Goal: Task Accomplishment & Management: Manage account settings

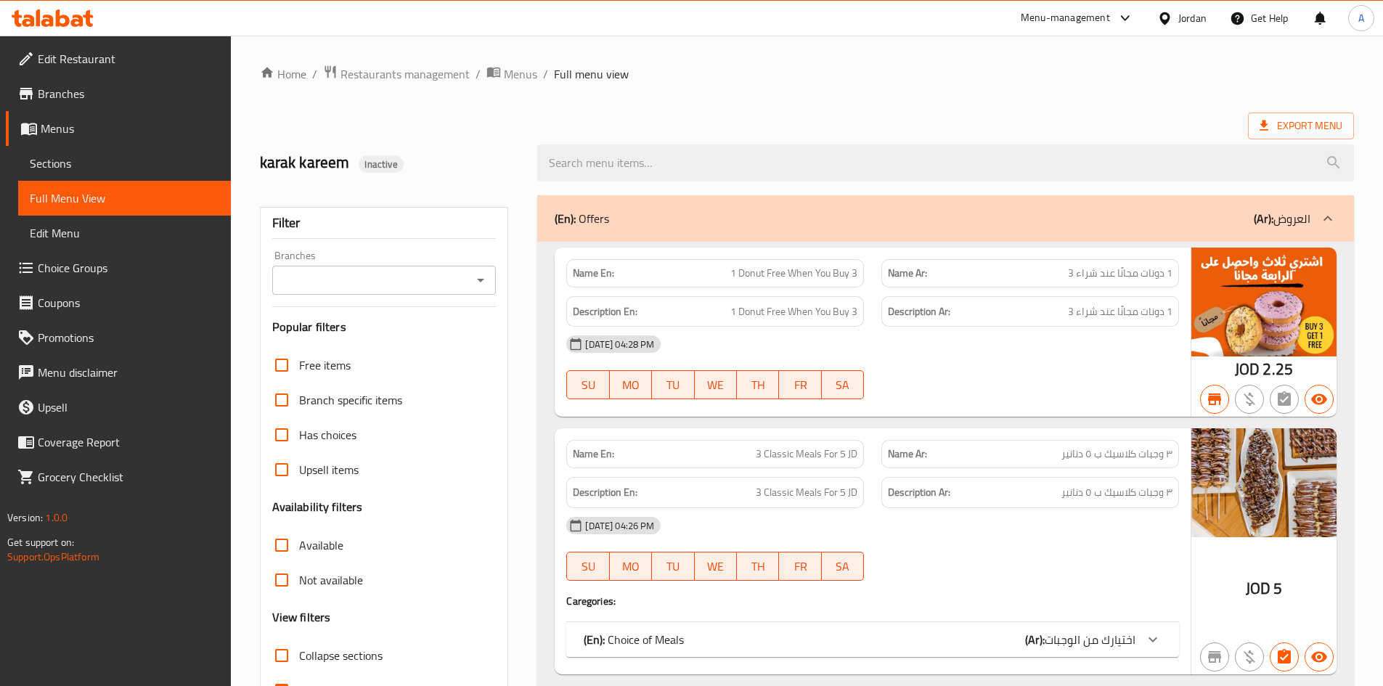
click at [1064, 75] on ol "Home / Restaurants management / Menus / Full menu view" at bounding box center [807, 74] width 1094 height 19
click at [1183, 12] on div "Jordan" at bounding box center [1192, 18] width 28 height 16
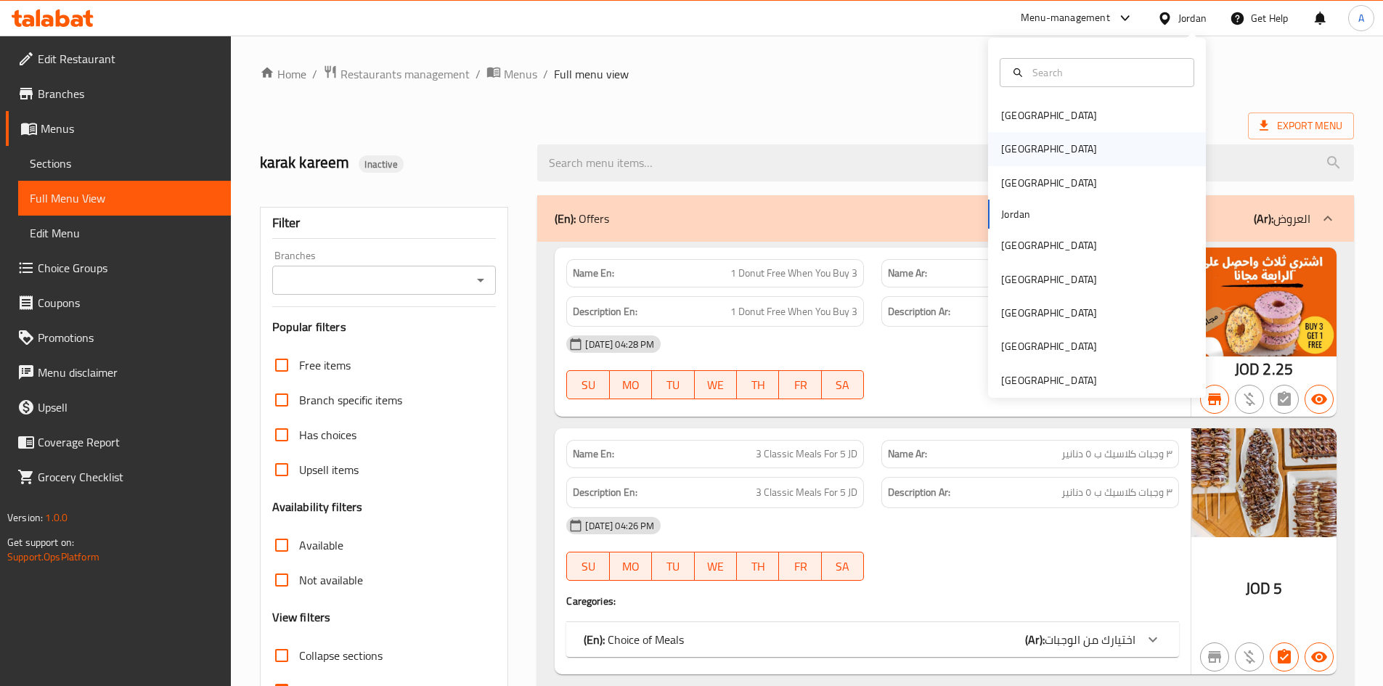
click at [1008, 154] on div "[GEOGRAPHIC_DATA]" at bounding box center [1049, 149] width 96 height 16
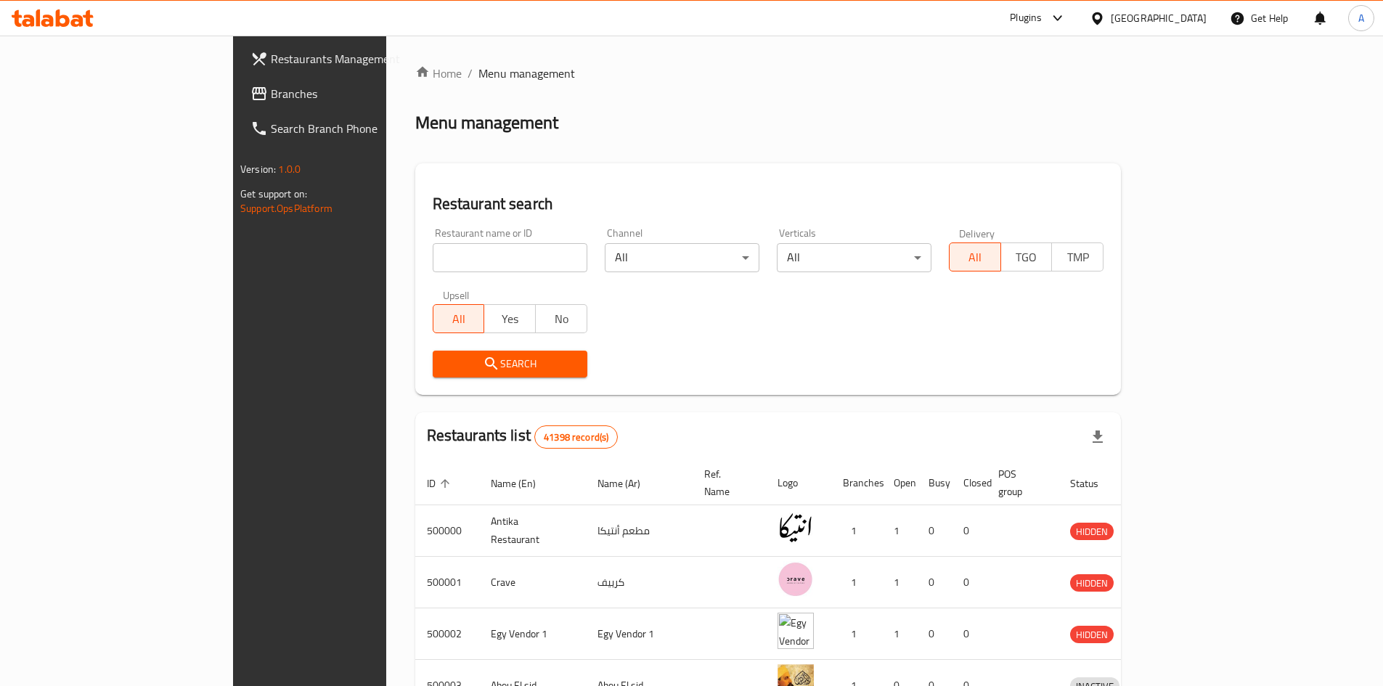
click at [271, 94] on span "Branches" at bounding box center [361, 93] width 181 height 17
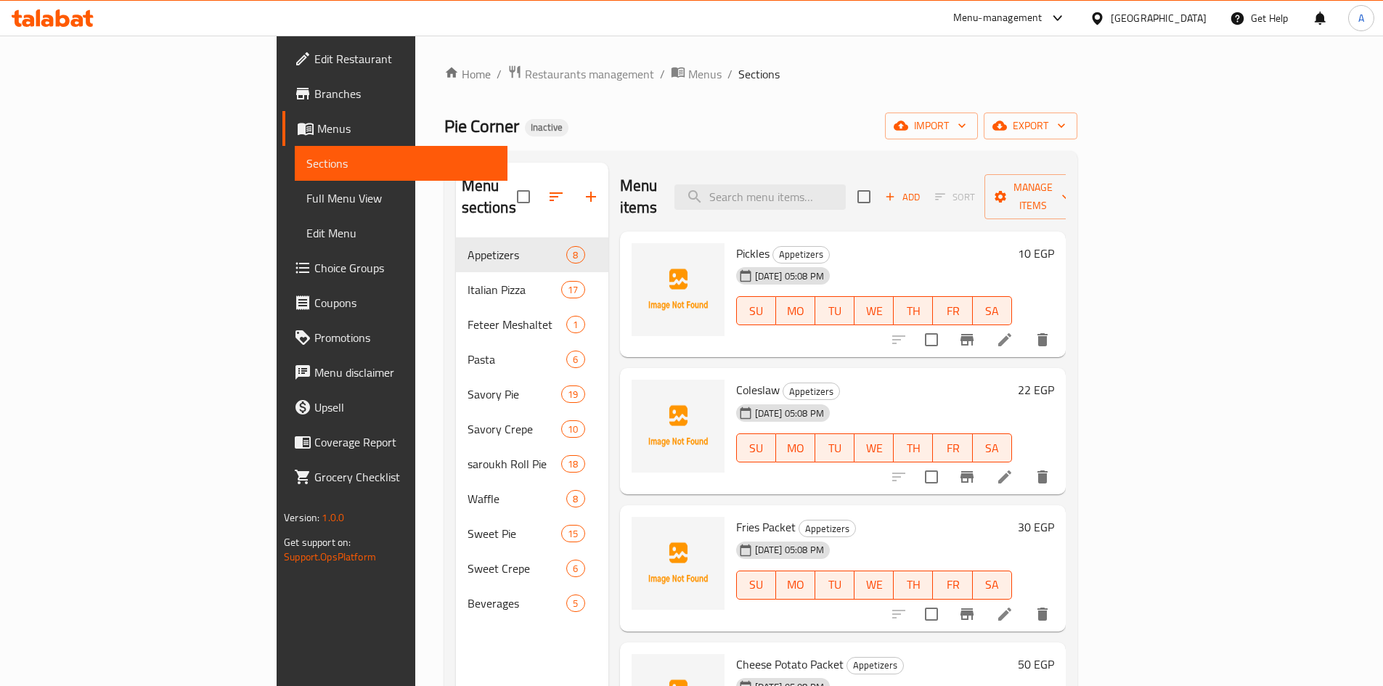
click at [774, 82] on ol "Home / Restaurants management / Menus / Sections" at bounding box center [760, 74] width 633 height 19
click at [306, 197] on span "Full Menu View" at bounding box center [400, 197] width 189 height 17
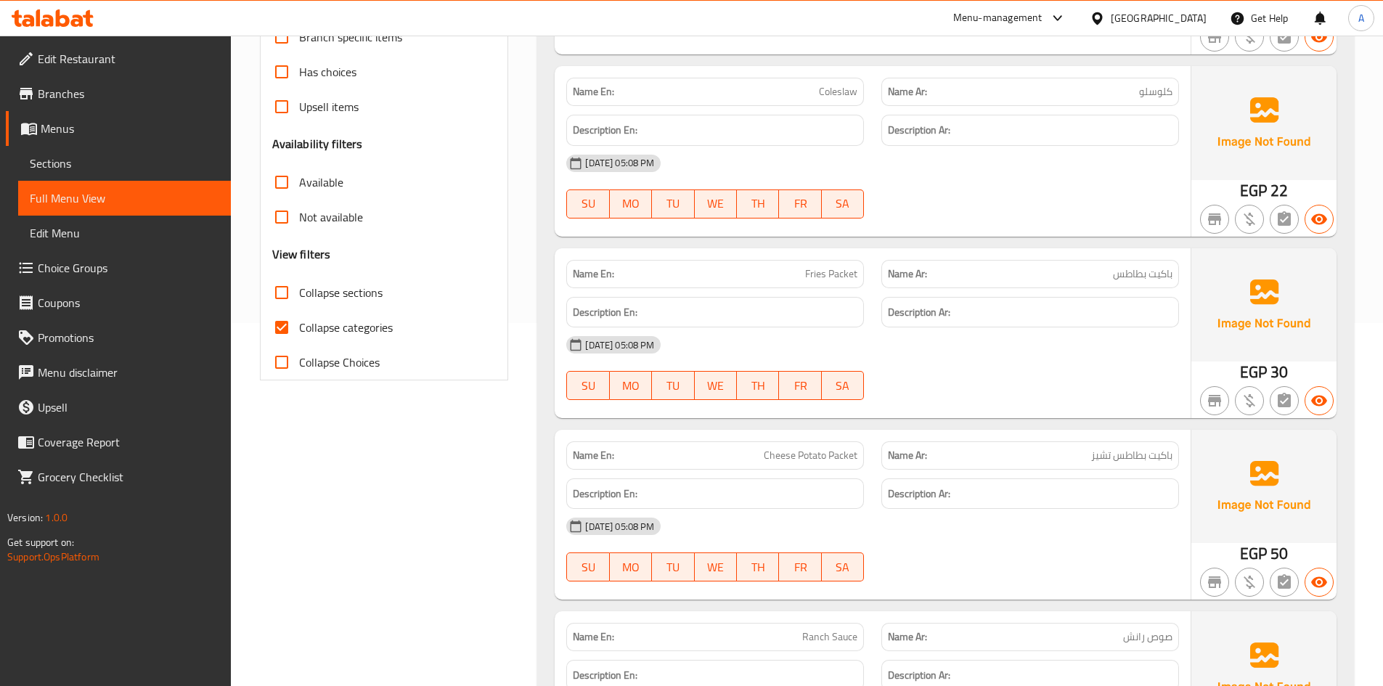
click at [289, 326] on input "Collapse categories" at bounding box center [281, 327] width 35 height 35
checkbox input "false"
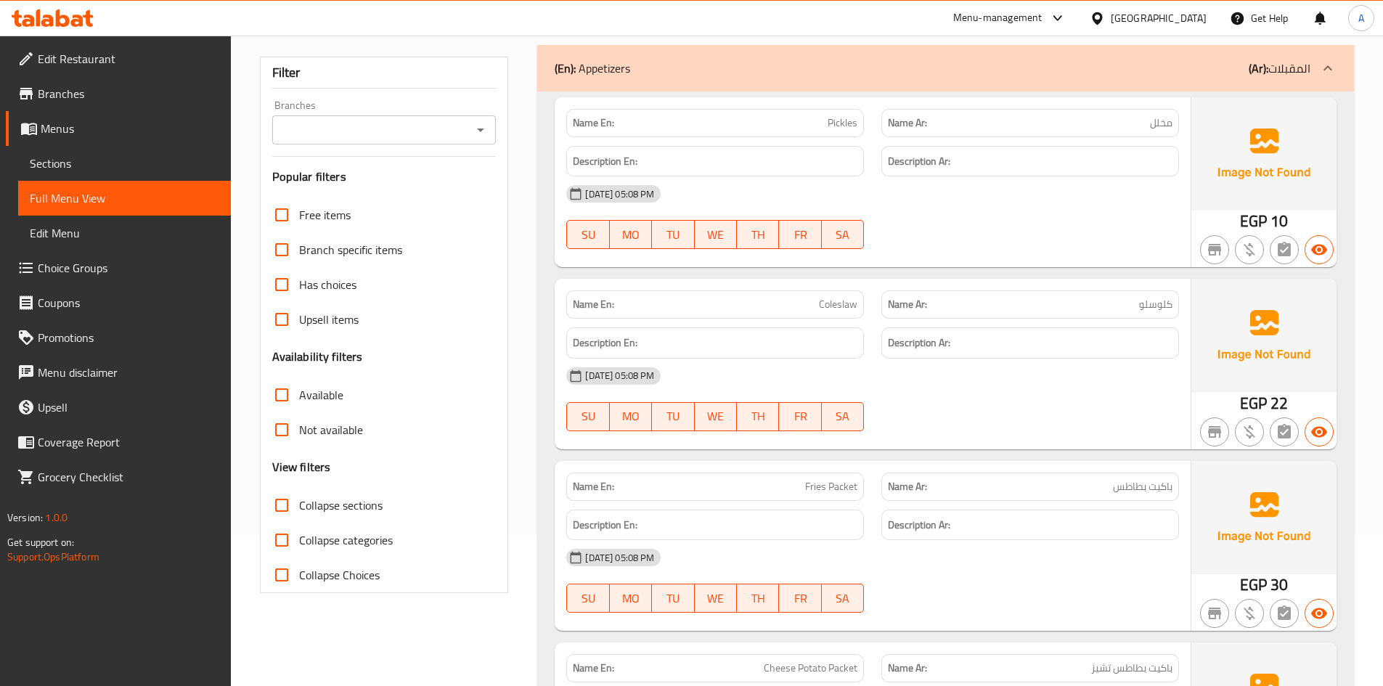
scroll to position [0, 0]
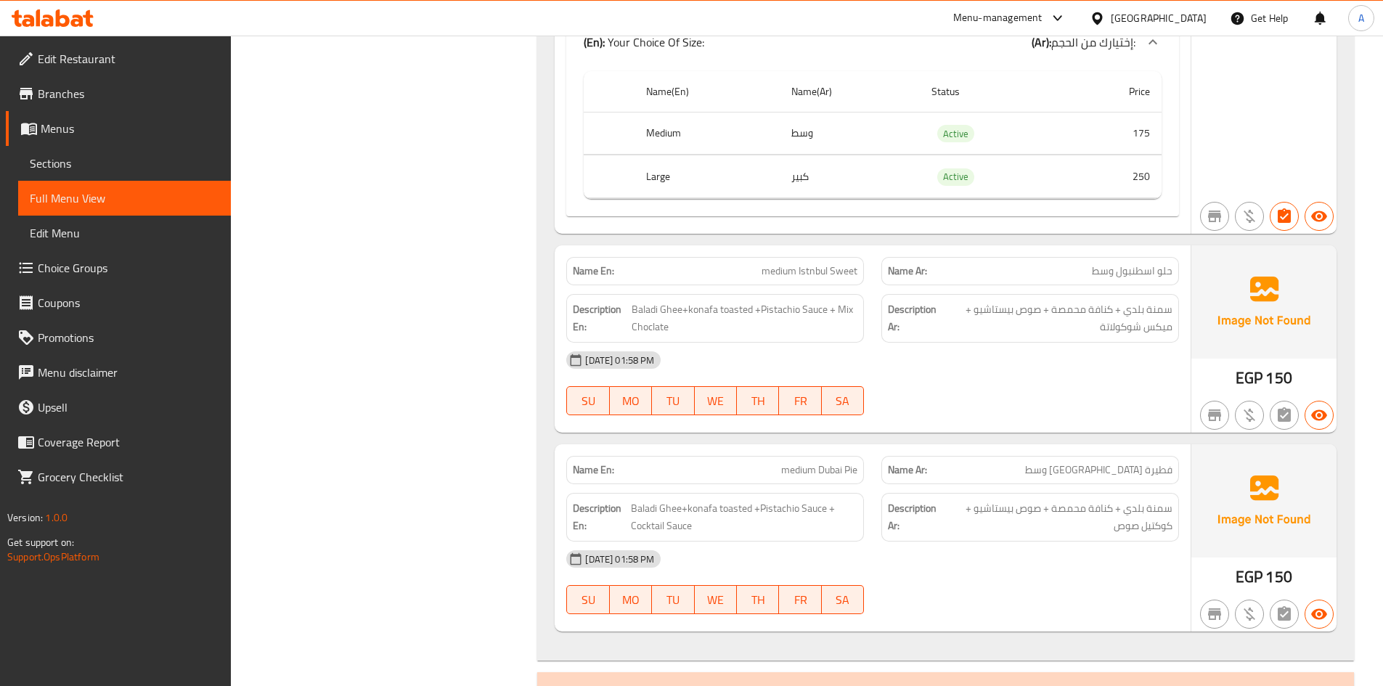
scroll to position [2135, 0]
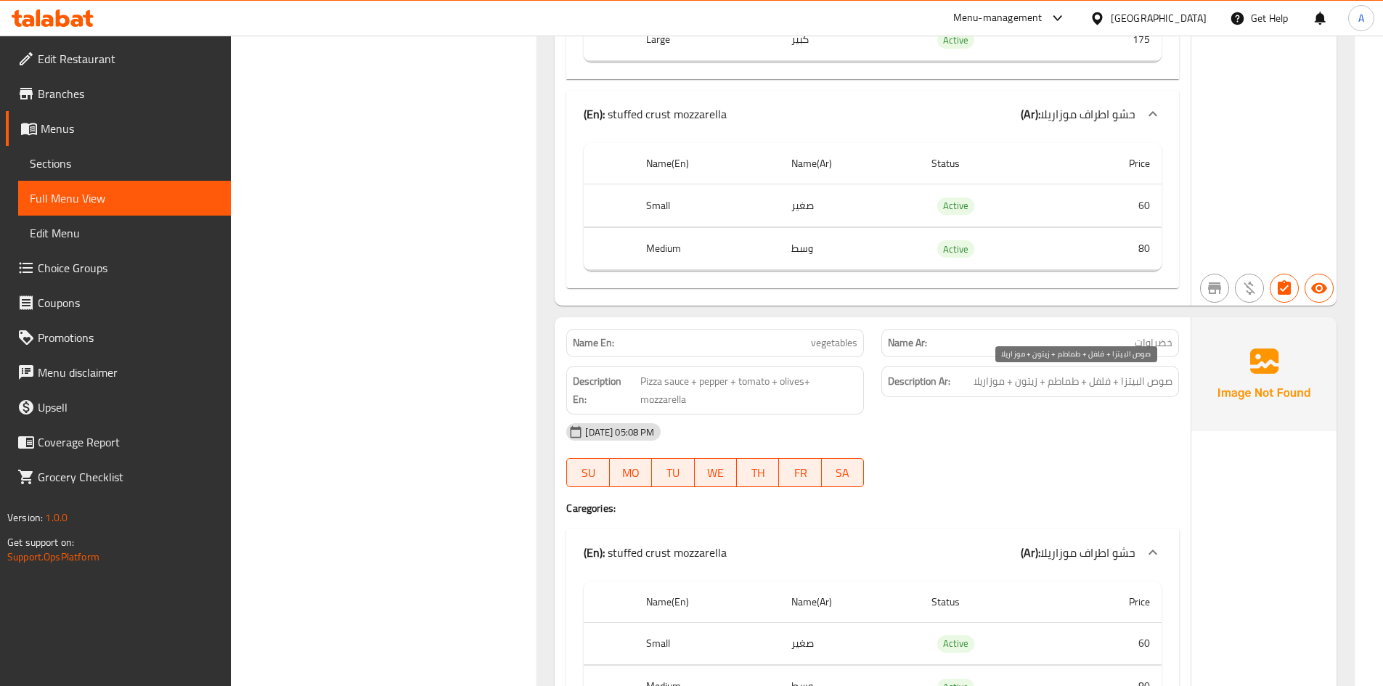
click at [1037, 382] on span "صوص البيتزا + فلفل + طماطم + زيتون + موزاريلا" at bounding box center [1072, 381] width 199 height 18
click at [676, 385] on span "Pizza sauce + pepper + tomato + olives+ mozzarella" at bounding box center [748, 390] width 217 height 36
click at [641, 387] on span "Pizza sauce + pepper + tomato + olives+ mozzarella" at bounding box center [748, 390] width 217 height 36
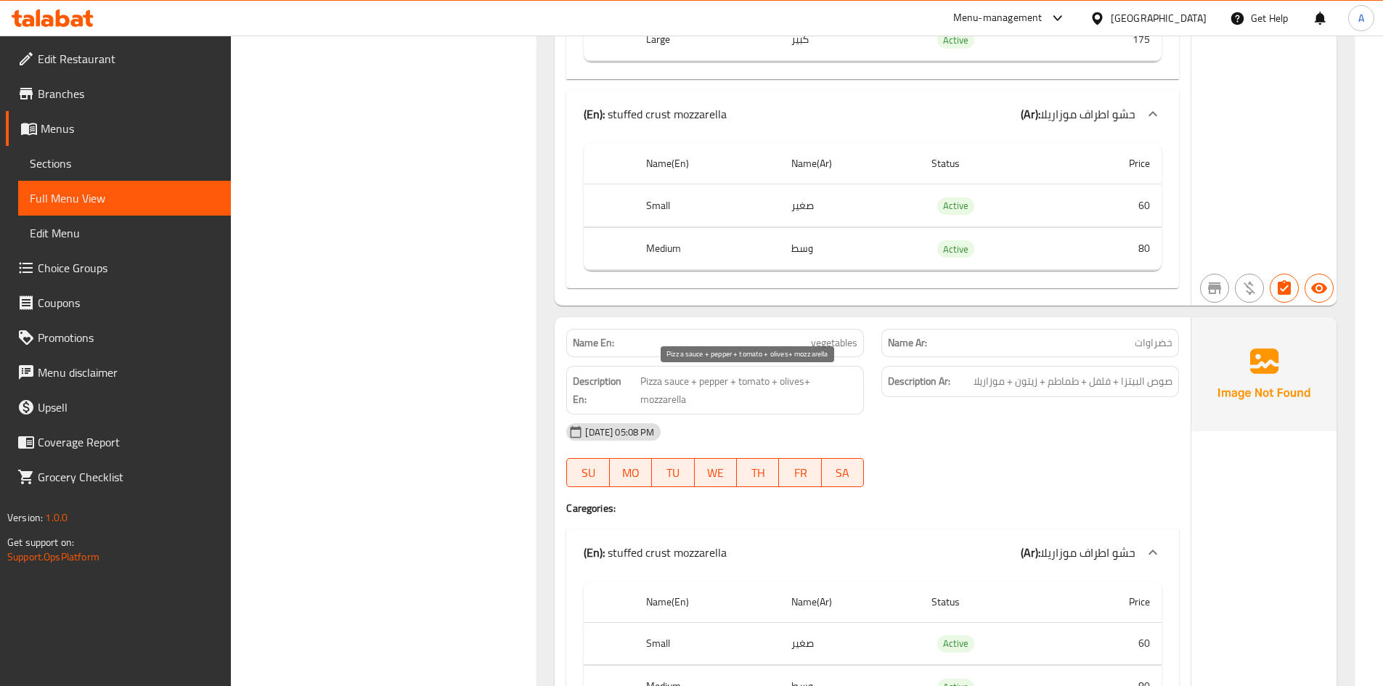
click at [714, 380] on span "Pizza sauce + pepper + tomato + olives+ mozzarella" at bounding box center [748, 390] width 217 height 36
click at [759, 380] on span "Pizza sauce + pepper + tomato + olives+ mozzarella" at bounding box center [748, 390] width 217 height 36
click at [805, 383] on span "Pizza sauce + pepper + tomato + olives+ mozzarella" at bounding box center [748, 390] width 217 height 36
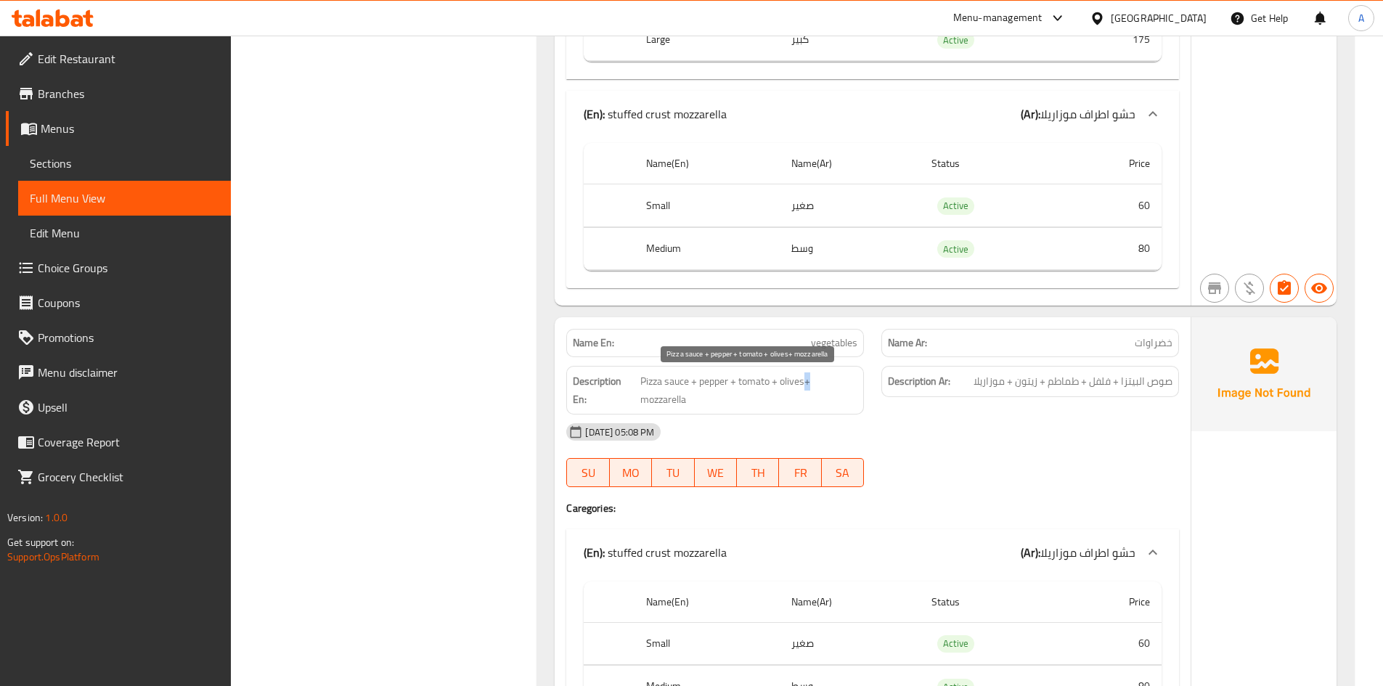
click at [805, 383] on span "Pizza sauce + pepper + tomato + olives+ mozzarella" at bounding box center [748, 390] width 217 height 36
click at [622, 402] on strong "Description En:" at bounding box center [605, 390] width 65 height 36
click at [674, 382] on span "Pizza sauce + pepper + tomato + olives+ mozzarella" at bounding box center [748, 390] width 217 height 36
click at [647, 377] on span "Pizza sauce + pepper + tomato + olives+ mozzarella" at bounding box center [748, 390] width 217 height 36
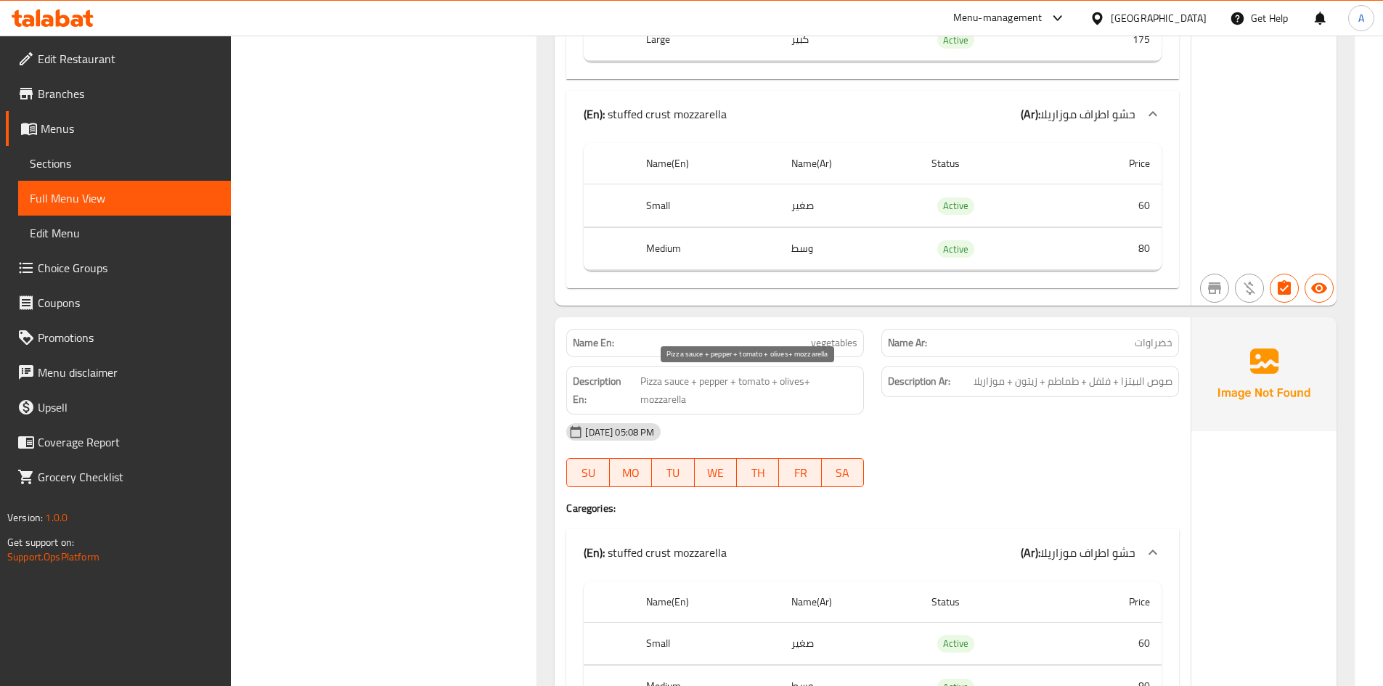
click at [705, 378] on span "Pizza sauce + pepper + tomato + olives+ mozzarella" at bounding box center [748, 390] width 217 height 36
click at [745, 385] on span "Pizza sauce + pepper + tomato + olives+ mozzarella" at bounding box center [748, 390] width 217 height 36
click at [790, 380] on span "Pizza sauce + pepper + tomato + olives+ mozzarella" at bounding box center [748, 390] width 217 height 36
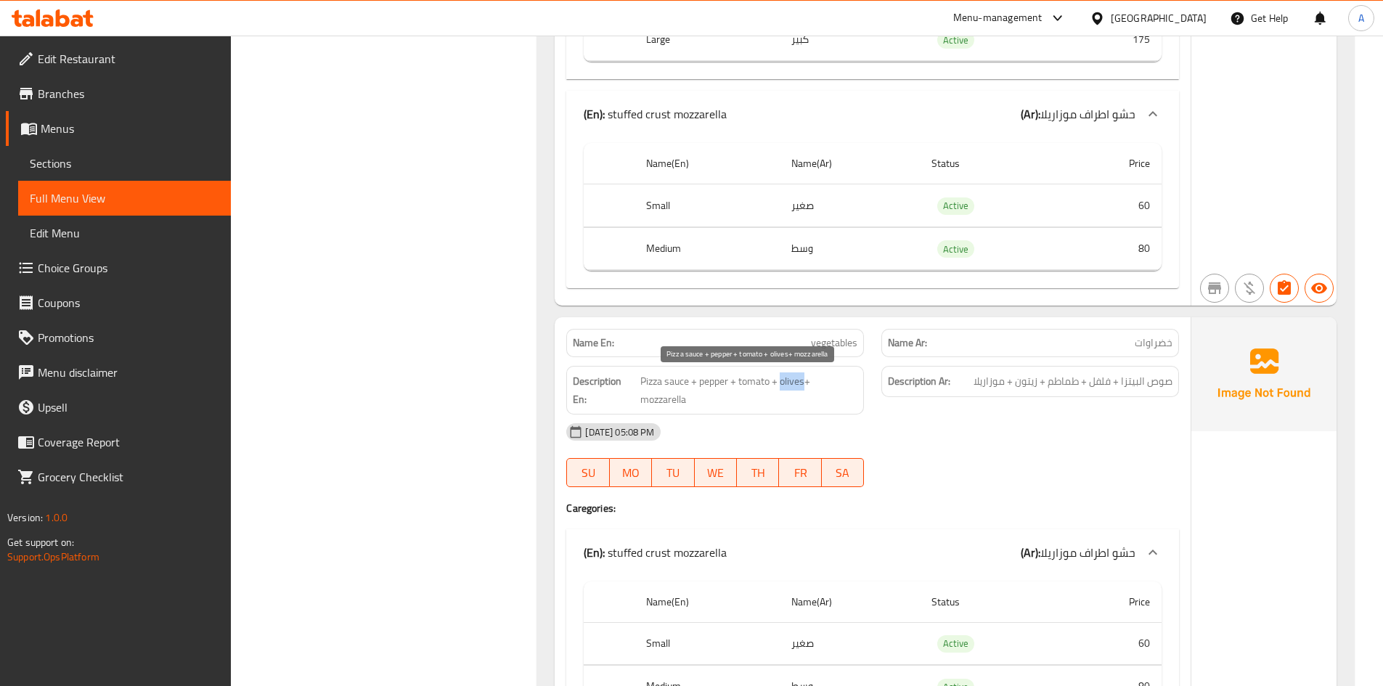
drag, startPoint x: 790, startPoint y: 380, endPoint x: 713, endPoint y: 382, distance: 77.7
click at [790, 379] on span "Pizza sauce + pepper + tomato + olives+ mozzarella" at bounding box center [748, 390] width 217 height 36
click at [663, 393] on span "Pizza sauce + pepper + tomato + olives+ mozzarella" at bounding box center [748, 390] width 217 height 36
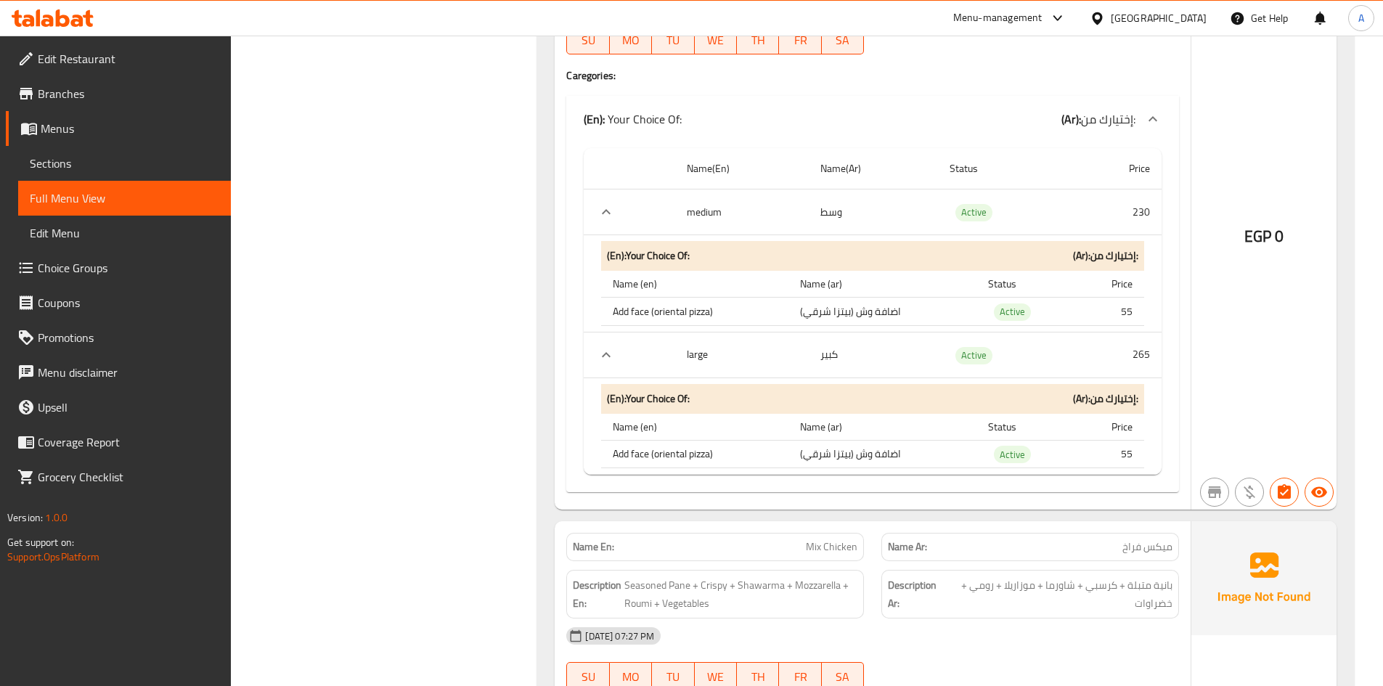
scroll to position [26150, 0]
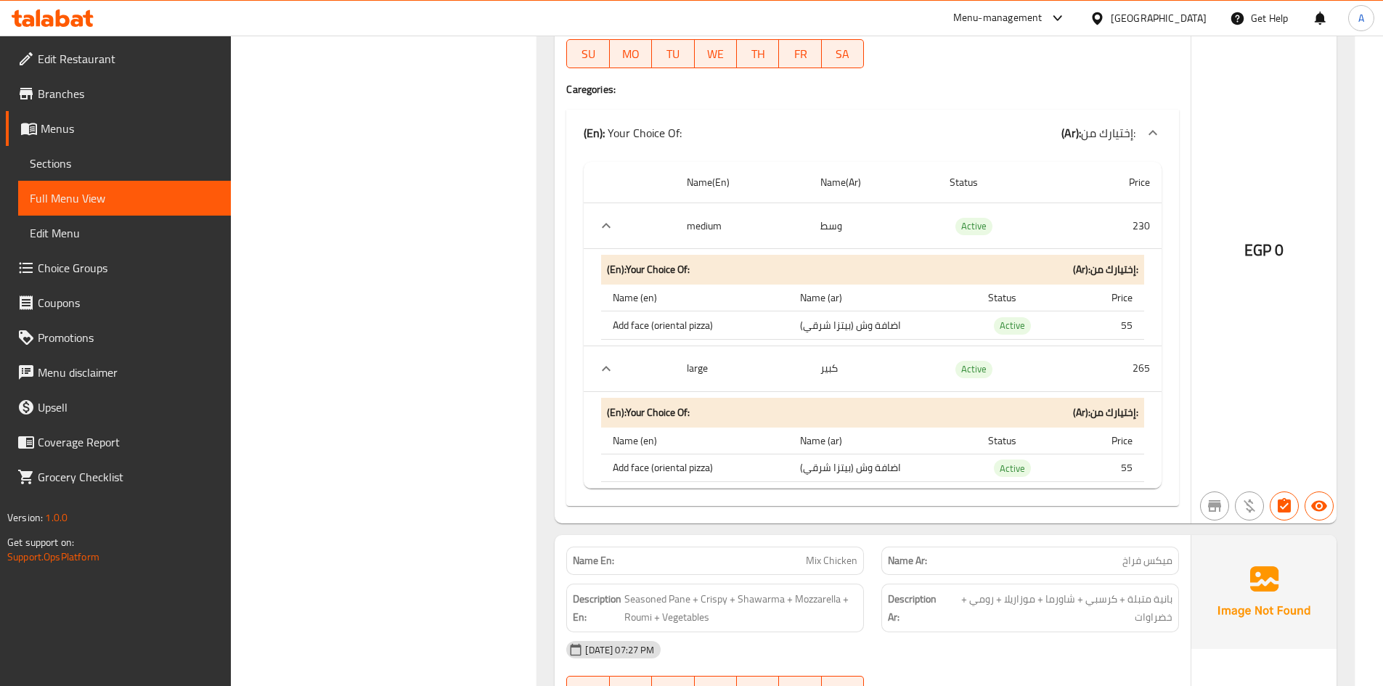
click at [601, 367] on icon "expand row" at bounding box center [605, 368] width 17 height 17
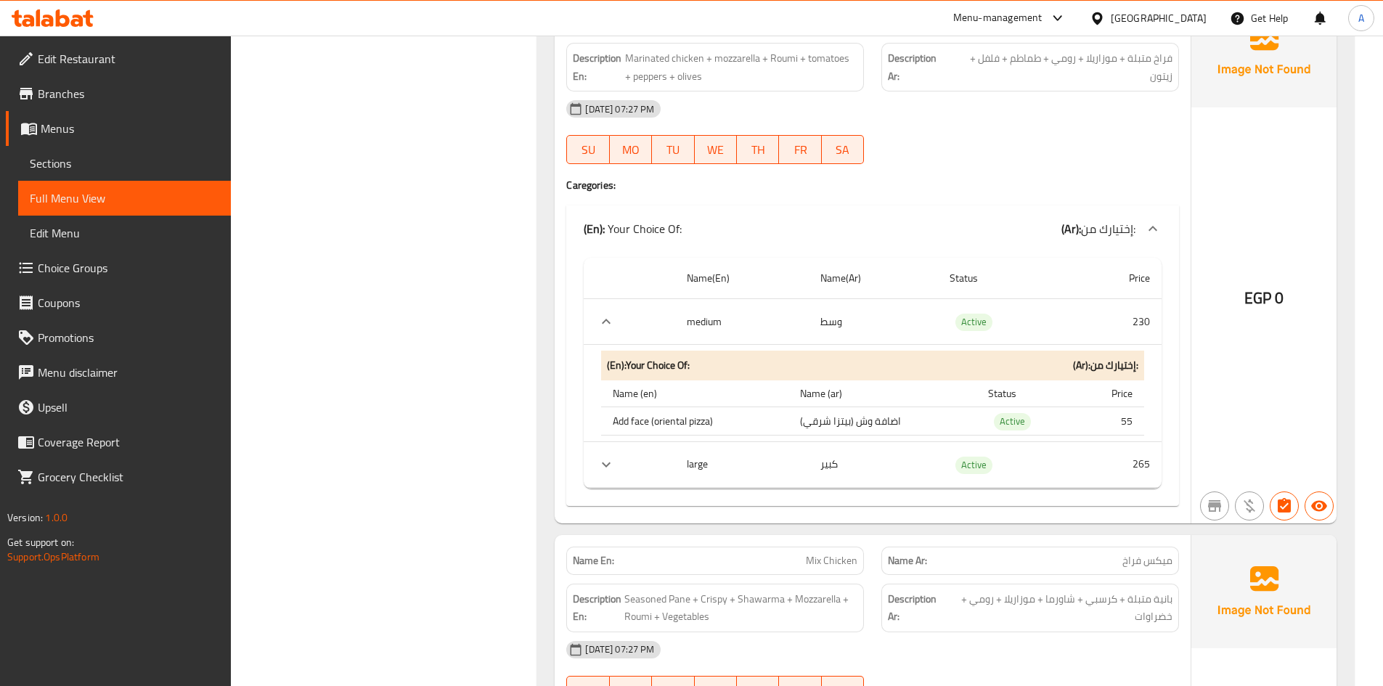
click at [613, 326] on icon "expand row" at bounding box center [605, 321] width 17 height 17
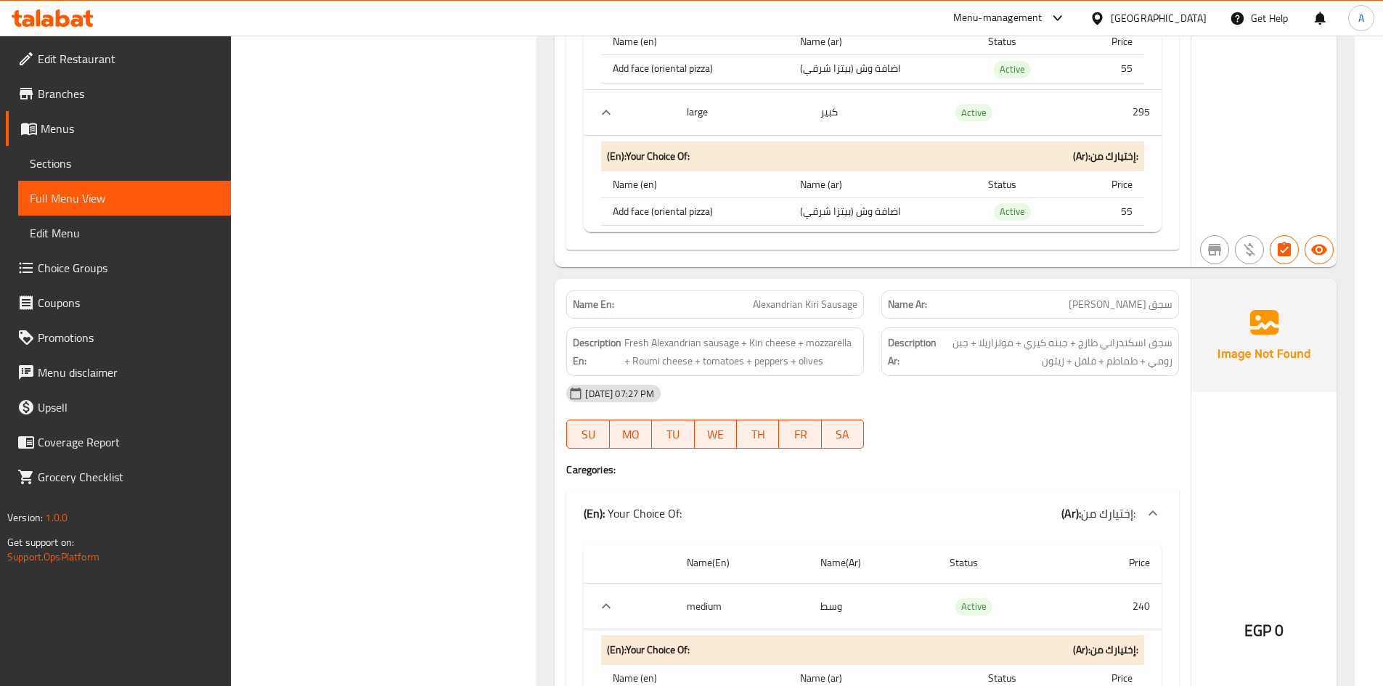
scroll to position [35086, 0]
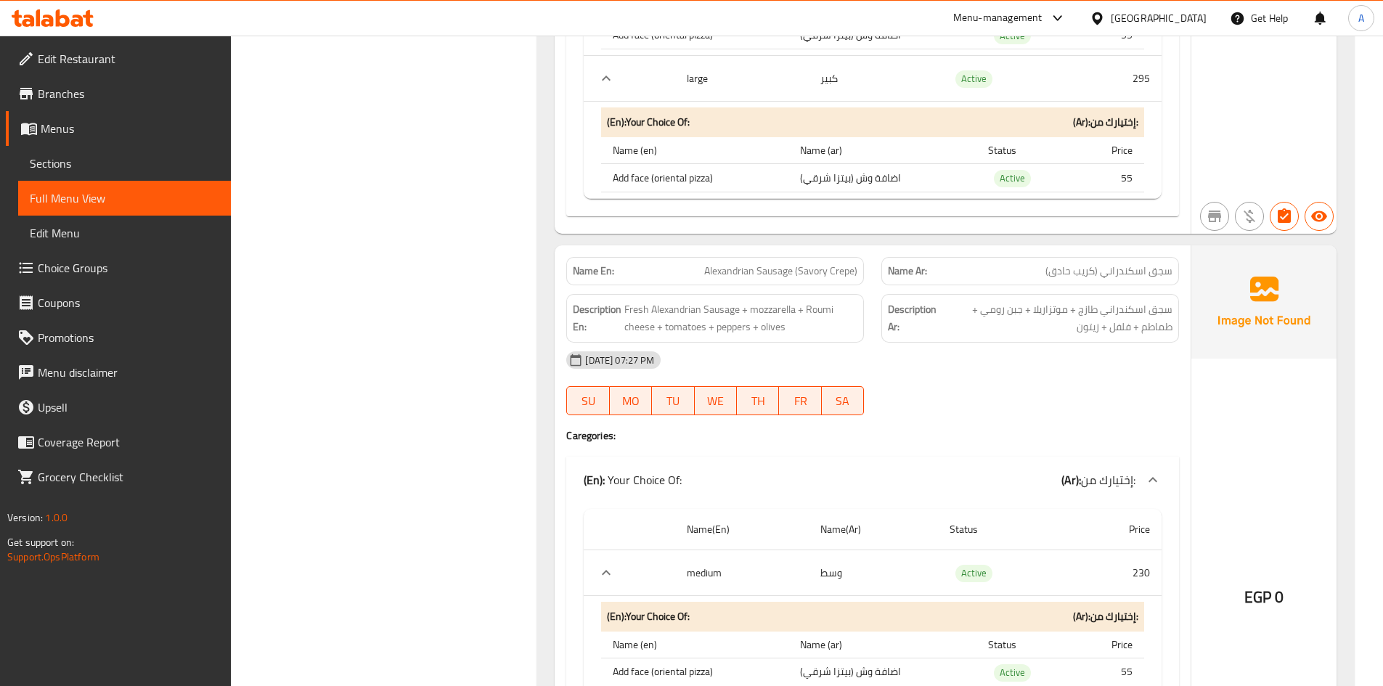
scroll to position [18437, 0]
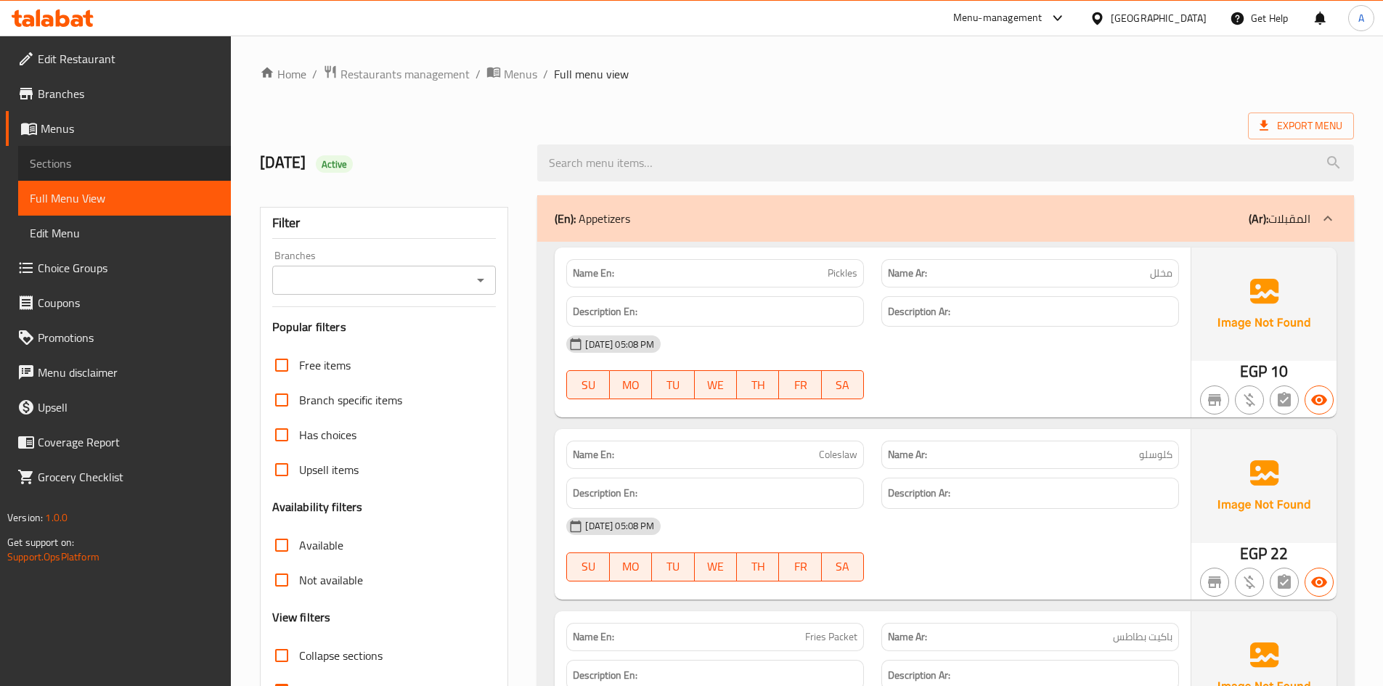
click at [67, 165] on span "Sections" at bounding box center [124, 163] width 189 height 17
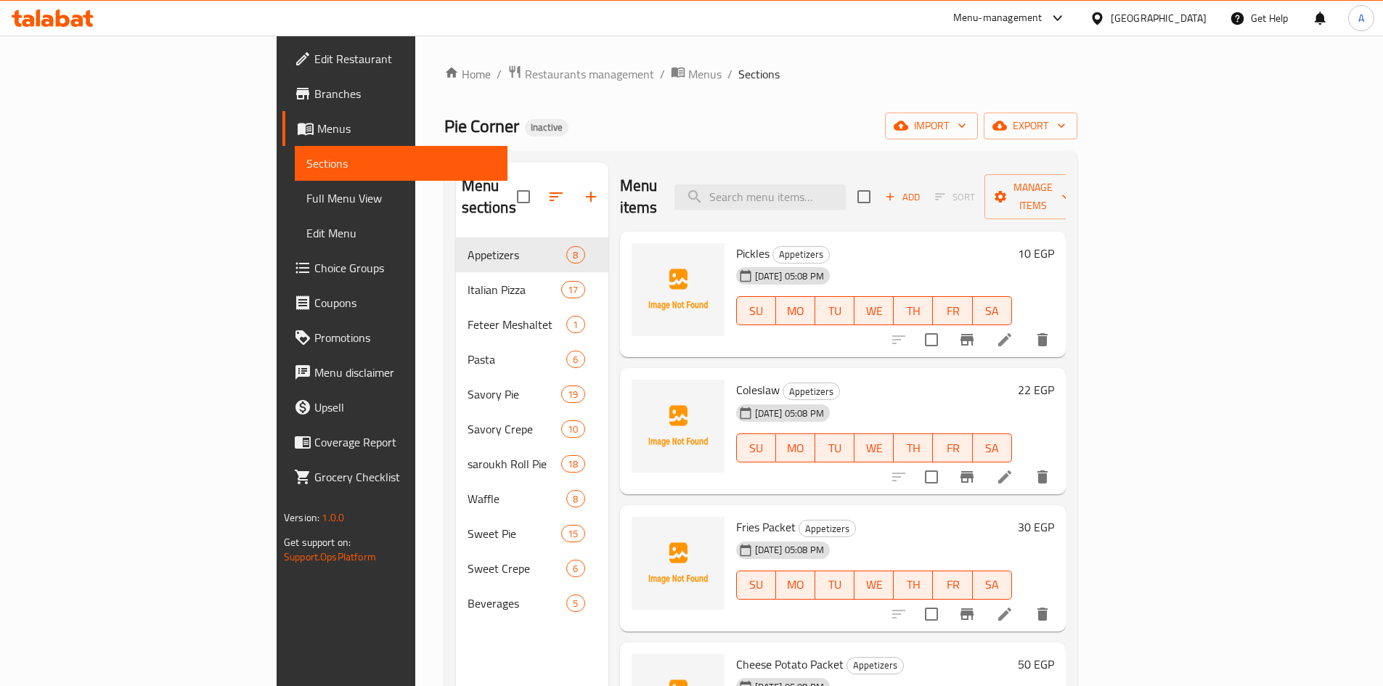
click at [815, 153] on div "Menu sections Appetizers 8 Italian Pizza 17 Feteer Meshaltet 1 Pasta 6 Savory P…" at bounding box center [760, 505] width 633 height 709
click at [817, 184] on input "search" at bounding box center [759, 196] width 171 height 25
paste input "Mix Choclate"
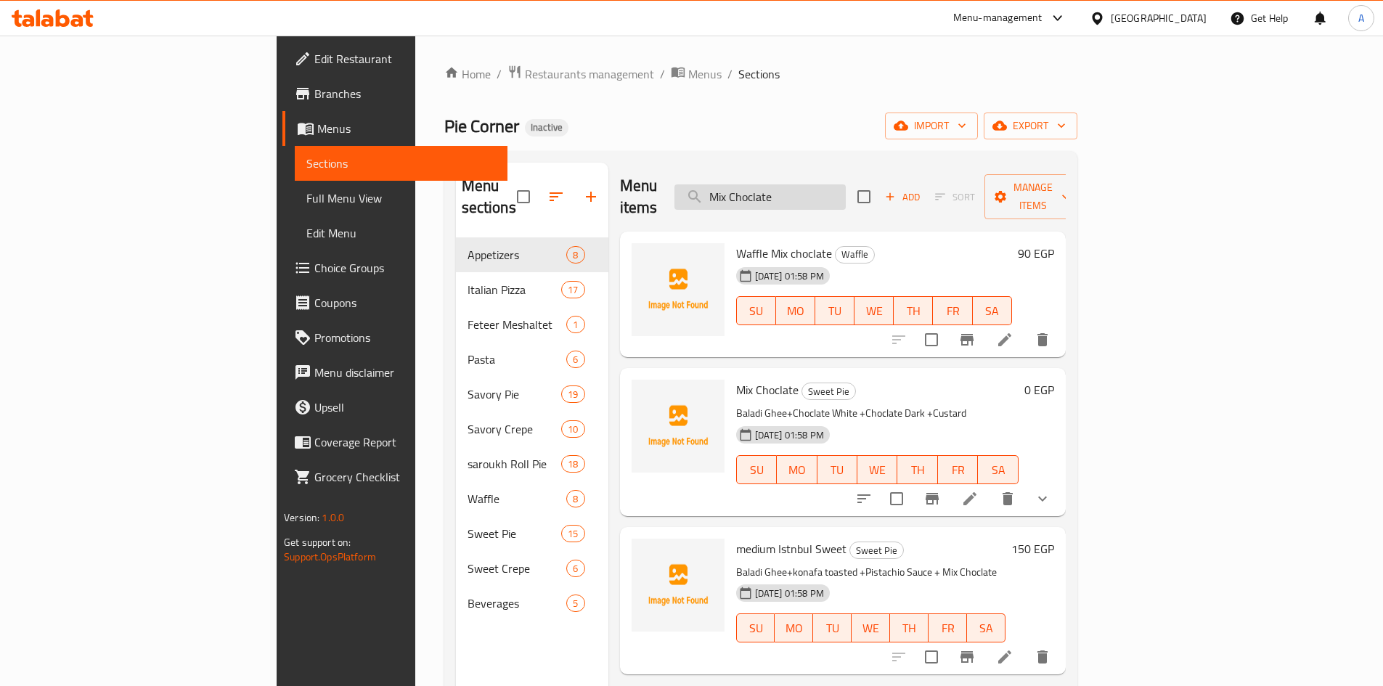
click at [846, 189] on input "Mix Choclate" at bounding box center [759, 196] width 171 height 25
paste input "Istnbul Sweet,"
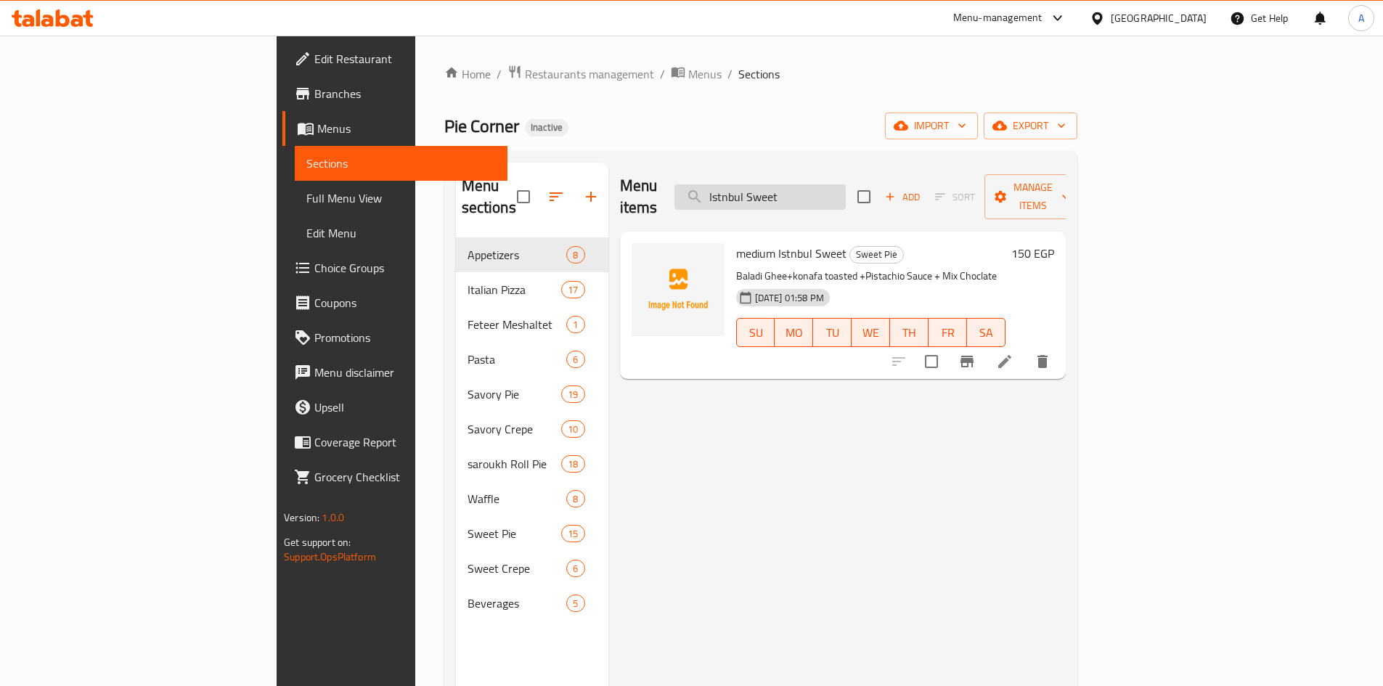
drag, startPoint x: 894, startPoint y: 184, endPoint x: 808, endPoint y: 180, distance: 86.5
click at [808, 184] on input "Istnbul Sweet" at bounding box center [759, 196] width 171 height 25
click at [840, 184] on input "Istnbul Sweet" at bounding box center [759, 196] width 171 height 25
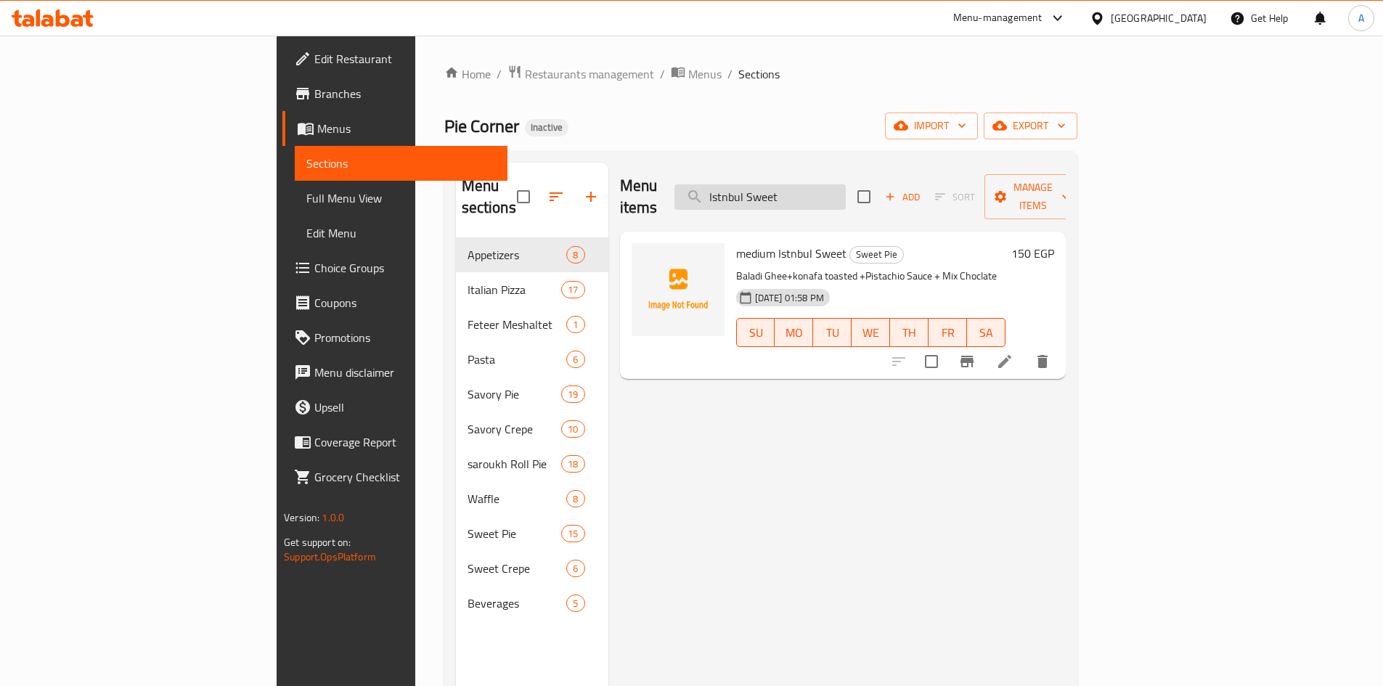
paste input "vegetables"
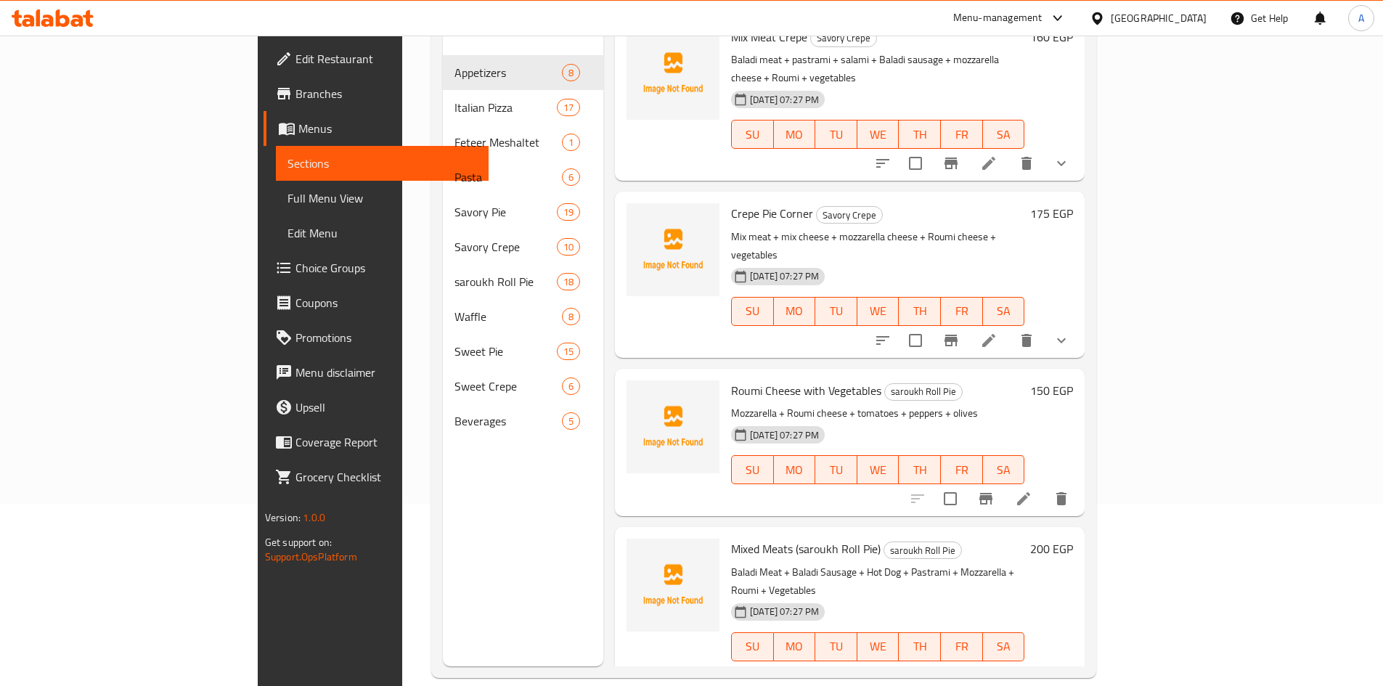
scroll to position [203, 0]
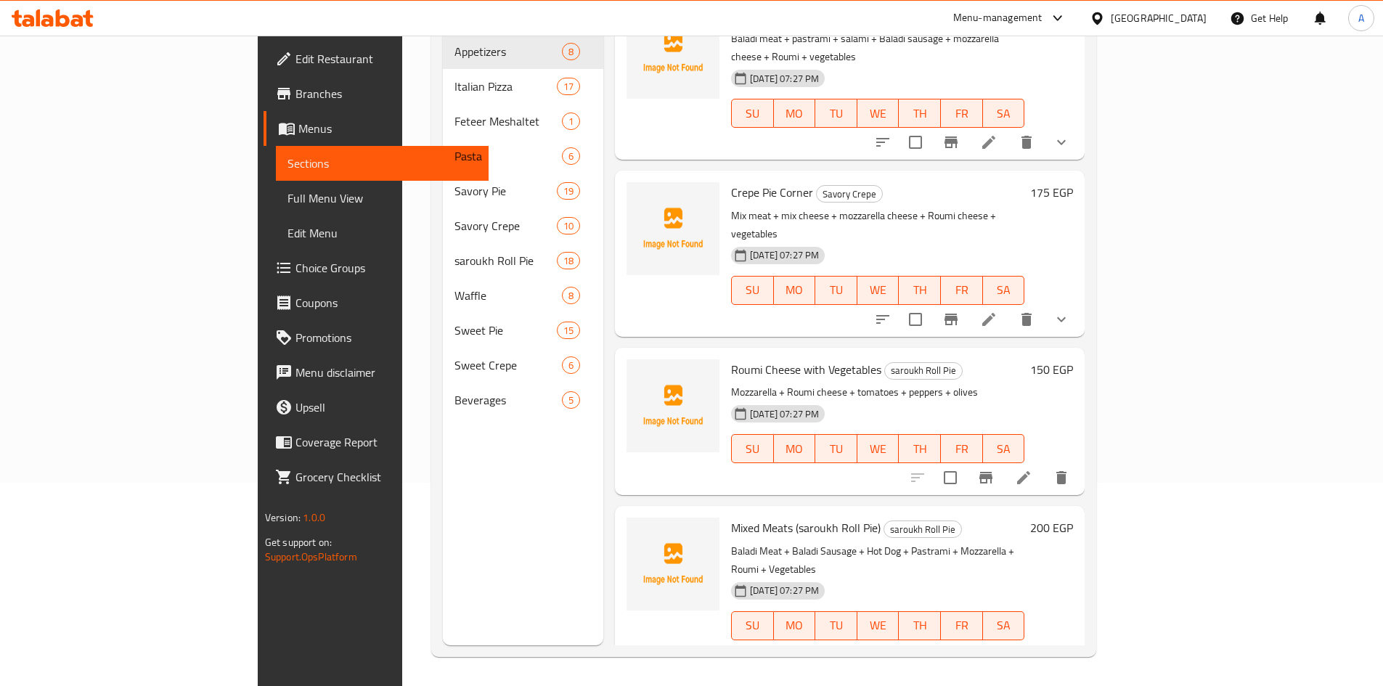
type input "vegetables"
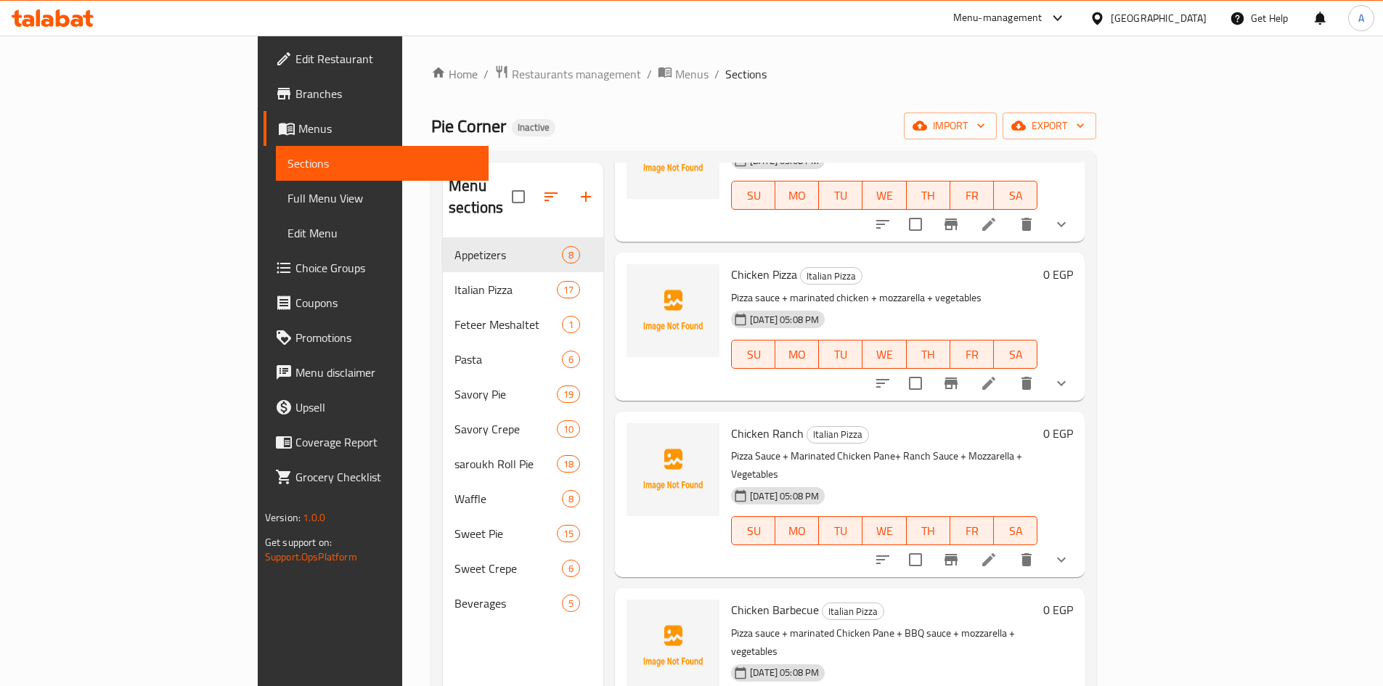
scroll to position [0, 0]
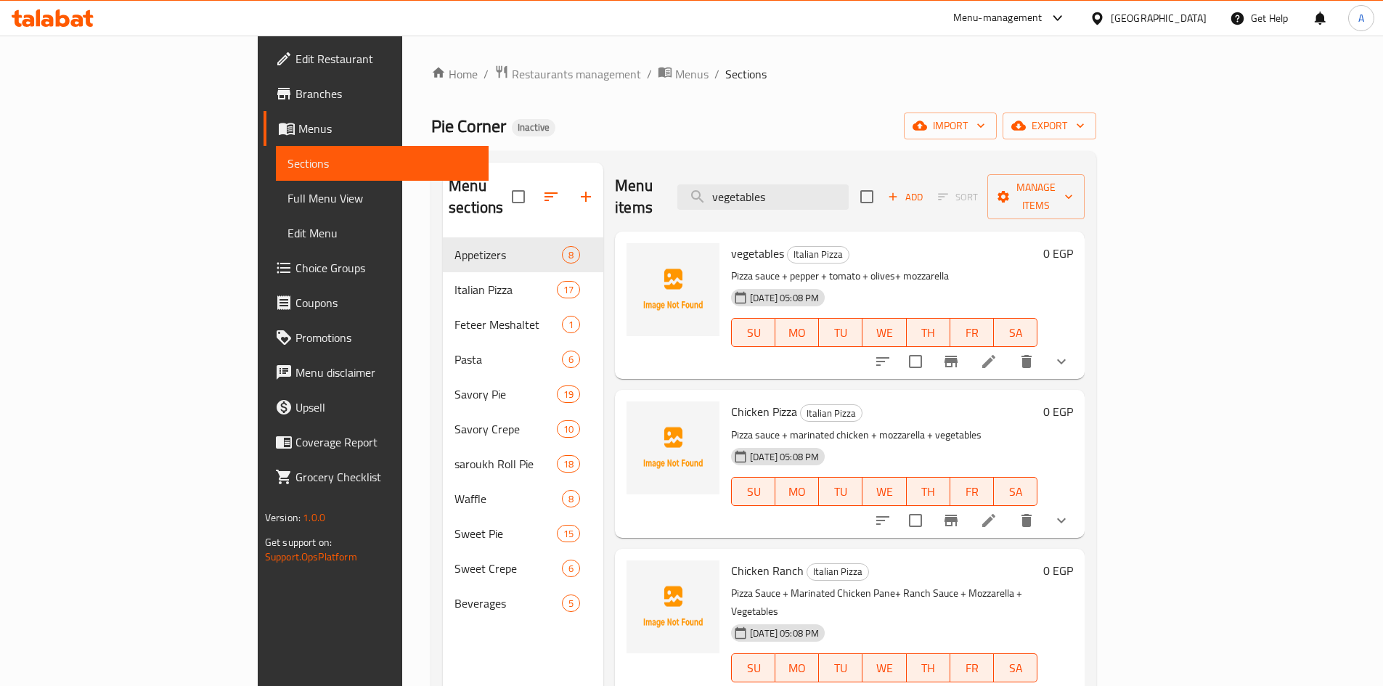
click at [731, 242] on span "vegetables" at bounding box center [757, 253] width 53 height 22
copy h6 "vegetables"
click at [731, 267] on p "Pizza sauce + pepper + tomato + olives+ mozzarella" at bounding box center [884, 276] width 306 height 18
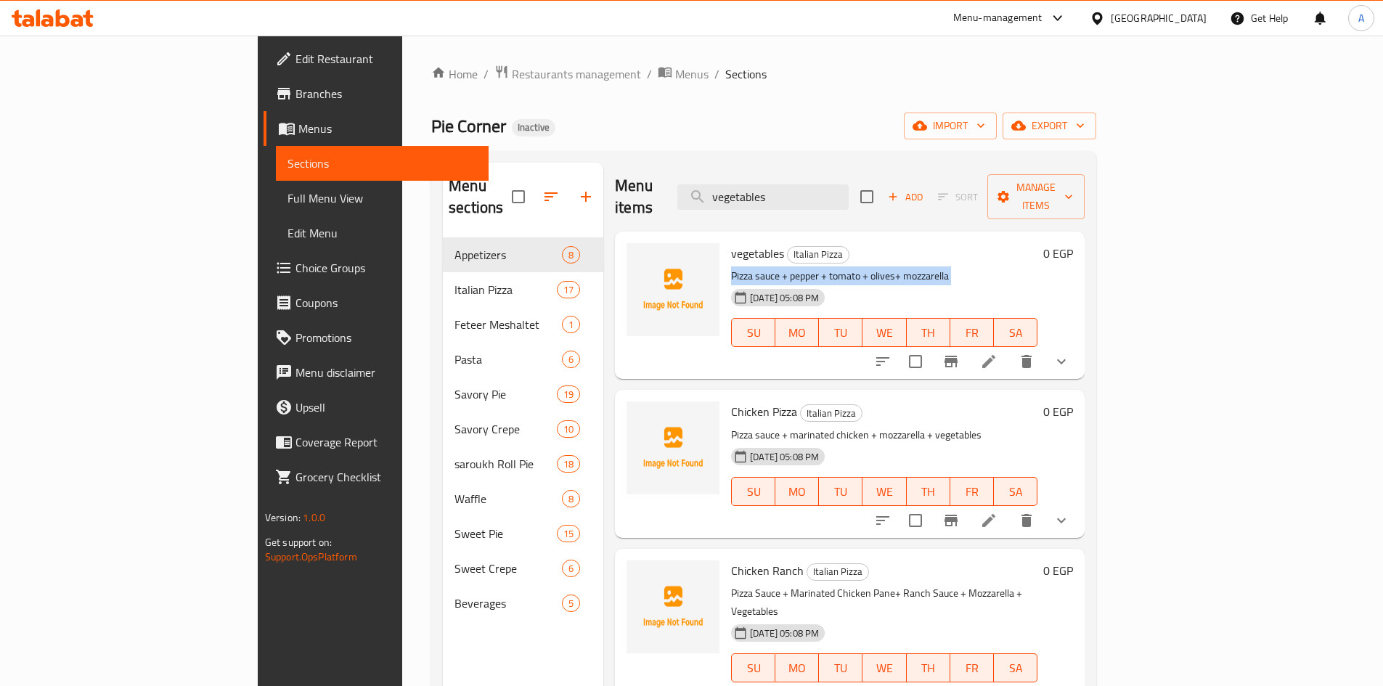
click at [731, 267] on p "Pizza sauce + pepper + tomato + olives+ mozzarella" at bounding box center [884, 276] width 306 height 18
copy div "Pizza sauce + pepper + tomato + olives+ mozzarella"
drag, startPoint x: 100, startPoint y: 202, endPoint x: 897, endPoint y: 3, distance: 821.4
click at [287, 202] on span "Full Menu View" at bounding box center [381, 197] width 189 height 17
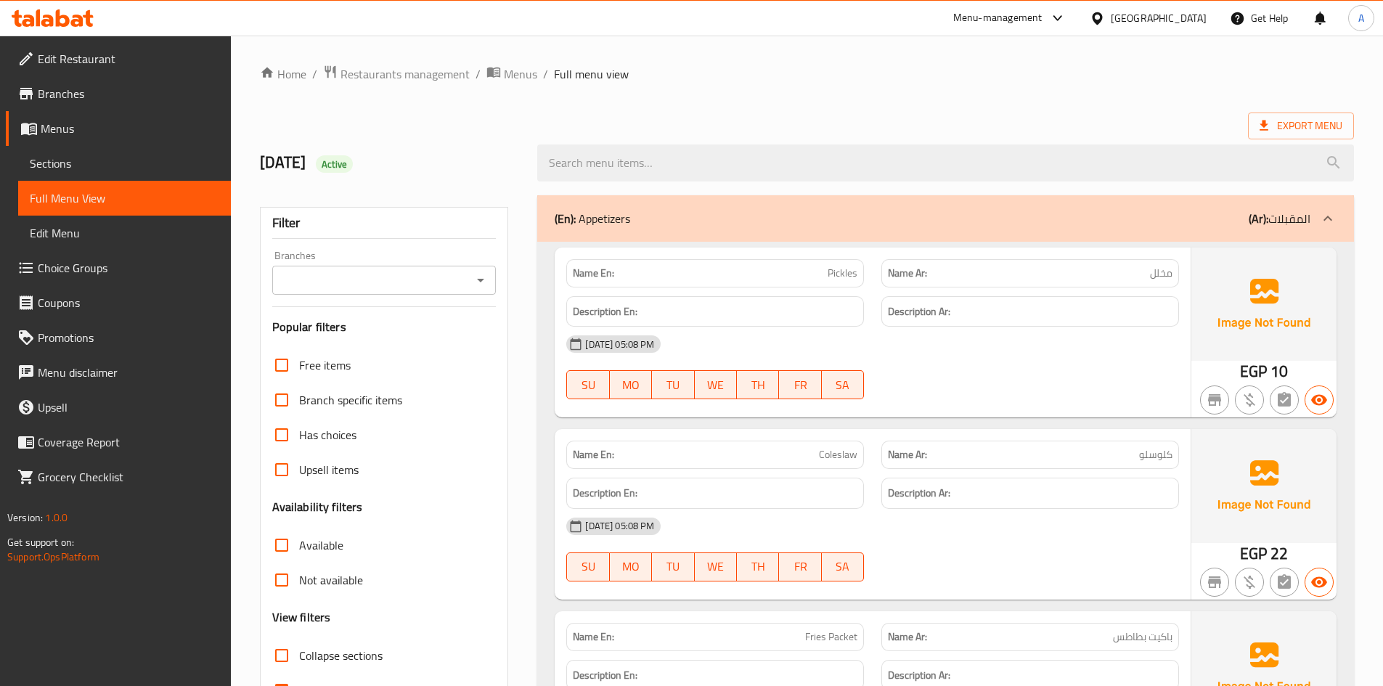
scroll to position [1801, 0]
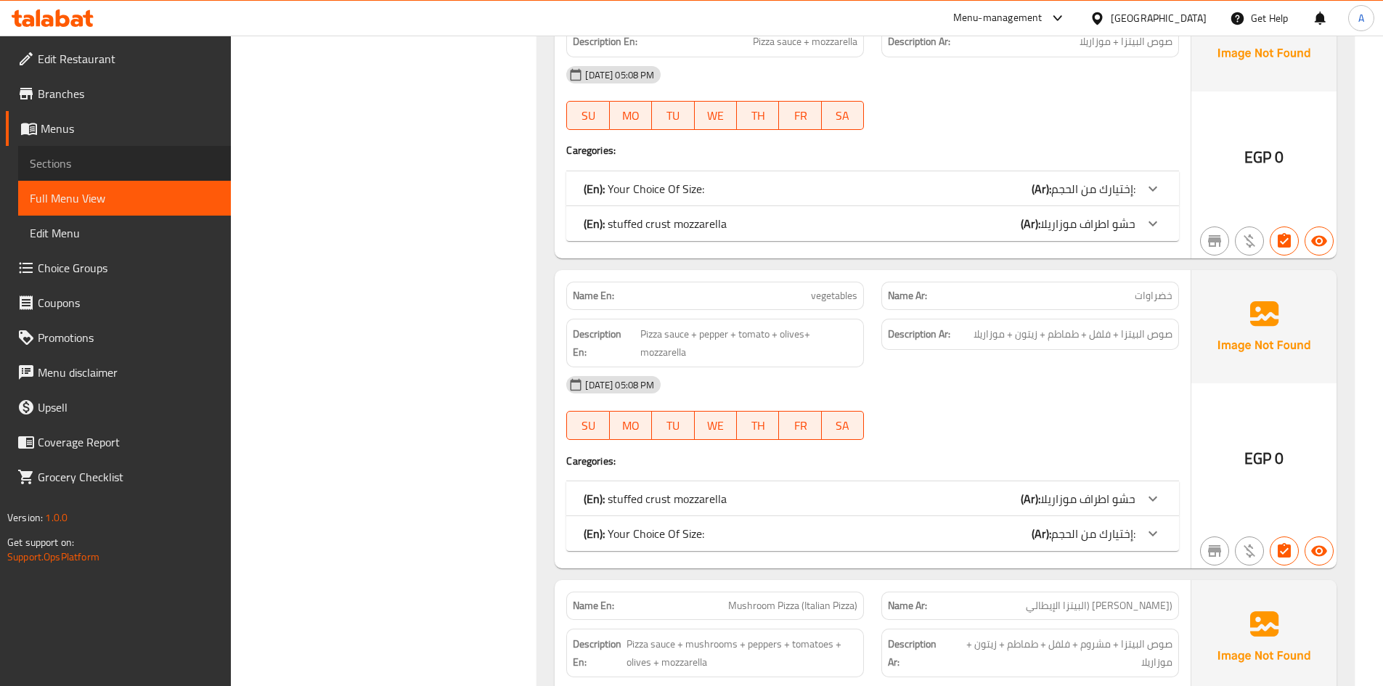
click at [82, 165] on span "Sections" at bounding box center [124, 163] width 189 height 17
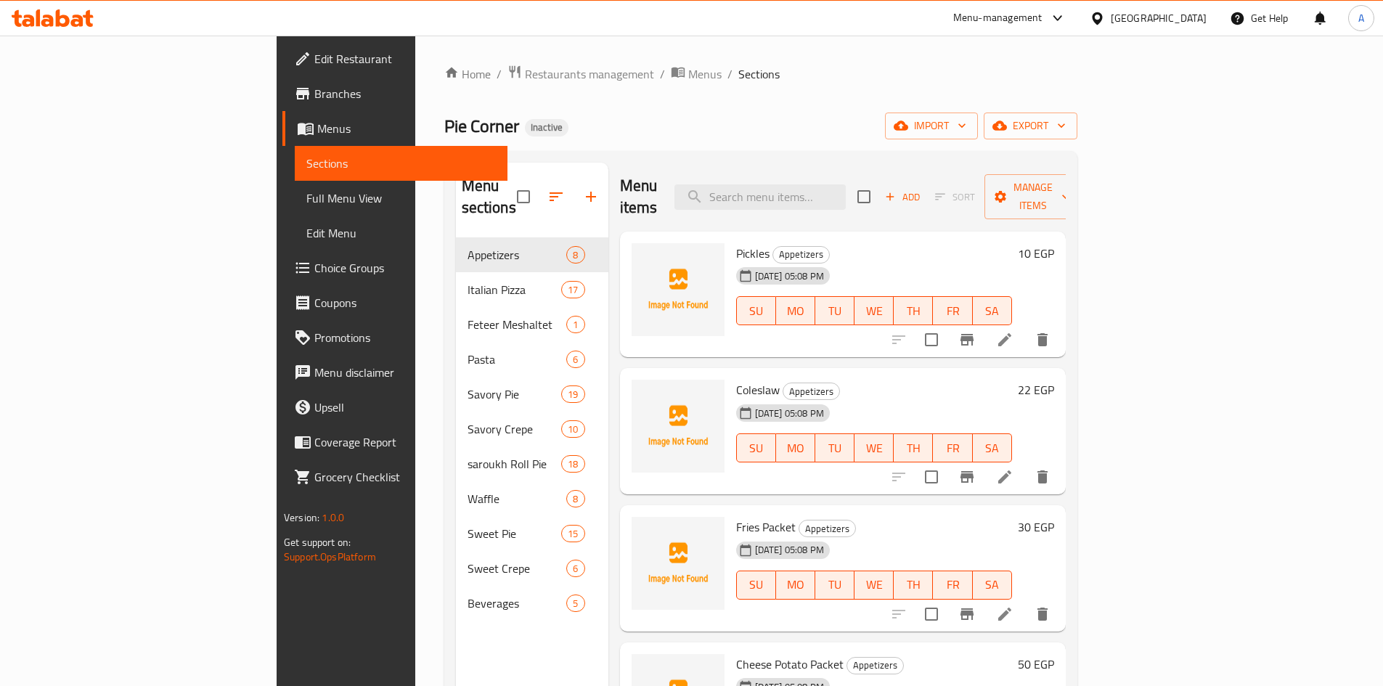
drag, startPoint x: 842, startPoint y: 207, endPoint x: 824, endPoint y: 194, distance: 22.4
click at [841, 207] on div "Menu items Add Sort Manage items" at bounding box center [843, 197] width 446 height 69
click at [821, 187] on input "search" at bounding box center [759, 196] width 171 height 25
paste input "Pizza sauce + pepper + tomato + olives+ mozzarella"
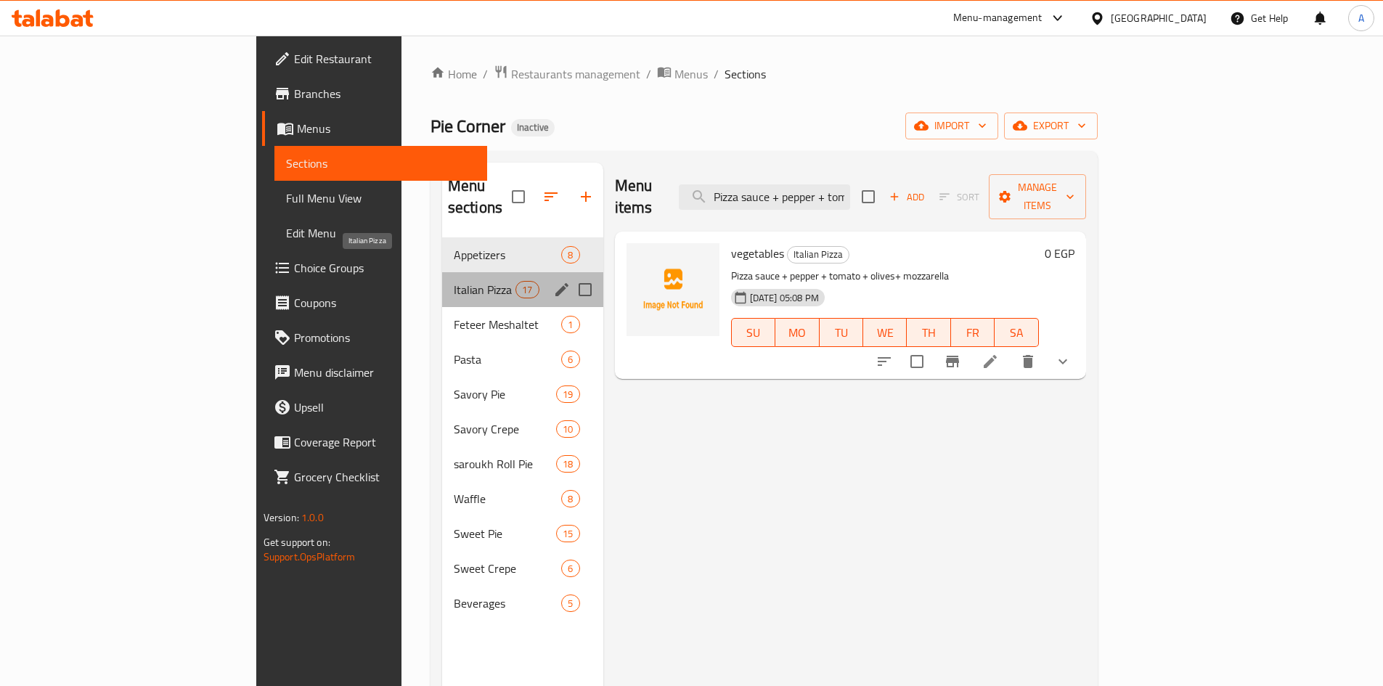
click at [454, 281] on span "Italian Pizza" at bounding box center [485, 289] width 62 height 17
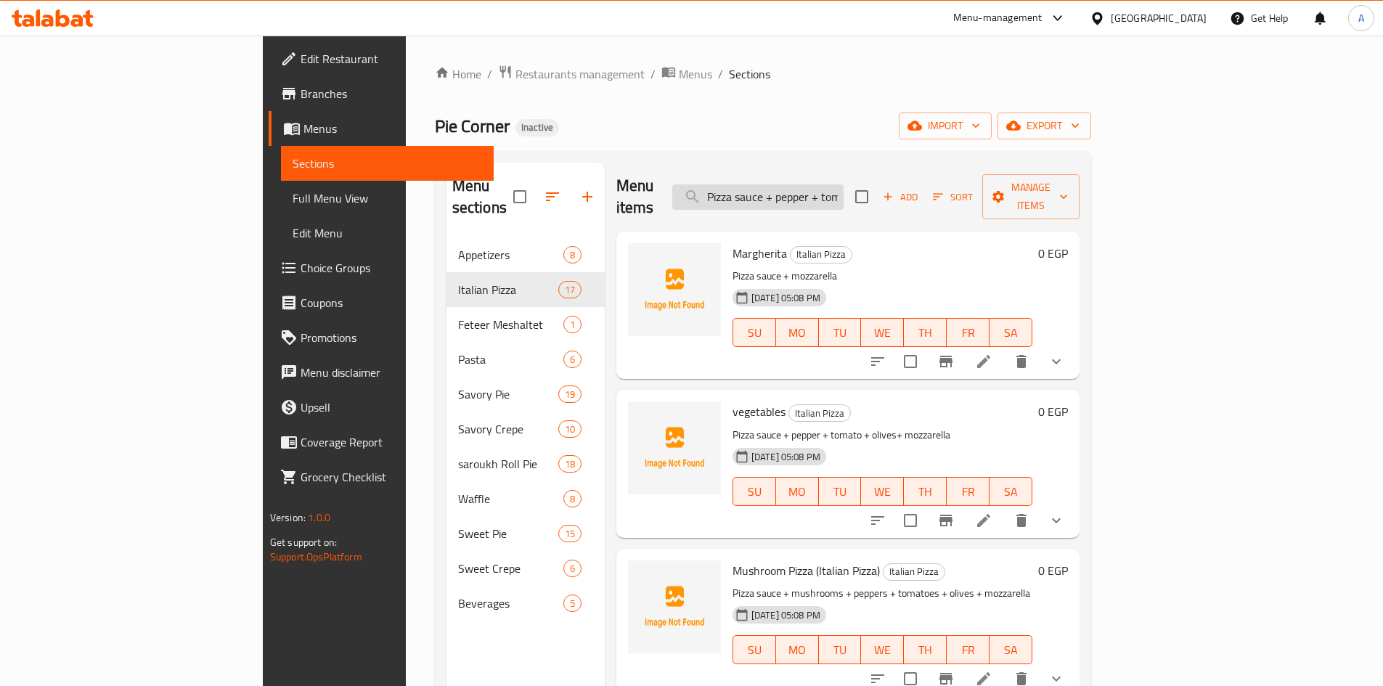
click at [843, 184] on input "Pizza sauce + pepper + tomato + olives+ mozzarella" at bounding box center [757, 196] width 171 height 25
paste input "Mix Chicken"
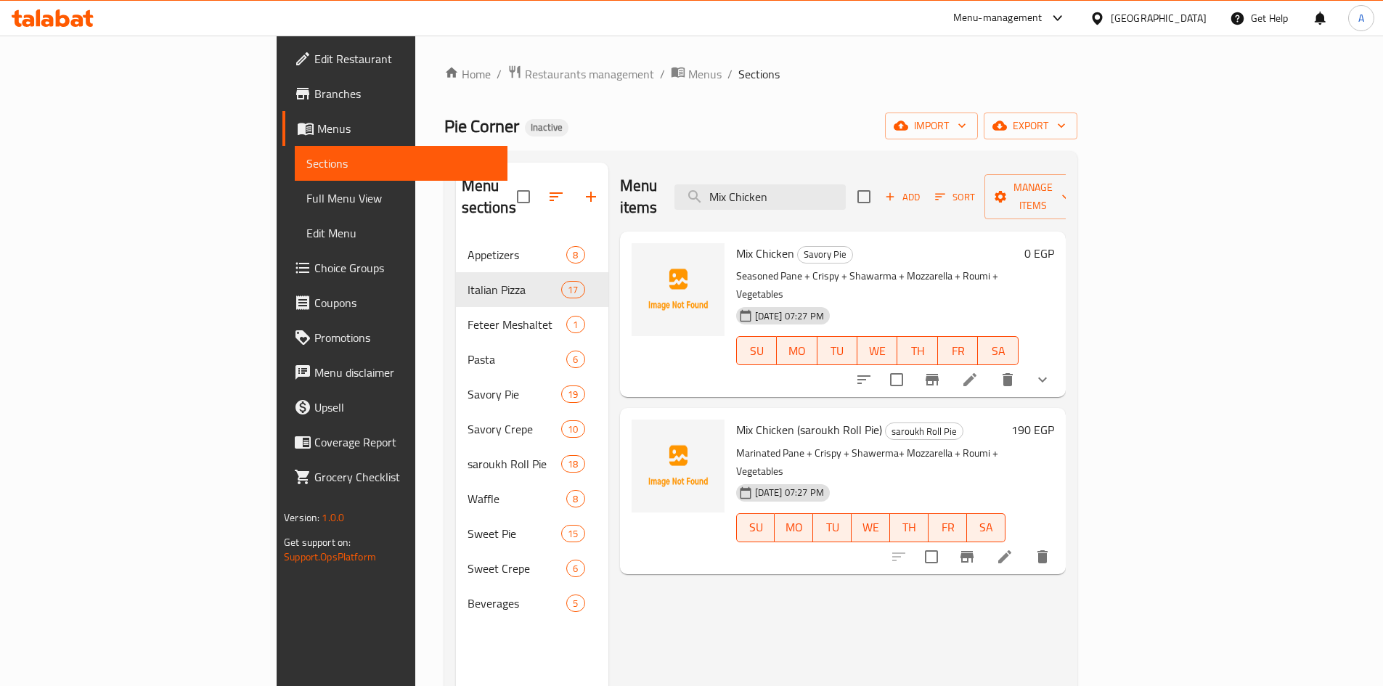
type input "Mix Chicken"
click at [736, 242] on span "Mix Chicken" at bounding box center [765, 253] width 58 height 22
drag, startPoint x: 671, startPoint y: 230, endPoint x: 725, endPoint y: 239, distance: 55.1
click at [736, 243] on h6 "Mix Chicken Savory Pie" at bounding box center [877, 253] width 282 height 20
click at [798, 246] on span "Savory Pie" at bounding box center [825, 254] width 54 height 17
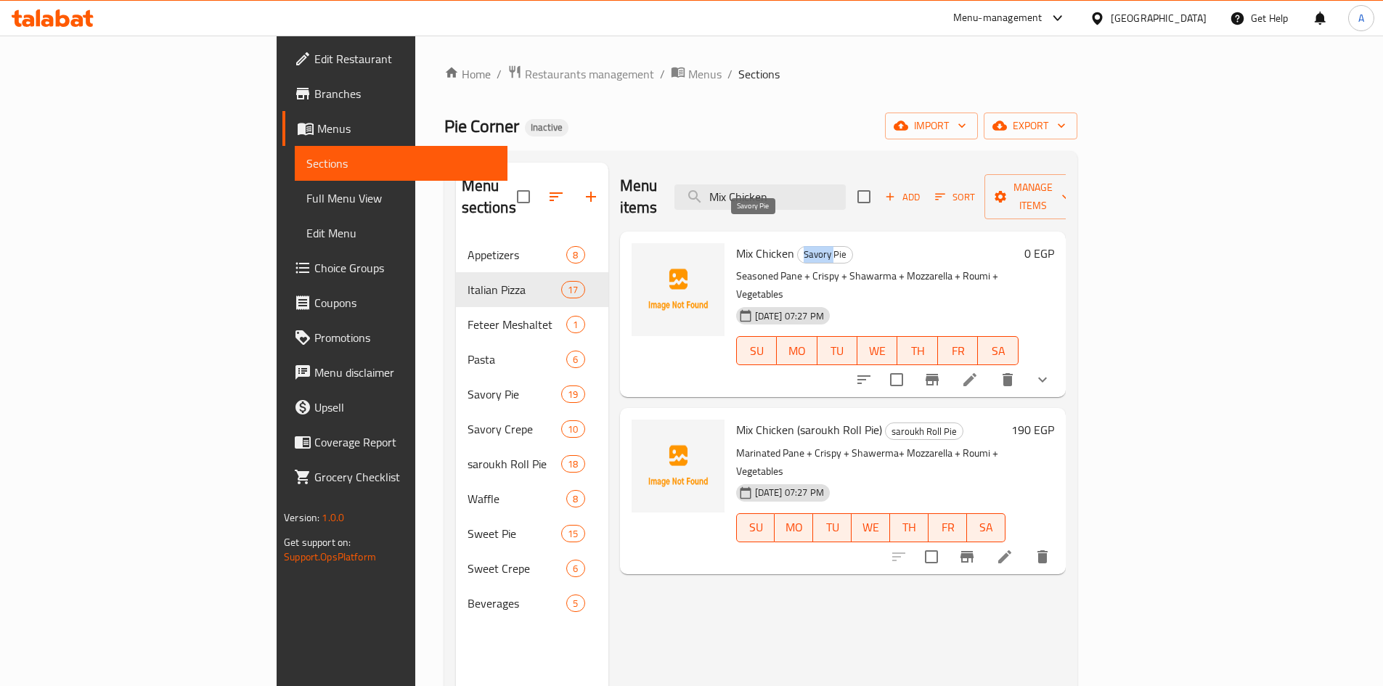
click at [798, 246] on span "Savory Pie" at bounding box center [825, 254] width 54 height 17
click at [1051, 371] on icon "show more" at bounding box center [1042, 379] width 17 height 17
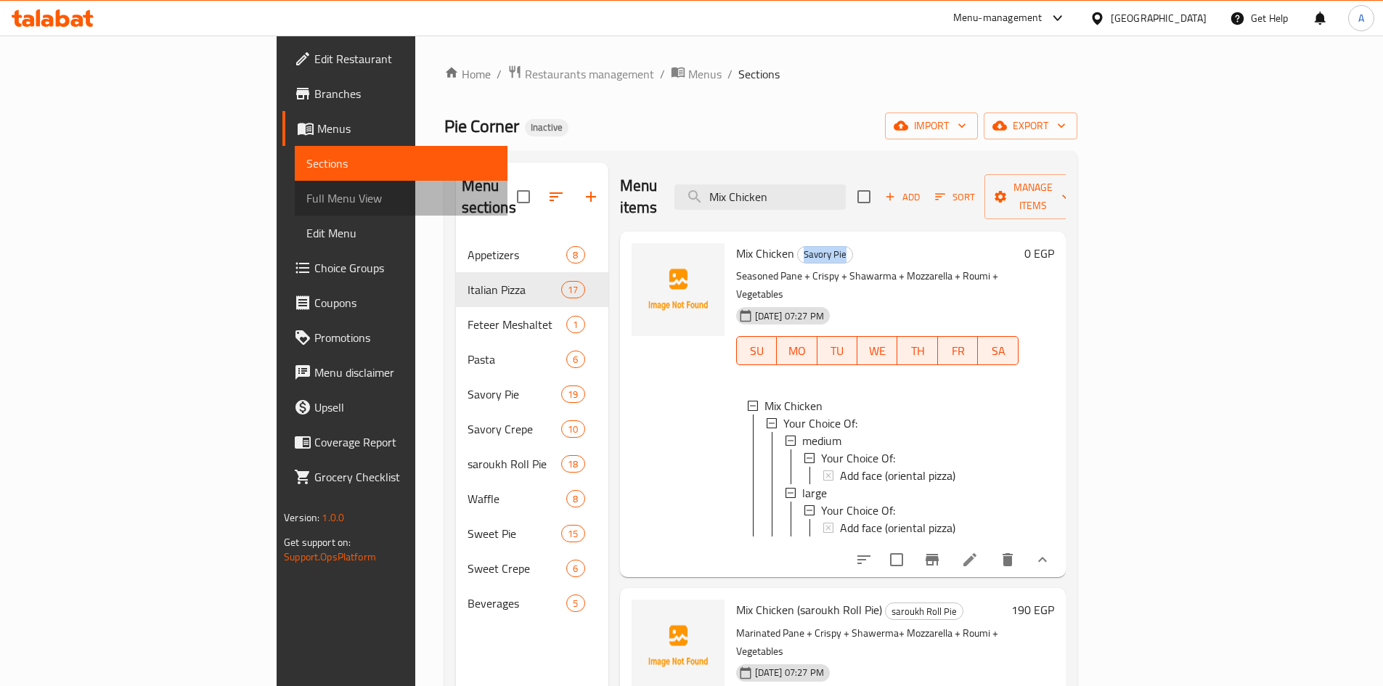
drag, startPoint x: 114, startPoint y: 199, endPoint x: 1004, endPoint y: 50, distance: 902.2
click at [306, 199] on span "Full Menu View" at bounding box center [400, 197] width 189 height 17
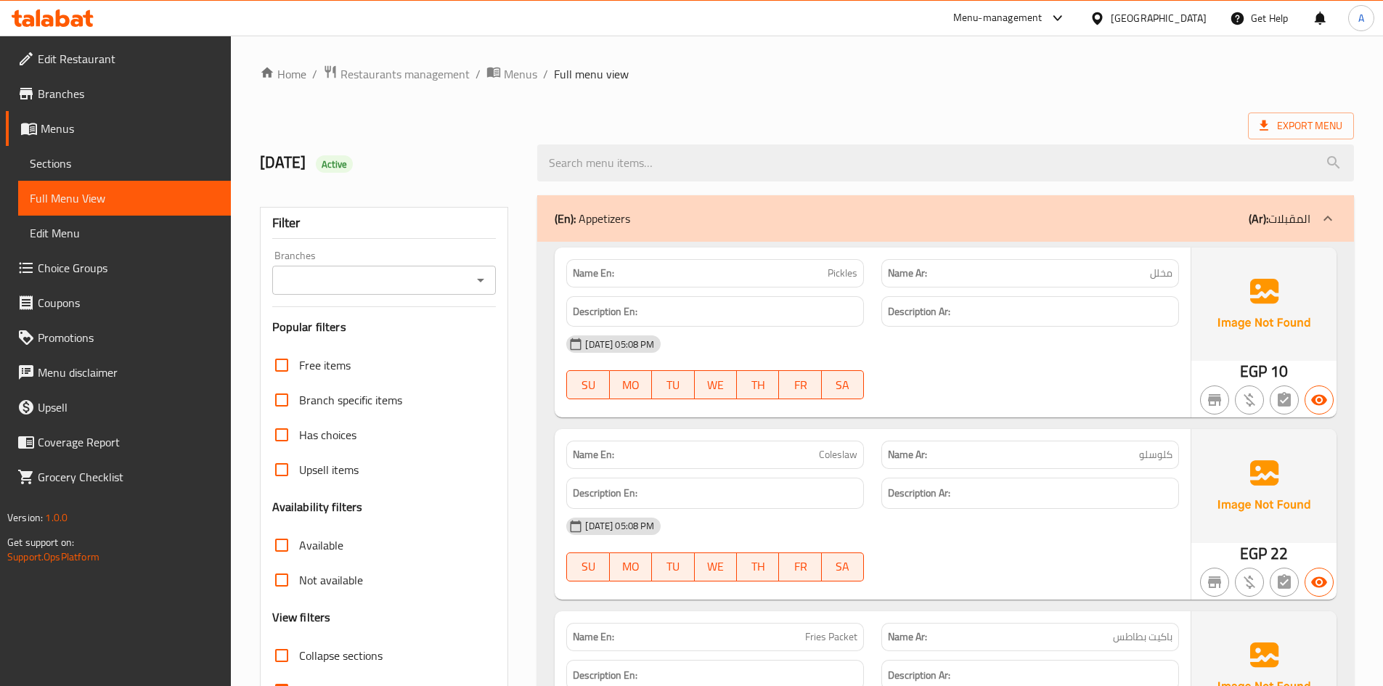
scroll to position [12980, 0]
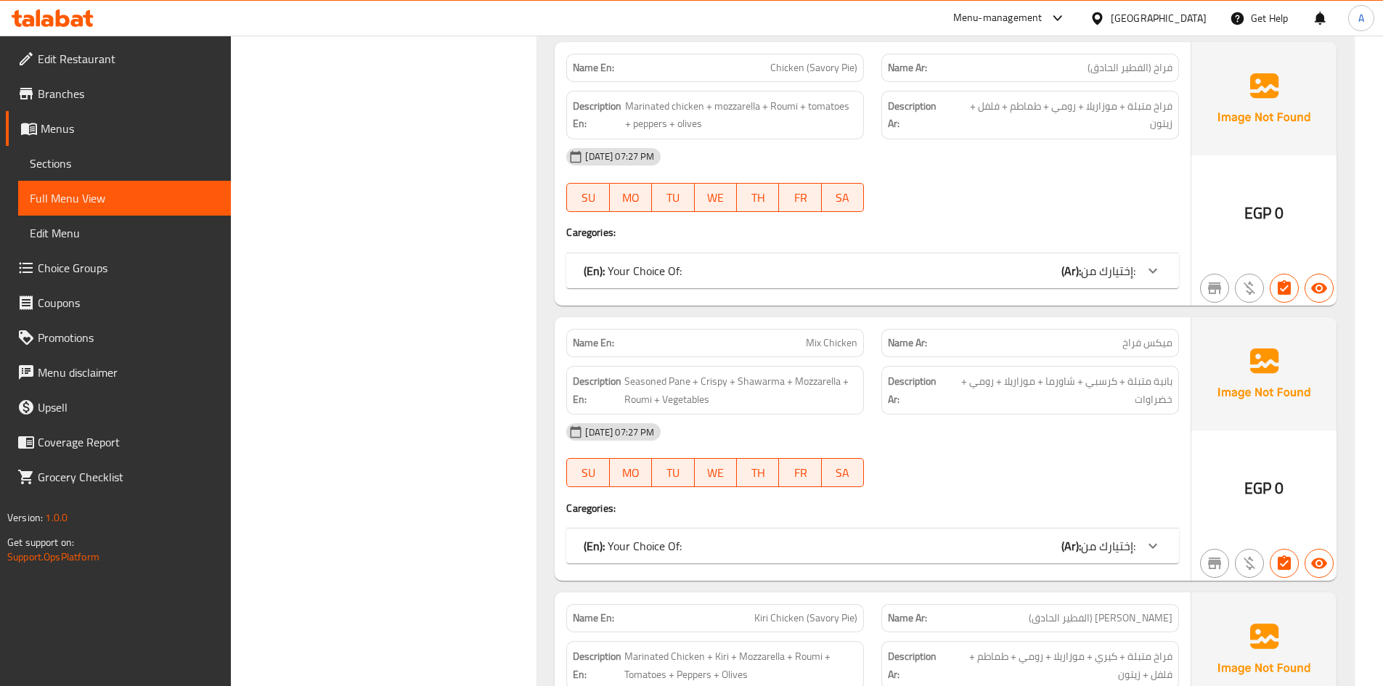
click at [719, 541] on div "(En): Your Choice Of: (Ar): إختيارك من:" at bounding box center [860, 545] width 552 height 17
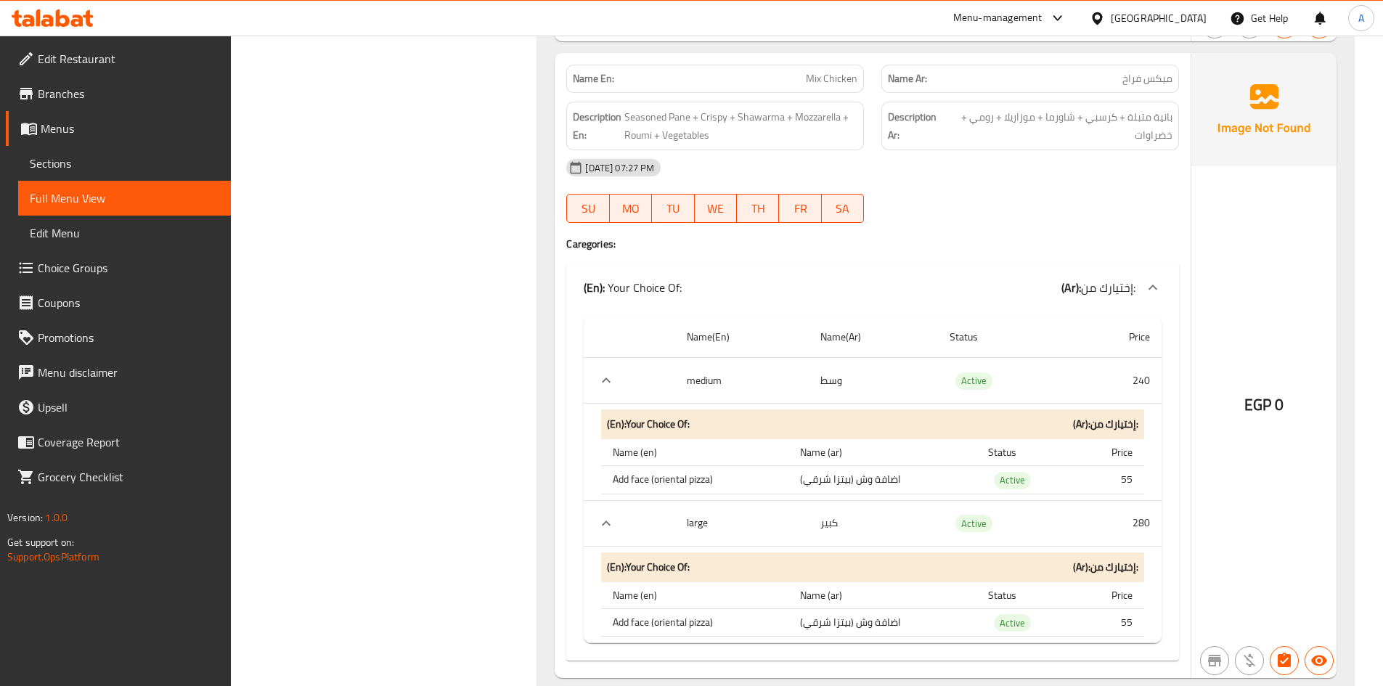
scroll to position [13270, 0]
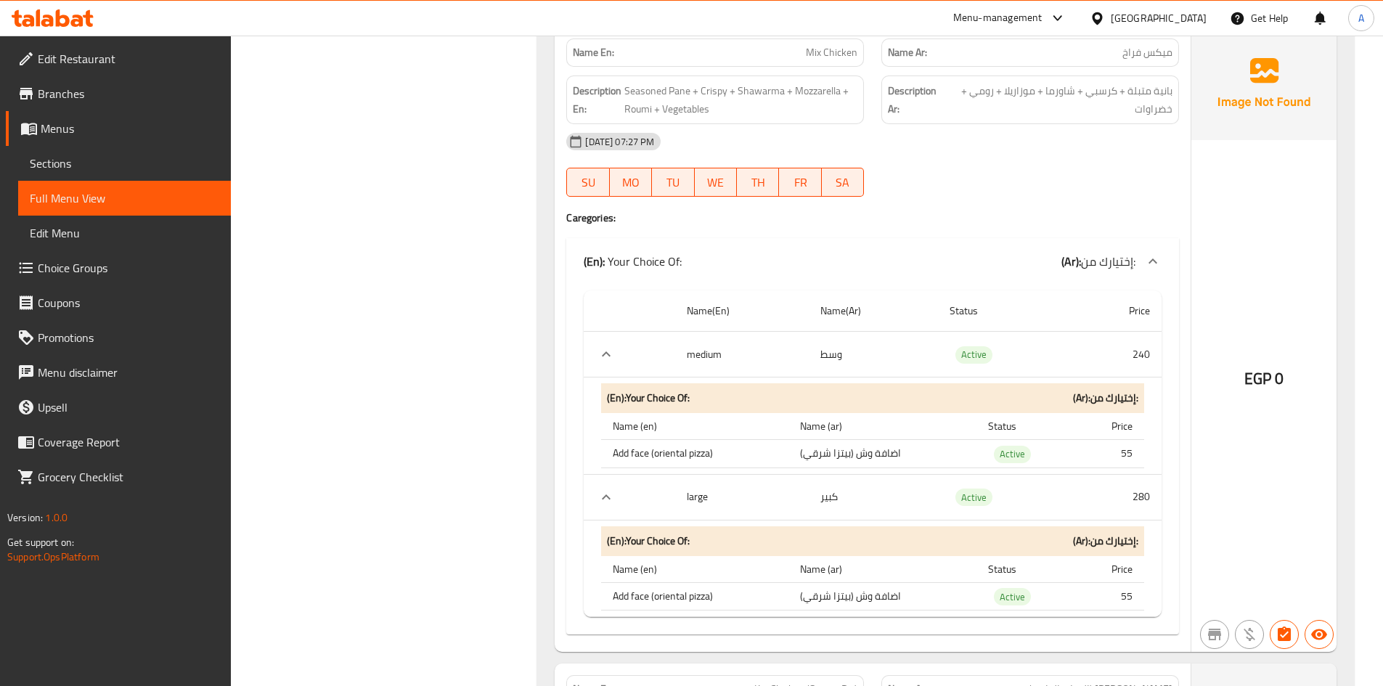
click at [73, 184] on link "Full Menu View" at bounding box center [124, 198] width 213 height 35
click at [73, 154] on link "Sections" at bounding box center [124, 163] width 213 height 35
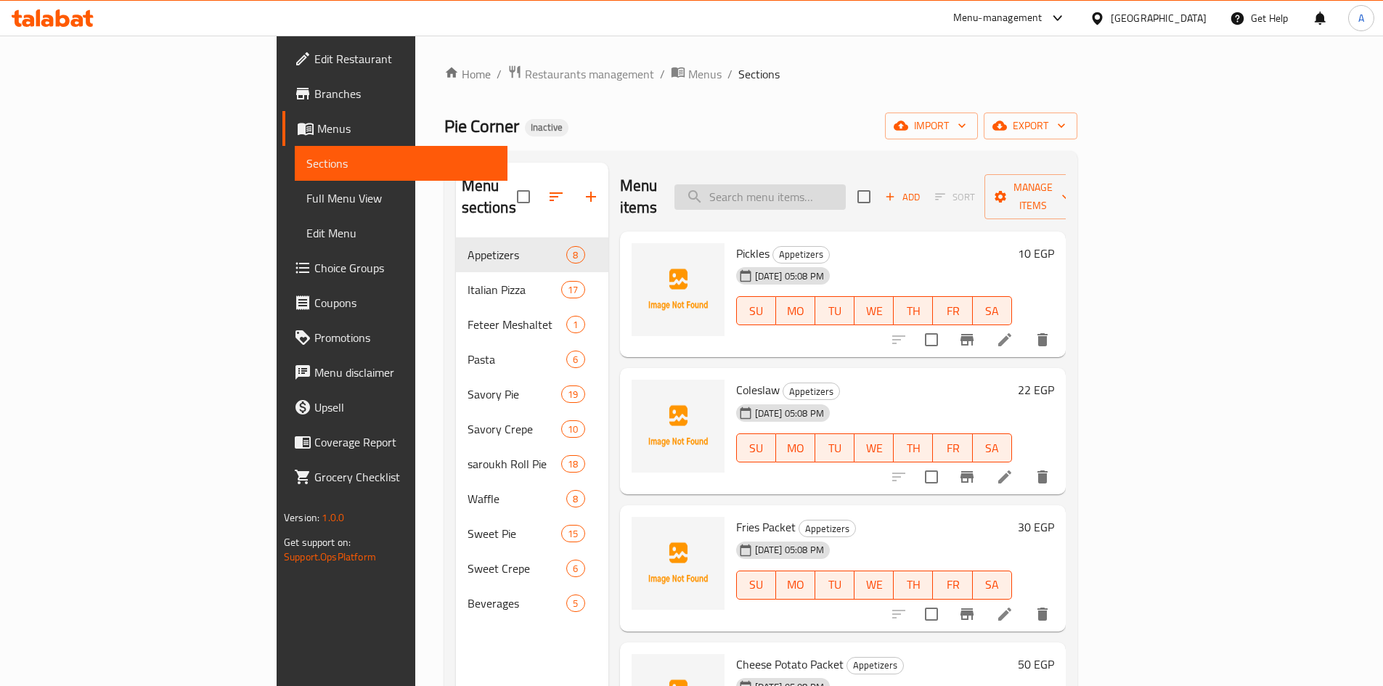
click at [846, 198] on input "search" at bounding box center [759, 196] width 171 height 25
paste input "Alexandrian Sausage"
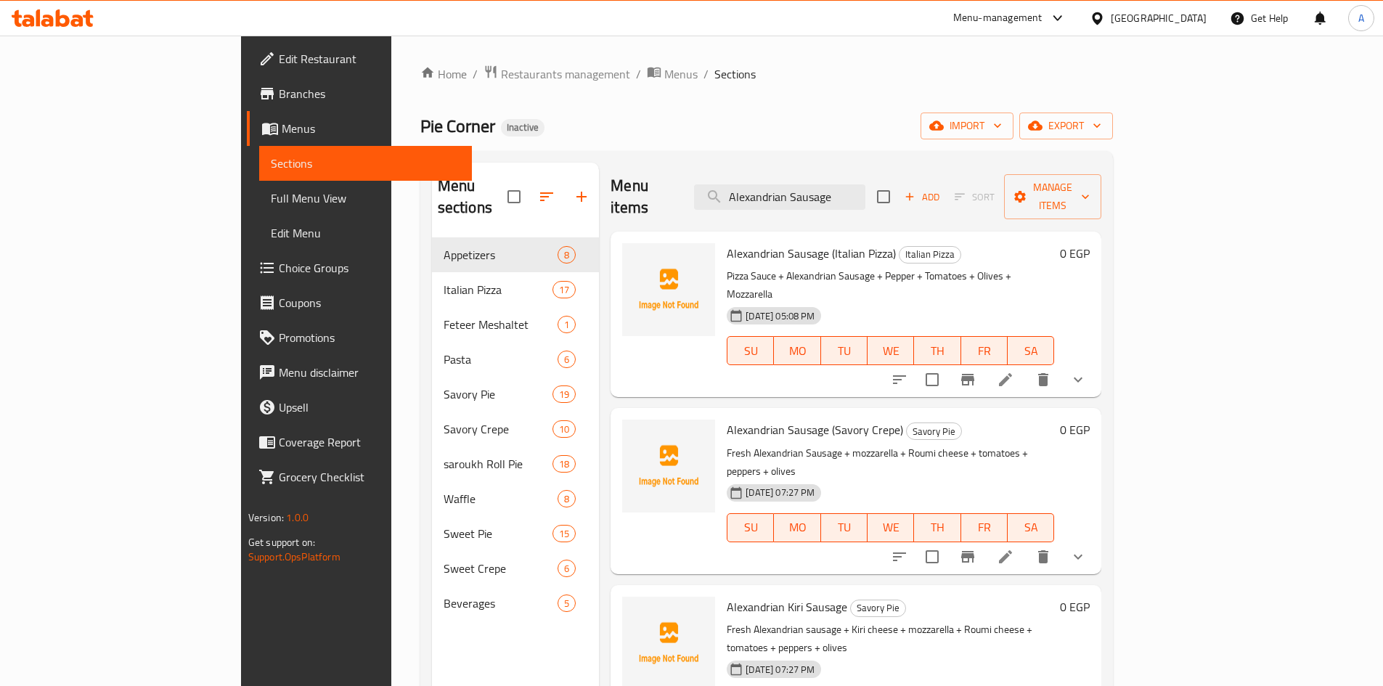
drag, startPoint x: 853, startPoint y: 176, endPoint x: 642, endPoint y: 154, distance: 211.6
click at [647, 154] on div "Menu sections Appetizers 8 Italian Pizza 17 Feteer Meshaltet 1 Pasta 6 Savory P…" at bounding box center [766, 505] width 692 height 709
paste input "Mix Meats"
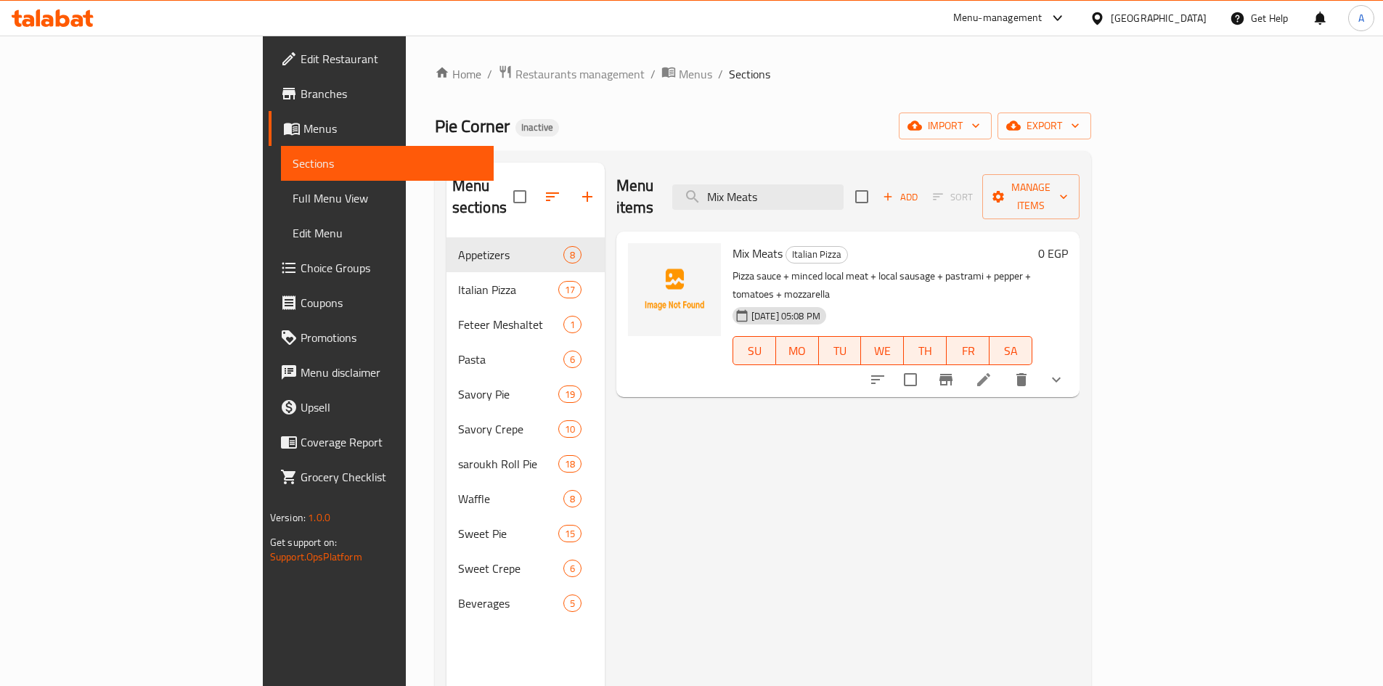
click at [1065, 371] on icon "show more" at bounding box center [1055, 379] width 17 height 17
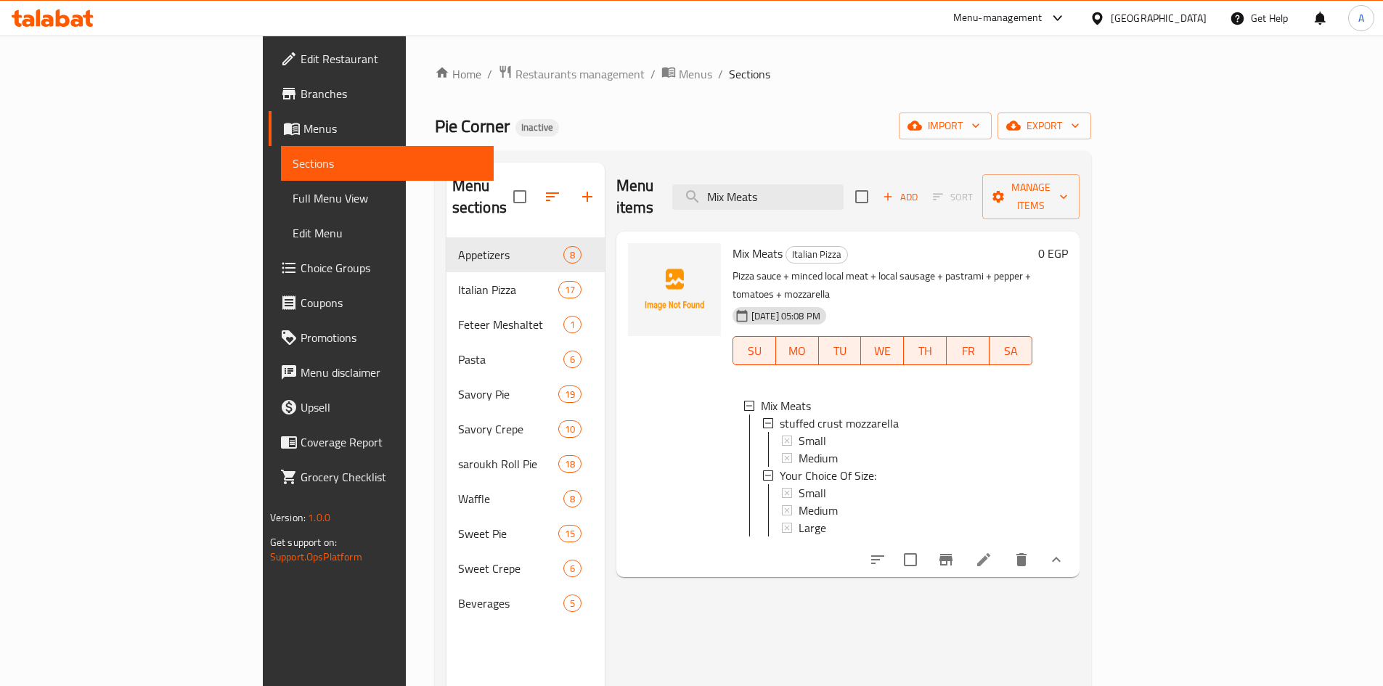
drag, startPoint x: 877, startPoint y: 179, endPoint x: 697, endPoint y: 176, distance: 180.0
click at [702, 178] on div "Menu items Mix Meats Add Sort Manage items" at bounding box center [847, 197] width 463 height 69
paste input "Alexandrian Sausage"
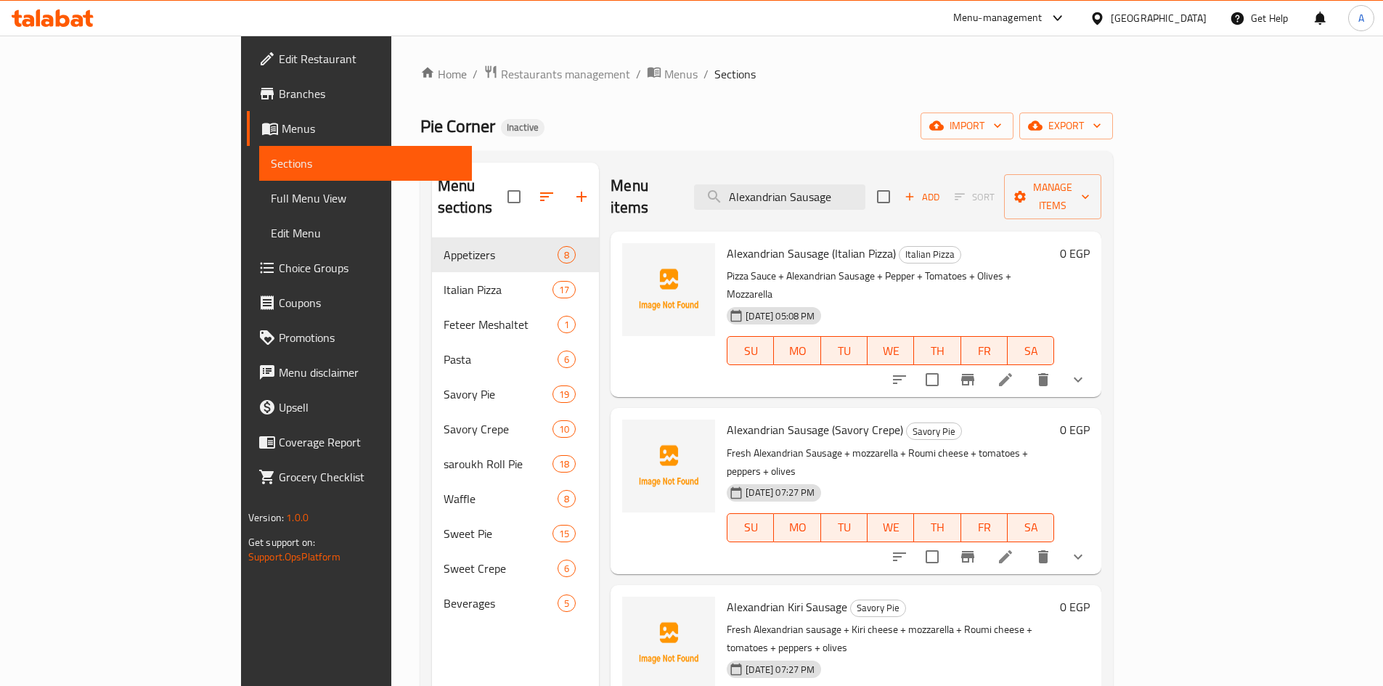
type input "Alexandrian Sausage"
click at [820, 242] on span "Alexandrian Sausage (Italian Pizza)" at bounding box center [811, 253] width 169 height 22
copy h6 "Alexandrian Sausage (Italian Pizza)"
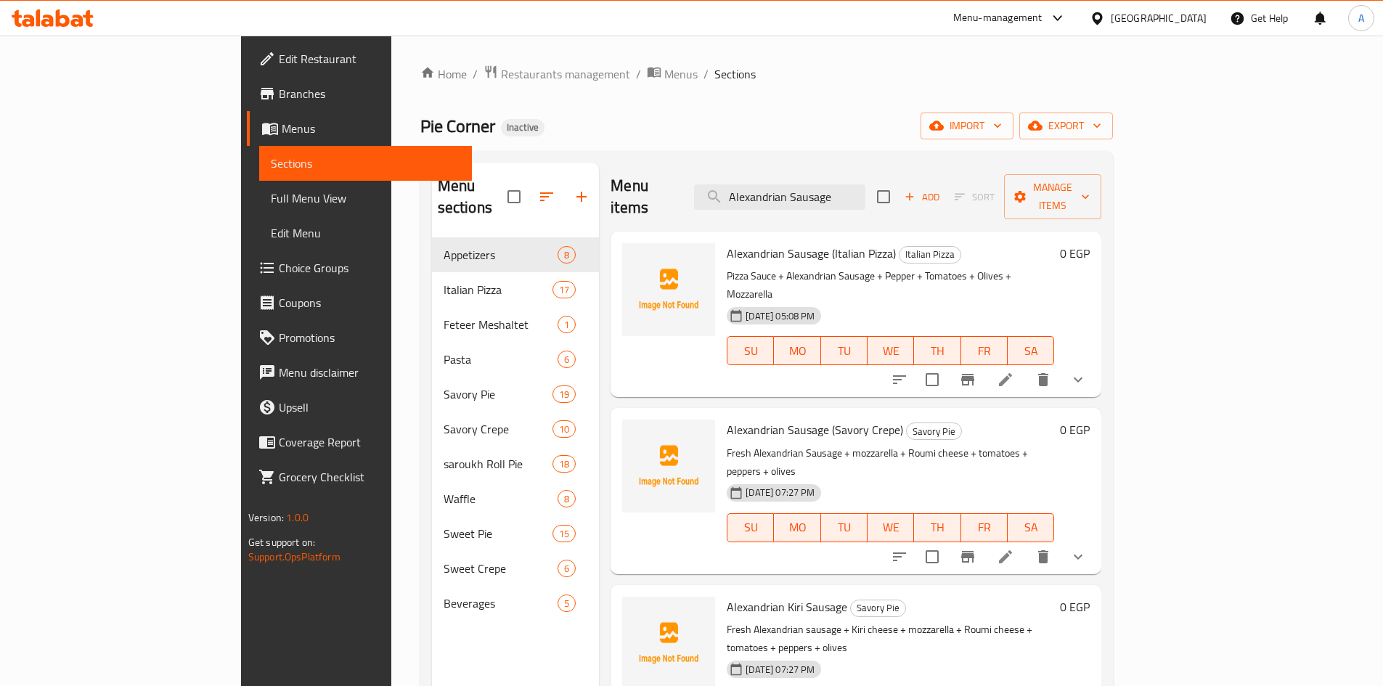
click at [775, 419] on span "Alexandrian Sausage (Savory Crepe)" at bounding box center [815, 430] width 176 height 22
copy h6 "Alexandrian Sausage (Savory Crepe)"
click at [785, 419] on span "Alexandrian Sausage (Savory Crepe)" at bounding box center [815, 430] width 176 height 22
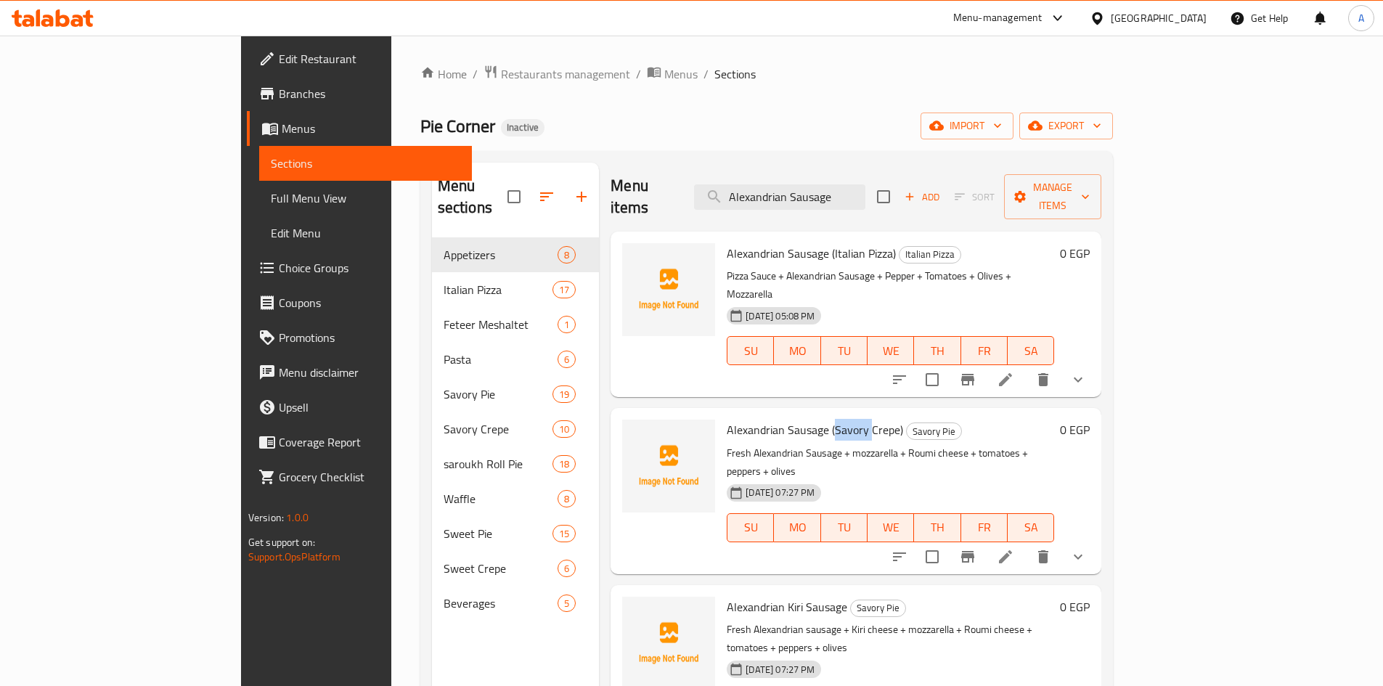
click at [785, 419] on span "Alexandrian Sausage (Savory Crepe)" at bounding box center [815, 430] width 176 height 22
click at [801, 419] on span "Alexandrian Sausage (Savory Crepe)" at bounding box center [815, 430] width 176 height 22
click at [802, 419] on span "Alexandrian Sausage (Savory Crepe)" at bounding box center [815, 430] width 176 height 22
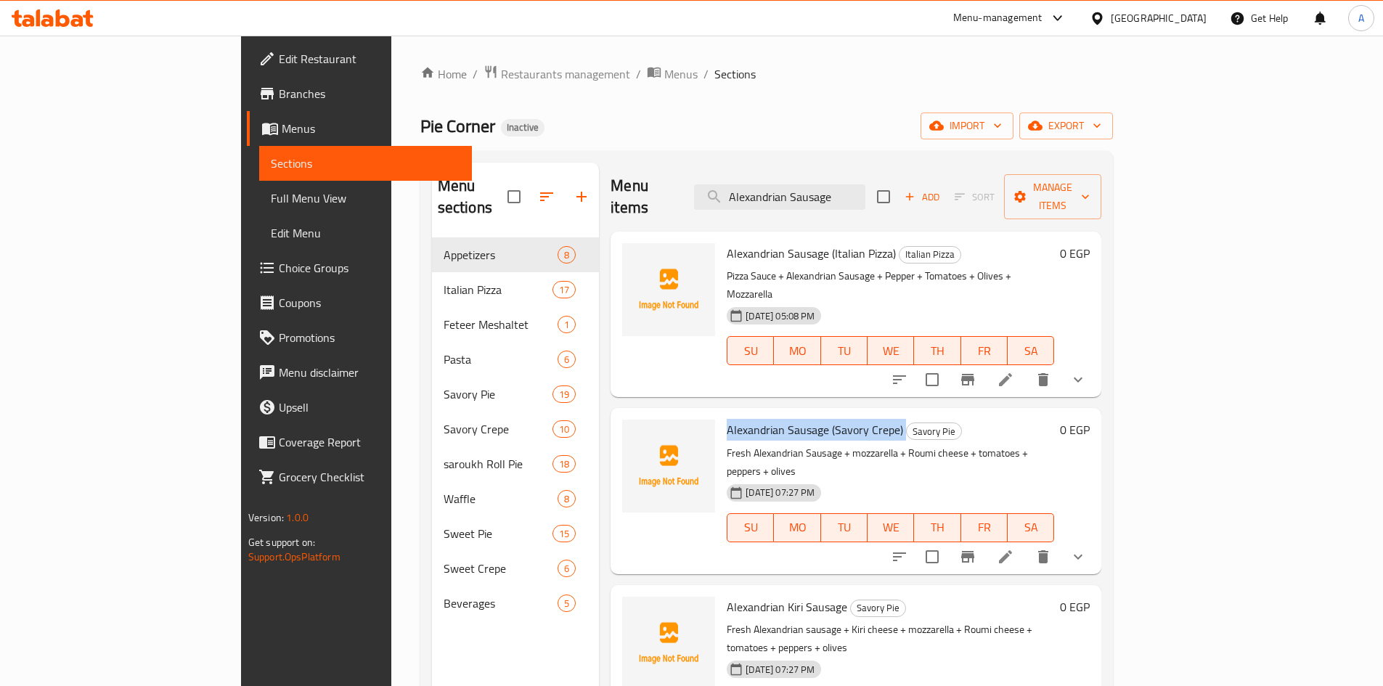
click at [802, 419] on span "Alexandrian Sausage (Savory Crepe)" at bounding box center [815, 430] width 176 height 22
click at [727, 419] on span "Alexandrian Sausage (Savory Crepe)" at bounding box center [815, 430] width 176 height 22
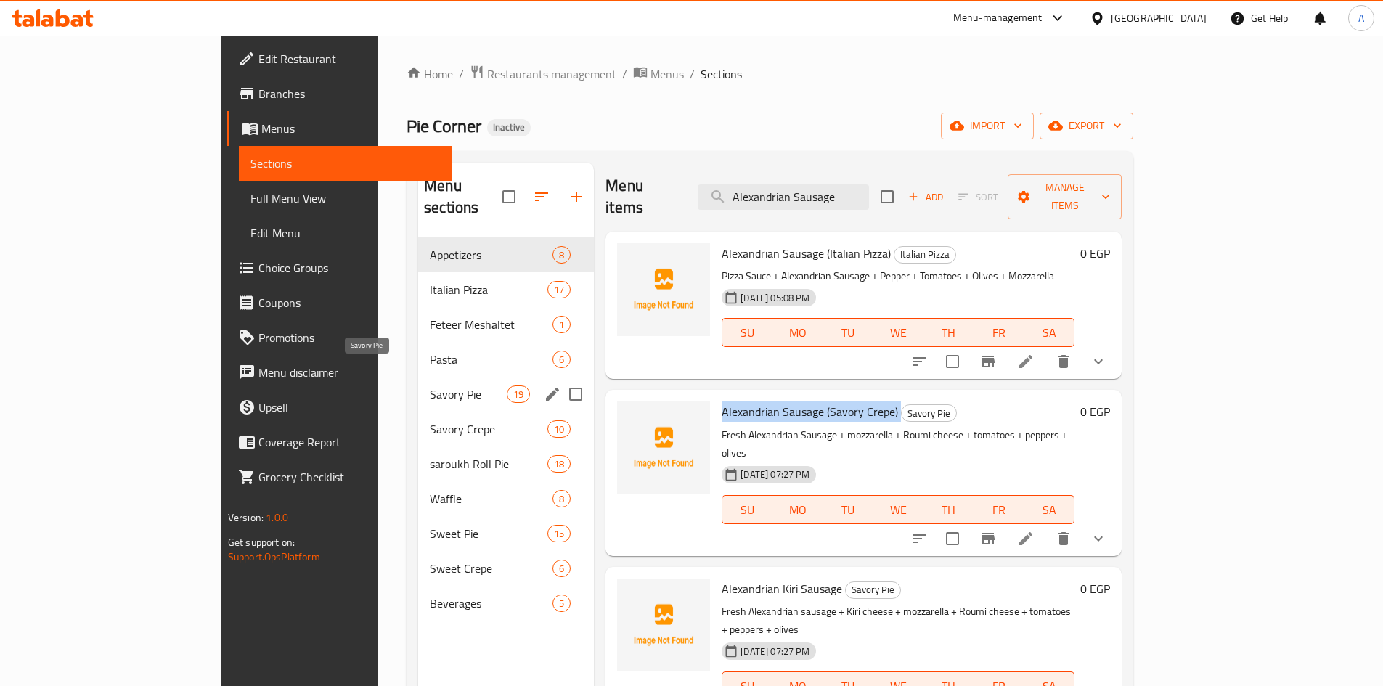
click at [430, 385] on span "Savory Pie" at bounding box center [468, 393] width 77 height 17
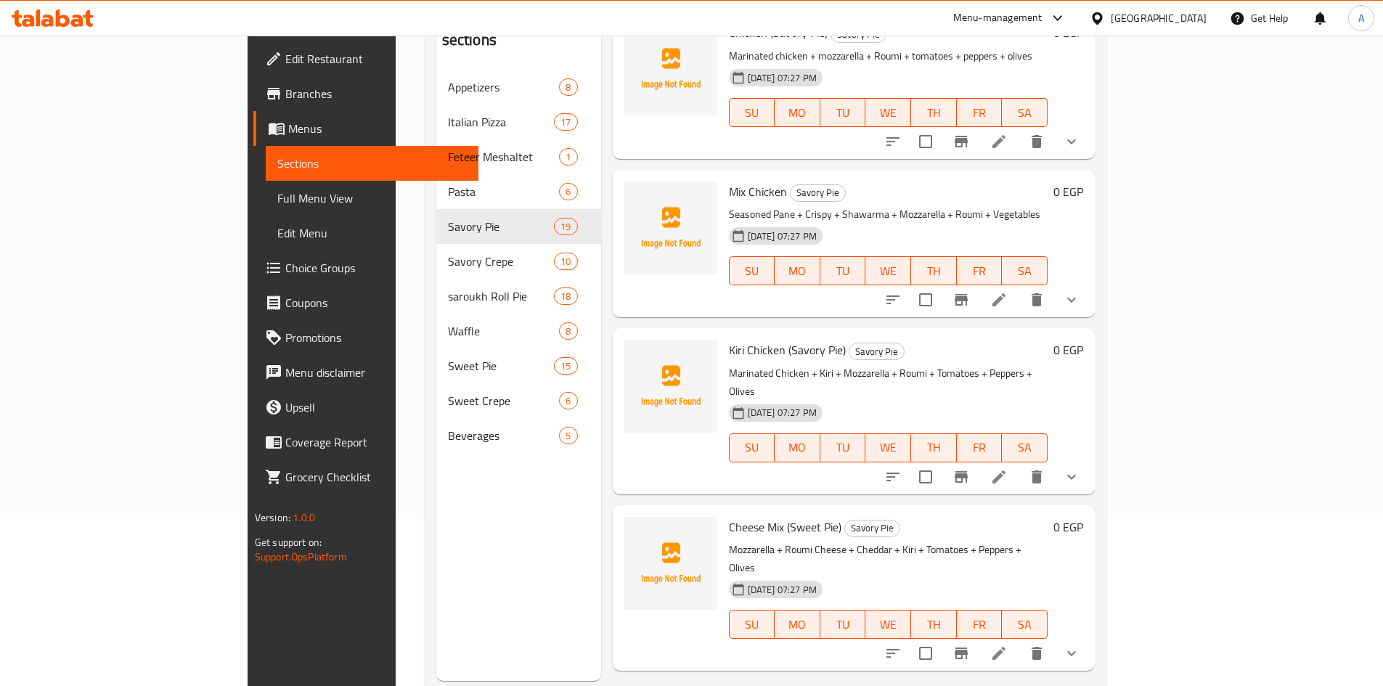
scroll to position [203, 0]
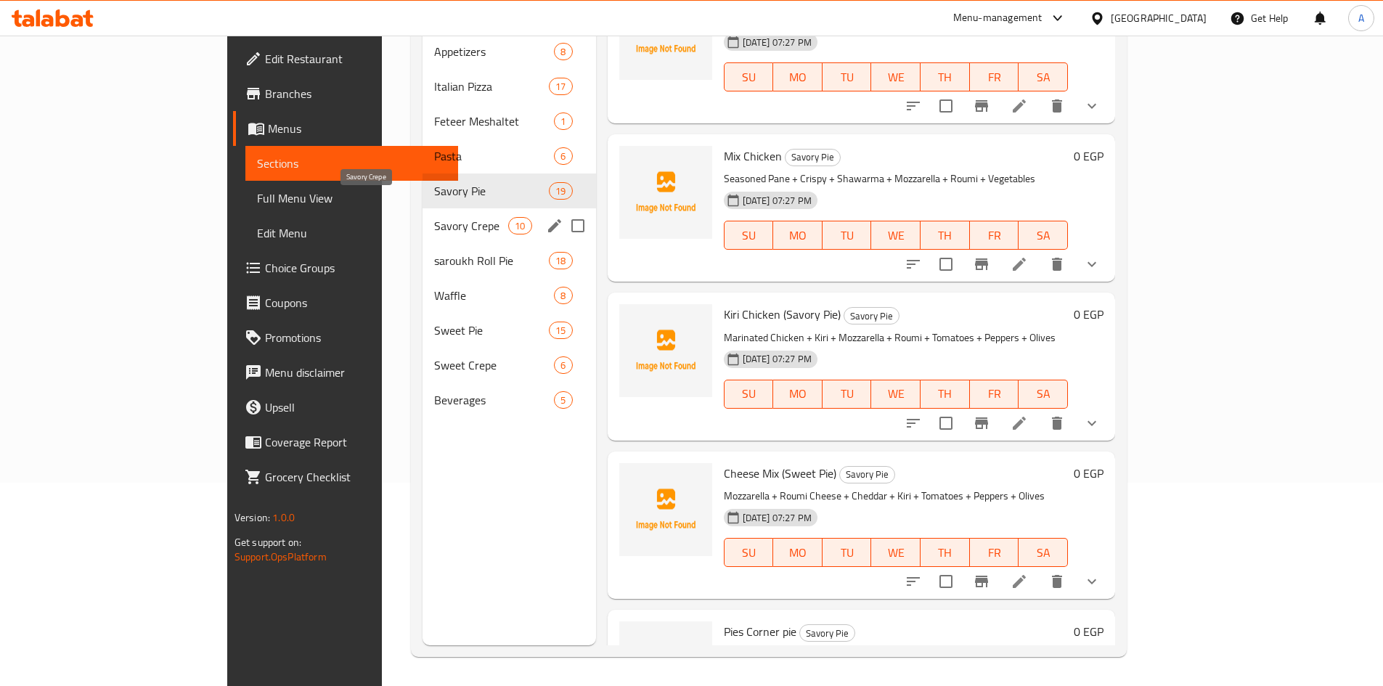
click at [434, 217] on span "Savory Crepe" at bounding box center [471, 225] width 74 height 17
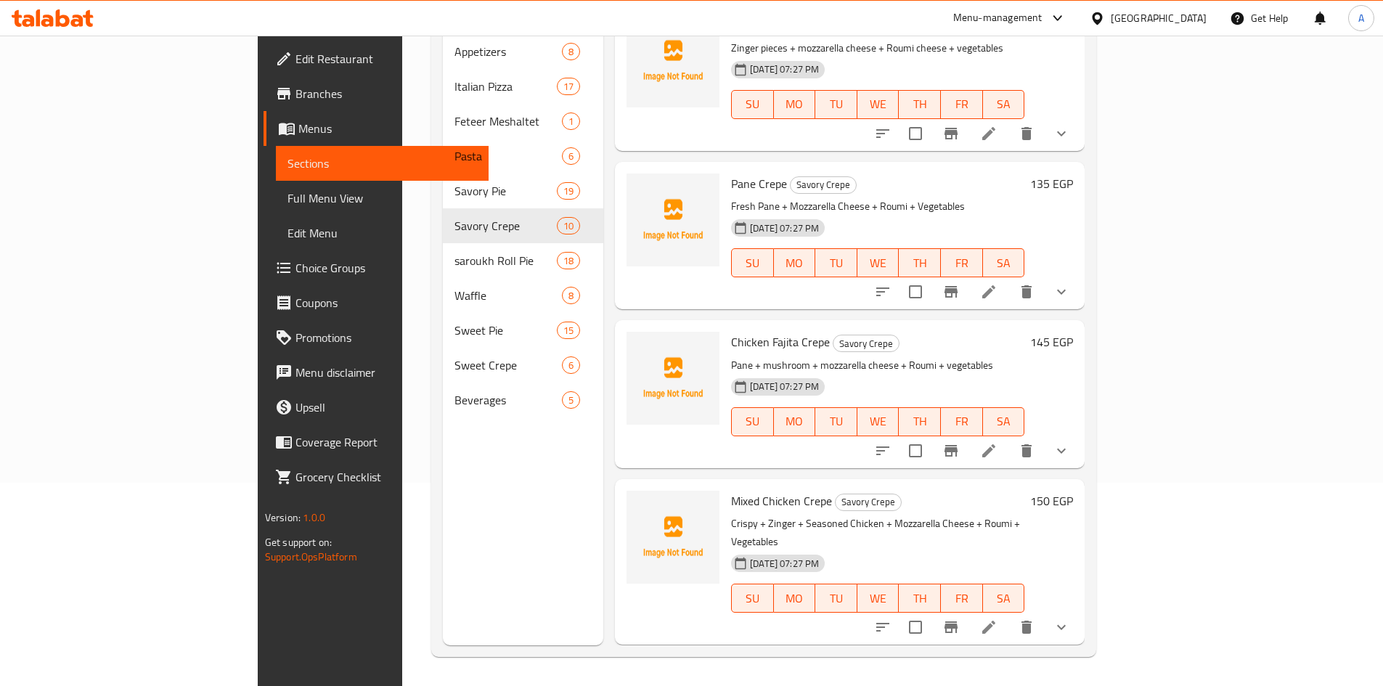
scroll to position [210, 0]
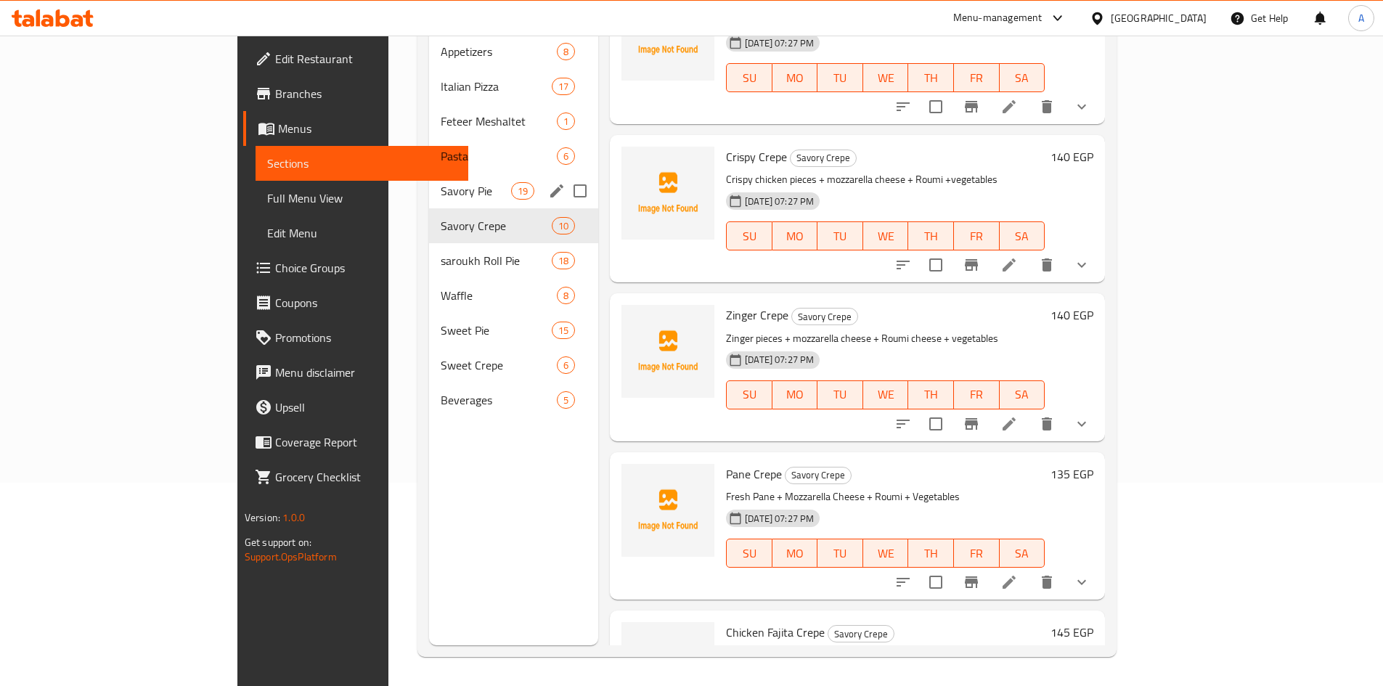
click at [429, 173] on div "Savory Pie 19" at bounding box center [513, 190] width 169 height 35
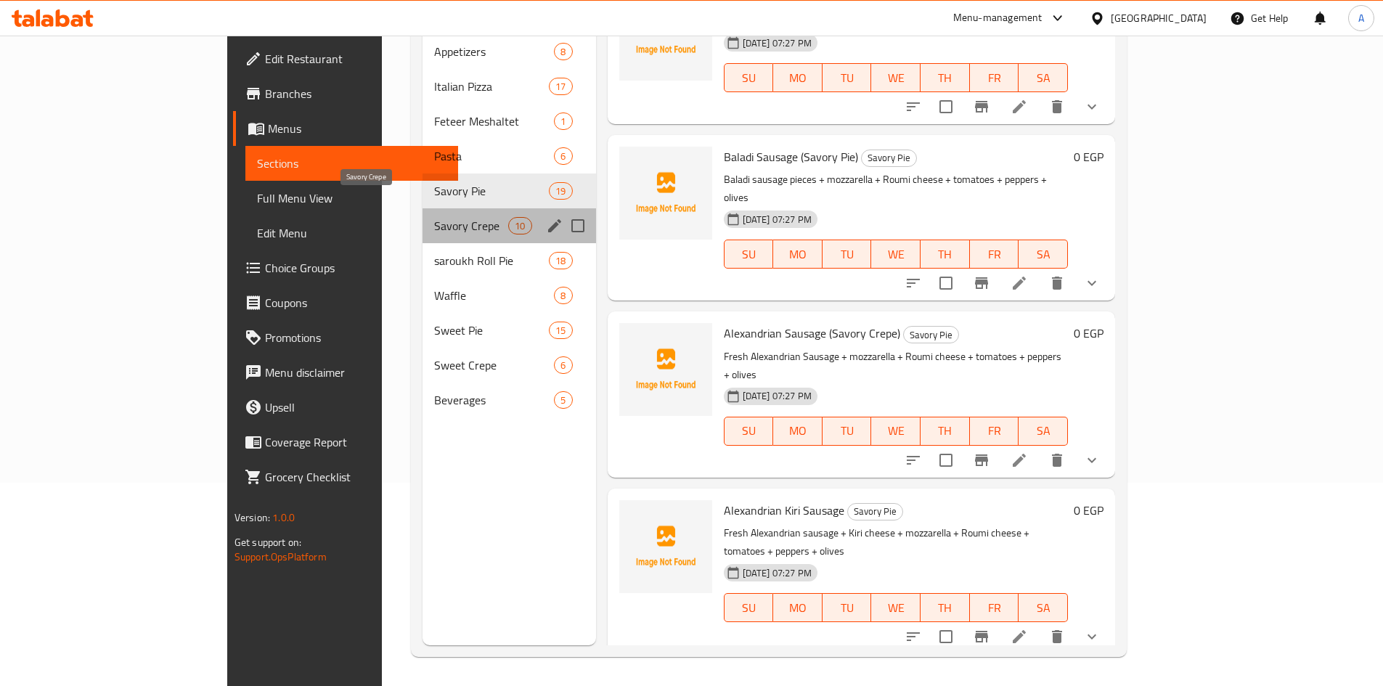
click at [434, 217] on span "Savory Crepe" at bounding box center [471, 225] width 74 height 17
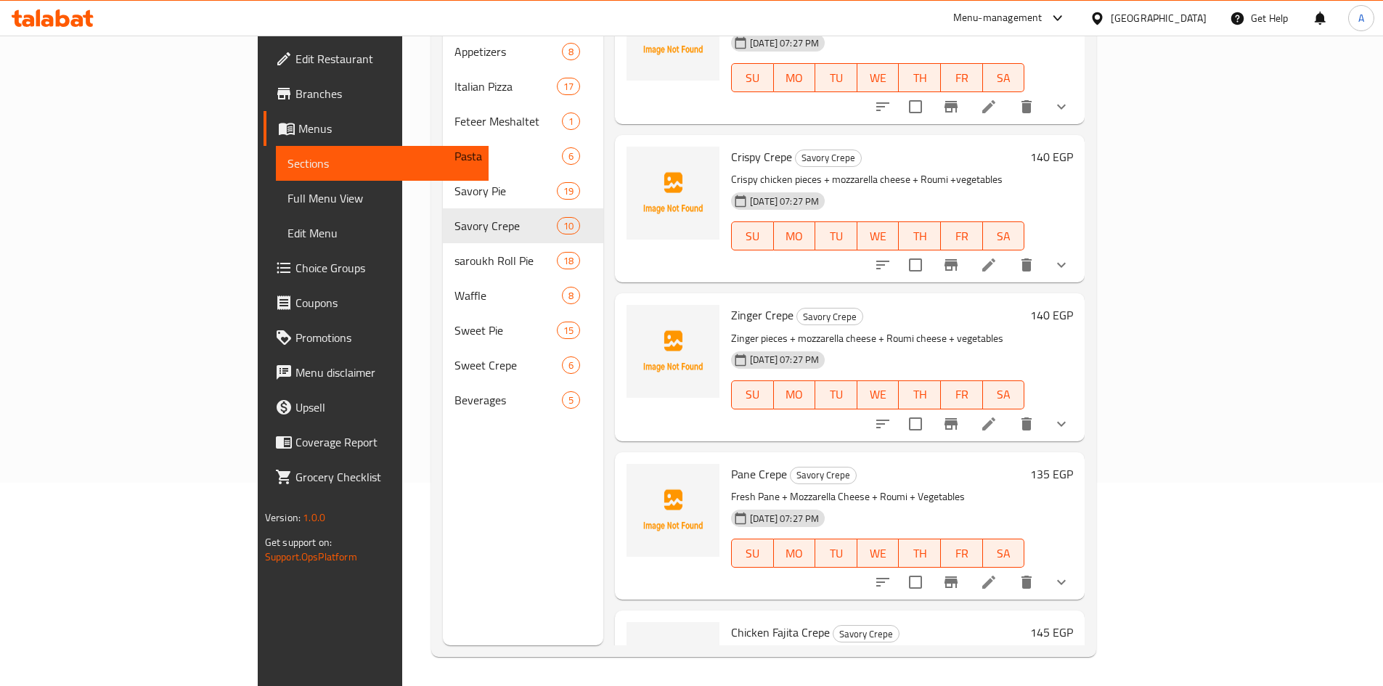
click at [782, 147] on div "Crispy Crepe Savory Crepe Crispy chicken pieces + mozzarella cheese + Roumi +ve…" at bounding box center [877, 209] width 305 height 136
click at [795, 150] on span "Savory Crepe" at bounding box center [827, 158] width 65 height 17
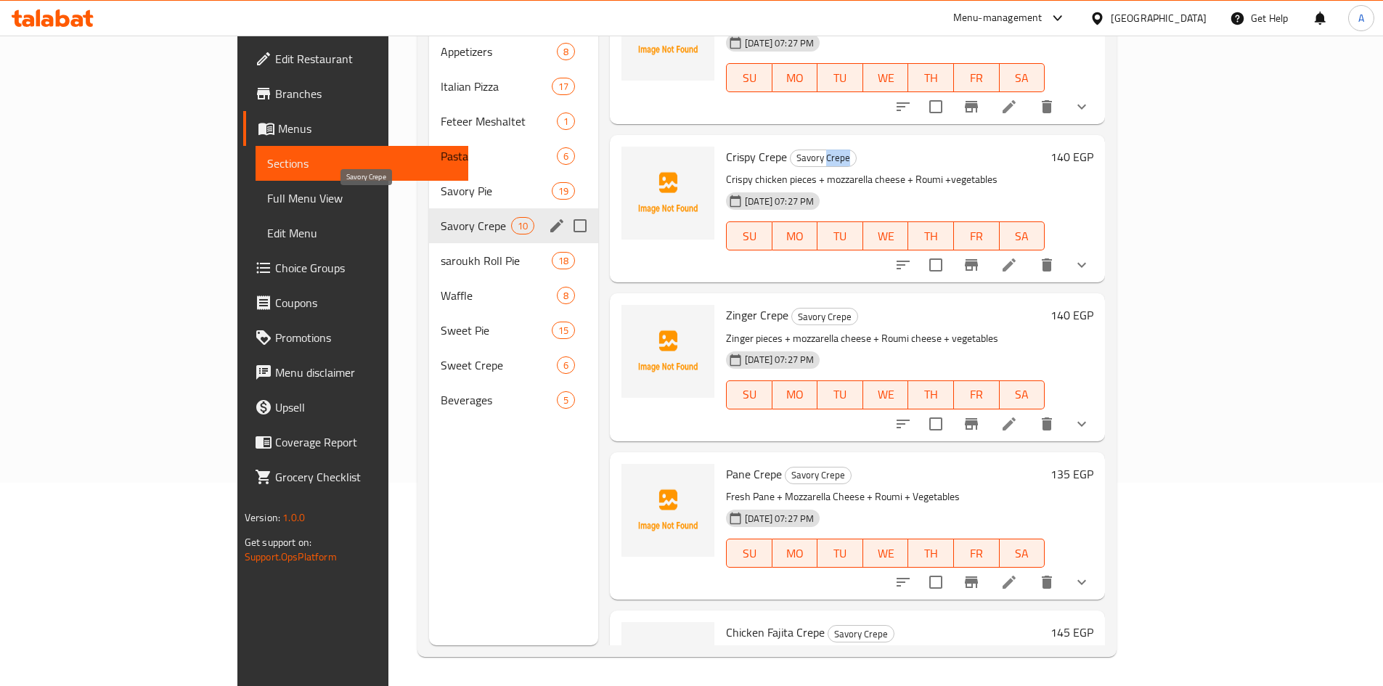
copy span "Crepe"
click at [441, 182] on span "Savory Pie" at bounding box center [476, 190] width 70 height 17
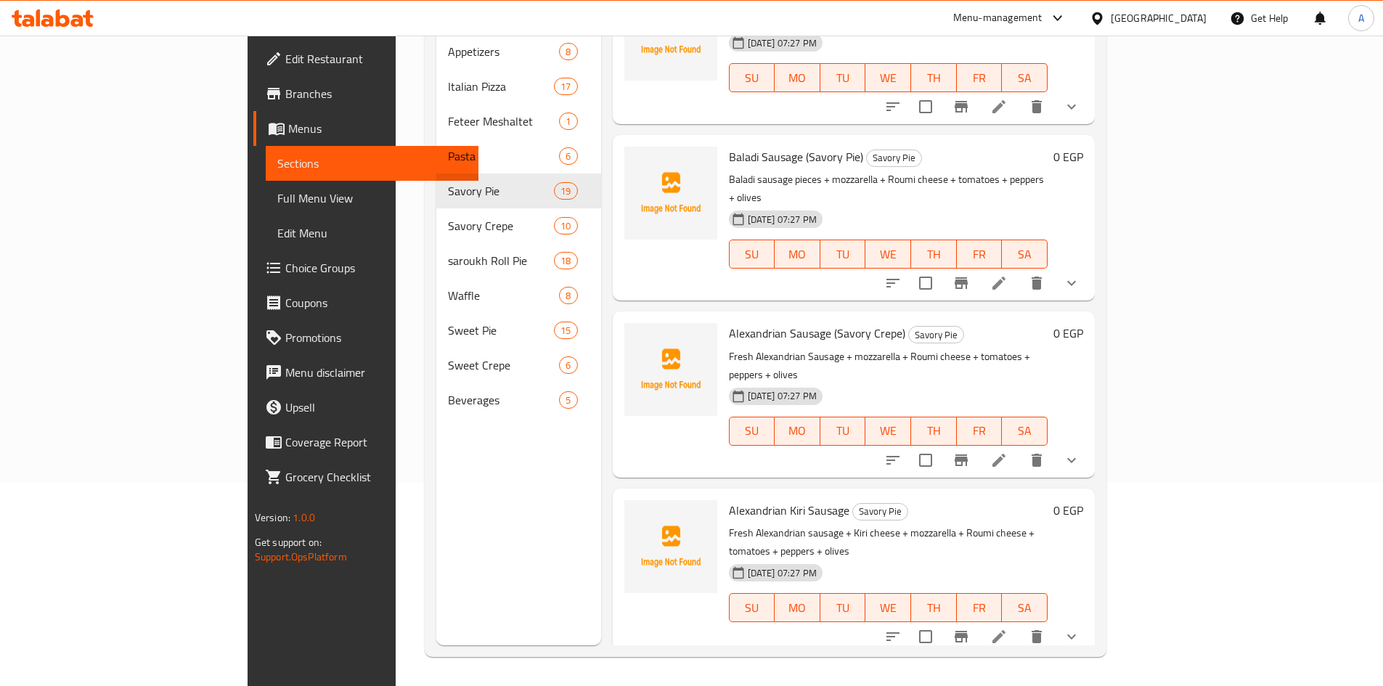
click at [764, 322] on span "Alexandrian Sausage (Savory Crepe)" at bounding box center [817, 333] width 176 height 22
copy h6 "Alexandrian Sausage (Savory Crepe)"
click at [1005, 454] on icon at bounding box center [998, 460] width 13 height 13
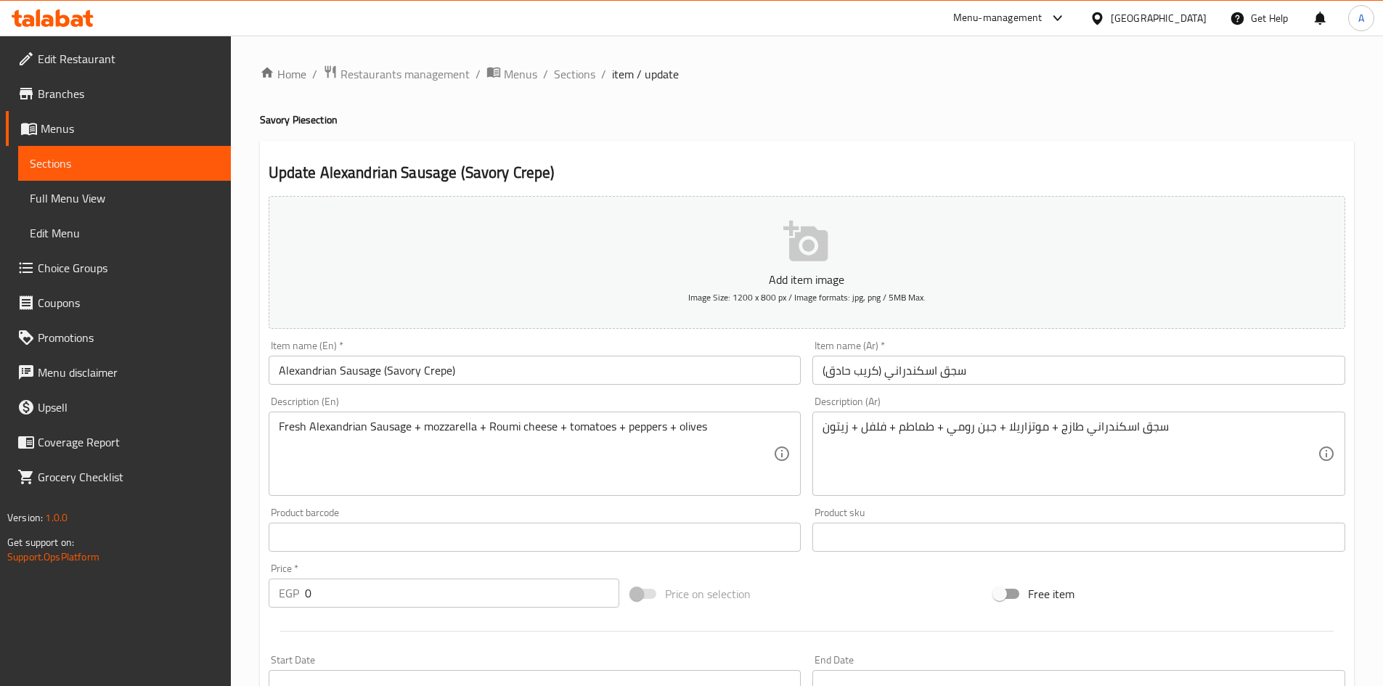
click at [304, 123] on h4 "Savory Pie section" at bounding box center [807, 119] width 1094 height 15
click at [300, 118] on h4 "Savory Pie section" at bounding box center [807, 119] width 1094 height 15
copy h4 "Pie"
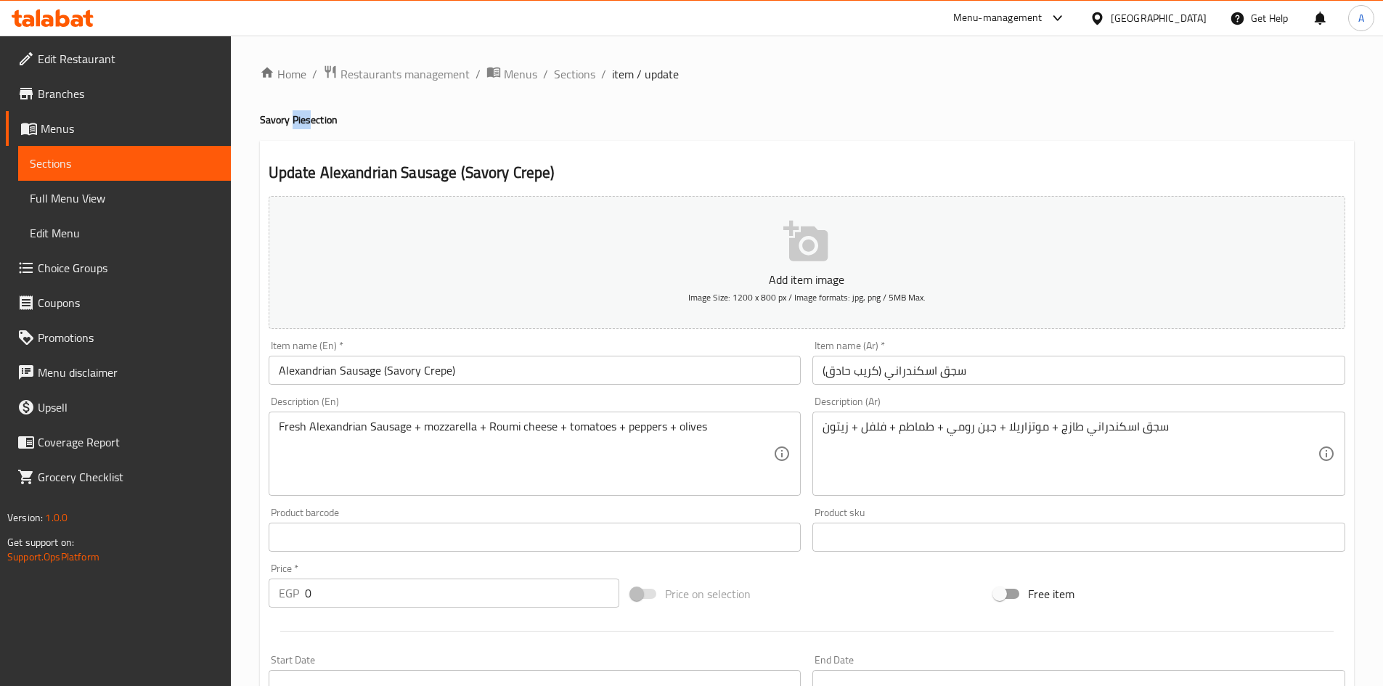
click at [430, 368] on input "Alexandrian Sausage (Savory Crepe)" at bounding box center [535, 370] width 533 height 29
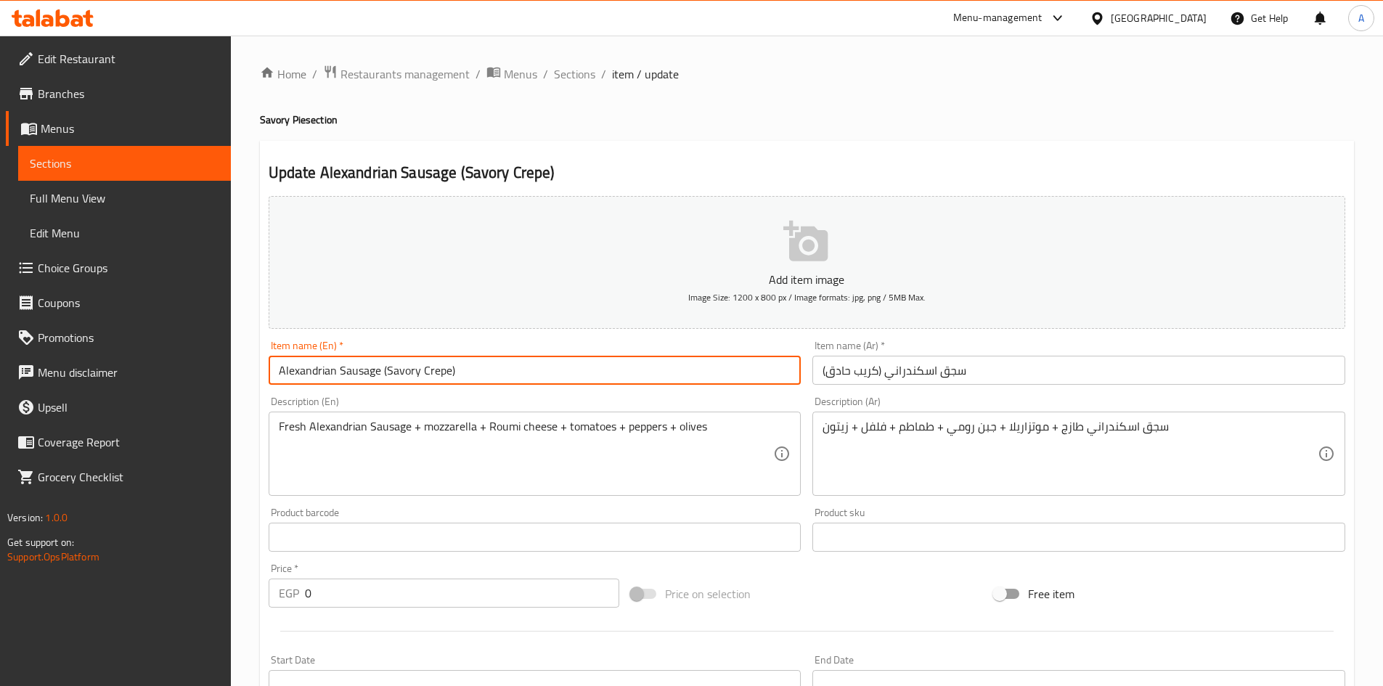
click at [430, 368] on input "Alexandrian Sausage (Savory Crepe)" at bounding box center [535, 370] width 533 height 29
paste input "Pie"
type input "Alexandrian Sausage (Savory Pie )"
click at [867, 369] on input "سجق اسكندراني (كريب حادق)" at bounding box center [1078, 370] width 533 height 29
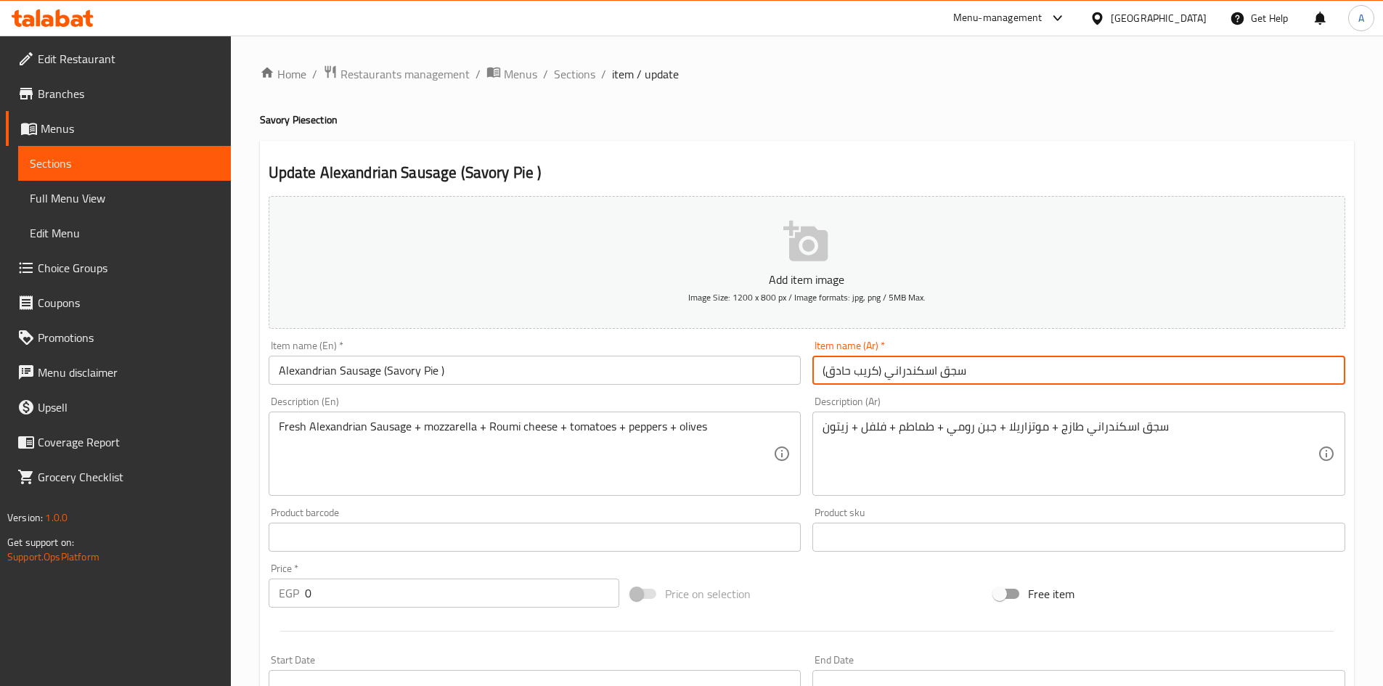
click at [867, 369] on input "سجق اسكندراني (كريب حادق)" at bounding box center [1078, 370] width 533 height 29
type input "سجق اسكندراني (فطير حادق)"
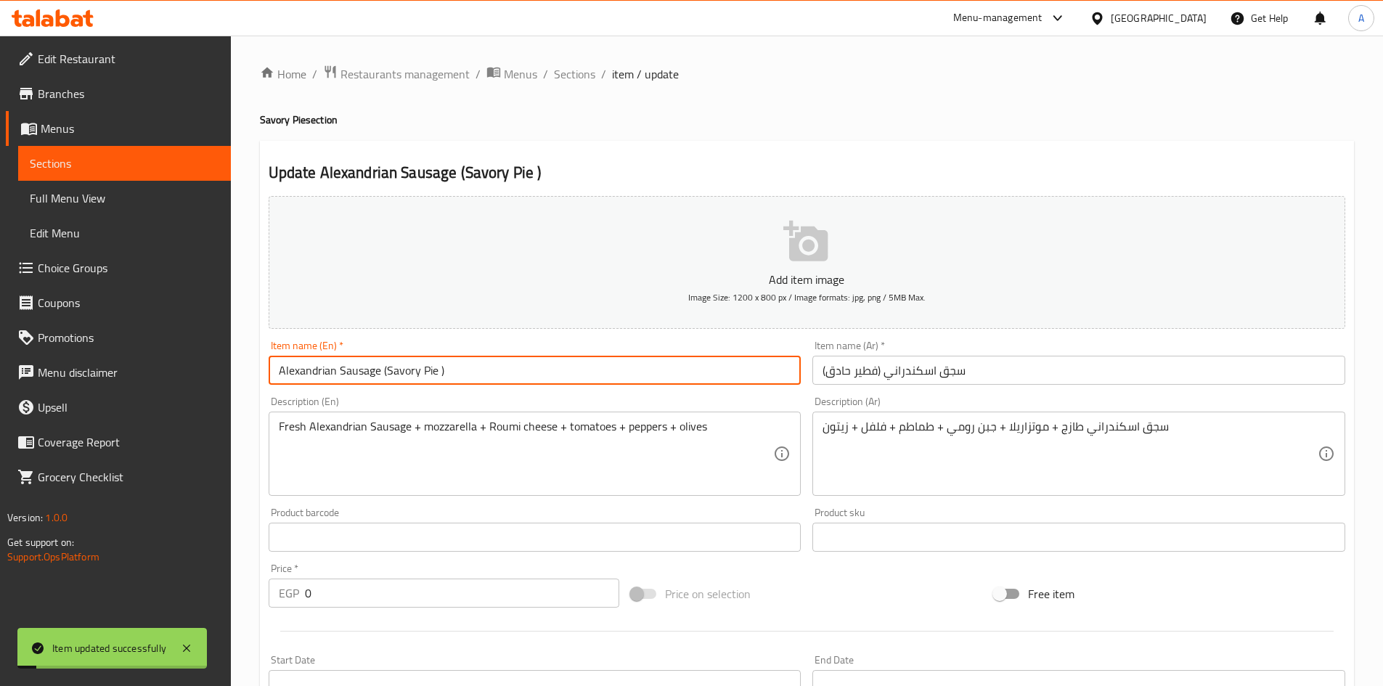
drag, startPoint x: 361, startPoint y: 374, endPoint x: 826, endPoint y: 8, distance: 591.3
click at [276, 370] on input "Alexandrian Sausage (Savory Pie )" at bounding box center [535, 370] width 533 height 29
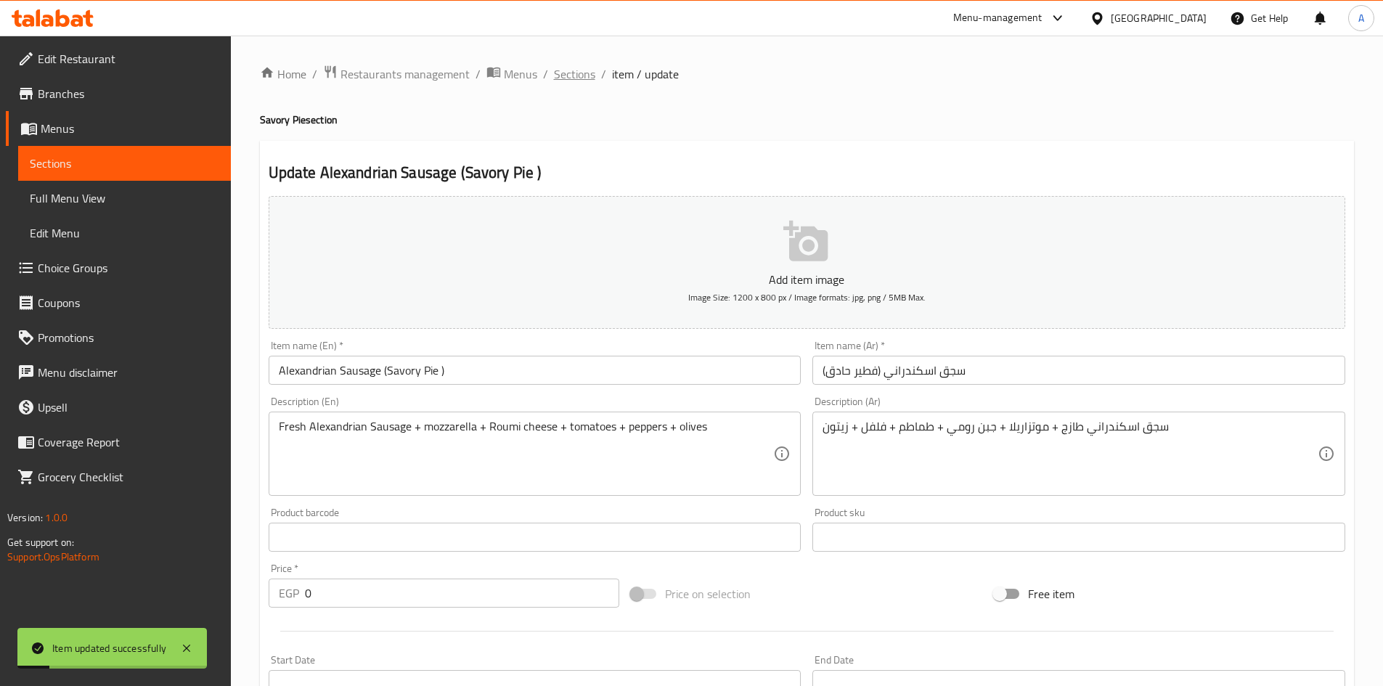
click at [569, 73] on span "Sections" at bounding box center [574, 73] width 41 height 17
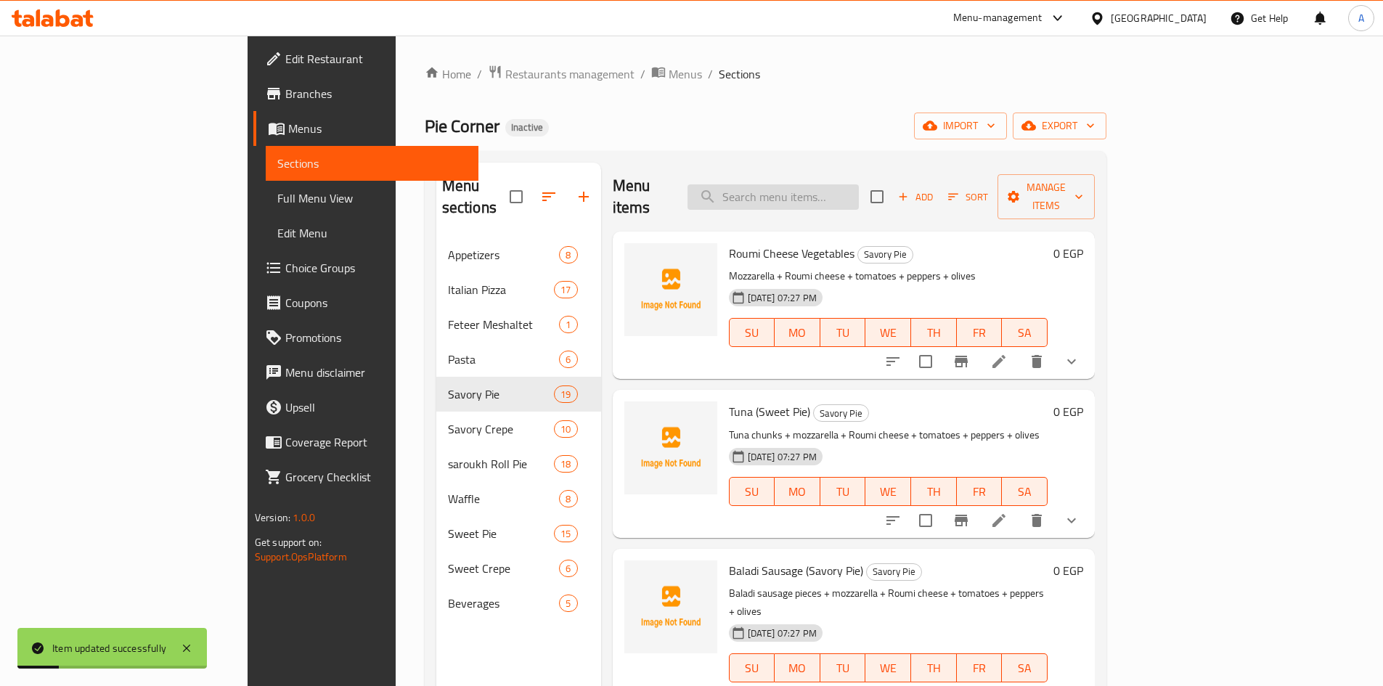
click at [837, 192] on input "search" at bounding box center [772, 196] width 171 height 25
paste input "Alexandrian Sausage"
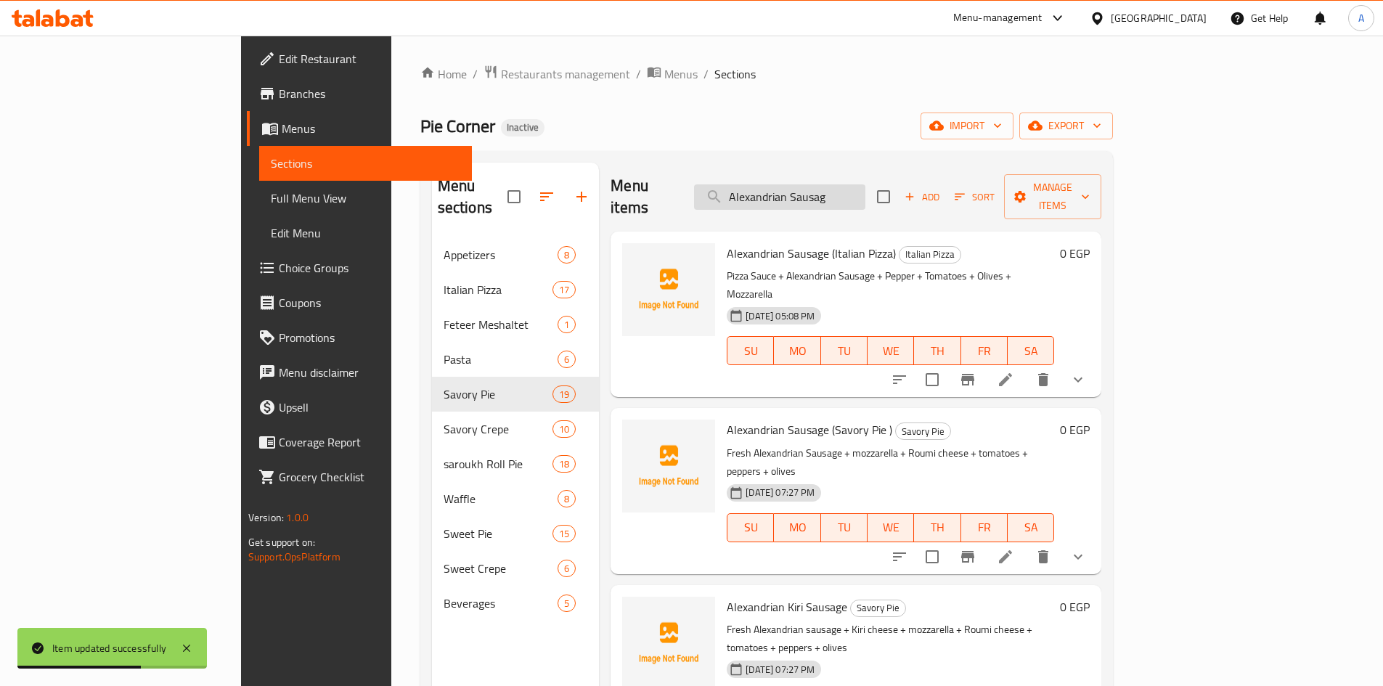
click at [865, 191] on input "Alexandrian Sausag" at bounding box center [779, 196] width 171 height 25
paste input "e"
click at [761, 419] on span "Alexandrian Sausage (Savory Pie )" at bounding box center [809, 430] width 165 height 22
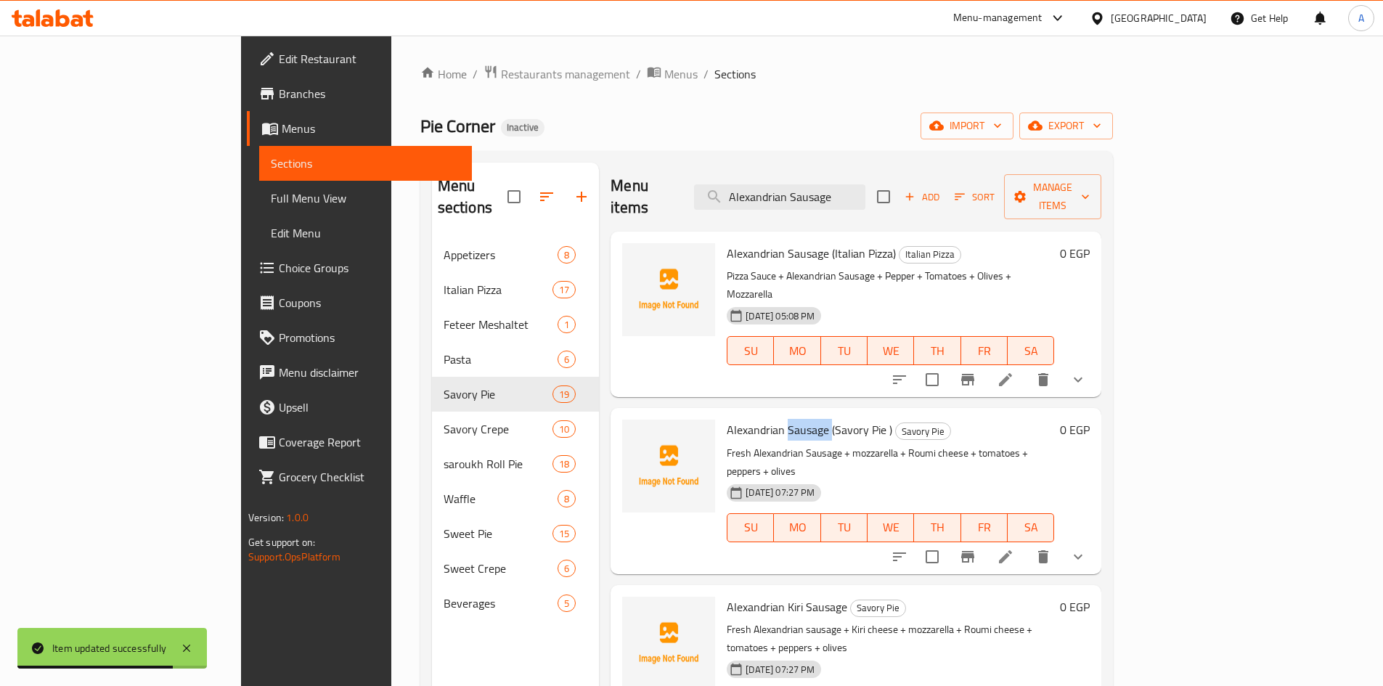
click at [761, 419] on span "Alexandrian Sausage (Savory Pie )" at bounding box center [809, 430] width 165 height 22
copy h6 "Alexandrian Sausage (Savory Pie )"
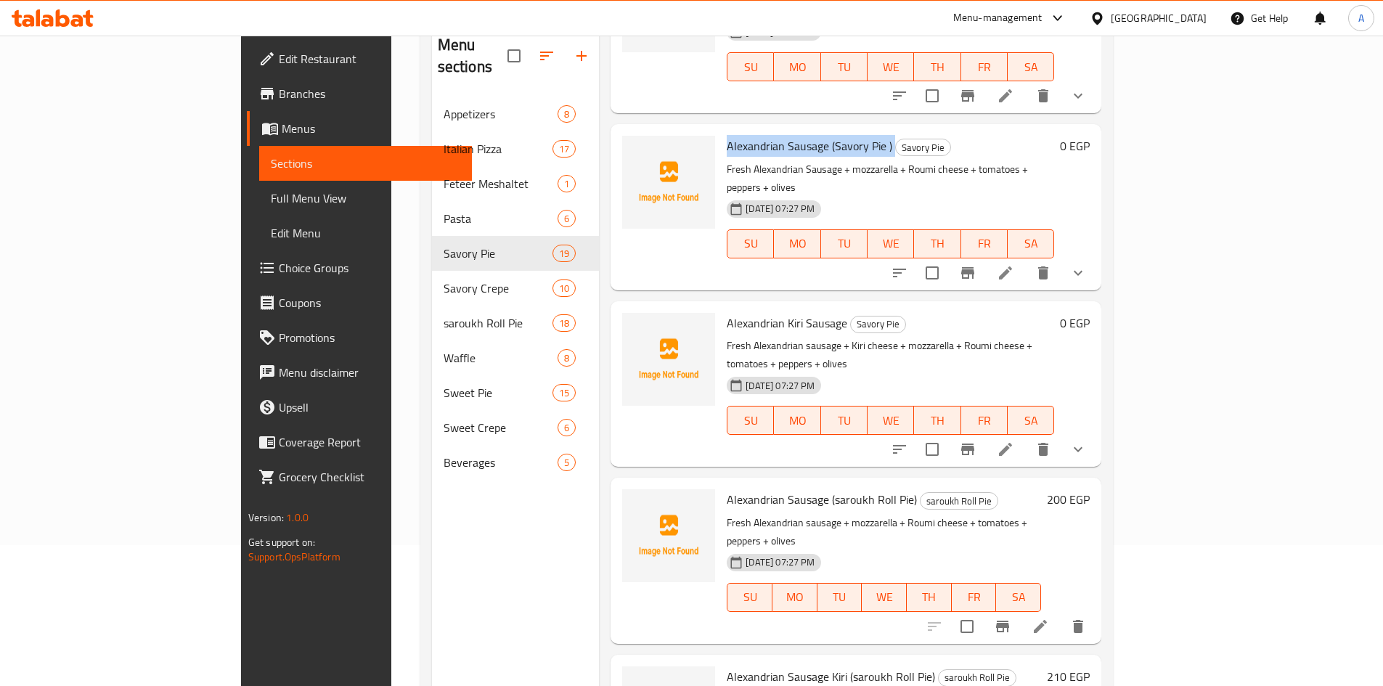
scroll to position [145, 0]
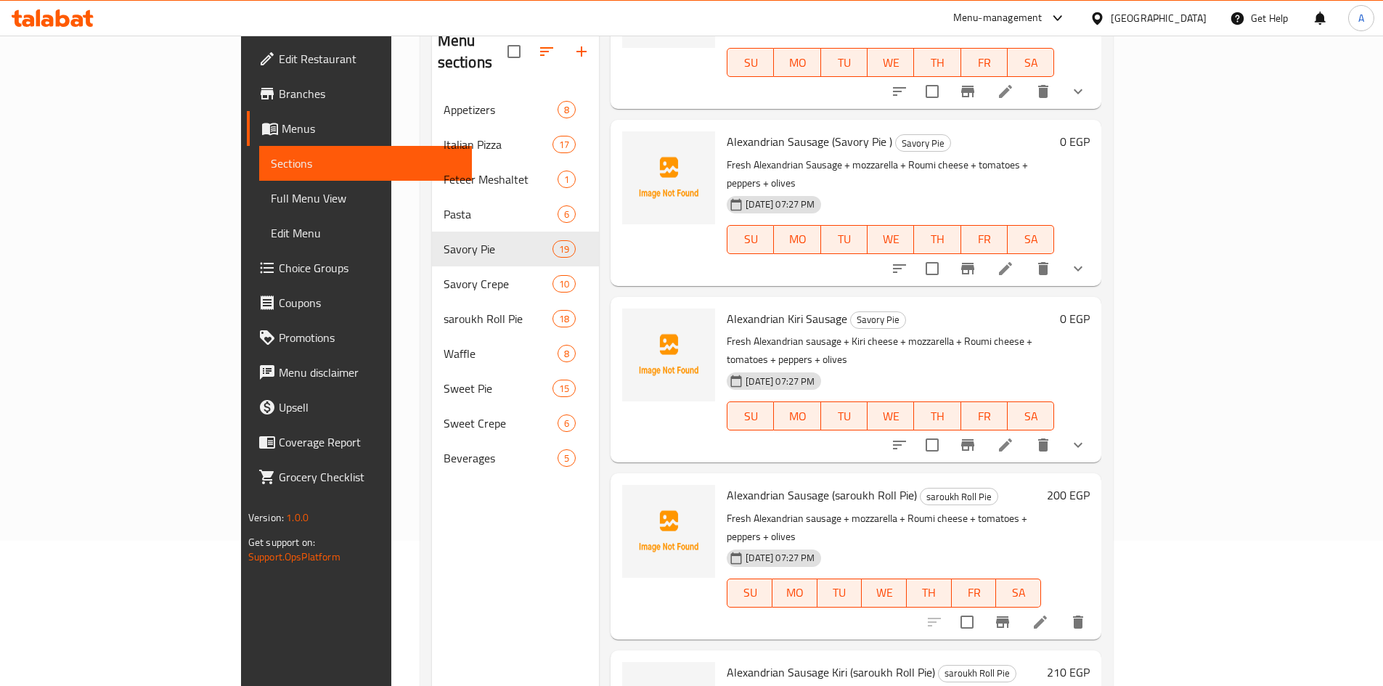
click at [746, 484] on span "Alexandrian Sausage (saroukh Roll Pie)" at bounding box center [822, 495] width 190 height 22
copy h6 "Alexandrian Sausage (saroukh Roll Pie)"
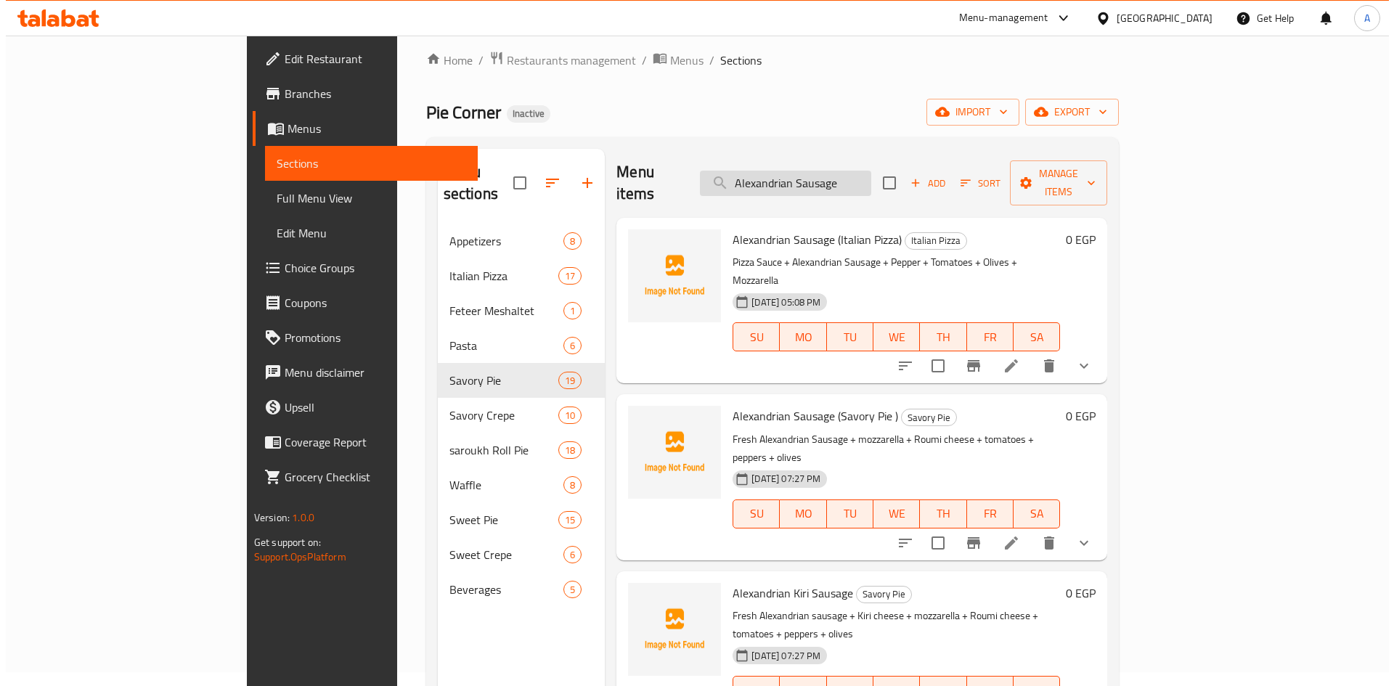
scroll to position [0, 0]
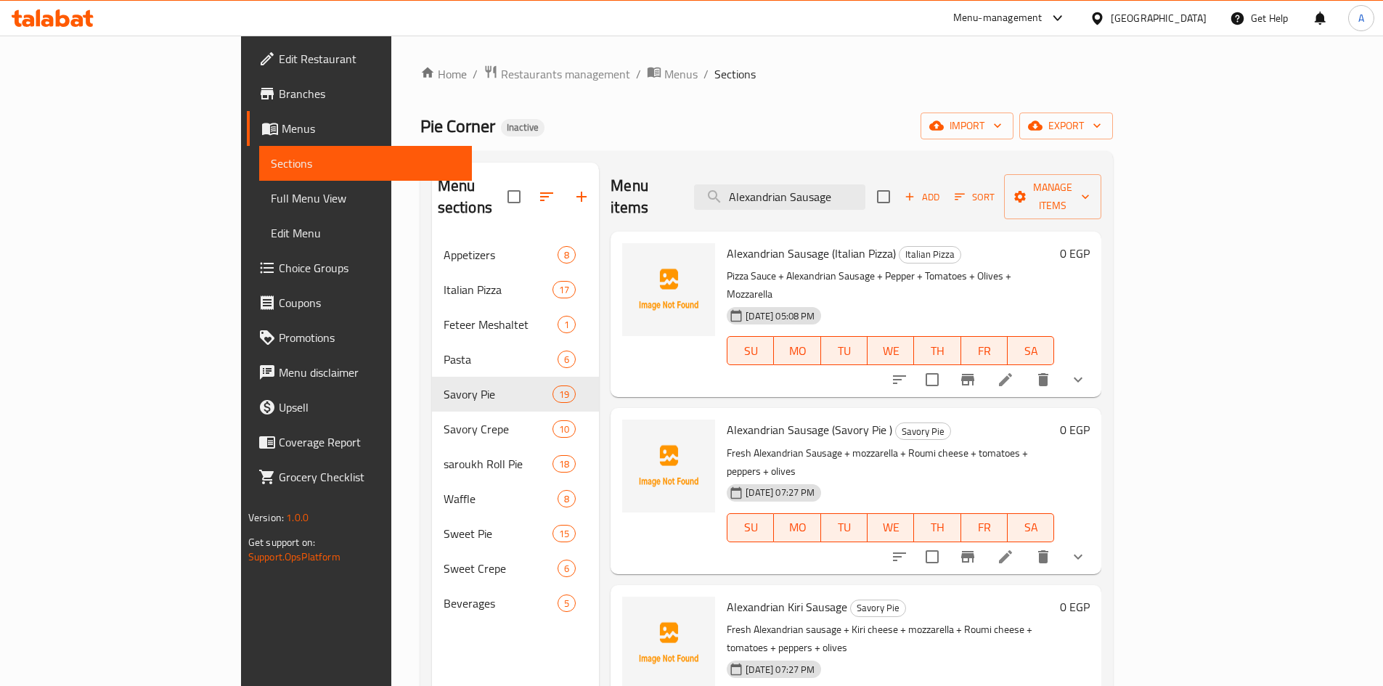
click at [846, 202] on div "Menu items Alexandrian Sausage Add Sort Manage items" at bounding box center [855, 197] width 491 height 69
click at [846, 198] on input "Alexandrian Sausage" at bounding box center [779, 196] width 171 height 25
paste input "Tuna Italian (Pizza)"
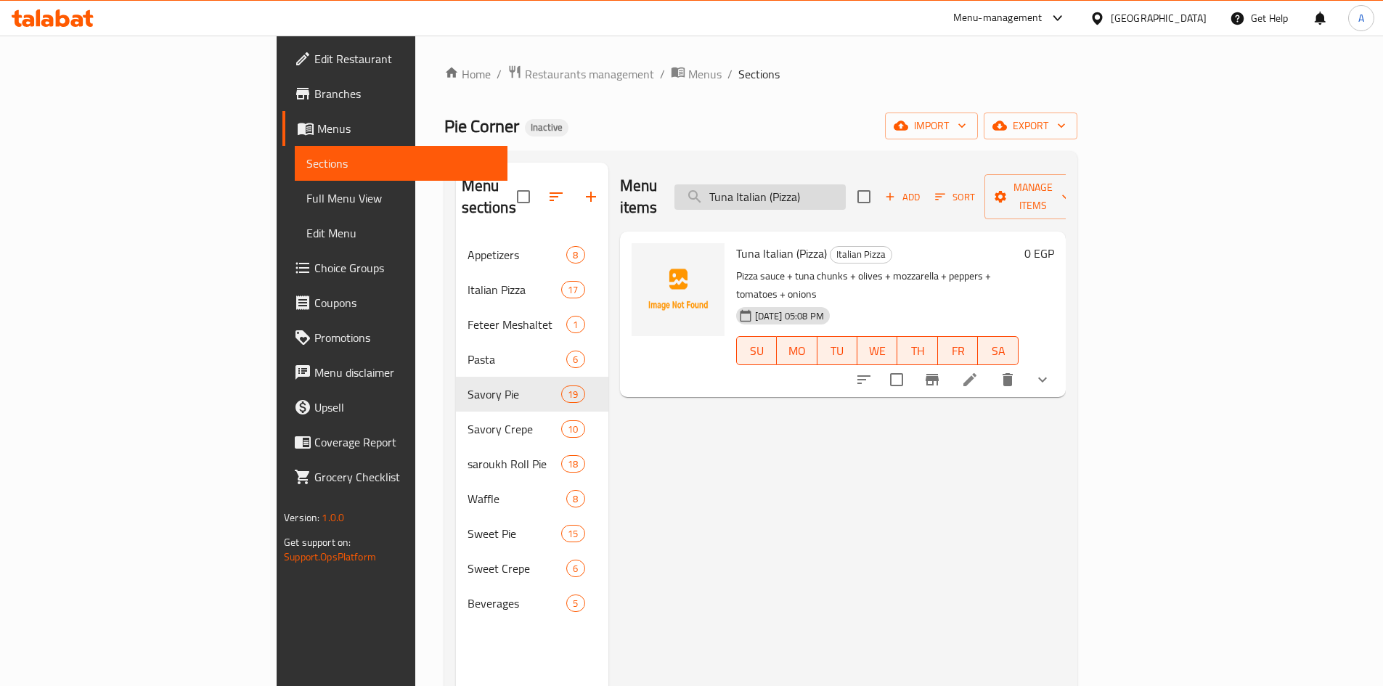
click at [846, 187] on input "Tuna Italian (Pizza)" at bounding box center [759, 196] width 171 height 25
paste input "[PERSON_NAME]"
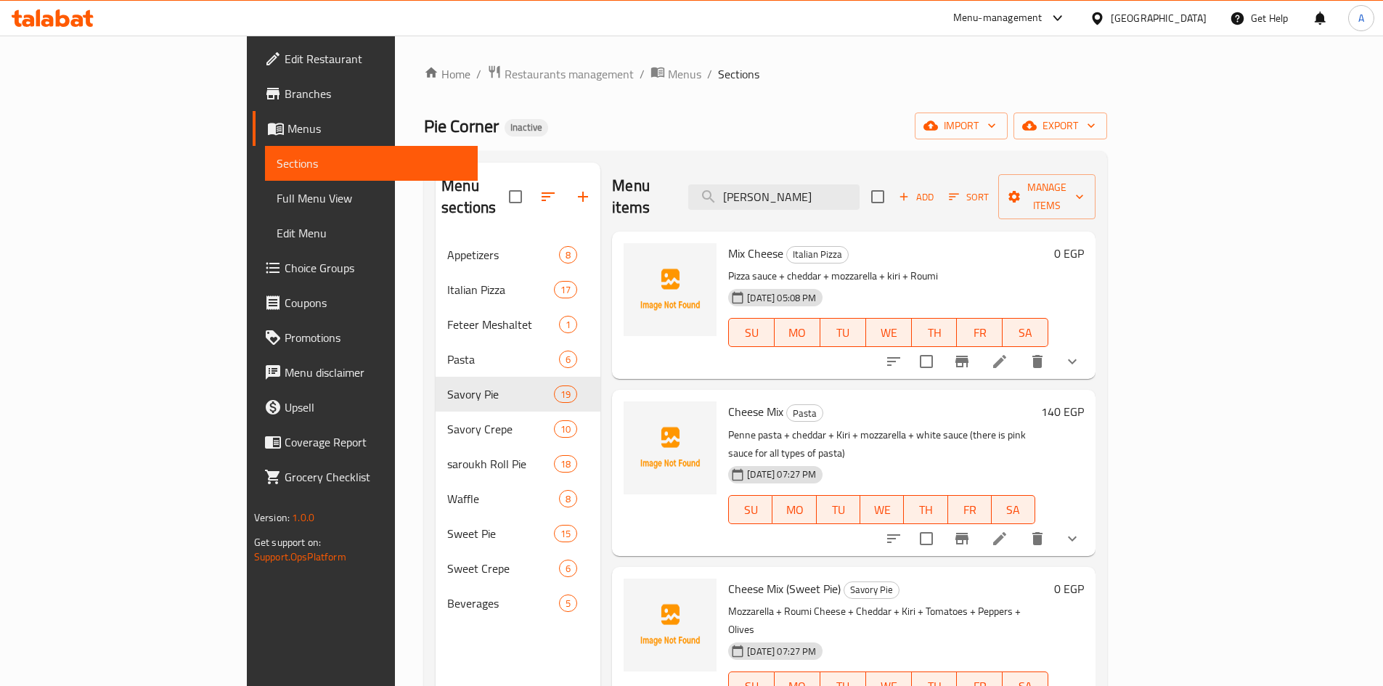
type input "[PERSON_NAME]"
click at [1008, 530] on icon at bounding box center [999, 538] width 17 height 17
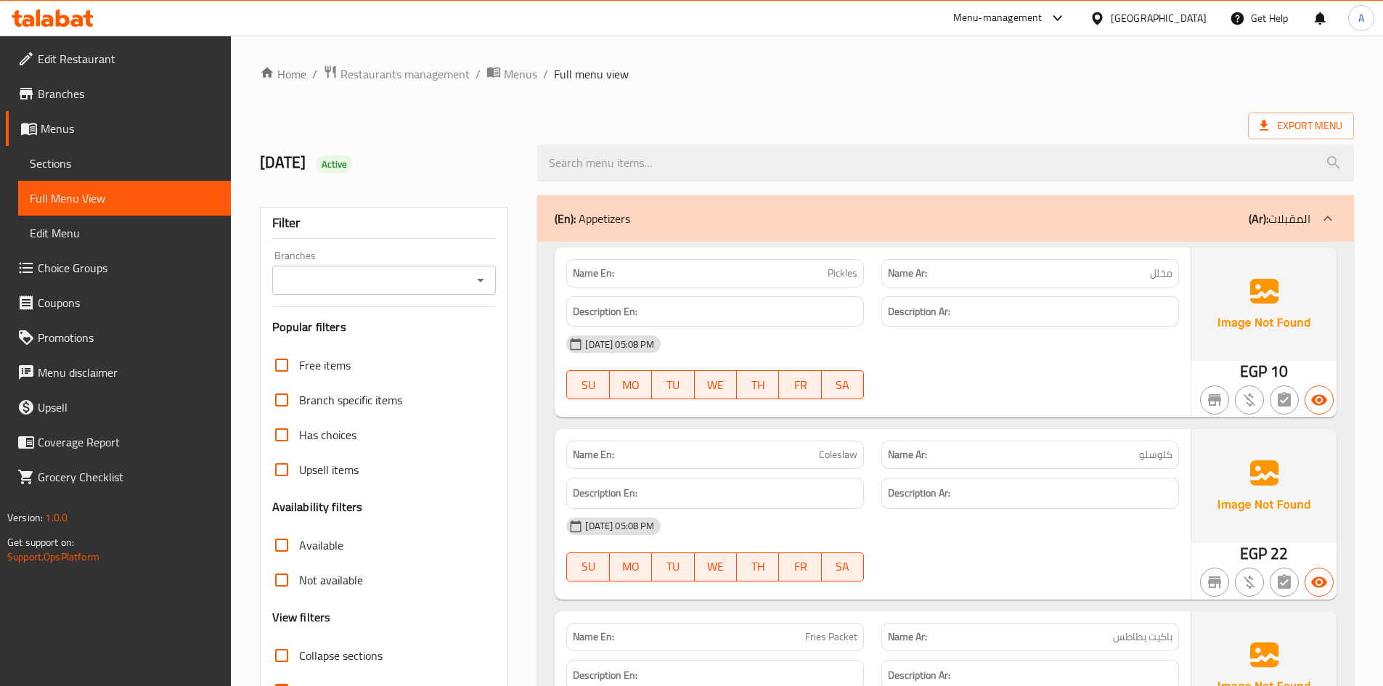
scroll to position [9676, 0]
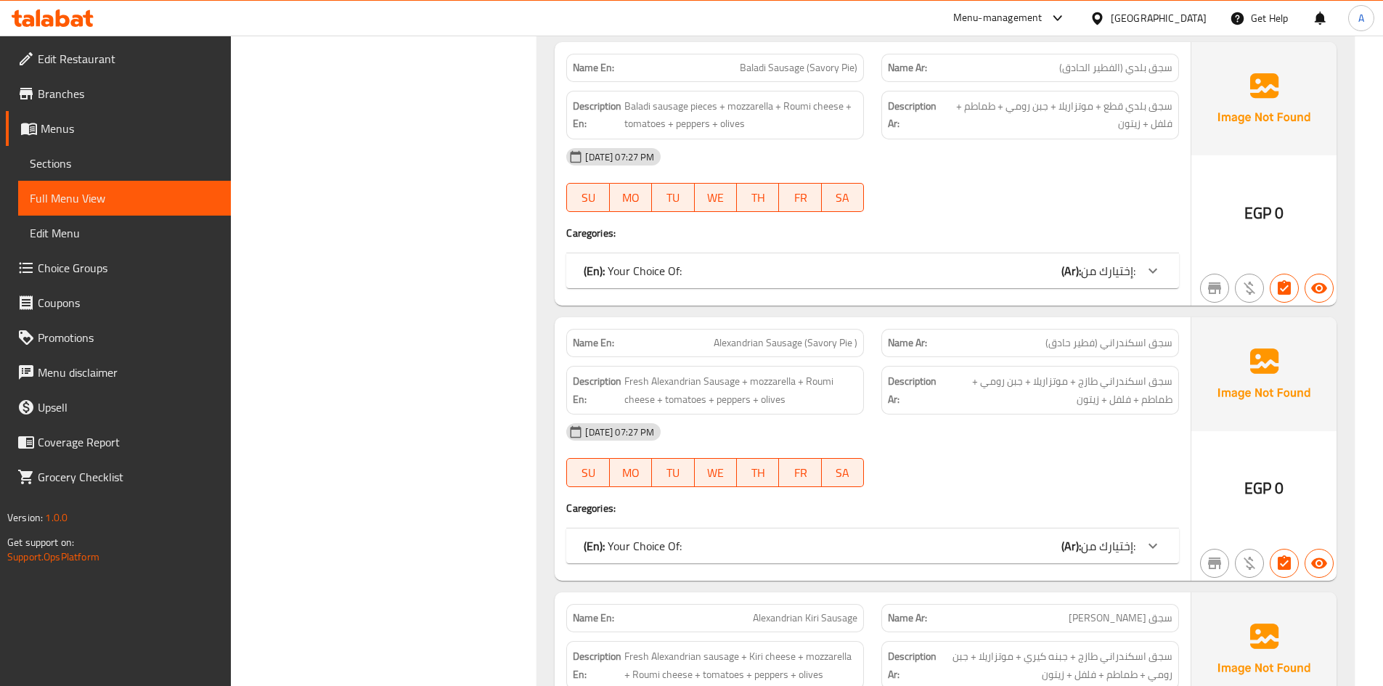
click at [708, 545] on div "(En): Your Choice Of: (Ar): إختيارك من:" at bounding box center [860, 545] width 552 height 17
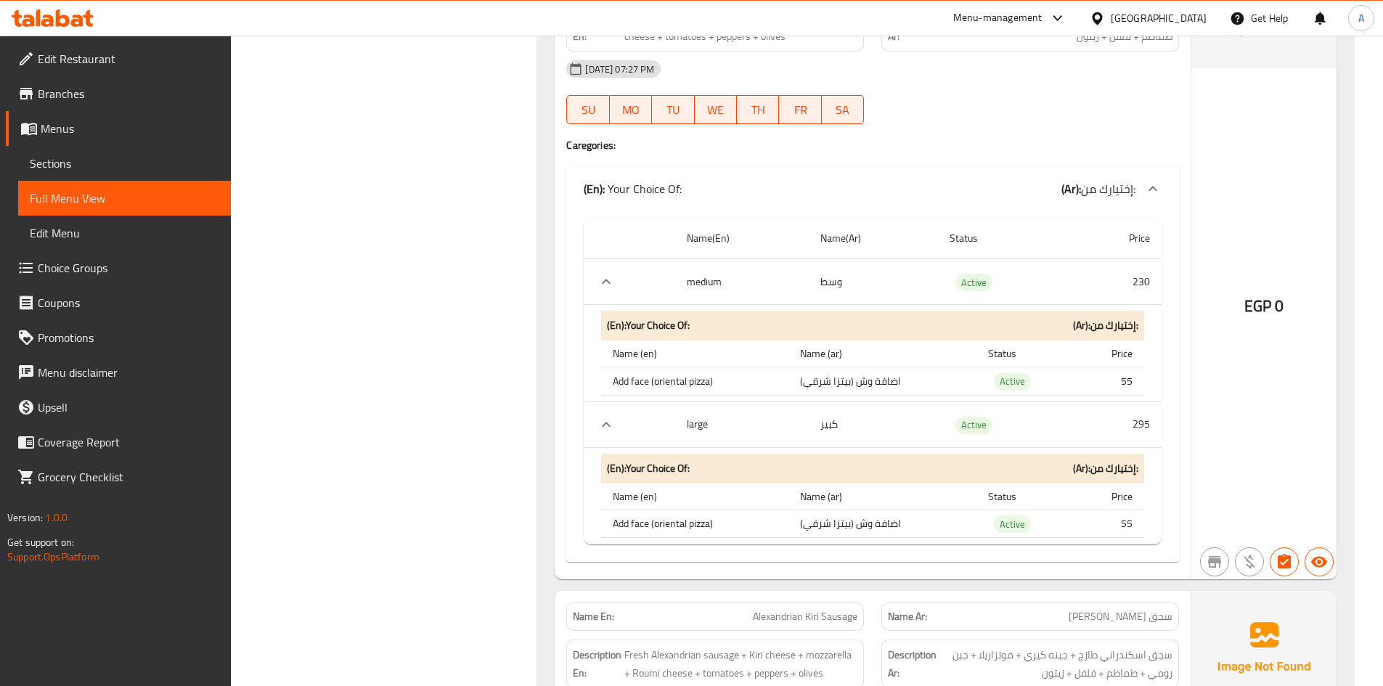
scroll to position [18302, 0]
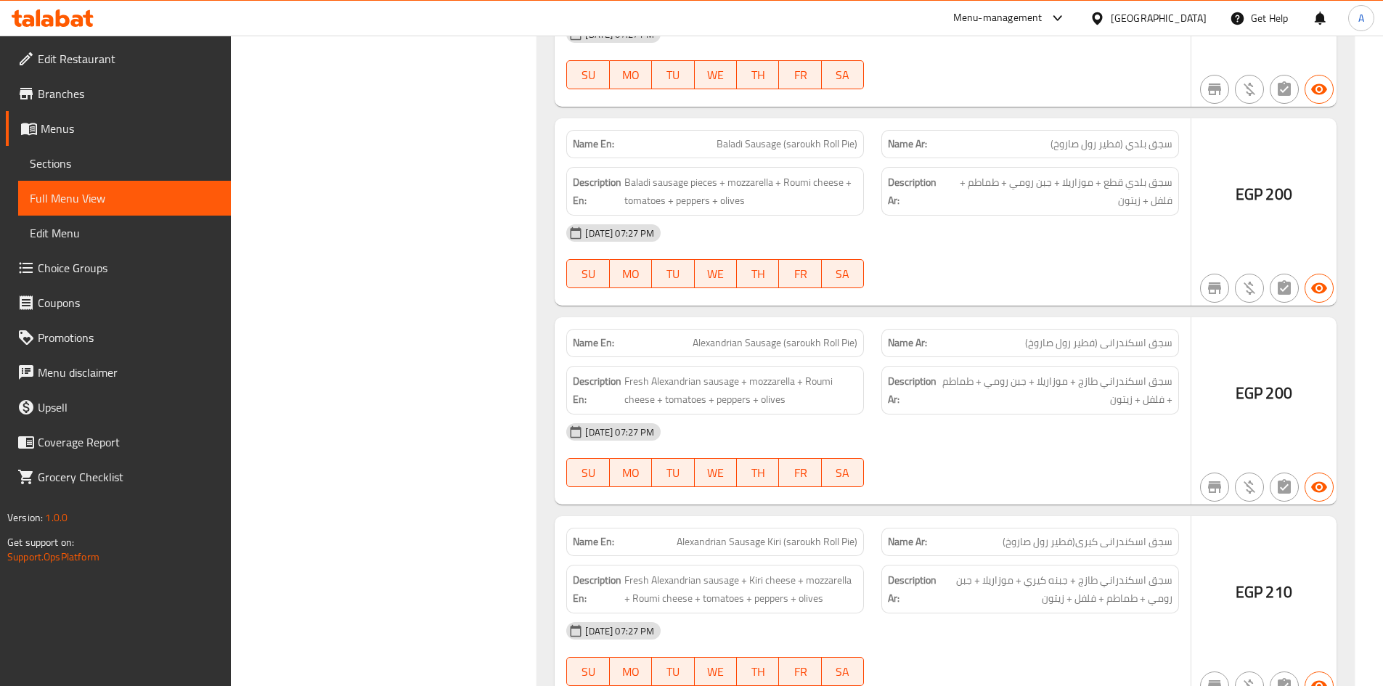
click at [75, 166] on span "Sections" at bounding box center [124, 163] width 189 height 17
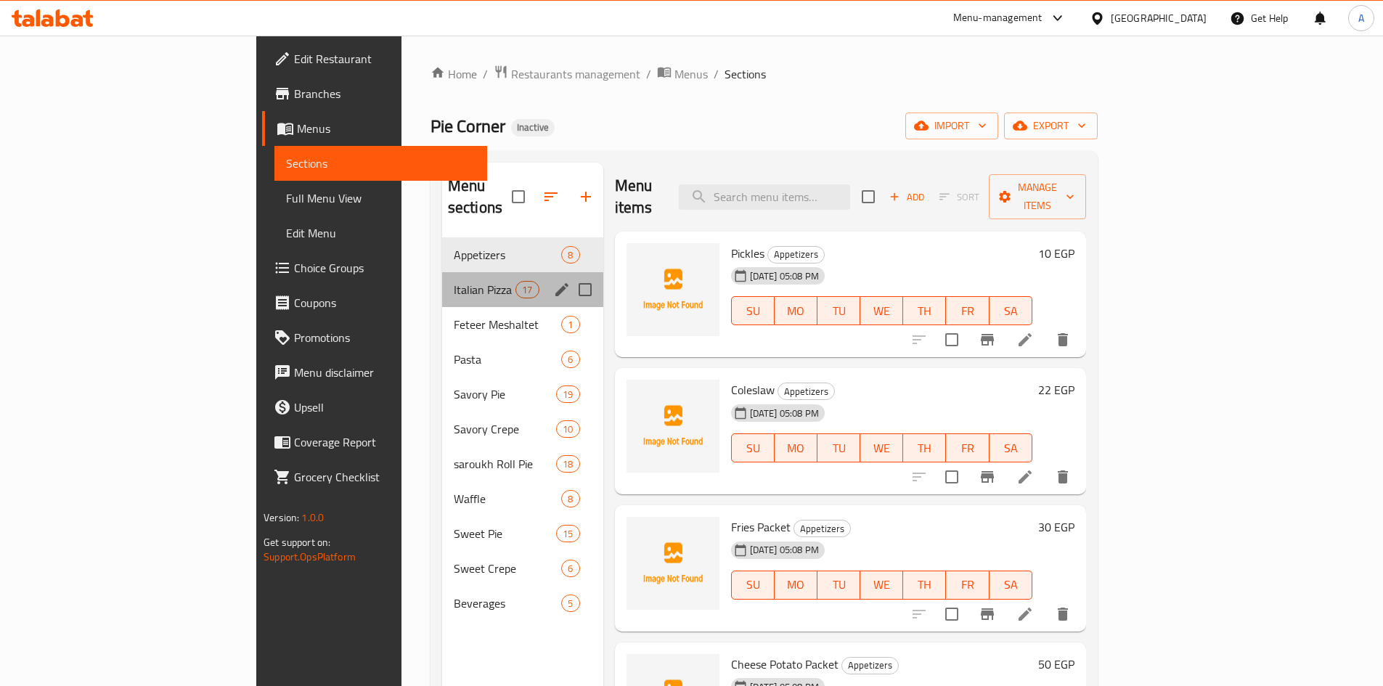
click at [442, 272] on div "Italian Pizza 17" at bounding box center [522, 289] width 161 height 35
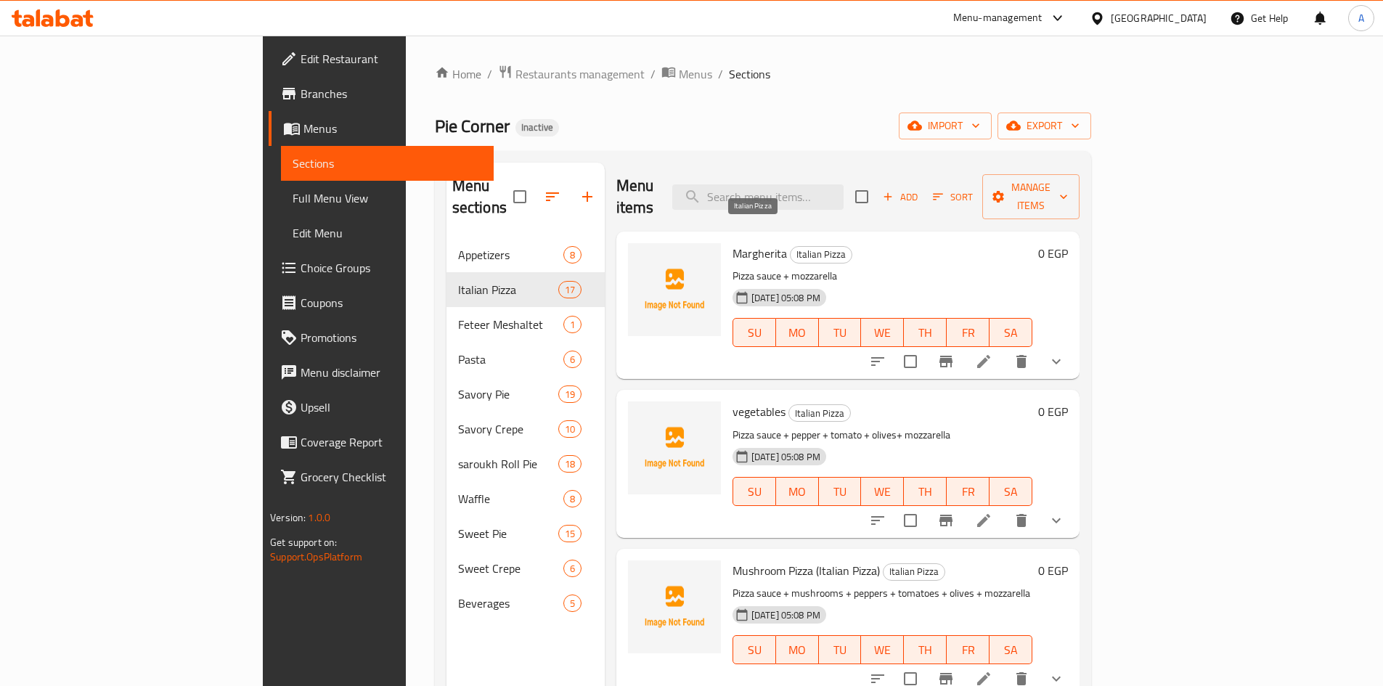
click at [790, 246] on span "Italian Pizza" at bounding box center [820, 254] width 61 height 17
copy span "Italian Pizza"
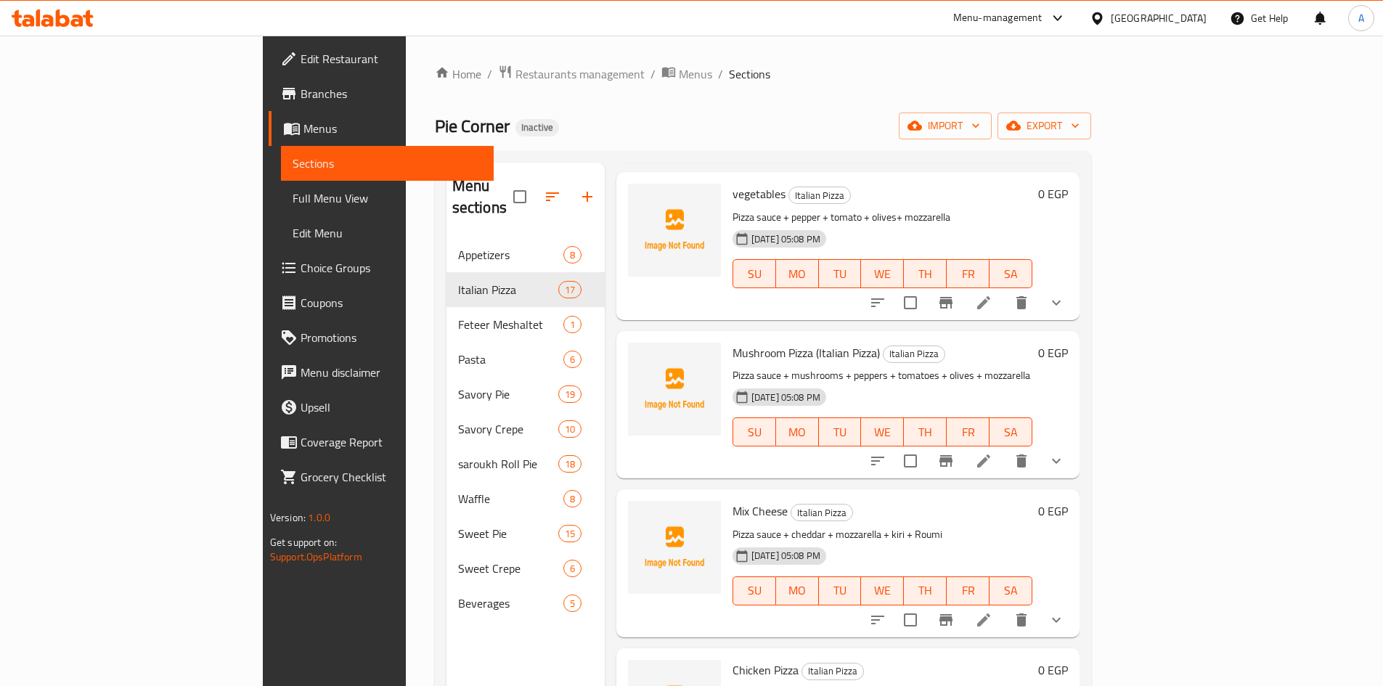
scroll to position [363, 0]
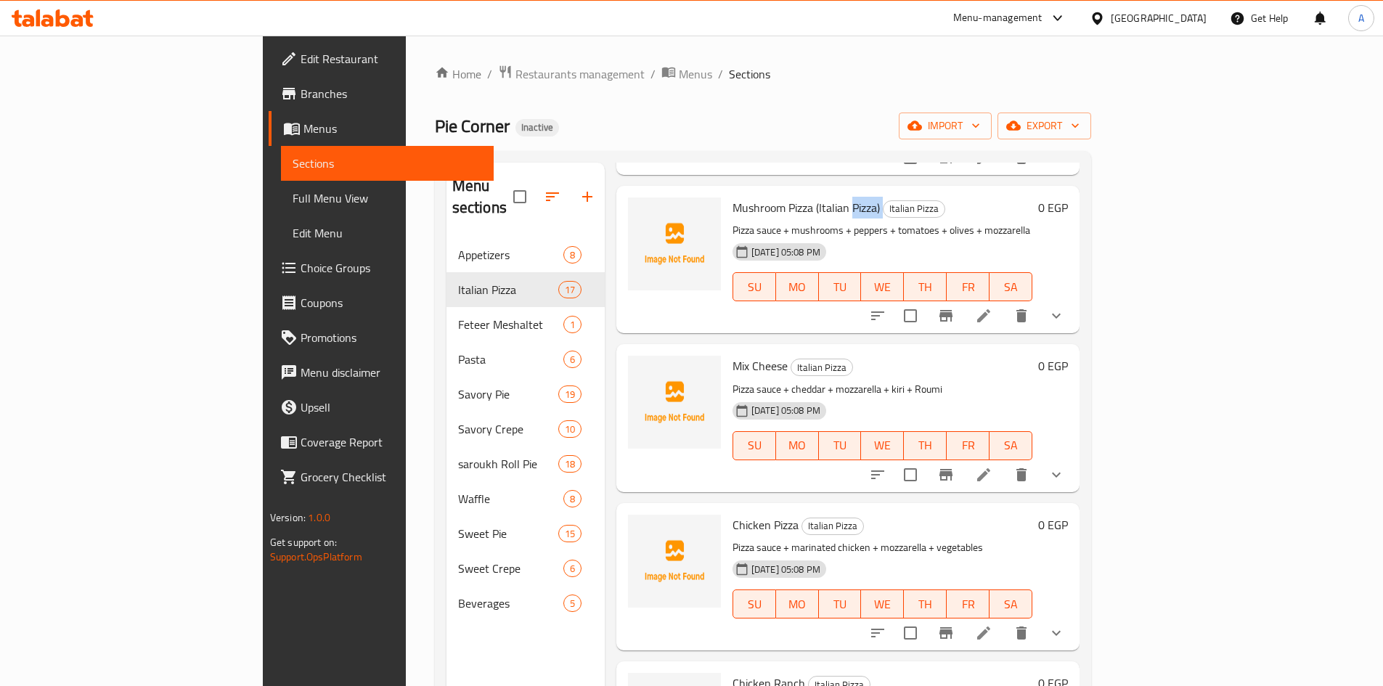
drag, startPoint x: 790, startPoint y: 190, endPoint x: 825, endPoint y: 190, distance: 34.8
click at [825, 197] on h6 "Mushroom Pizza (Italian Pizza) Italian Pizza" at bounding box center [882, 207] width 300 height 20
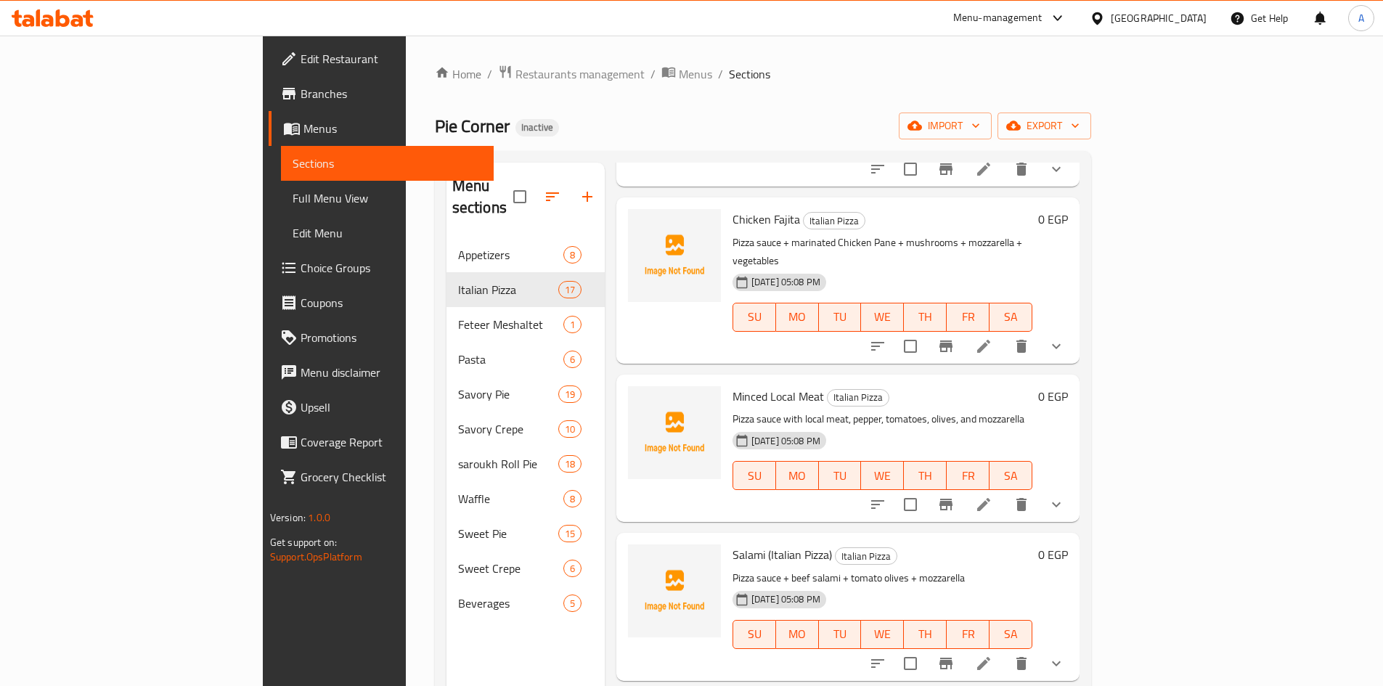
scroll to position [1306, 0]
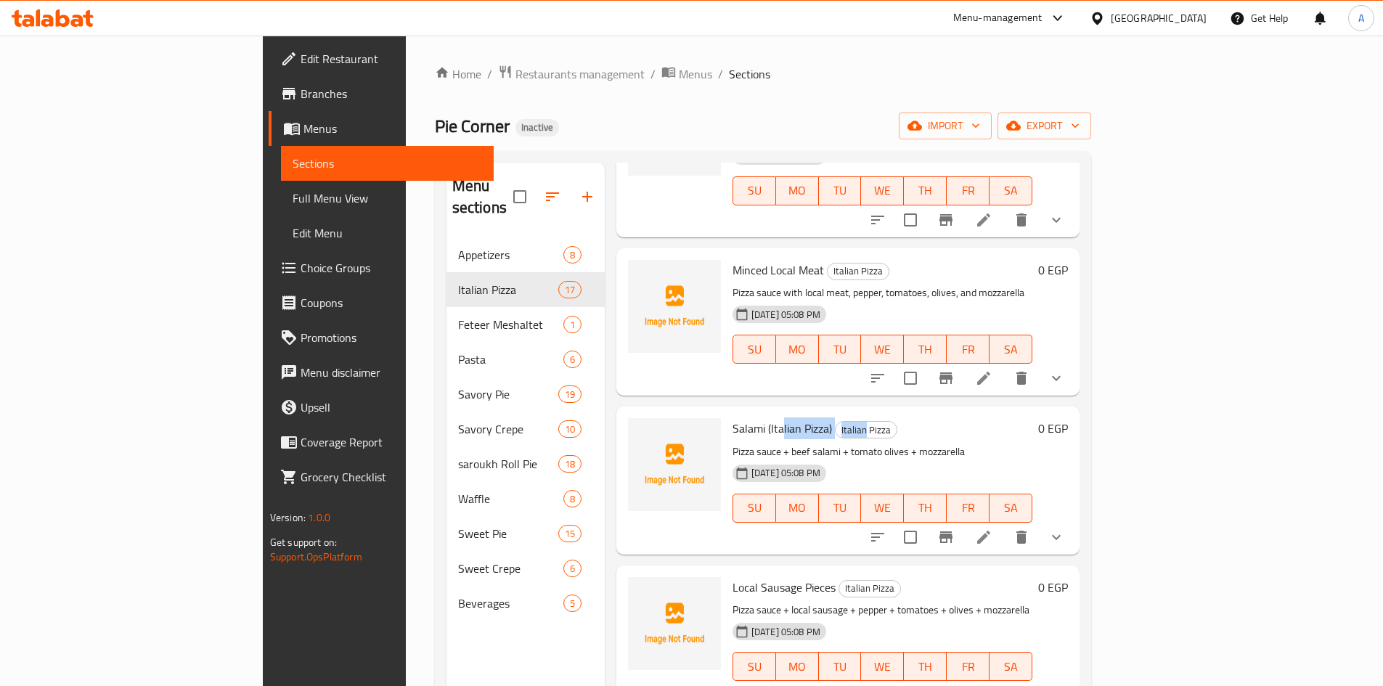
drag, startPoint x: 716, startPoint y: 361, endPoint x: 812, endPoint y: 345, distance: 97.1
click at [801, 418] on h6 "Salami (Italian Pizza) Italian Pizza" at bounding box center [882, 428] width 300 height 20
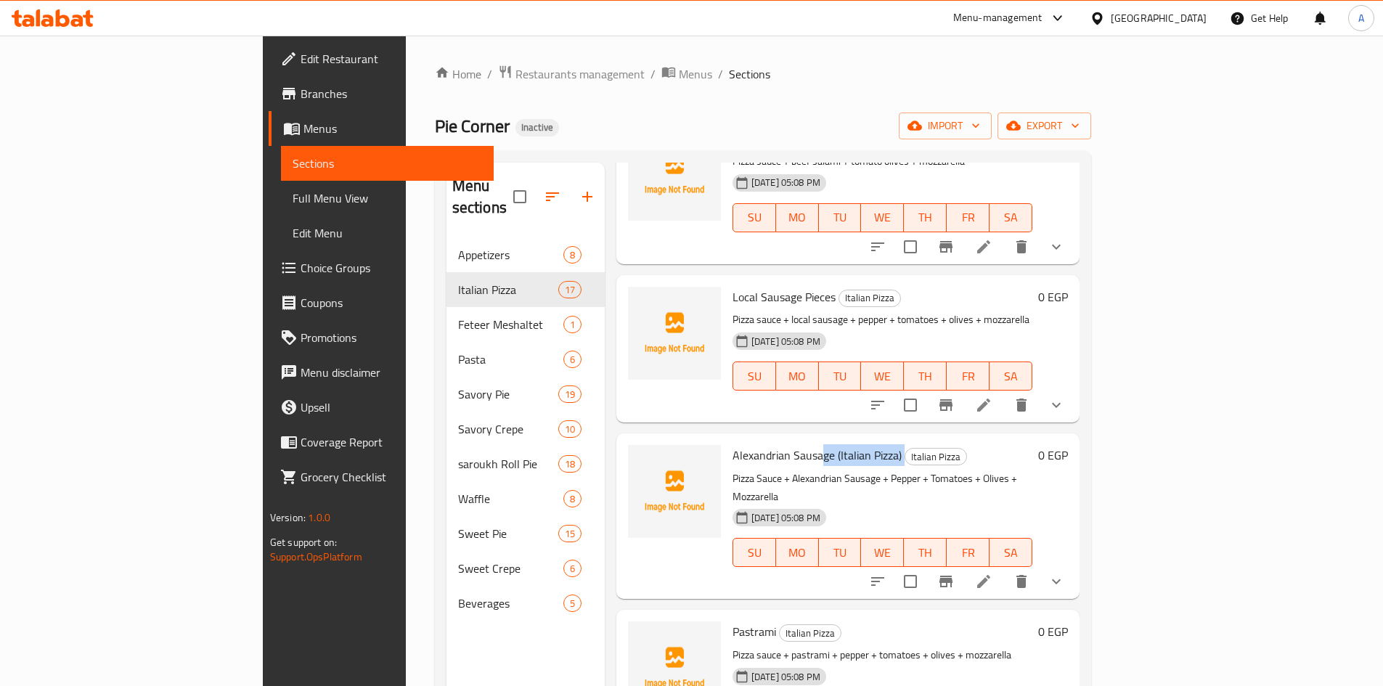
drag, startPoint x: 753, startPoint y: 369, endPoint x: 895, endPoint y: 365, distance: 141.6
click at [895, 439] on div "Alexandrian Sausage (Italian Pizza) Italian Pizza Pizza Sauce + Alexandrian Sau…" at bounding box center [882, 516] width 311 height 154
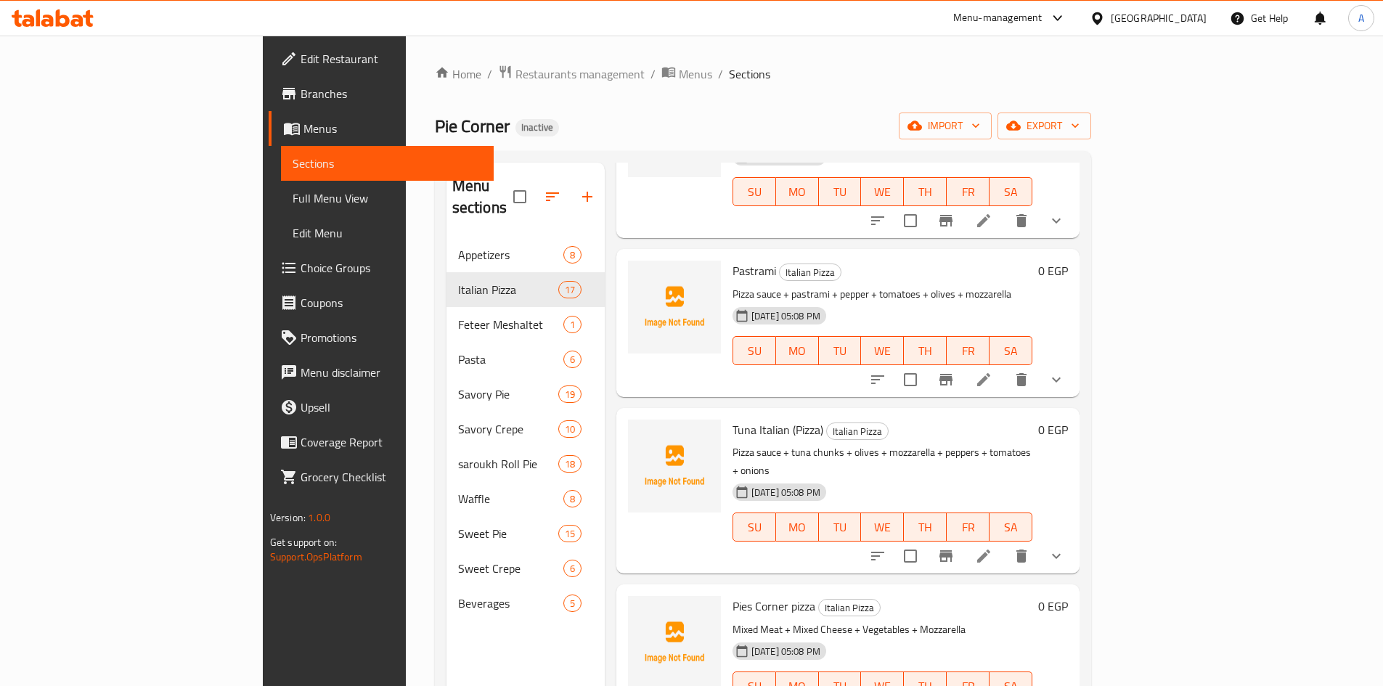
scroll to position [2046, 0]
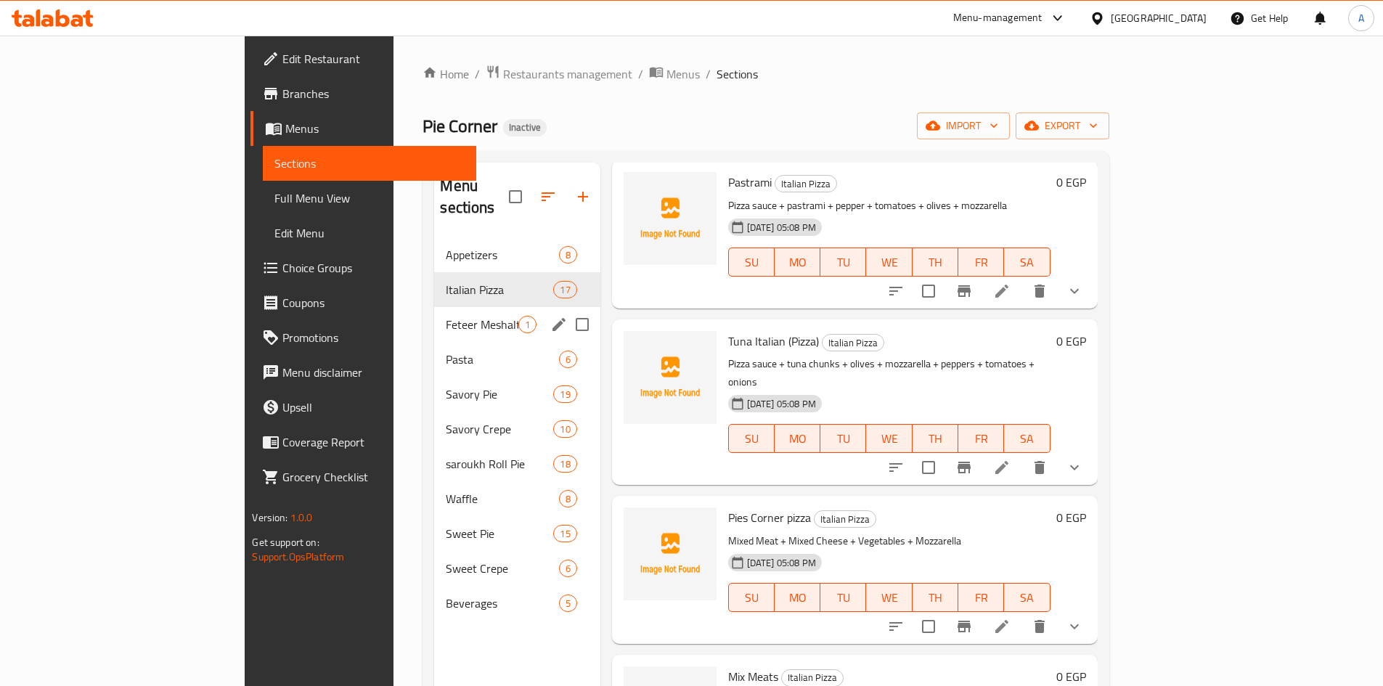
click at [446, 316] on span "Feteer Meshaltet" at bounding box center [482, 324] width 72 height 17
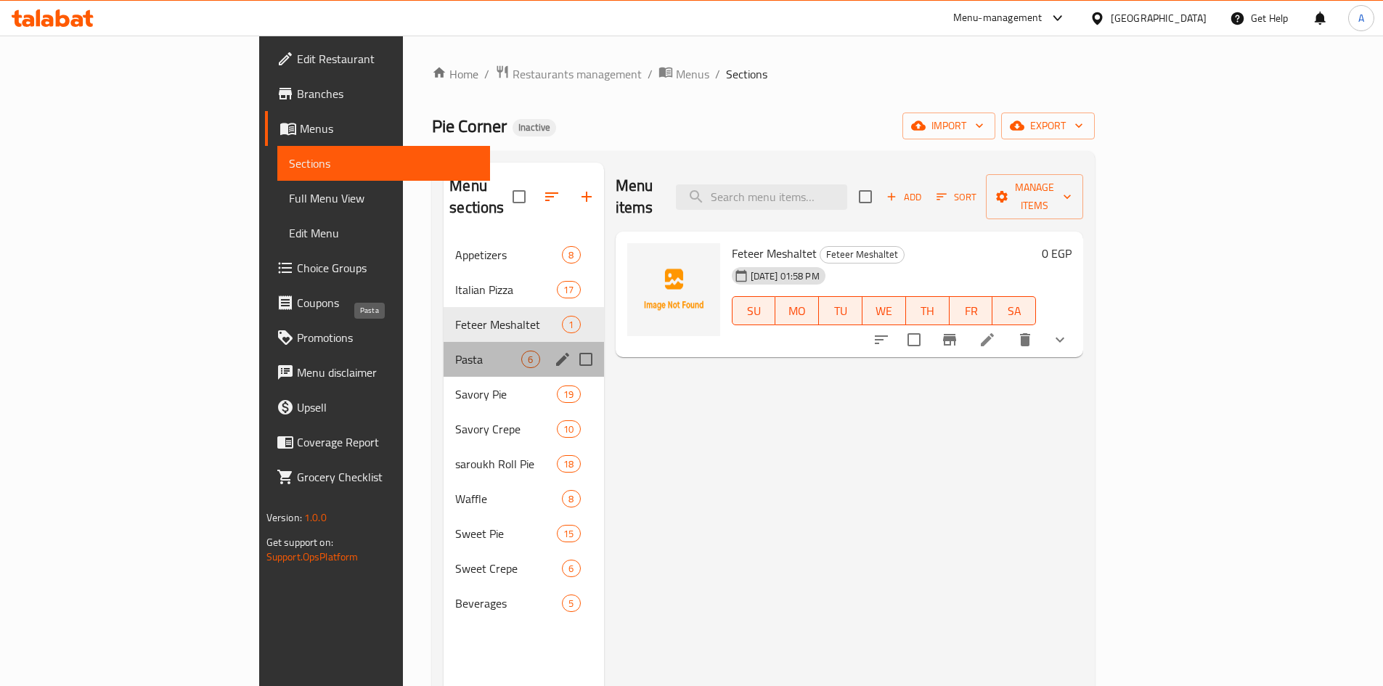
click at [455, 351] on span "Pasta" at bounding box center [488, 359] width 66 height 17
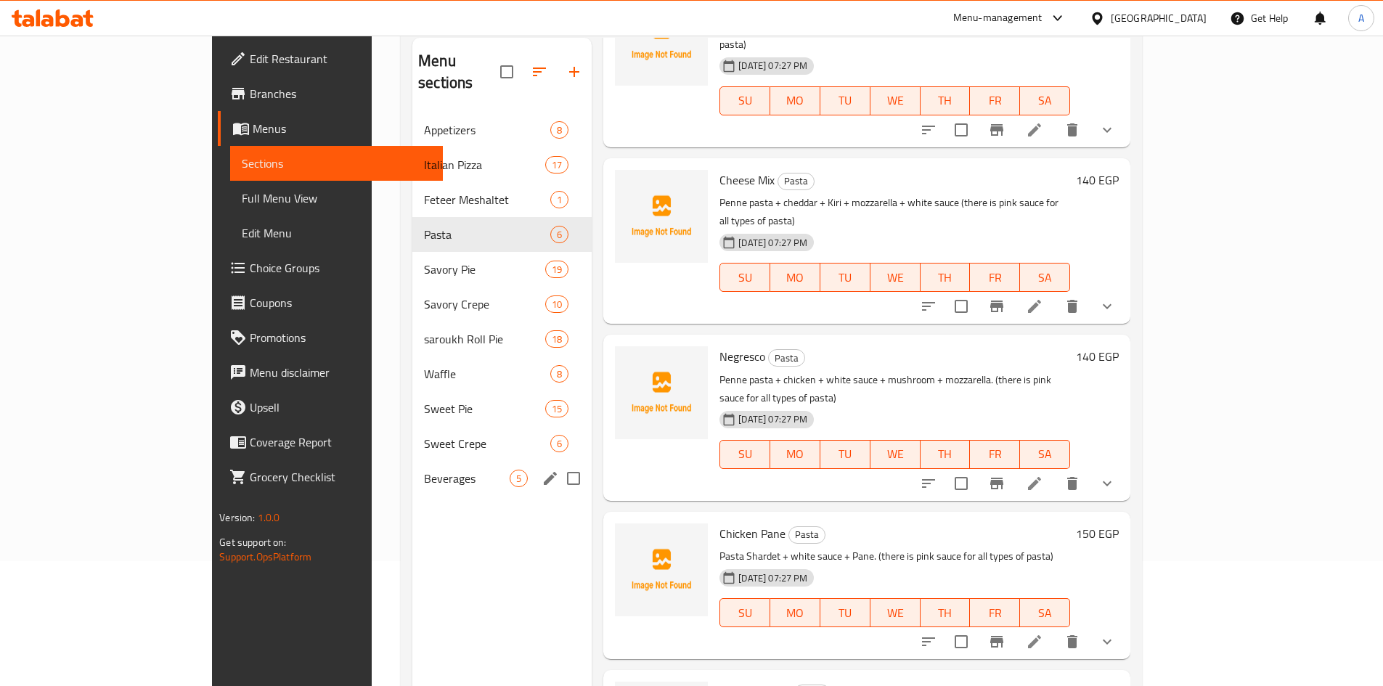
scroll to position [203, 0]
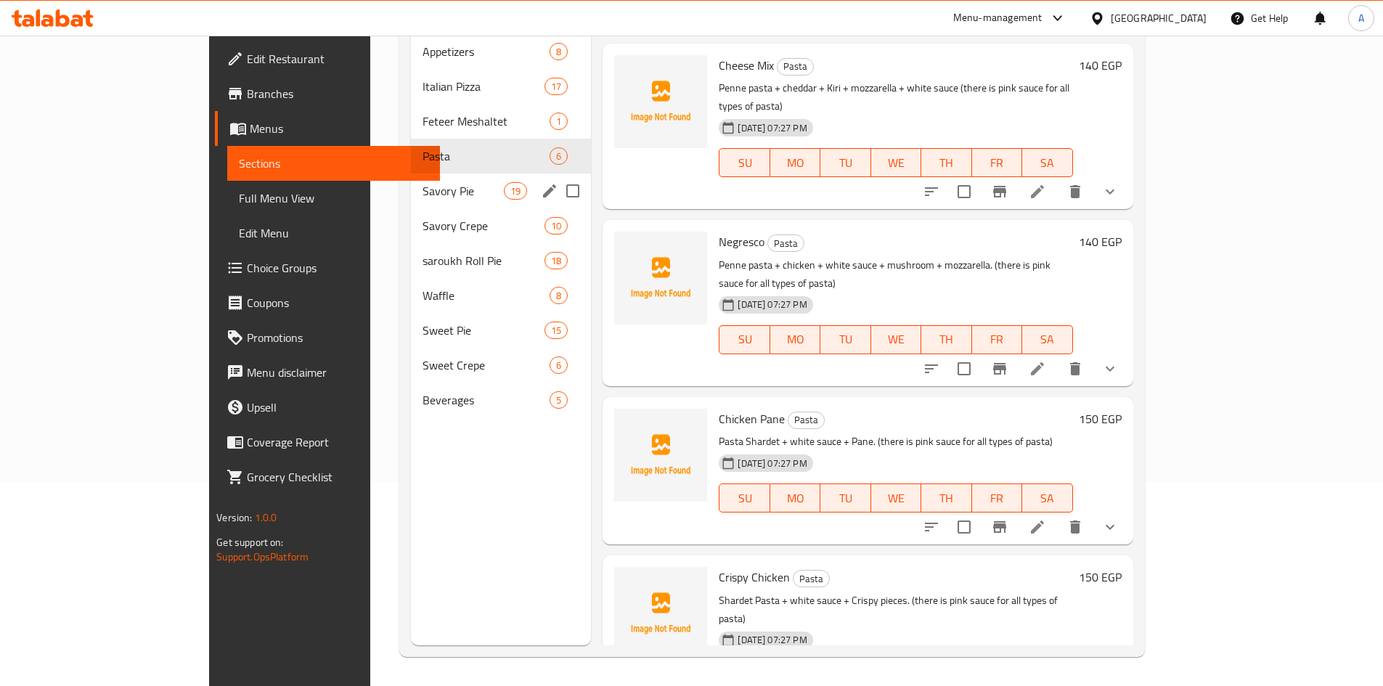
click at [411, 184] on div "Savory Pie 19" at bounding box center [501, 190] width 181 height 35
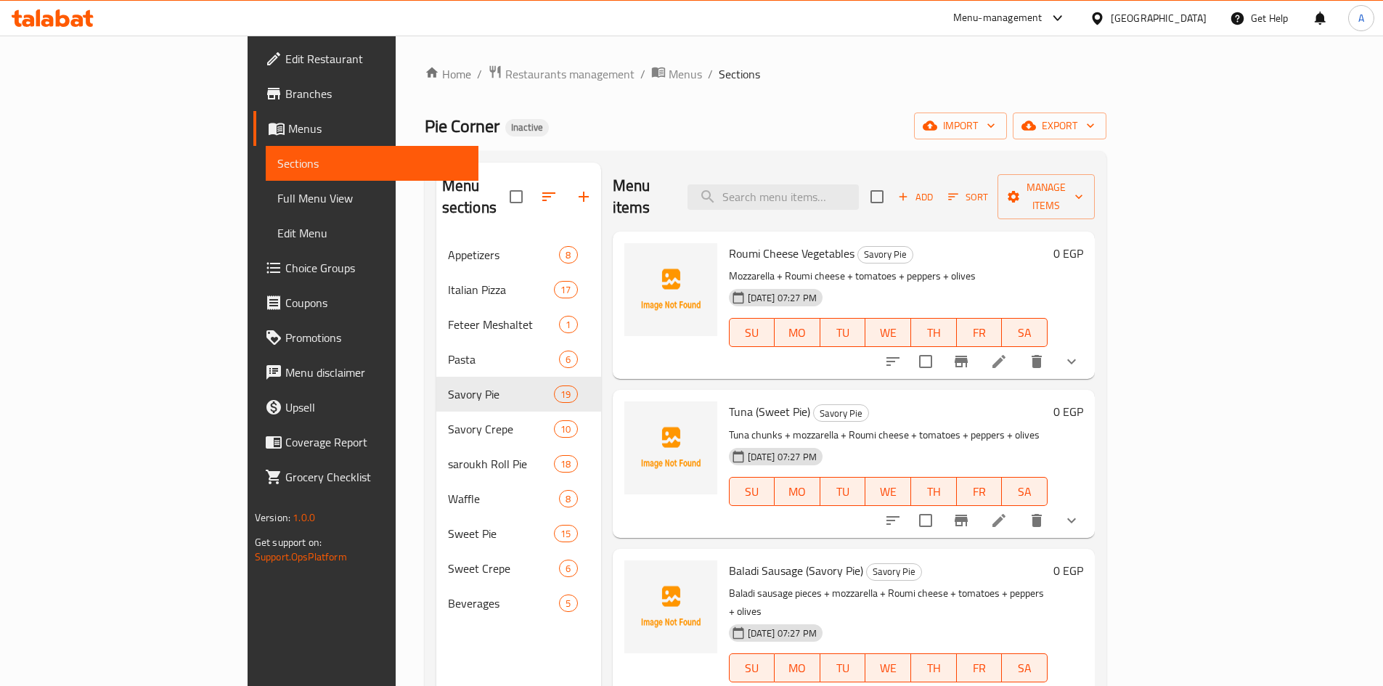
click at [729, 401] on span "Tuna (Sweet Pie)" at bounding box center [769, 412] width 81 height 22
copy h6 "Tuna (Sweet Pie)"
click at [1023, 135] on div "Pie Corner Inactive import export" at bounding box center [766, 125] width 682 height 27
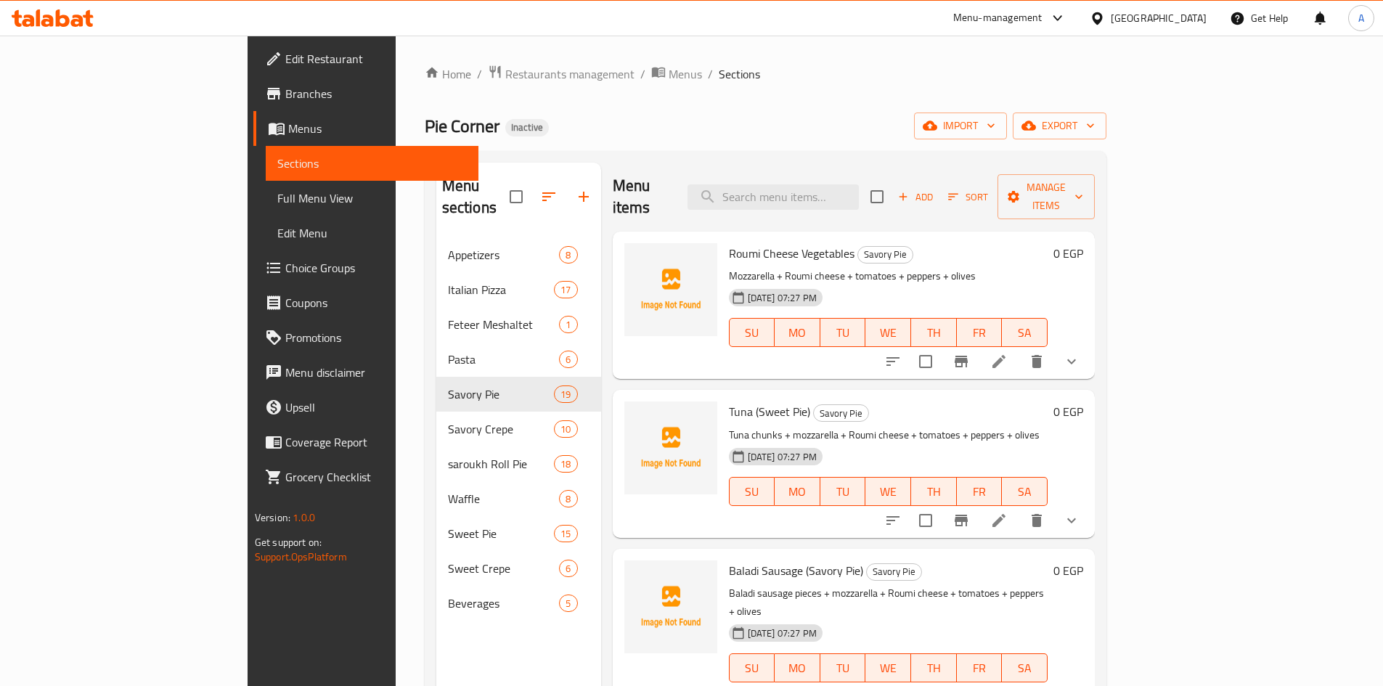
click at [731, 401] on span "Tuna (Sweet Pie)" at bounding box center [769, 412] width 81 height 22
click at [729, 401] on span "Tuna (Sweet Pie)" at bounding box center [769, 412] width 81 height 22
copy span "Sweet"
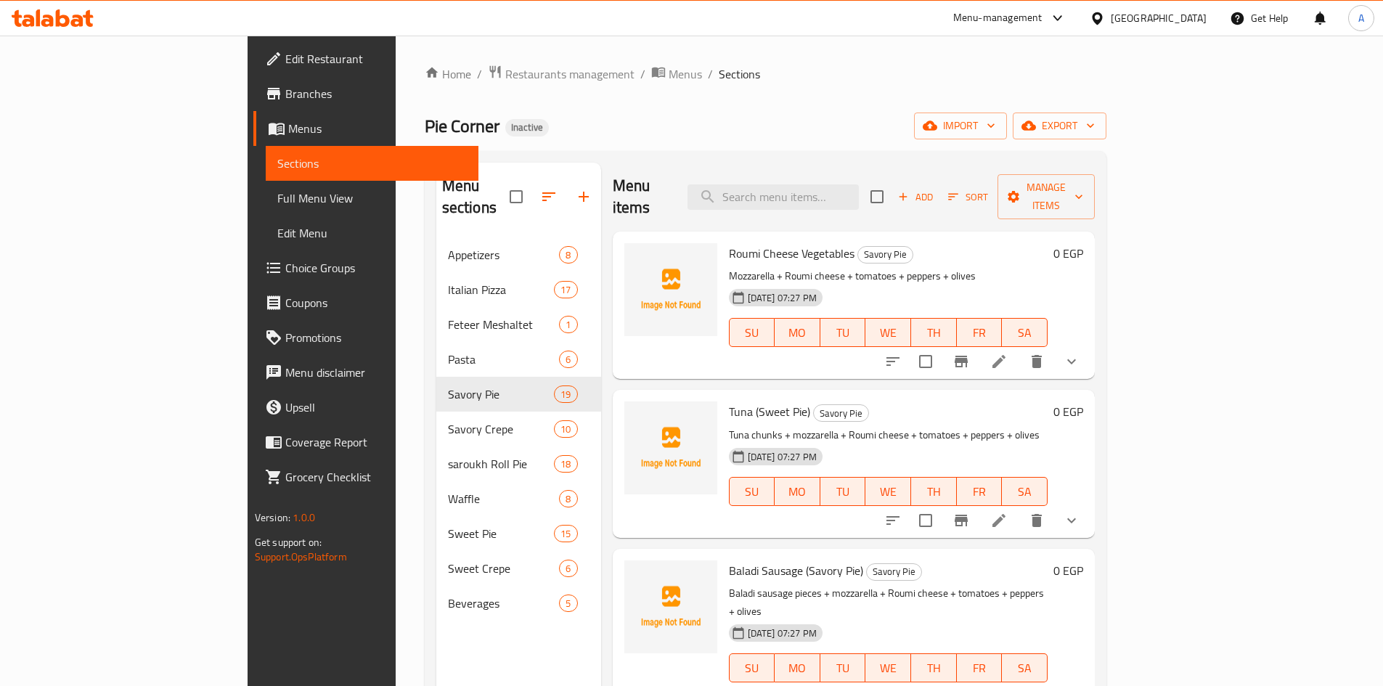
click at [1007, 512] on icon at bounding box center [998, 520] width 17 height 17
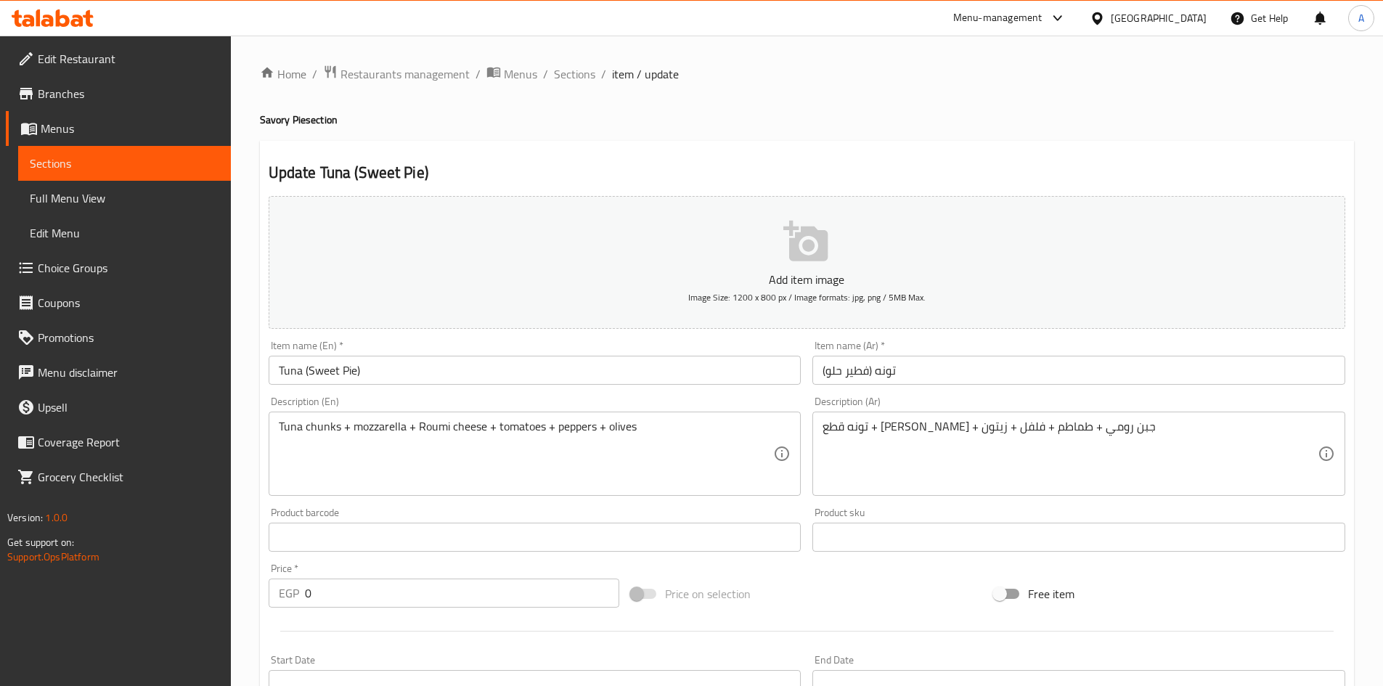
click at [270, 117] on h4 "Savory Pie section" at bounding box center [807, 119] width 1094 height 15
copy h4 "Savory"
click at [314, 363] on input "Tuna (Sweet Pie)" at bounding box center [535, 370] width 533 height 29
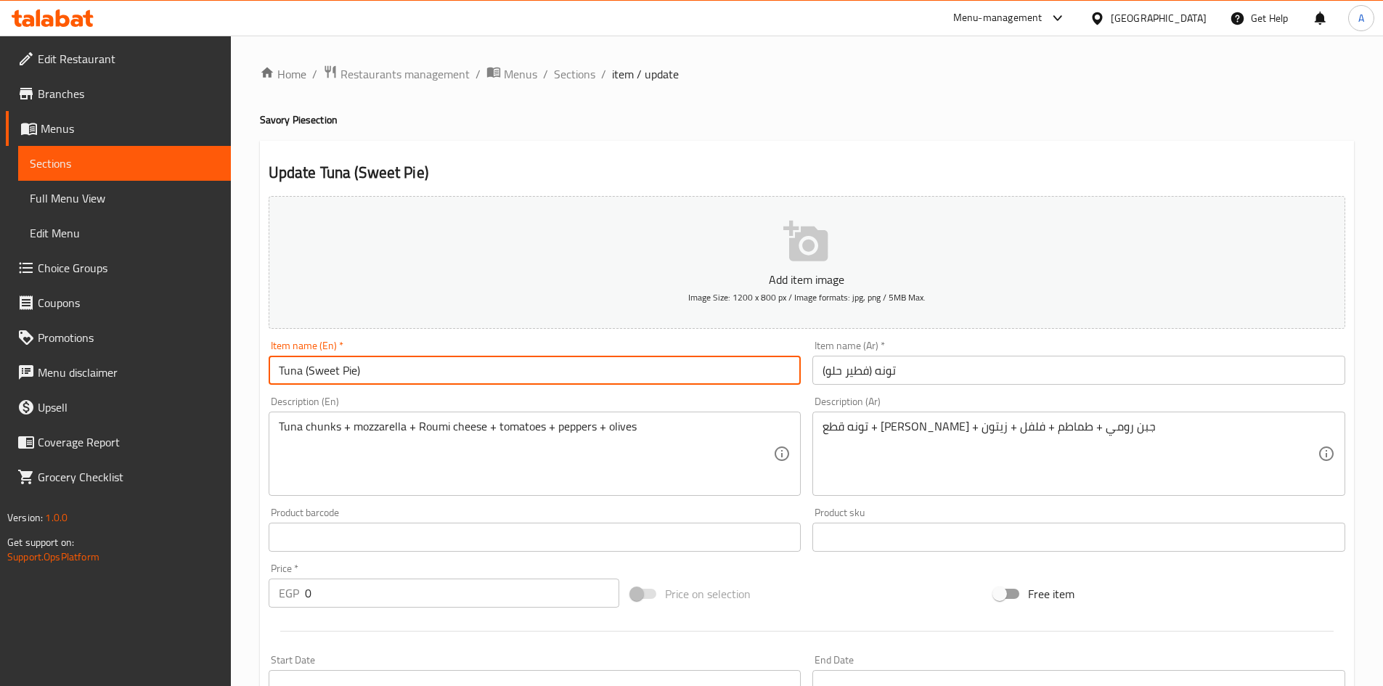
click at [314, 363] on input "Tuna (Sweet Pie)" at bounding box center [535, 370] width 533 height 29
paste input "avory"
type input "Tuna (Savory Pie)"
click at [840, 373] on input "تونه (فطير حلو)" at bounding box center [1078, 370] width 533 height 29
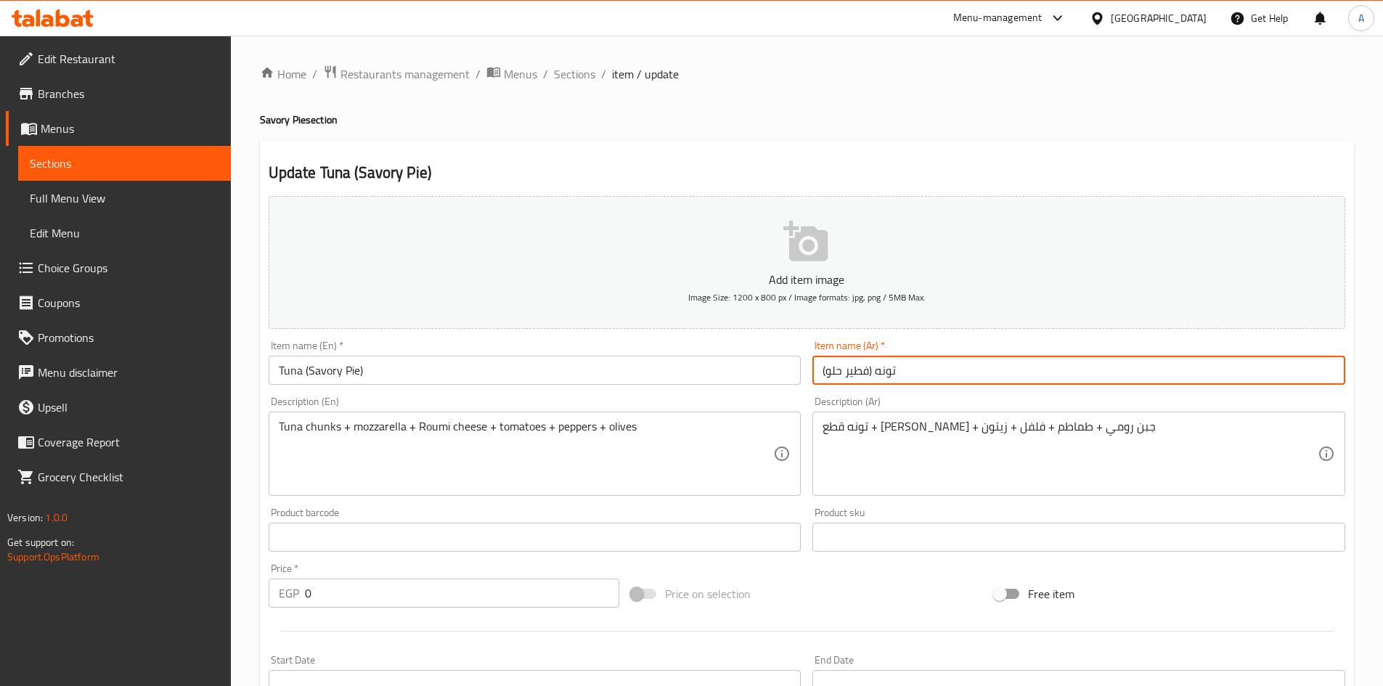
click at [840, 373] on input "تونه (فطير حلو)" at bounding box center [1078, 370] width 533 height 29
type input "تونه (فطير حادق)"
click at [571, 80] on span "Sections" at bounding box center [574, 73] width 41 height 17
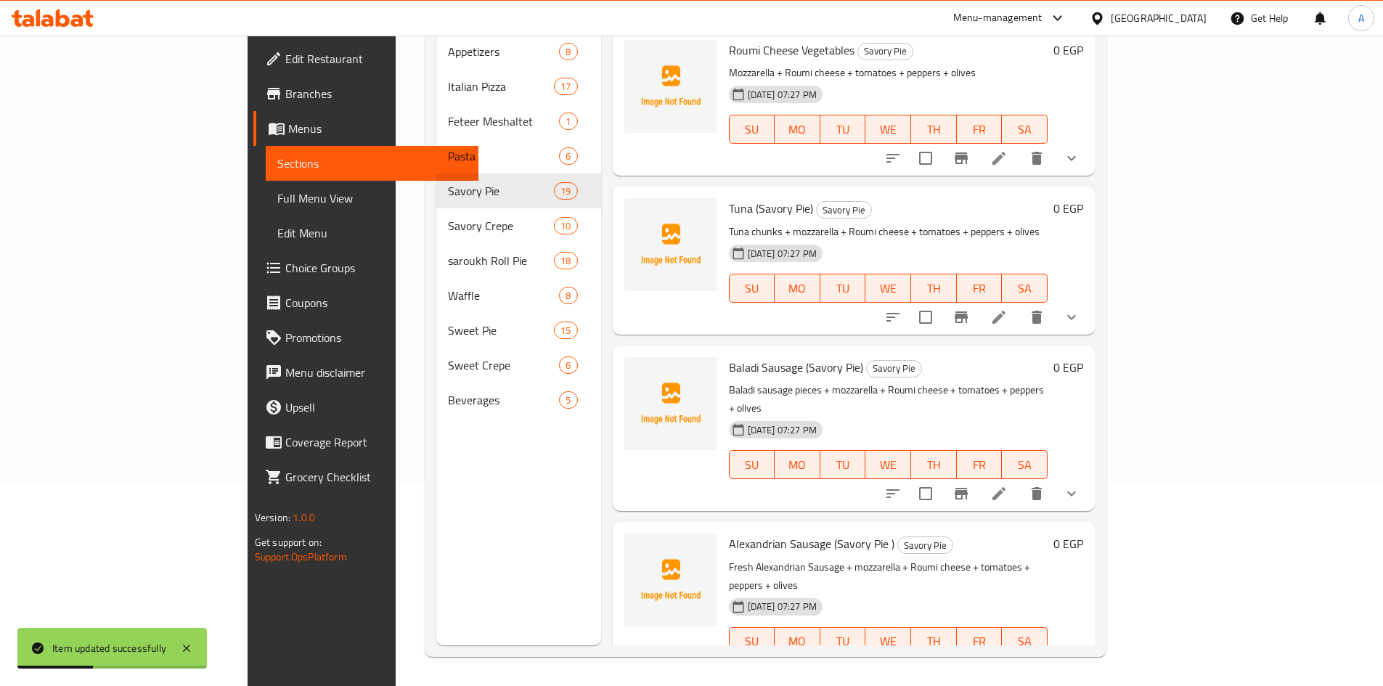
scroll to position [2363, 0]
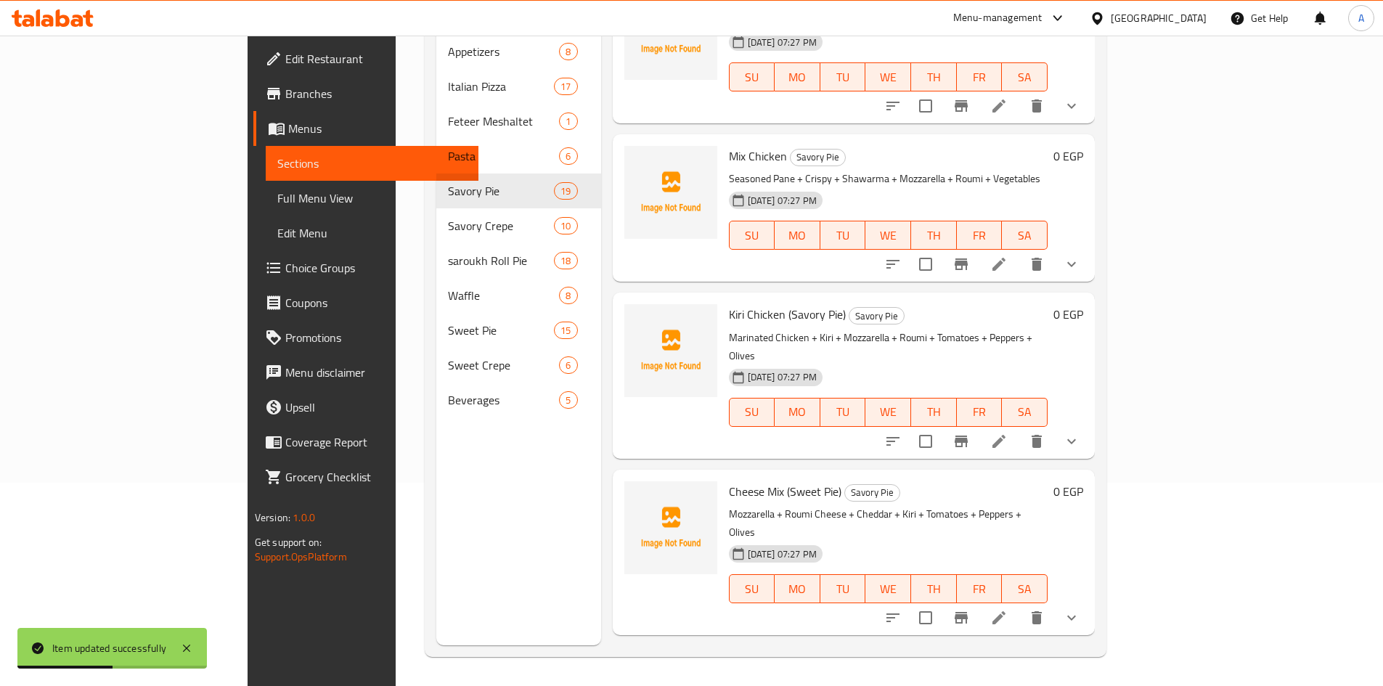
click at [729, 480] on span "Cheese Mix (Sweet Pie)" at bounding box center [785, 491] width 112 height 22
copy h6 "Cheese Mix (Sweet Pie)"
click at [1007, 609] on icon at bounding box center [998, 617] width 17 height 17
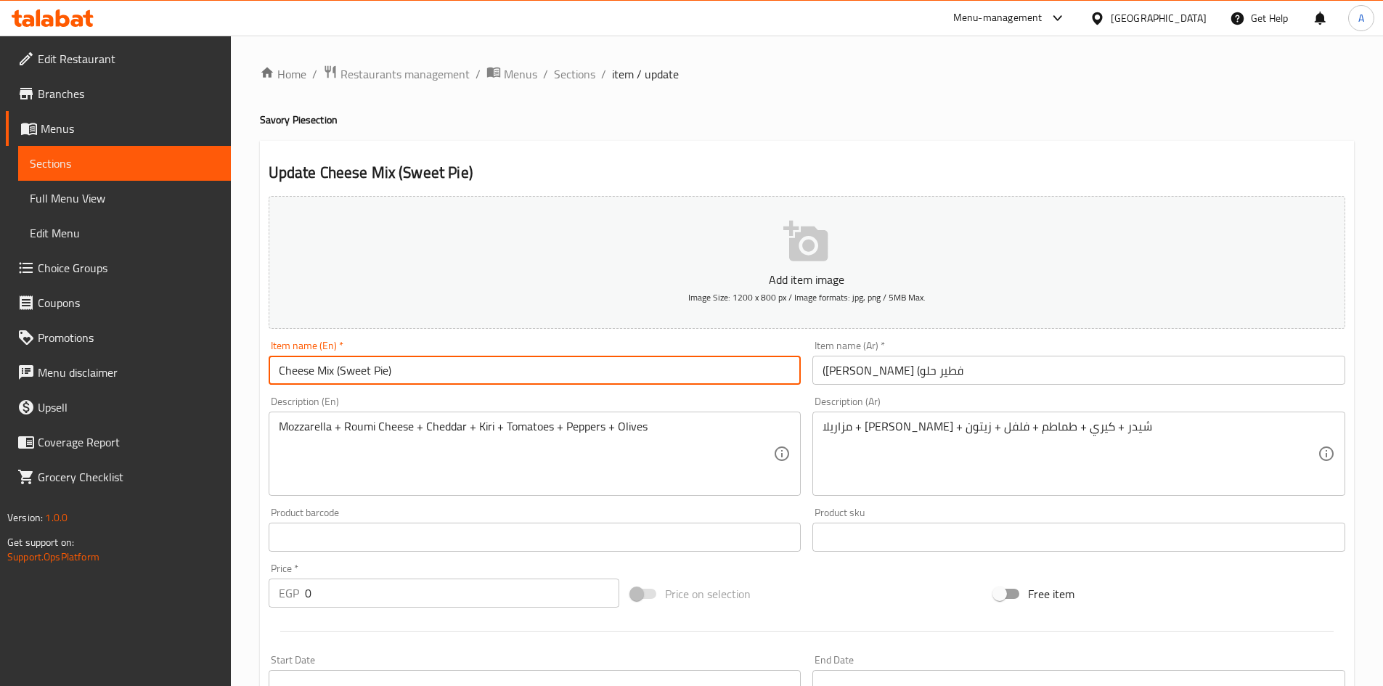
click at [359, 375] on input "Cheese Mix (Sweet Pie)" at bounding box center [535, 370] width 533 height 29
click at [274, 118] on h4 "Savory Pie section" at bounding box center [807, 119] width 1094 height 15
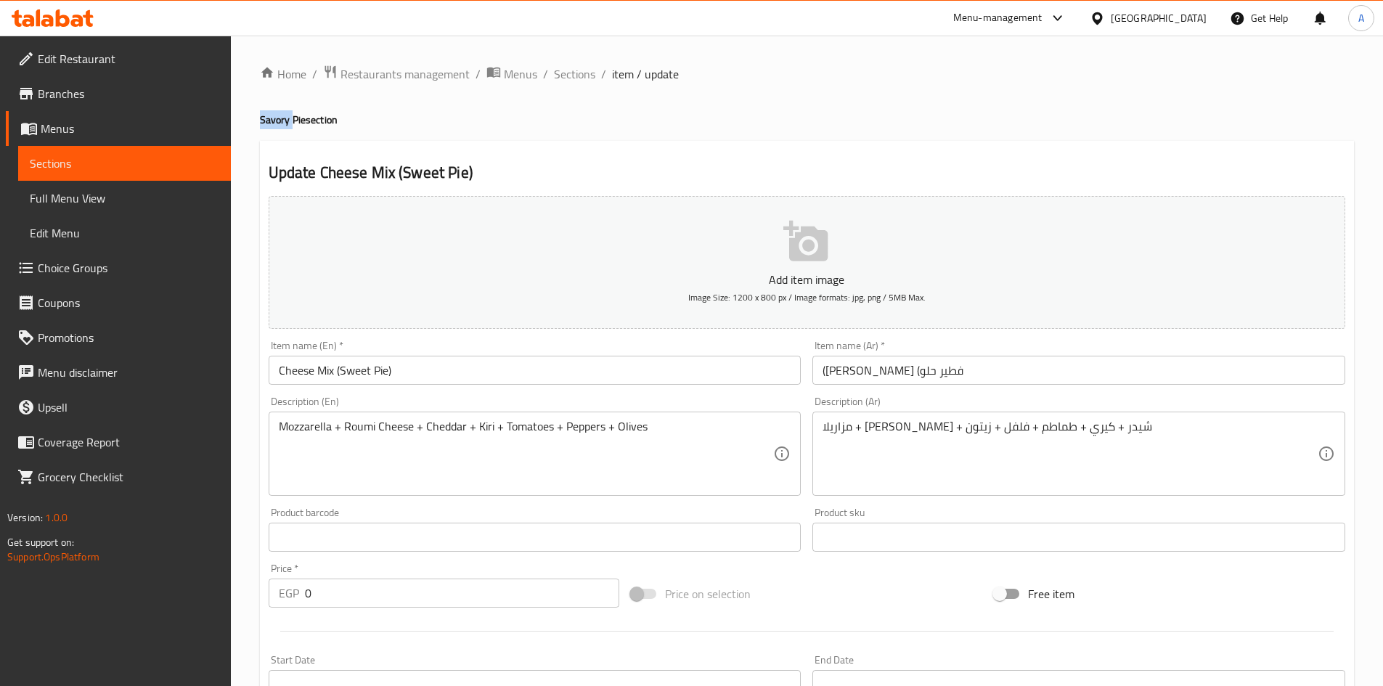
click at [274, 118] on h4 "Savory Pie section" at bounding box center [807, 119] width 1094 height 15
copy h4 "Savory"
click at [351, 372] on input "Cheese Mix (Sweet Pie)" at bounding box center [535, 370] width 533 height 29
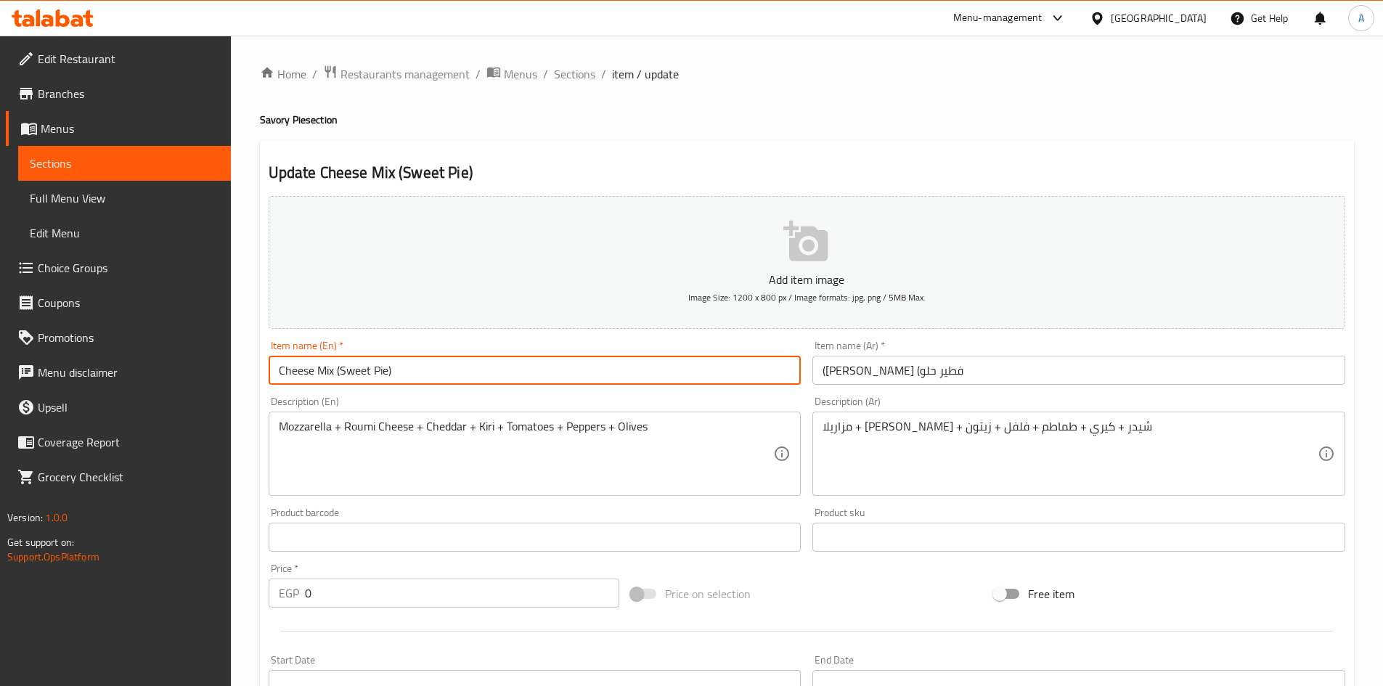
click at [351, 372] on input "Cheese Mix (Sweet Pie)" at bounding box center [535, 370] width 533 height 29
paste input "avory"
type input "Cheese Mix (Savory Pie)"
click at [841, 375] on input "(ميكس جبن (فطير حلو" at bounding box center [1078, 370] width 533 height 29
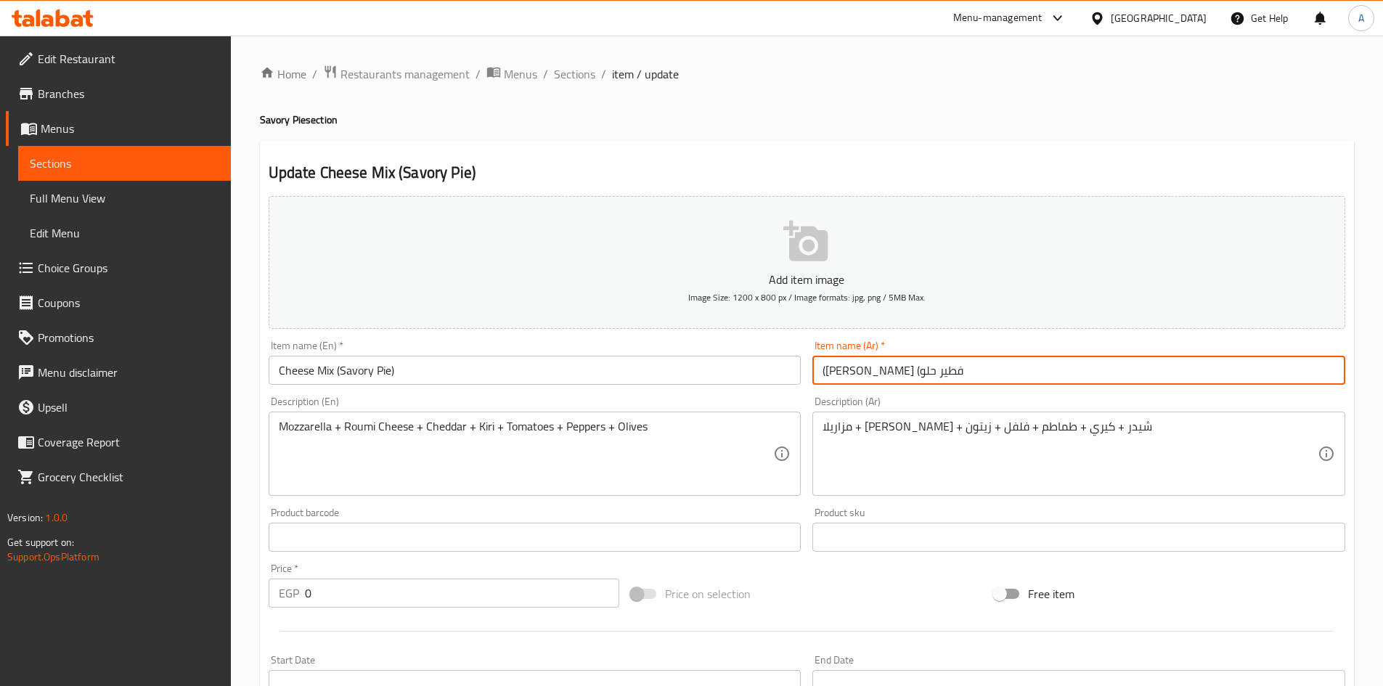
click at [841, 375] on input "(ميكس جبن (فطير حلو" at bounding box center [1078, 370] width 533 height 29
type input "([PERSON_NAME] (فطير حادق"
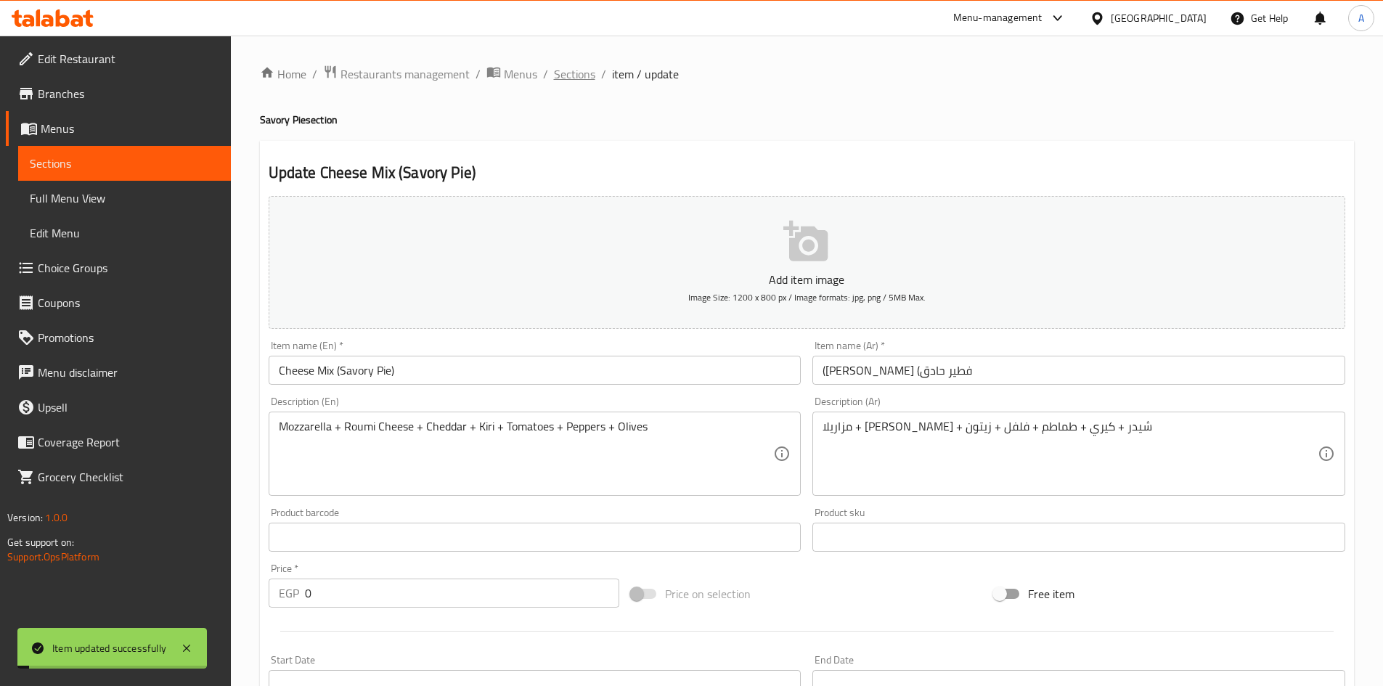
click at [579, 76] on span "Sections" at bounding box center [574, 73] width 41 height 17
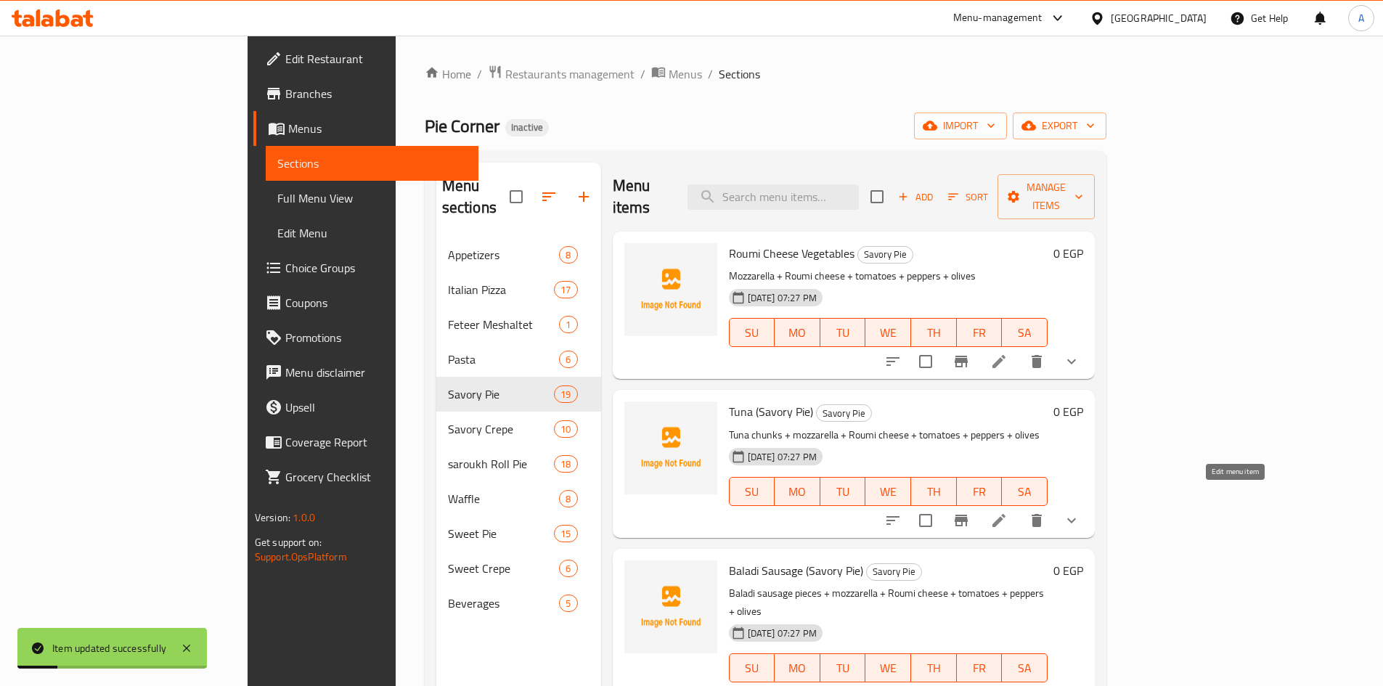
click at [1007, 512] on icon at bounding box center [998, 520] width 17 height 17
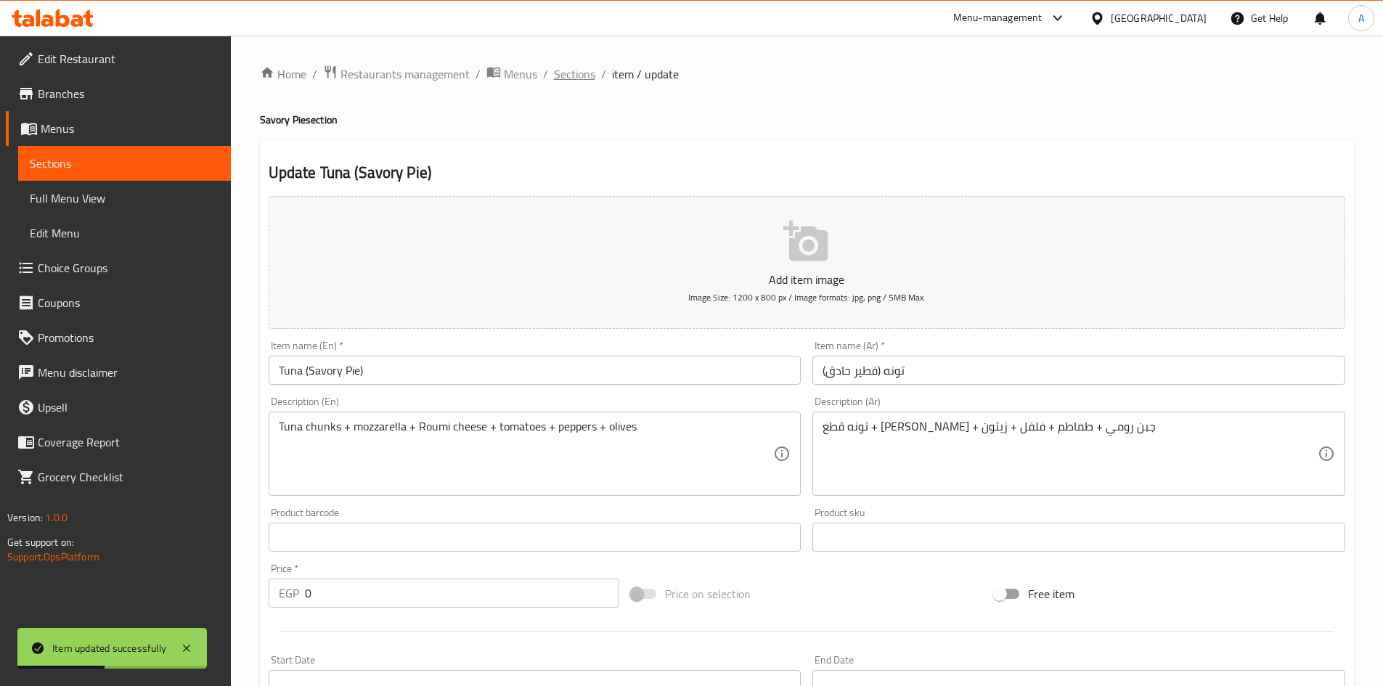
click at [576, 75] on span "Sections" at bounding box center [574, 73] width 41 height 17
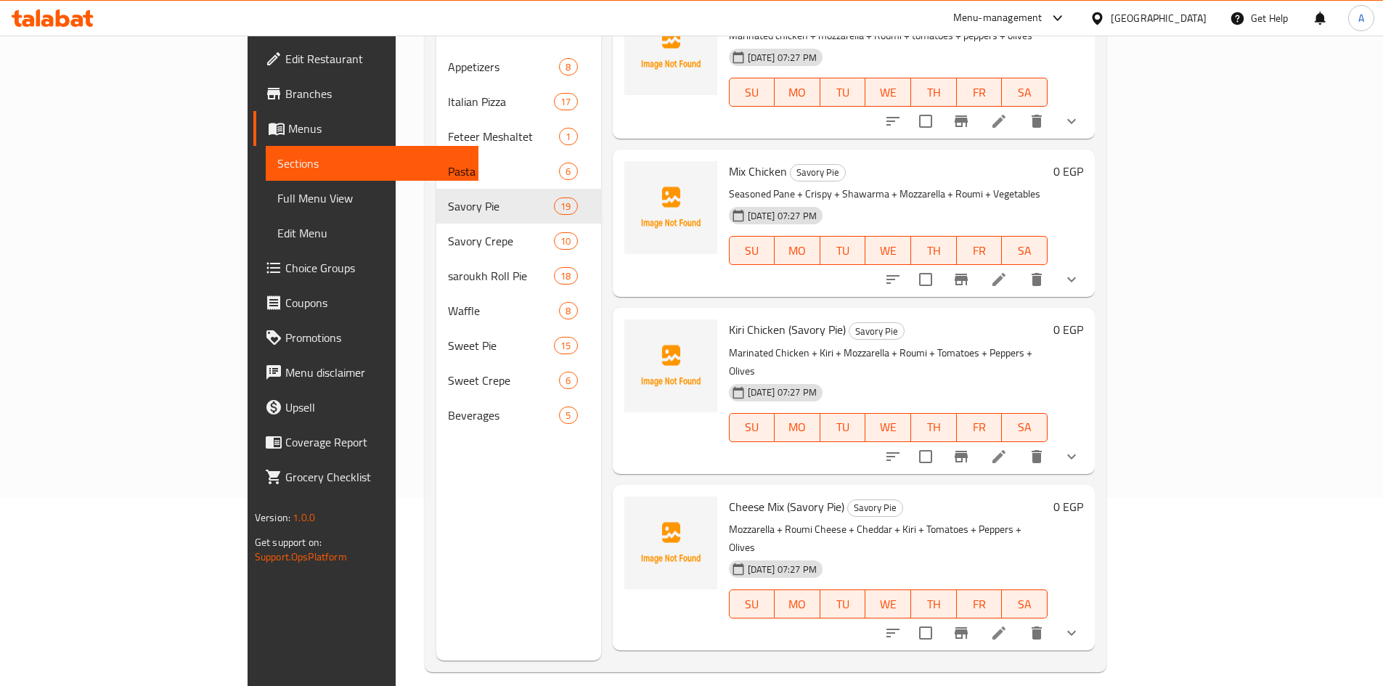
scroll to position [203, 0]
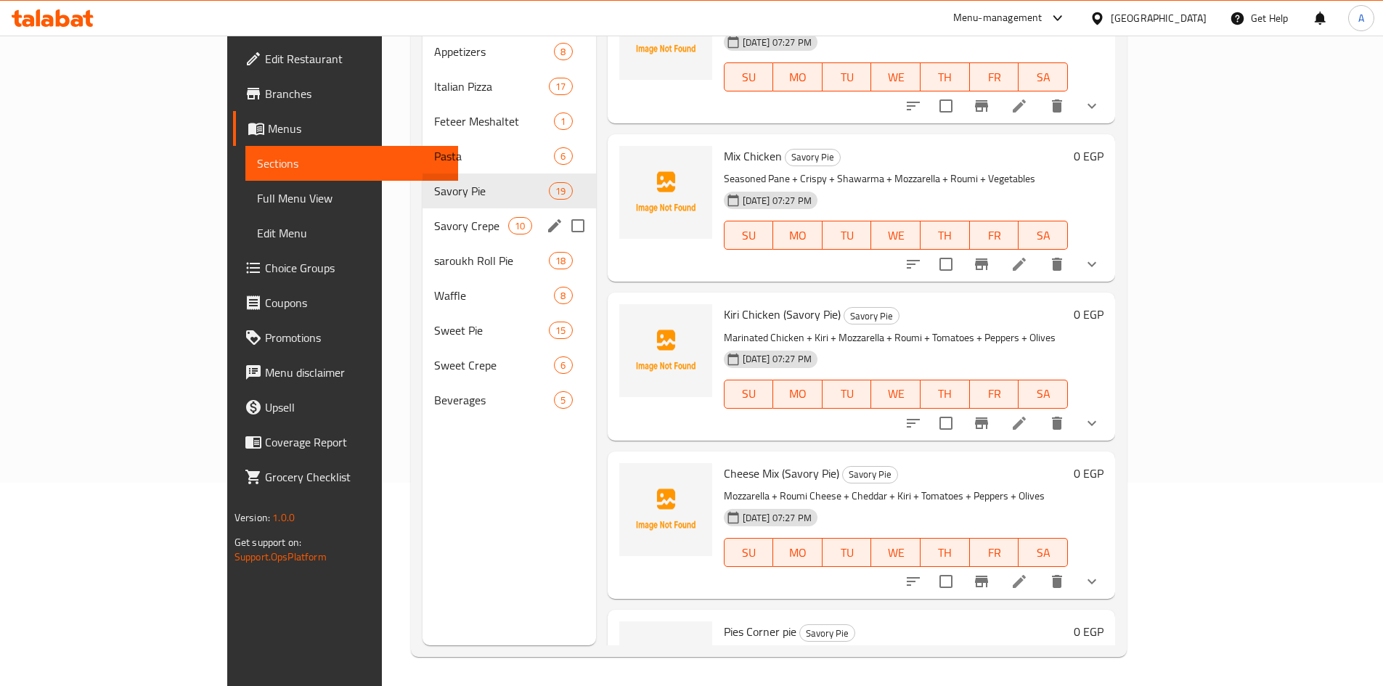
click at [422, 213] on div "Savory Crepe 10" at bounding box center [508, 225] width 173 height 35
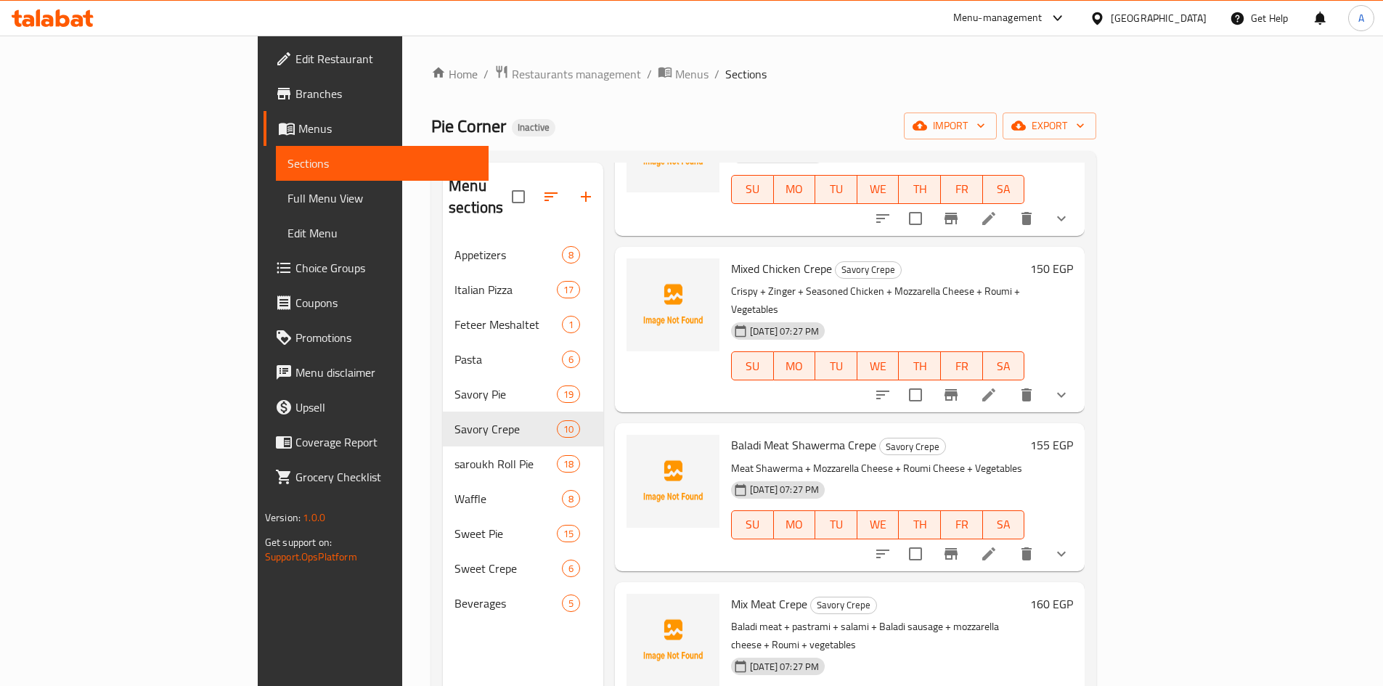
scroll to position [203, 0]
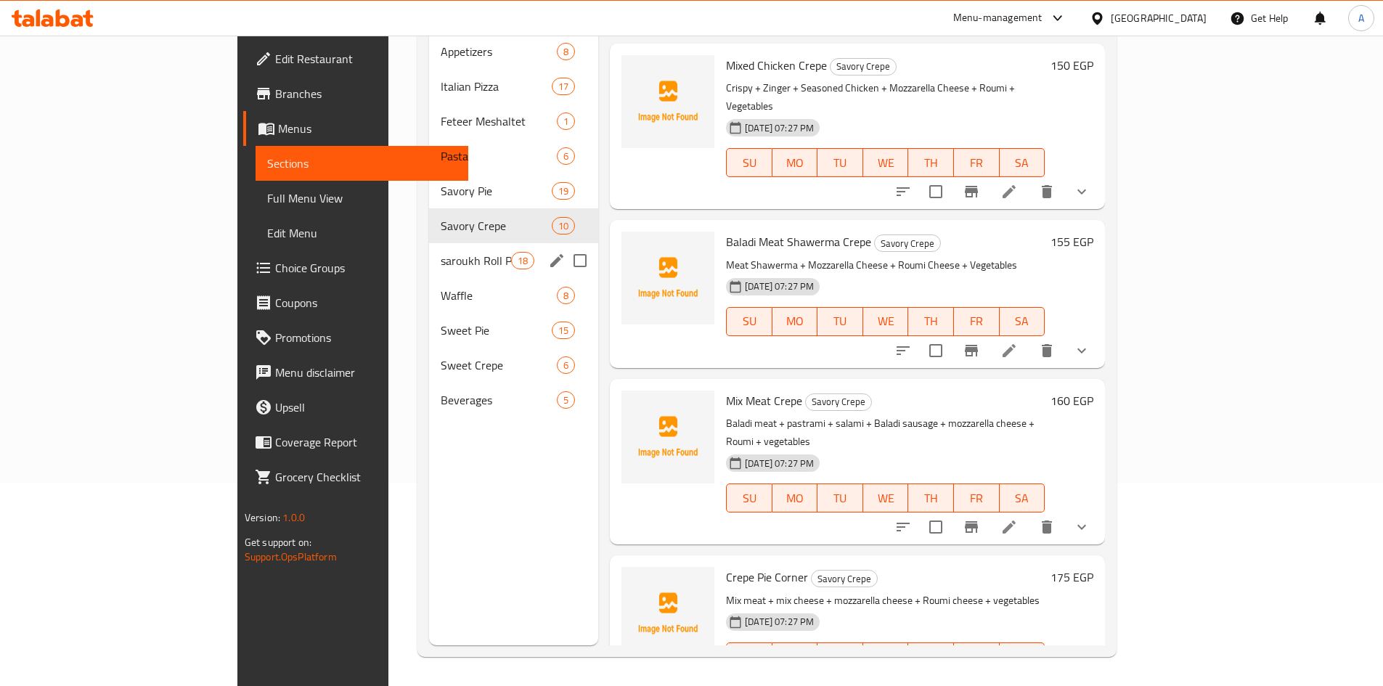
click at [429, 250] on div "saroukh Roll Pie 18" at bounding box center [513, 260] width 169 height 35
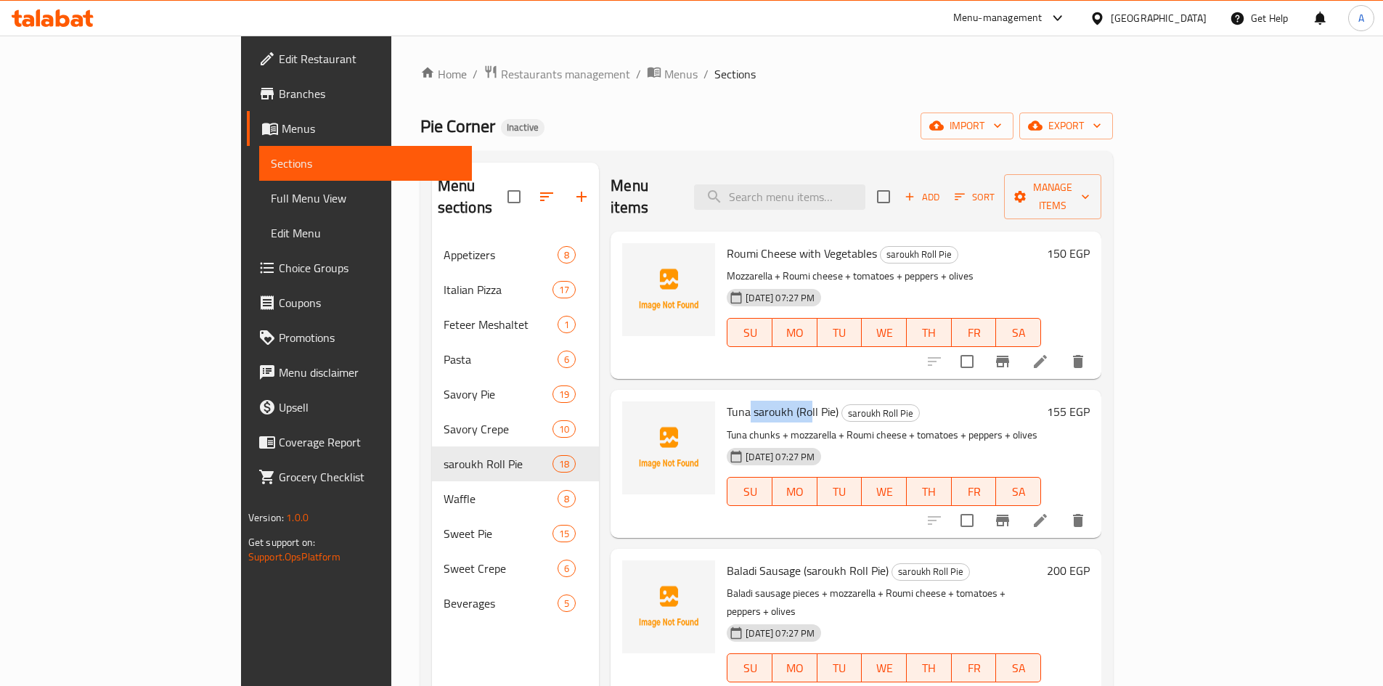
drag, startPoint x: 690, startPoint y: 394, endPoint x: 748, endPoint y: 393, distance: 58.8
click at [748, 401] on span "Tuna saroukh (Roll Pie)" at bounding box center [783, 412] width 112 height 22
click at [727, 401] on span "Tuna saroukh (Roll Pie)" at bounding box center [783, 412] width 112 height 22
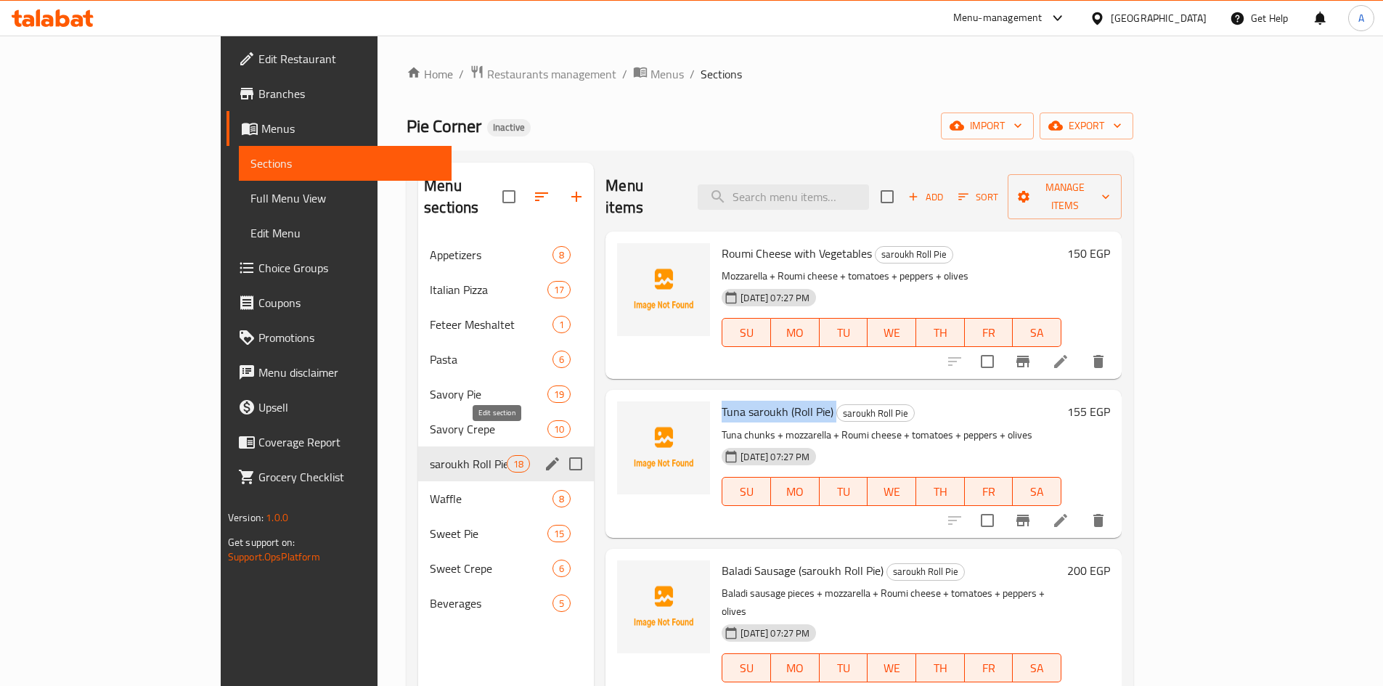
click at [544, 455] on icon "edit" at bounding box center [552, 463] width 17 height 17
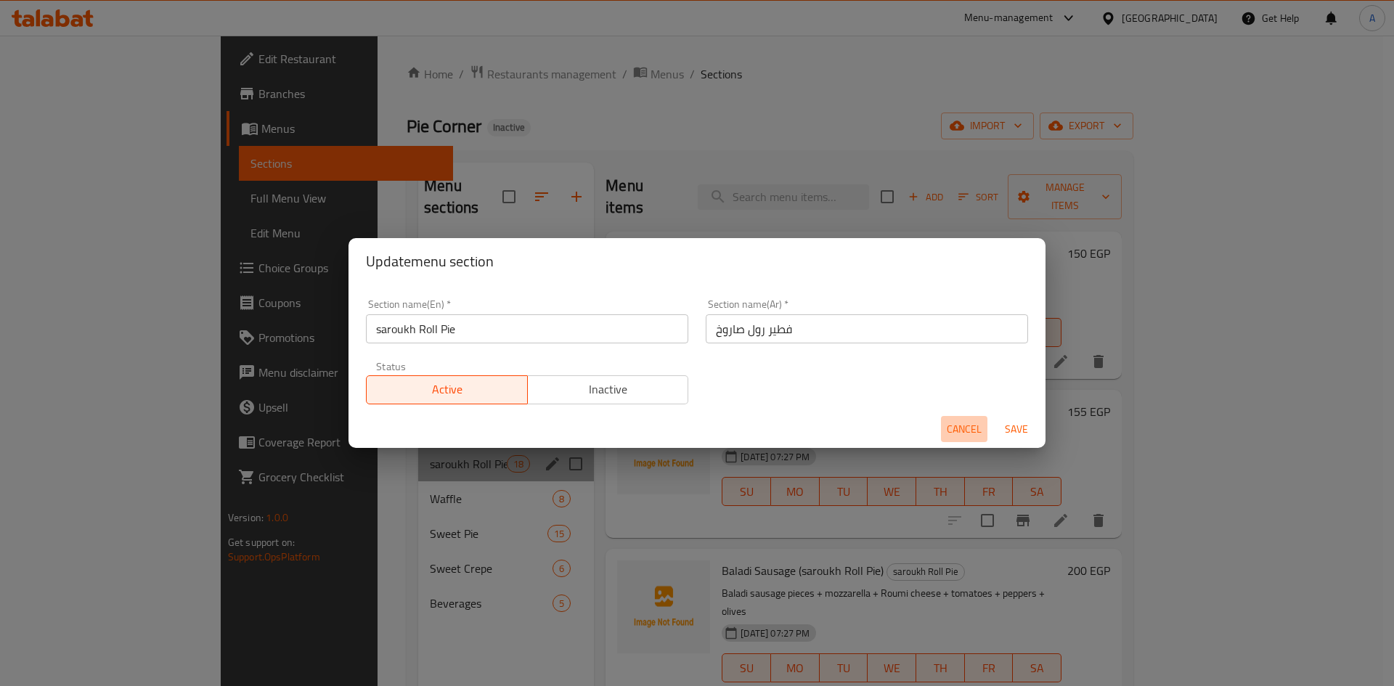
click at [949, 432] on span "Cancel" at bounding box center [963, 429] width 35 height 18
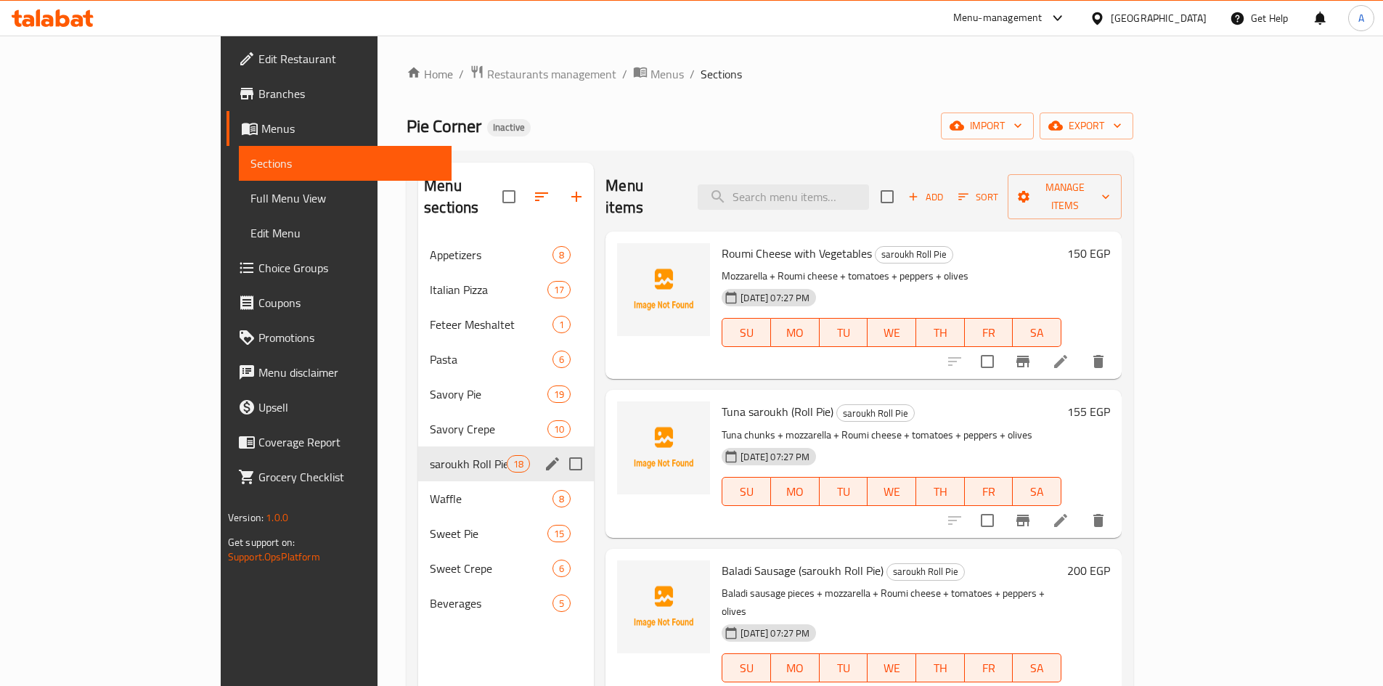
click at [1116, 512] on div at bounding box center [1026, 520] width 179 height 35
click at [1081, 507] on li at bounding box center [1060, 520] width 41 height 26
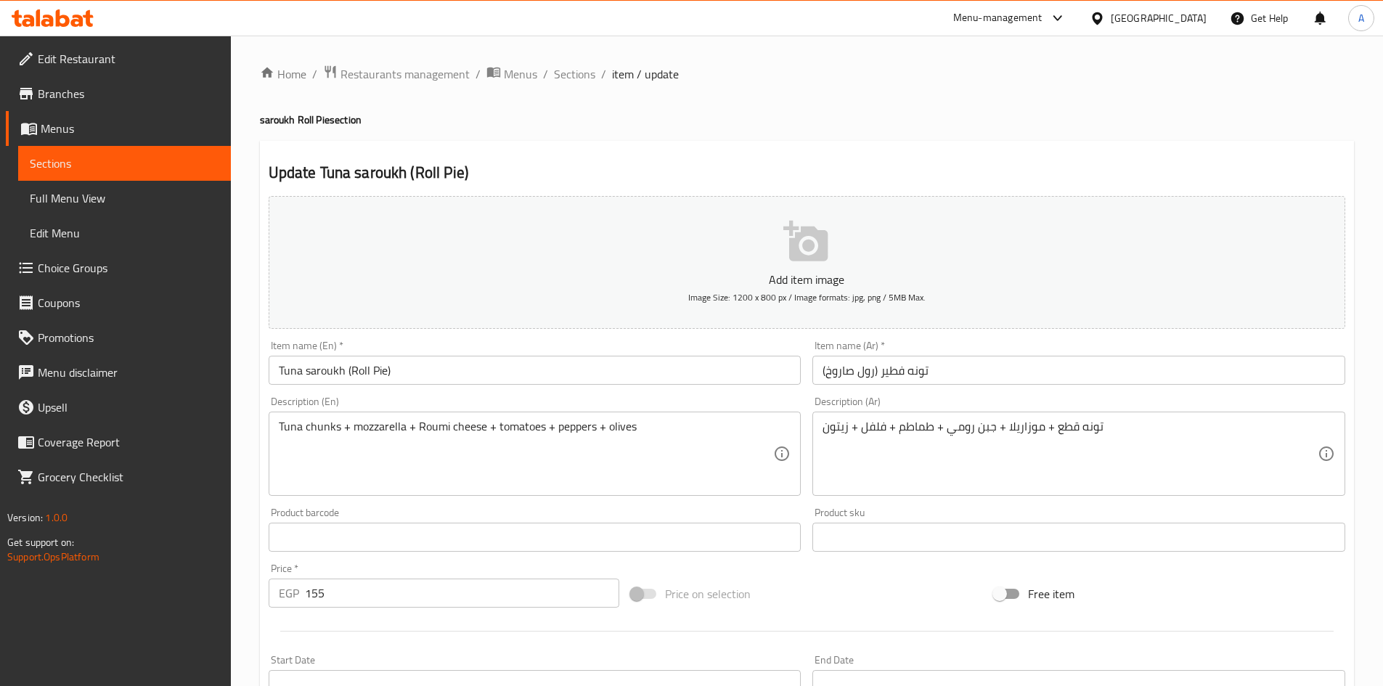
click at [290, 115] on h4 "saroukh Roll Pie section" at bounding box center [807, 119] width 1094 height 15
copy h4 "saroukh"
click at [351, 375] on input "Tuna saroukh (Roll Pie)" at bounding box center [535, 370] width 533 height 29
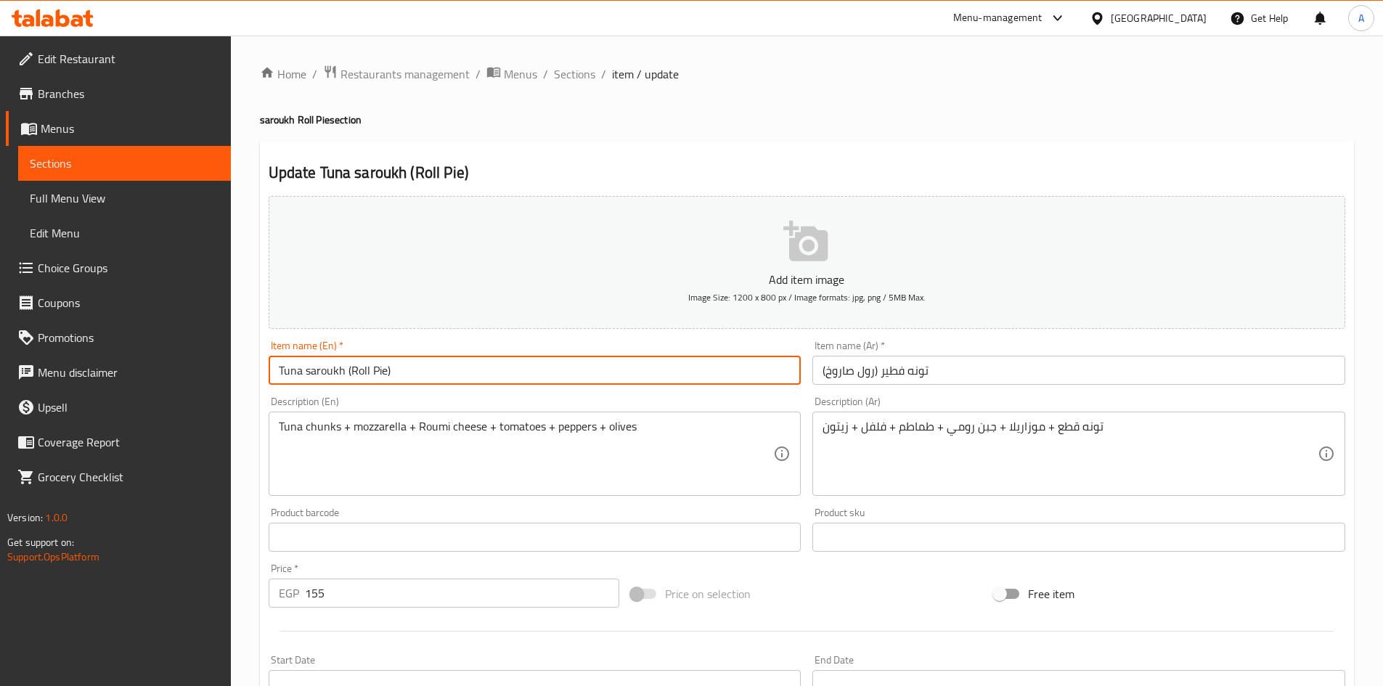
paste input "saroukh"
click at [989, 364] on input "(تونه فطير (رول صاروخ" at bounding box center [1078, 370] width 533 height 29
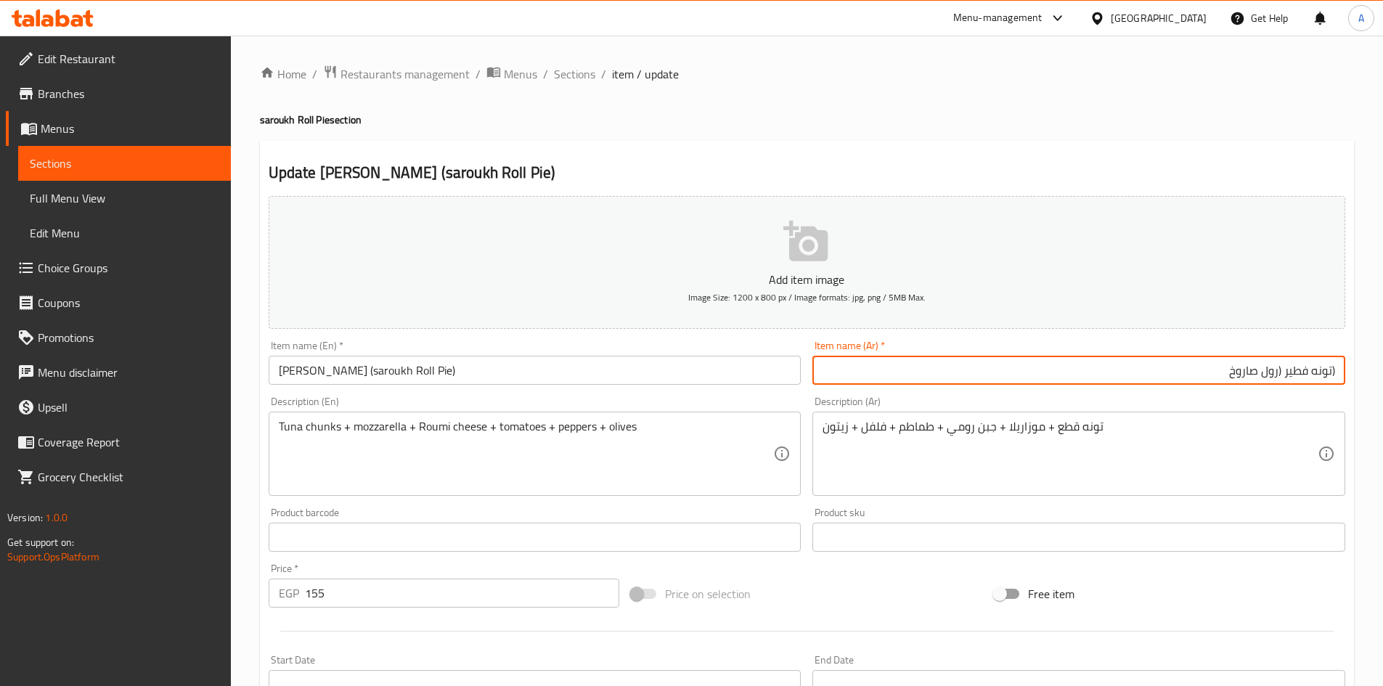
click at [398, 370] on input "Tuna saroukh (saroukh Roll Pie)" at bounding box center [535, 370] width 533 height 29
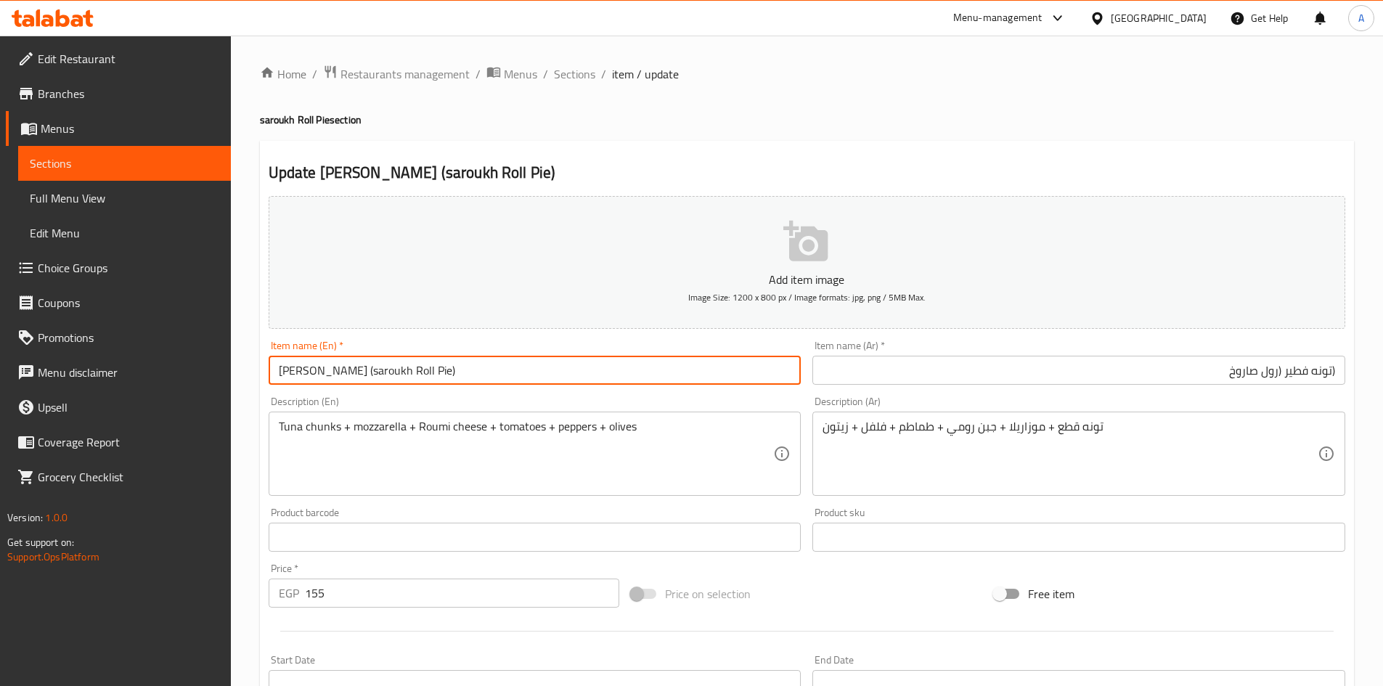
click at [398, 370] on input "Tuna saroukh (saroukh Roll Pie)" at bounding box center [535, 370] width 533 height 29
click at [421, 372] on input "Tuna saroukh (saroukh Roll Pie)" at bounding box center [535, 370] width 533 height 29
click at [1211, 373] on input "(تونه فطير (رول صاروخ" at bounding box center [1078, 370] width 533 height 29
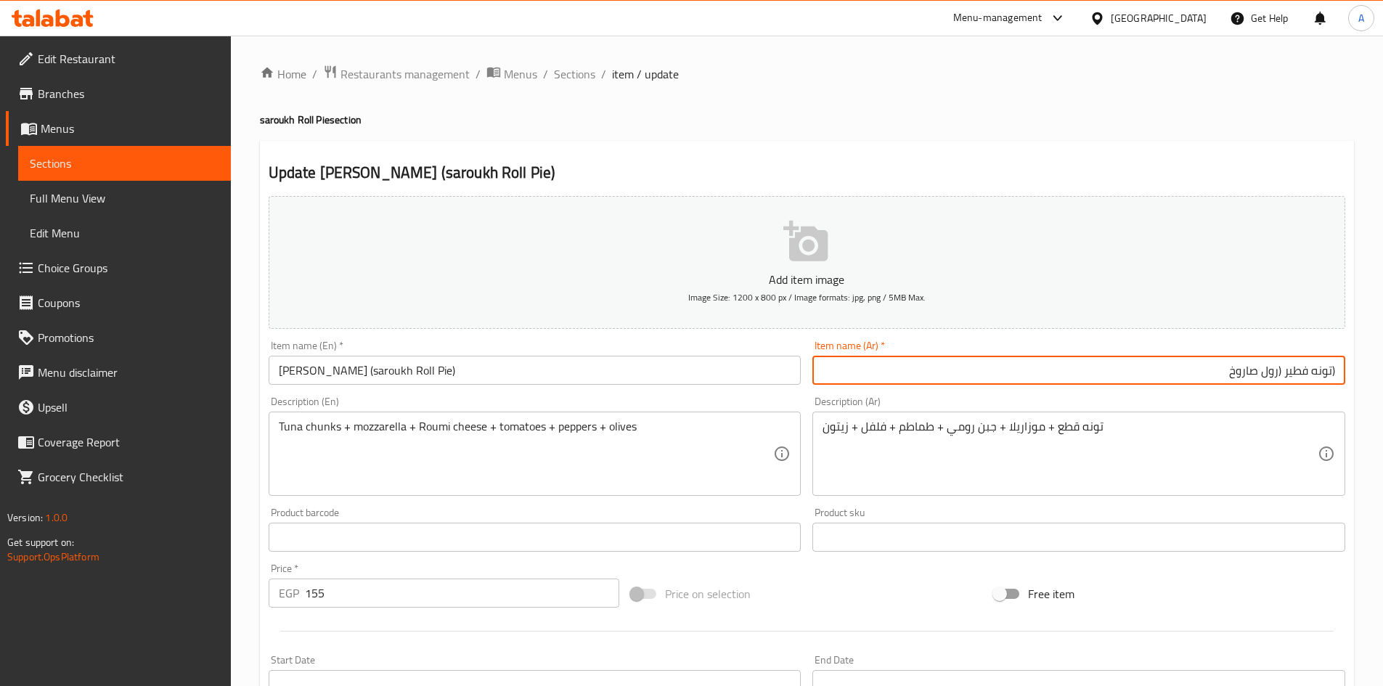
click at [364, 369] on input "Tuna saroukh (saroukh Roll Pie)" at bounding box center [535, 370] width 533 height 29
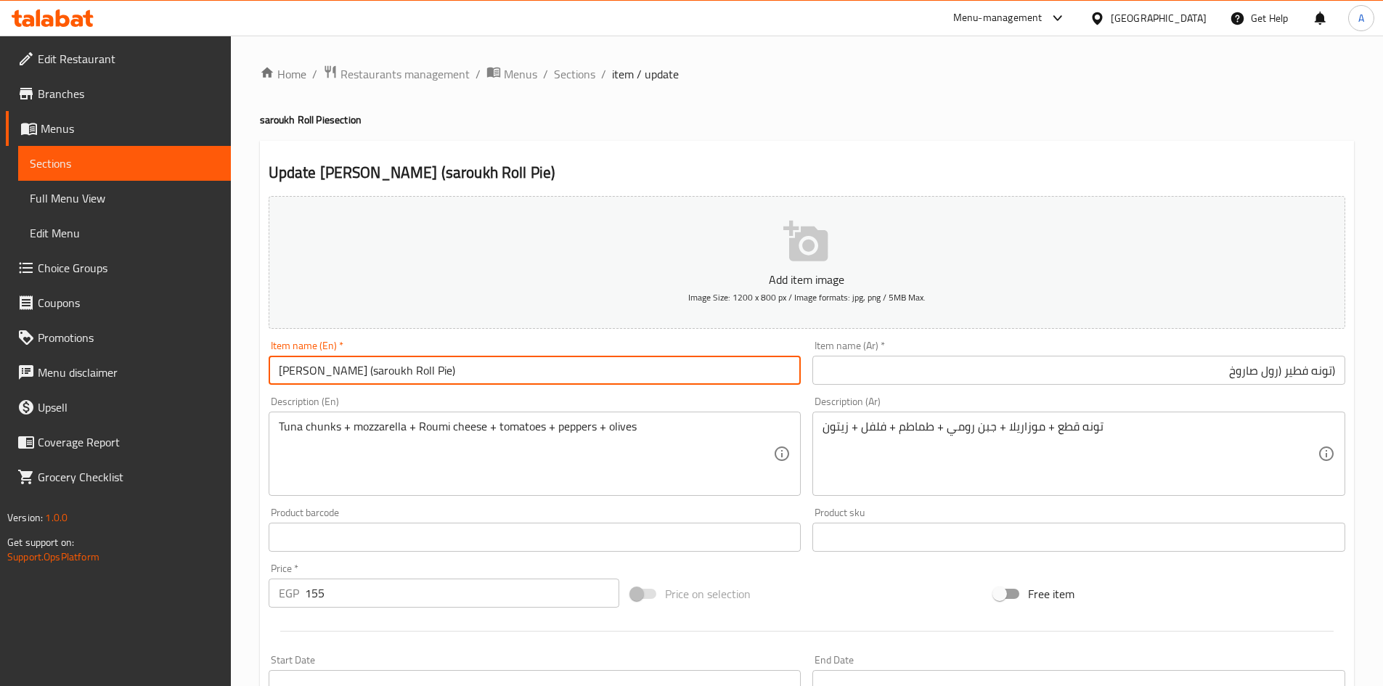
click at [364, 369] on input "Tuna saroukh (saroukh Roll Pie)" at bounding box center [535, 370] width 533 height 29
type input "Tuna saroukh (Roll Pie)"
click at [1330, 372] on input "(تونه فطير (رول صاروخ" at bounding box center [1078, 370] width 533 height 29
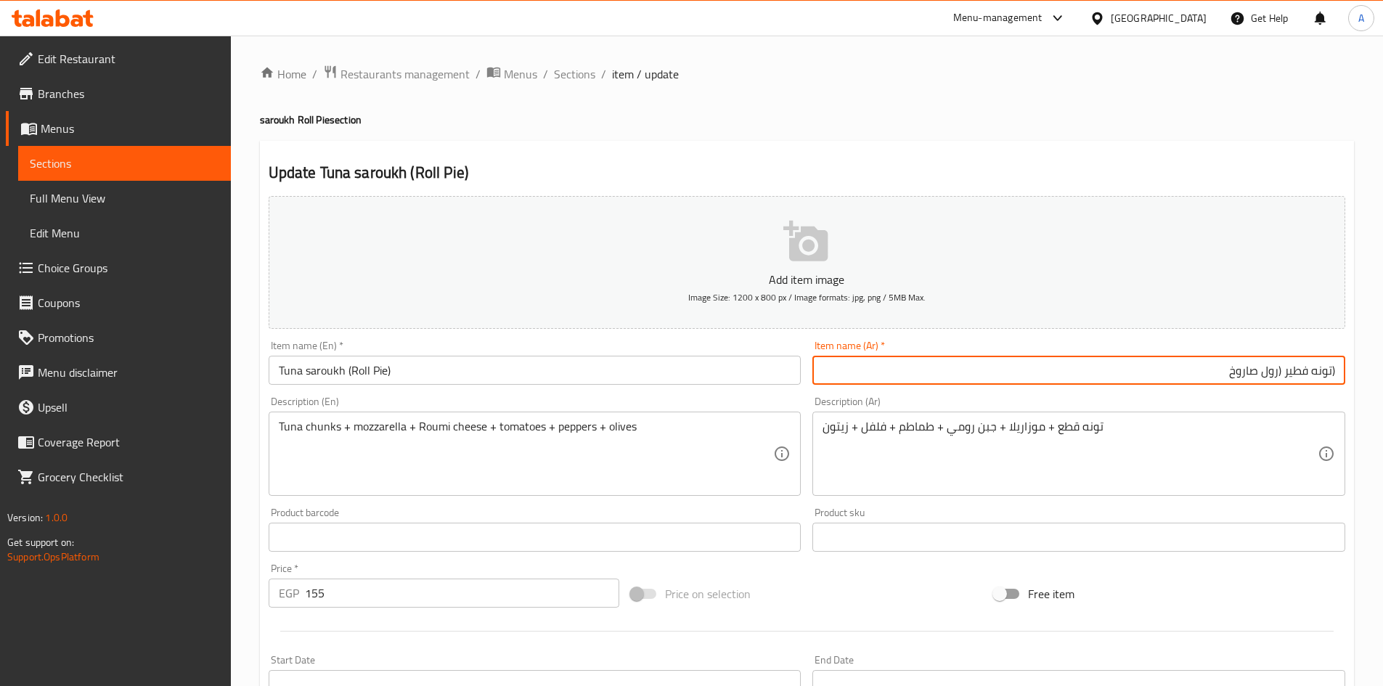
click at [1330, 372] on input "(تونه فطير (رول صاروخ" at bounding box center [1078, 370] width 533 height 29
click at [1302, 375] on input "(تونه فطير (رول صاروخ" at bounding box center [1078, 370] width 533 height 29
click at [1327, 374] on input "(تونه فطير (رول صاروخ" at bounding box center [1078, 370] width 533 height 29
click at [1289, 374] on input "(تونه فطير (رول صاروخ" at bounding box center [1078, 370] width 533 height 29
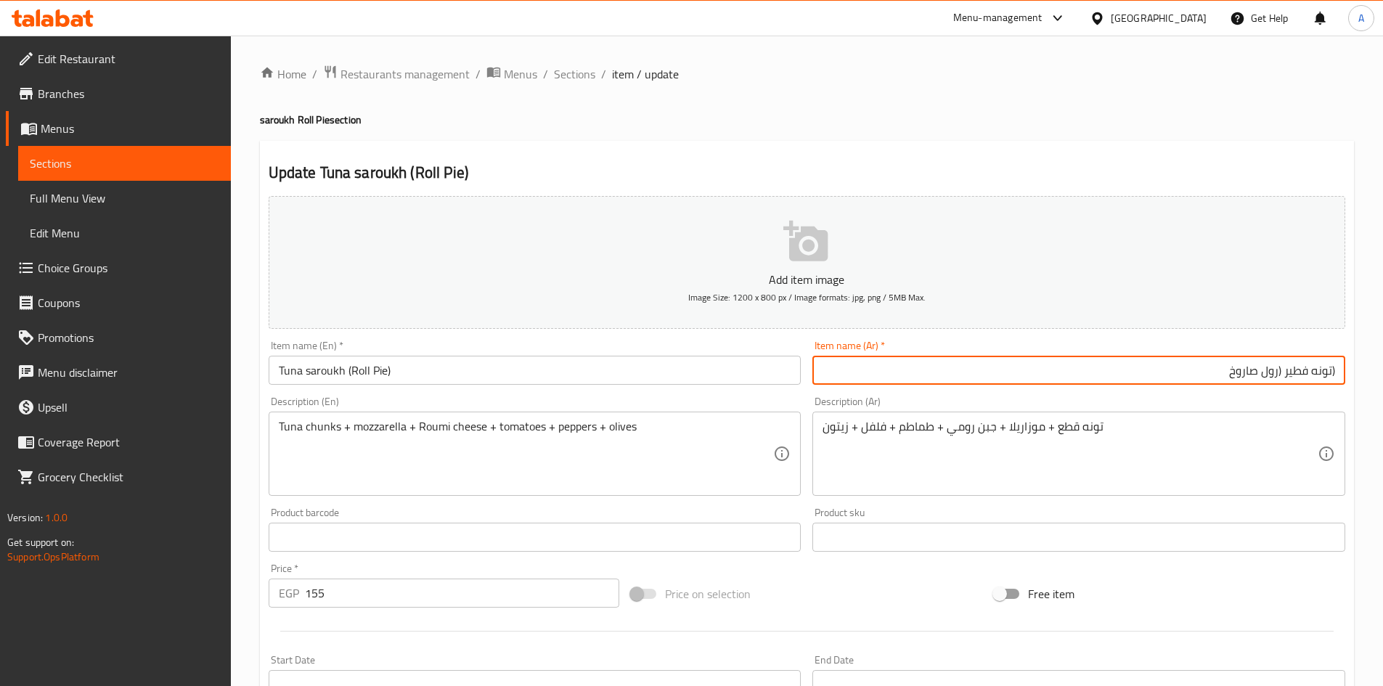
click at [1289, 374] on input "(تونه فطير (رول صاروخ" at bounding box center [1078, 370] width 533 height 29
click at [1221, 379] on input "(تونه (رول صاروخ" at bounding box center [1078, 370] width 533 height 29
paste input "فطير"
click at [1275, 372] on input "(تونه (رول صاروخ فطير" at bounding box center [1078, 370] width 533 height 29
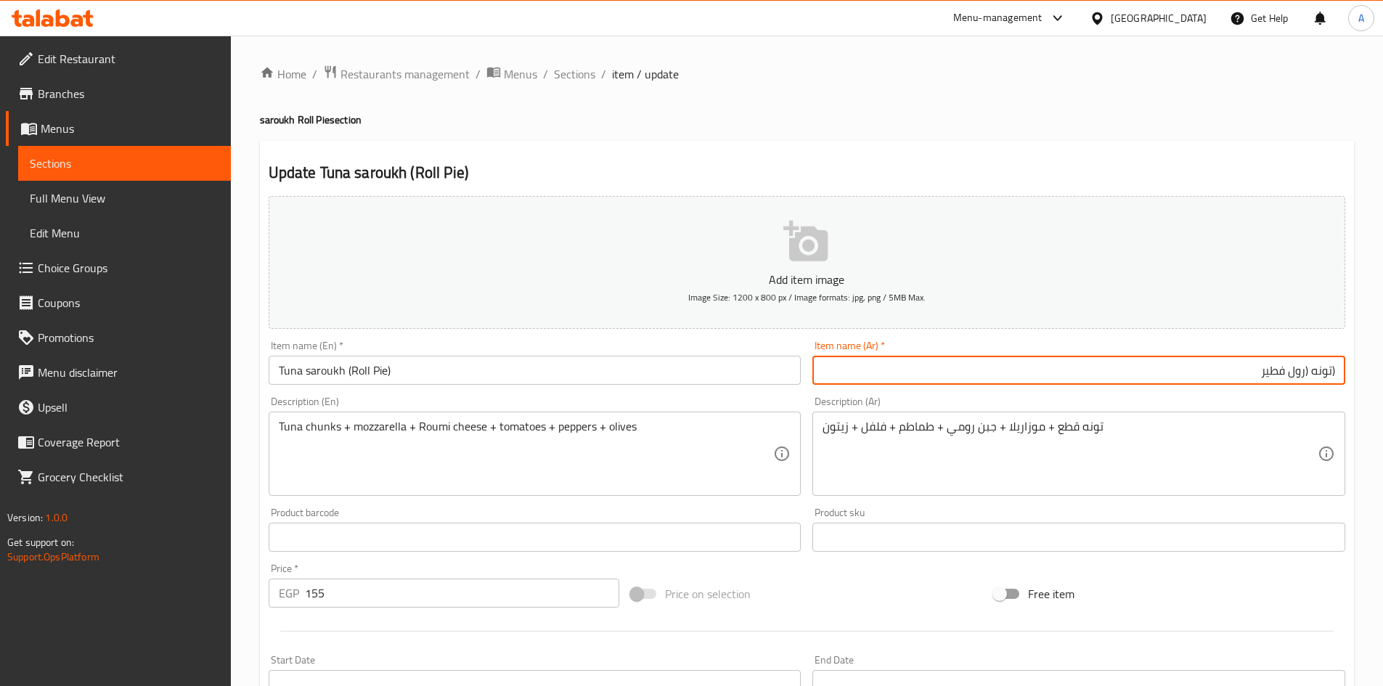
click at [1308, 372] on input "(تونه (رول فطير" at bounding box center [1078, 370] width 533 height 29
paste input "صاروخ"
click at [1220, 377] on input "(تونه صاروخ (رول فطير" at bounding box center [1078, 370] width 533 height 29
drag, startPoint x: 1334, startPoint y: 375, endPoint x: 1352, endPoint y: 375, distance: 18.1
click at [1352, 375] on div "Update Tuna saroukh (Roll Pie) Add item image Image Size: 1200 x 800 px / Image…" at bounding box center [807, 563] width 1094 height 845
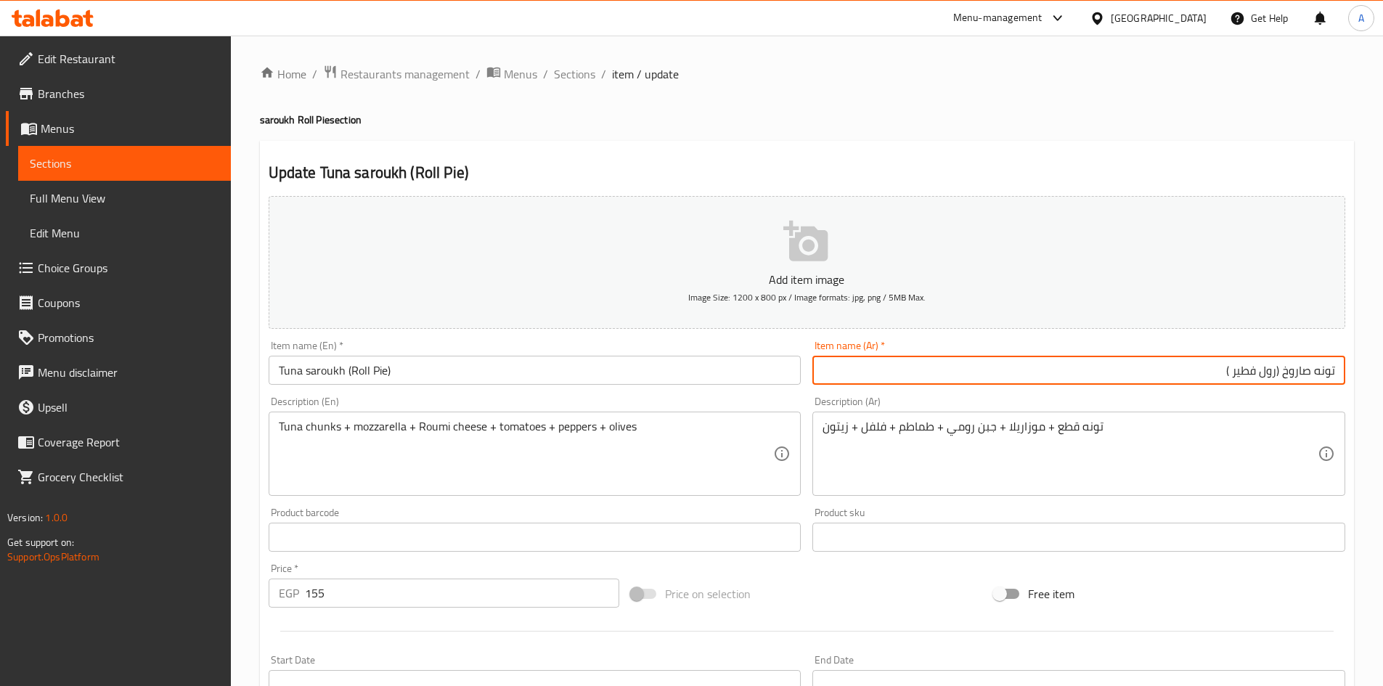
type input "تونه صاروخ (رول فطير )"
drag, startPoint x: 97, startPoint y: 193, endPoint x: 668, endPoint y: 99, distance: 578.2
click at [97, 193] on span "Full Menu View" at bounding box center [124, 197] width 189 height 17
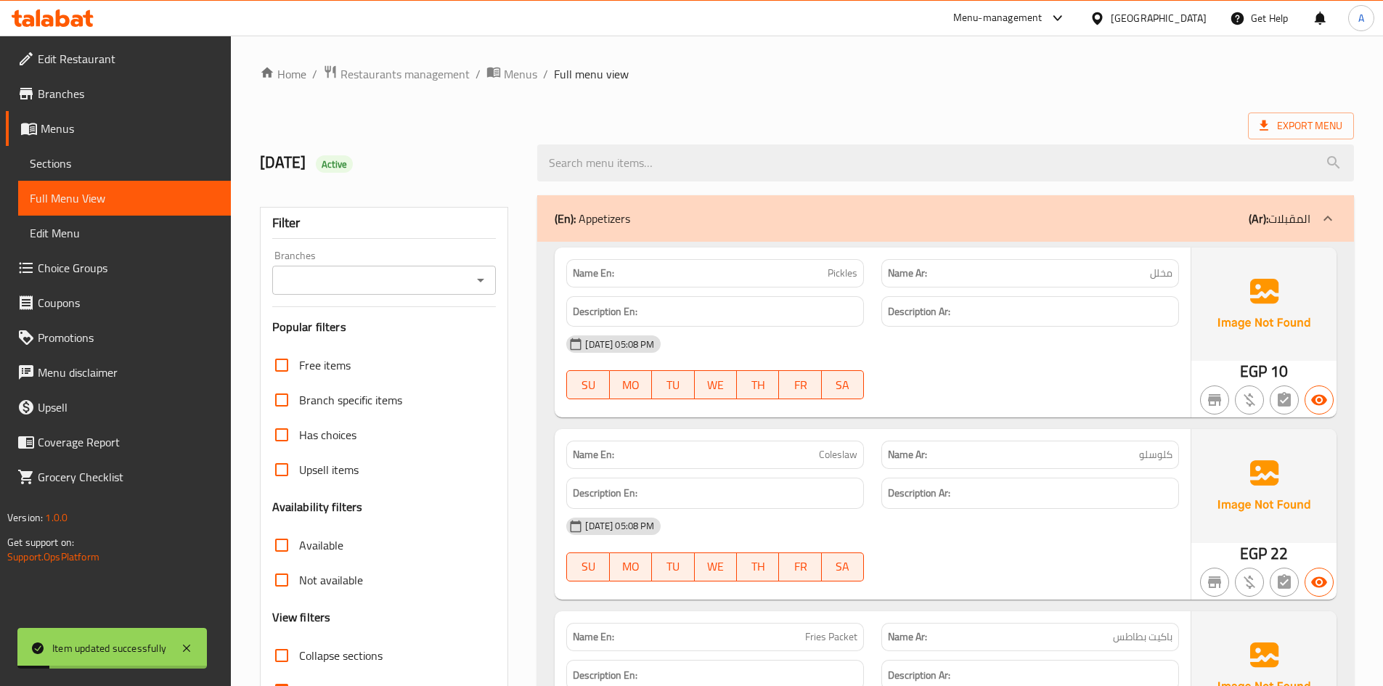
scroll to position [290, 0]
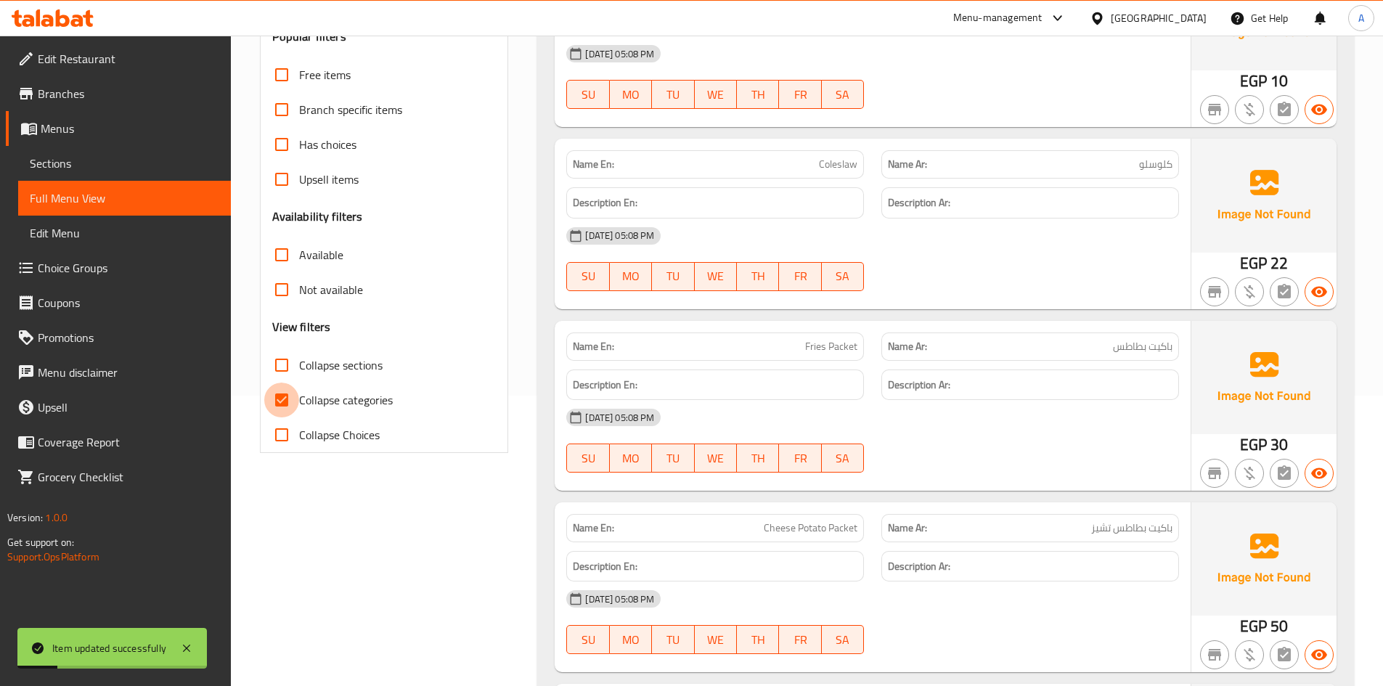
click at [278, 412] on input "Collapse categories" at bounding box center [281, 399] width 35 height 35
checkbox input "false"
click at [288, 371] on input "Collapse sections" at bounding box center [281, 365] width 35 height 35
checkbox input "true"
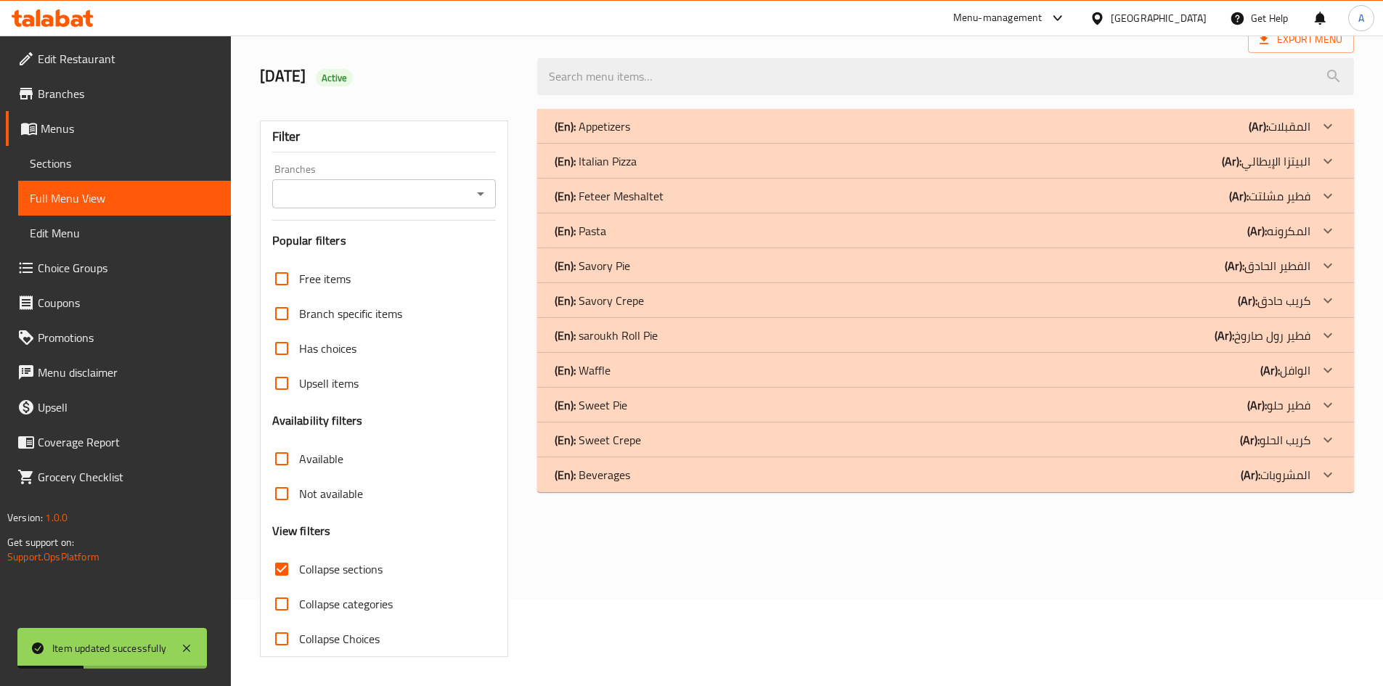
scroll to position [0, 0]
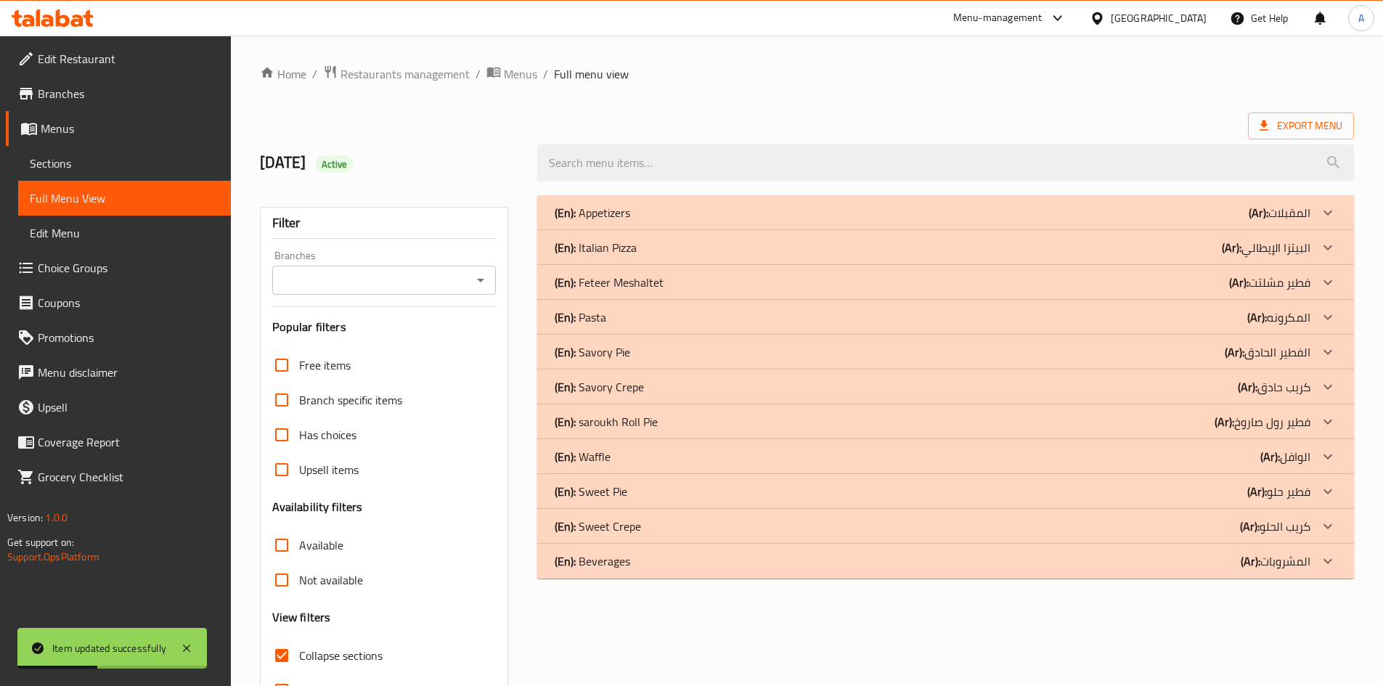
click at [621, 244] on p "(En): Italian Pizza" at bounding box center [596, 247] width 82 height 17
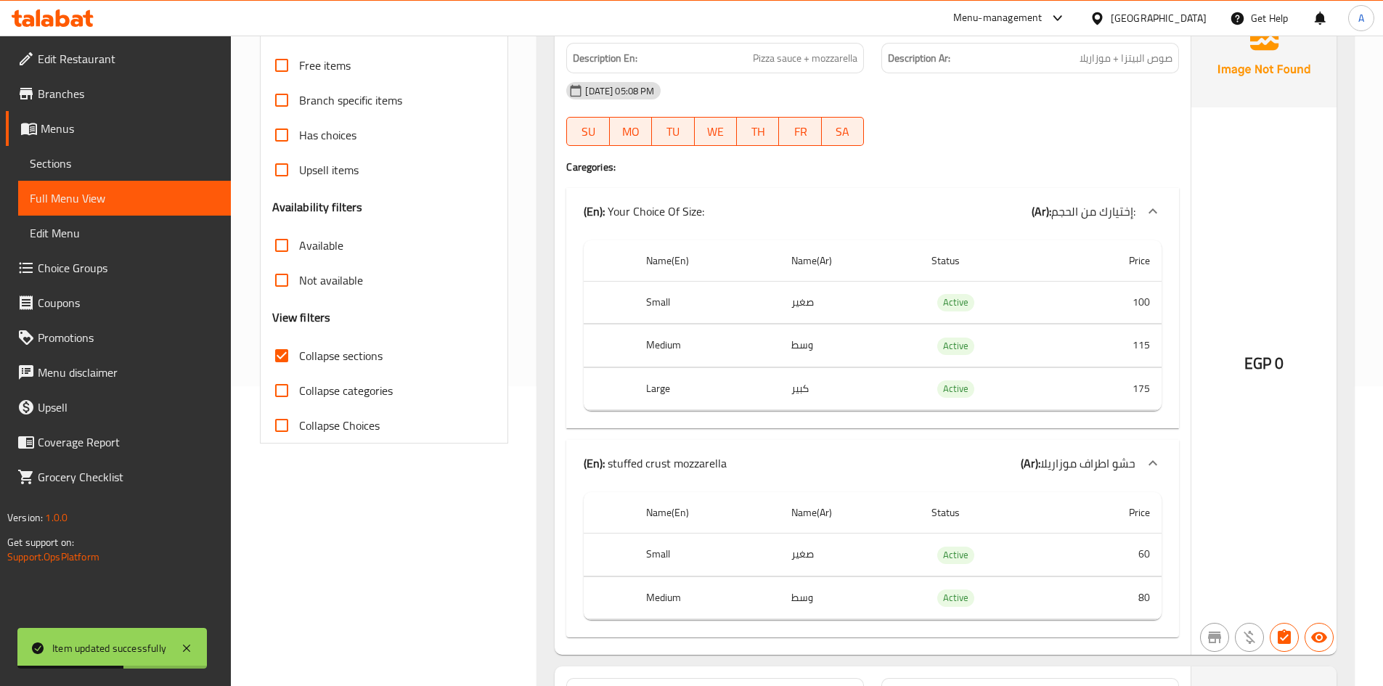
scroll to position [508, 0]
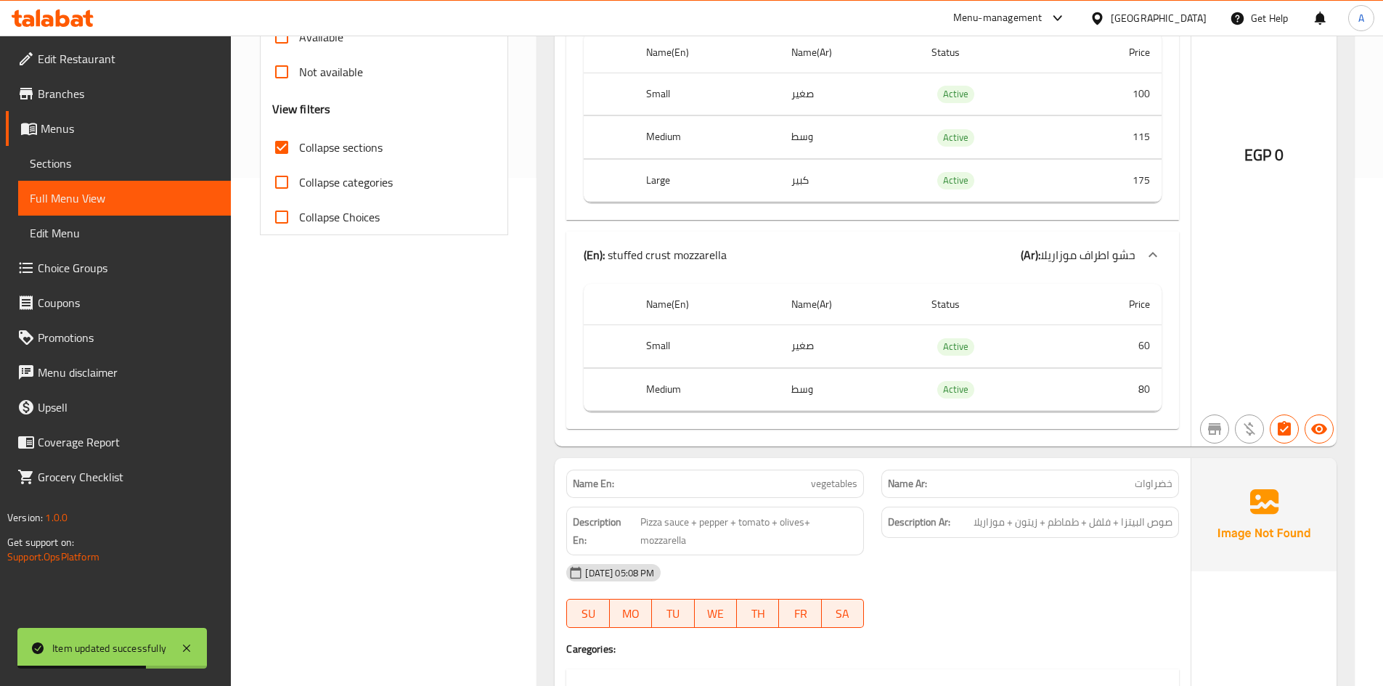
click at [279, 195] on input "Collapse categories" at bounding box center [281, 182] width 35 height 35
checkbox input "true"
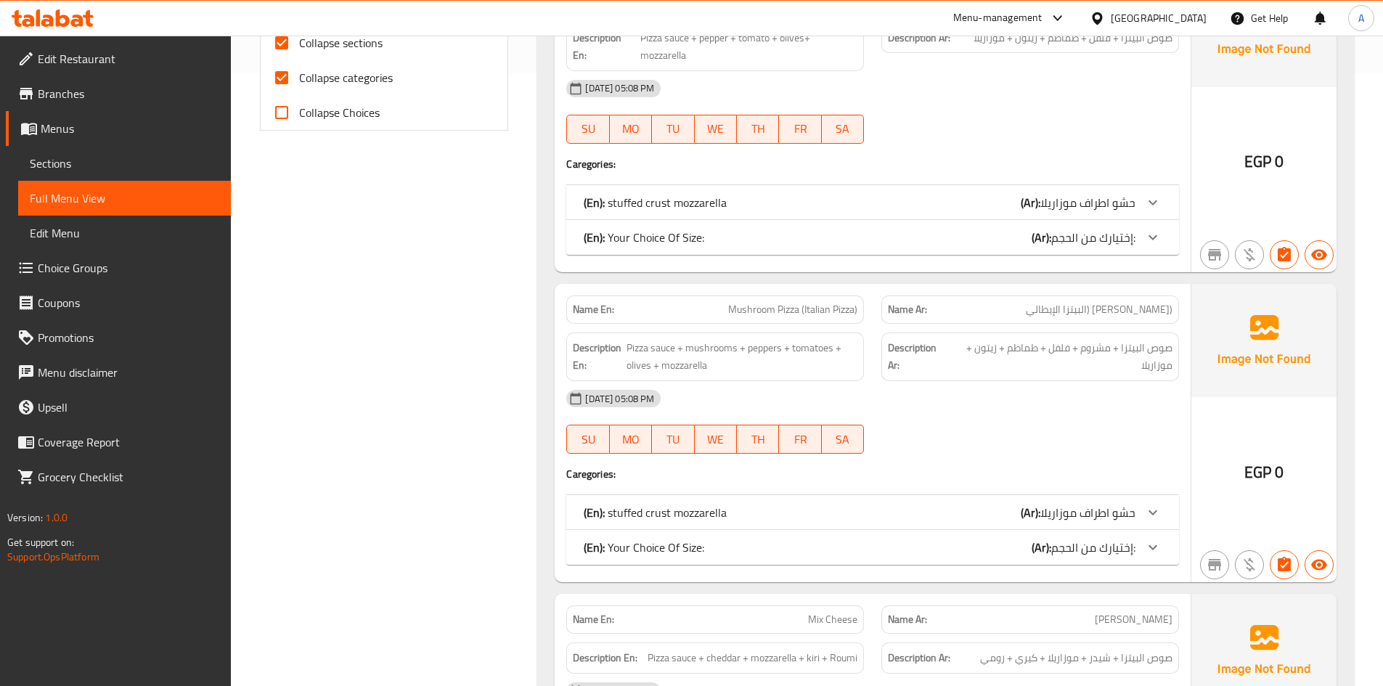
scroll to position [653, 0]
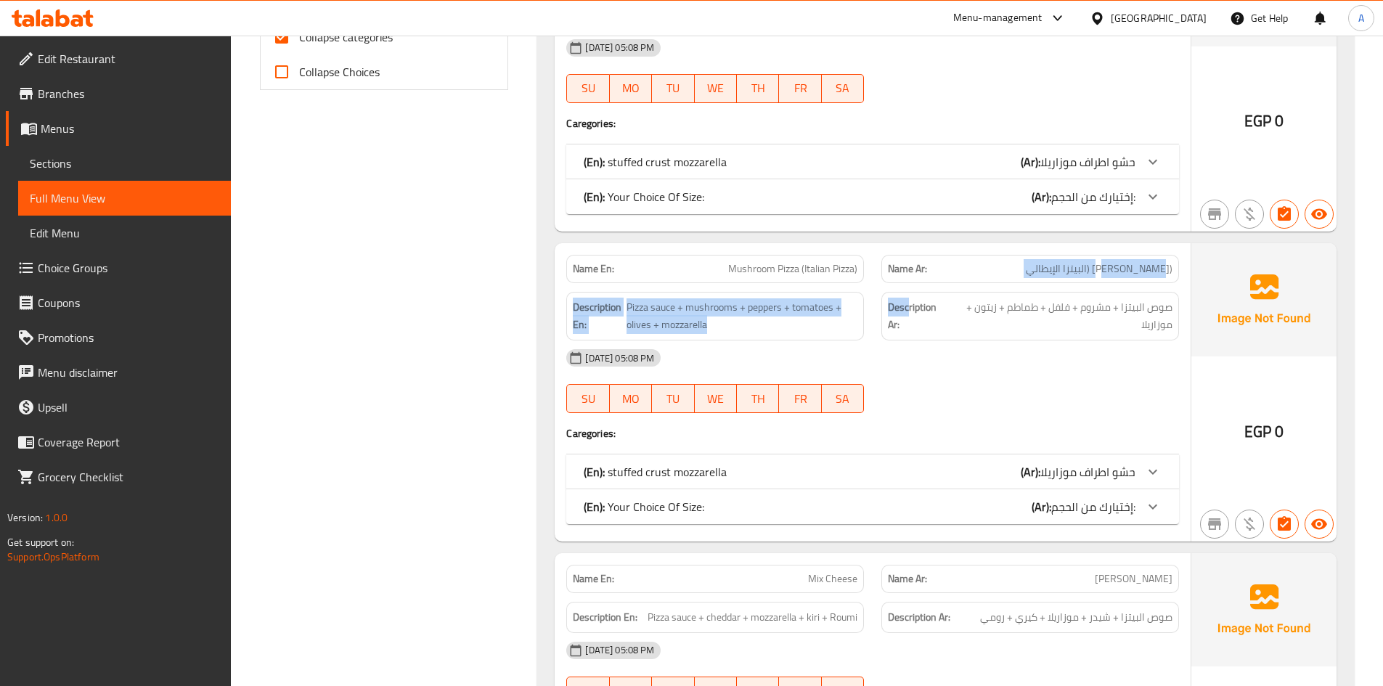
drag, startPoint x: 1161, startPoint y: 280, endPoint x: 848, endPoint y: 277, distance: 312.8
click at [891, 279] on div "Name Ar: (بيتزا مشروم (البيتزا الإيطالي" at bounding box center [1030, 269] width 298 height 28
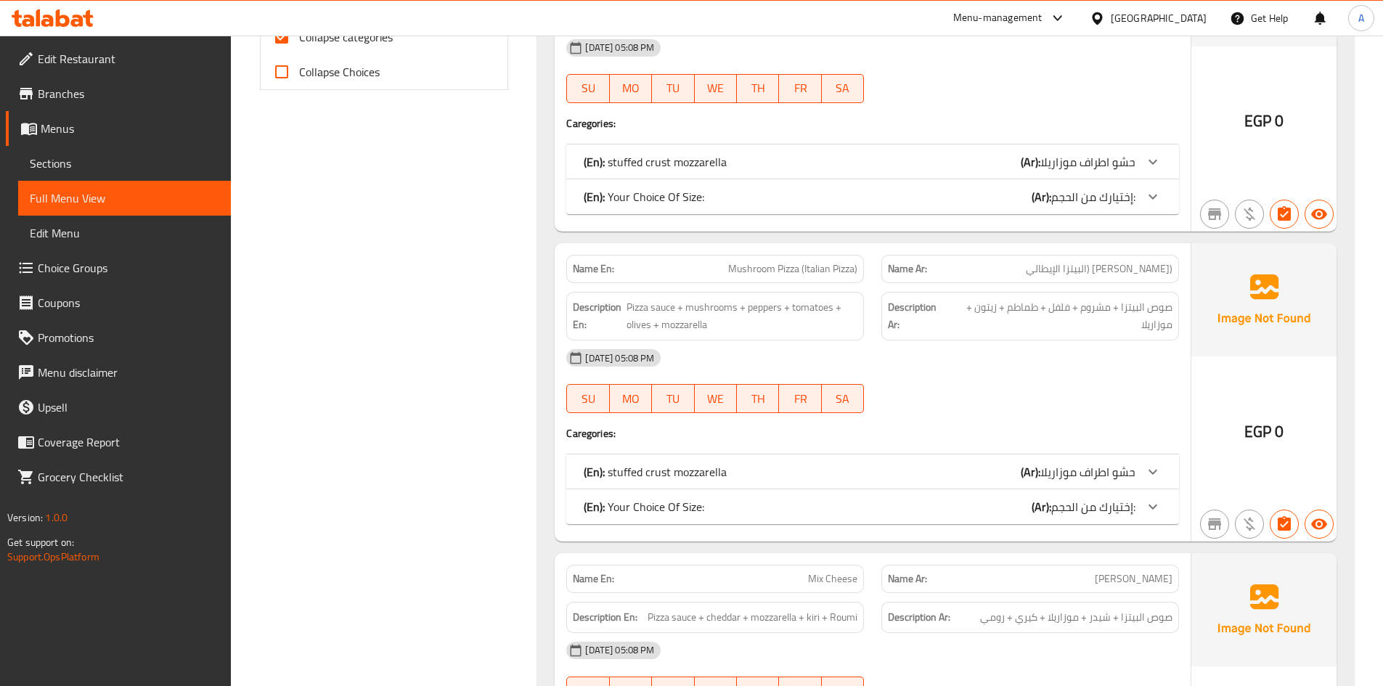
click at [735, 272] on span "Mushroom Pizza (Italian Pizza)" at bounding box center [792, 268] width 129 height 15
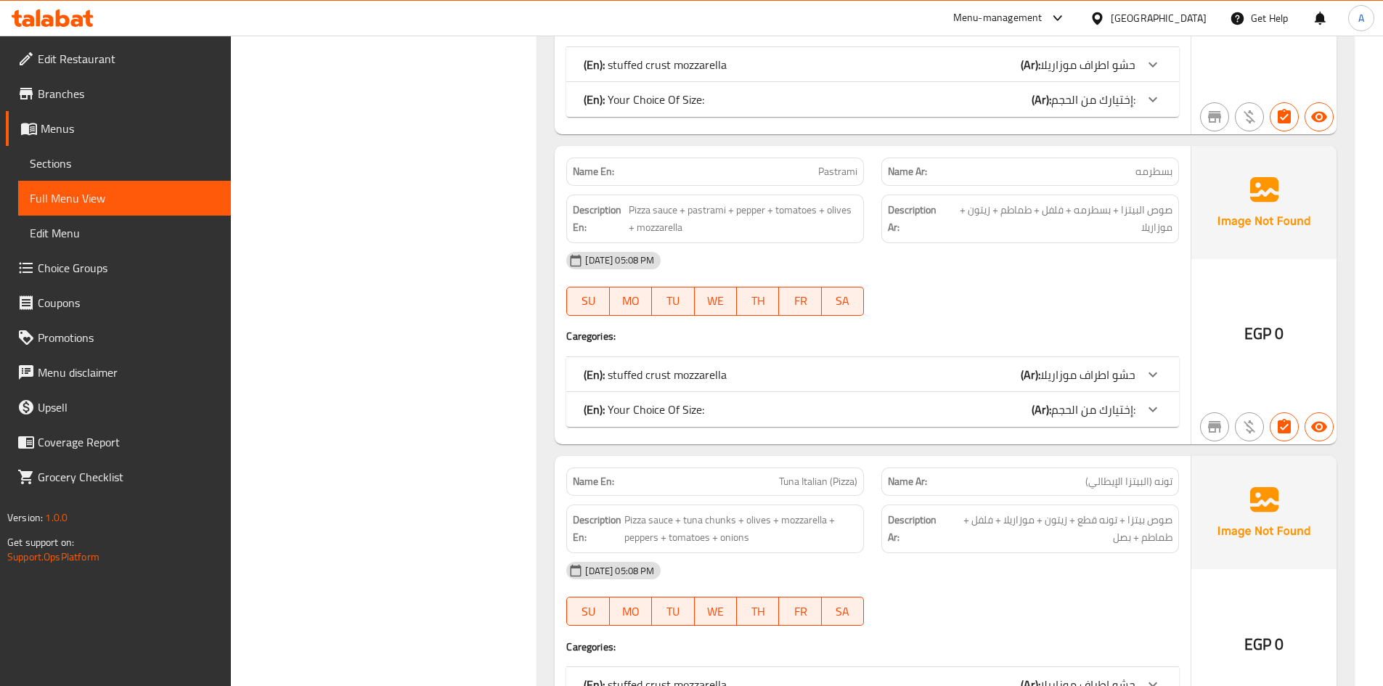
scroll to position [3992, 0]
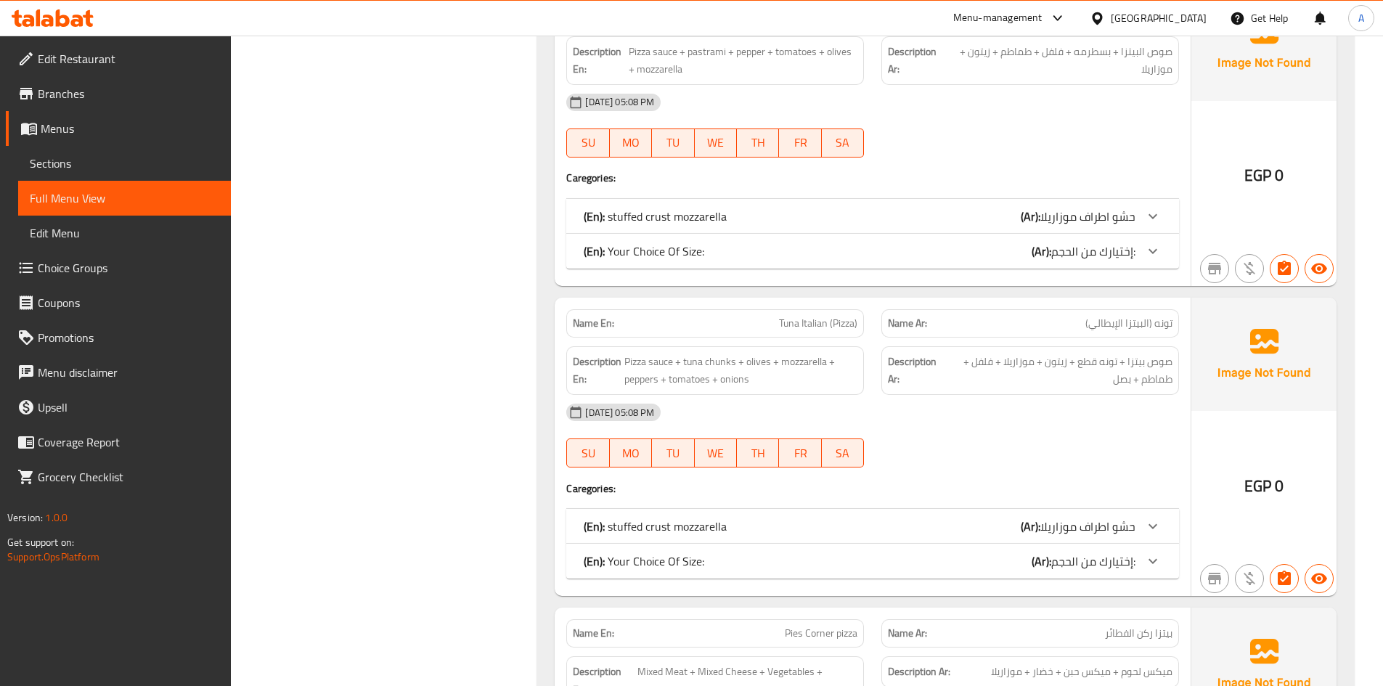
click at [814, 328] on span "Tuna Italian (Pizza)" at bounding box center [818, 323] width 78 height 15
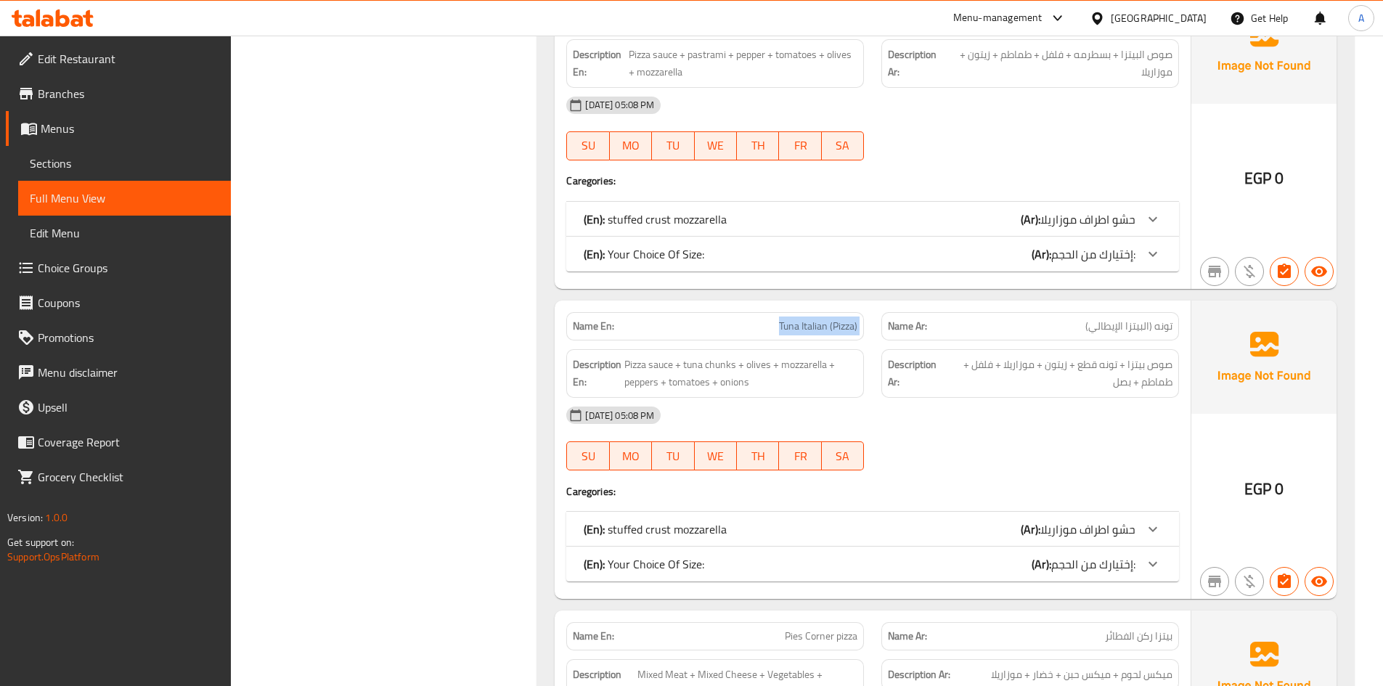
scroll to position [3982, 0]
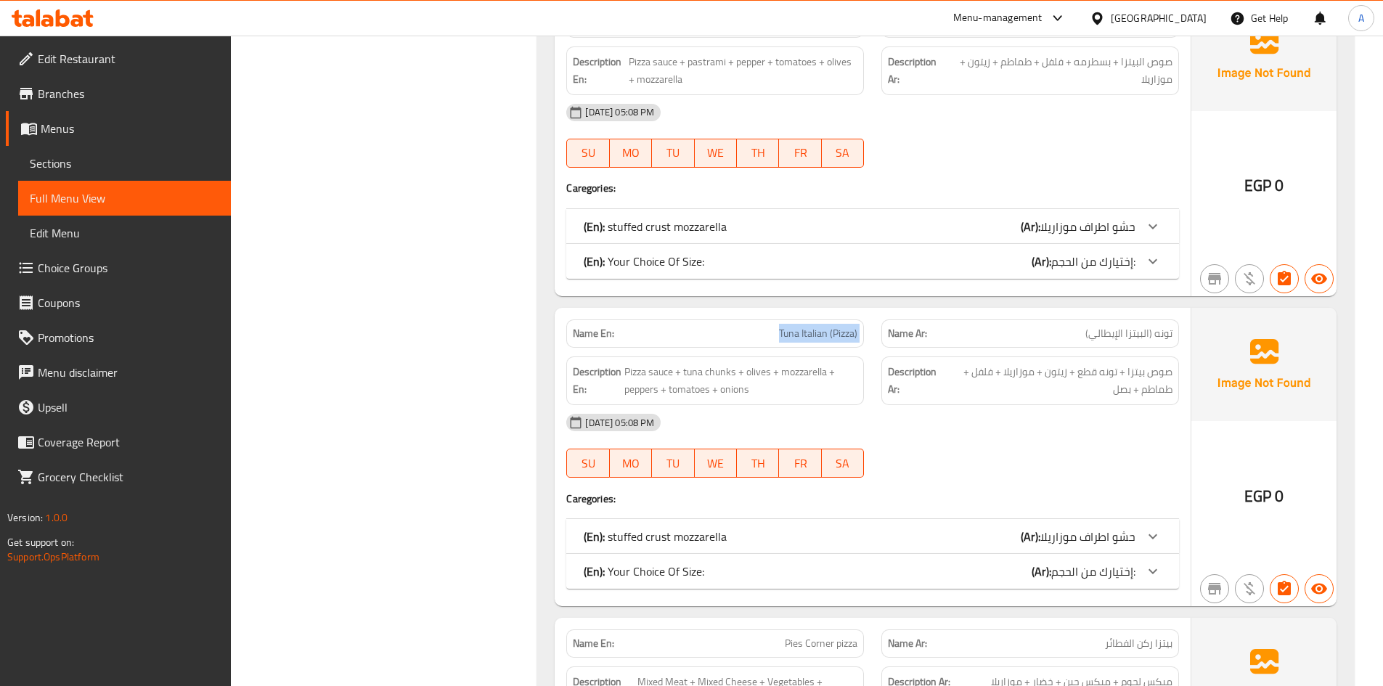
copy span "Tuna Italian (Pizza)"
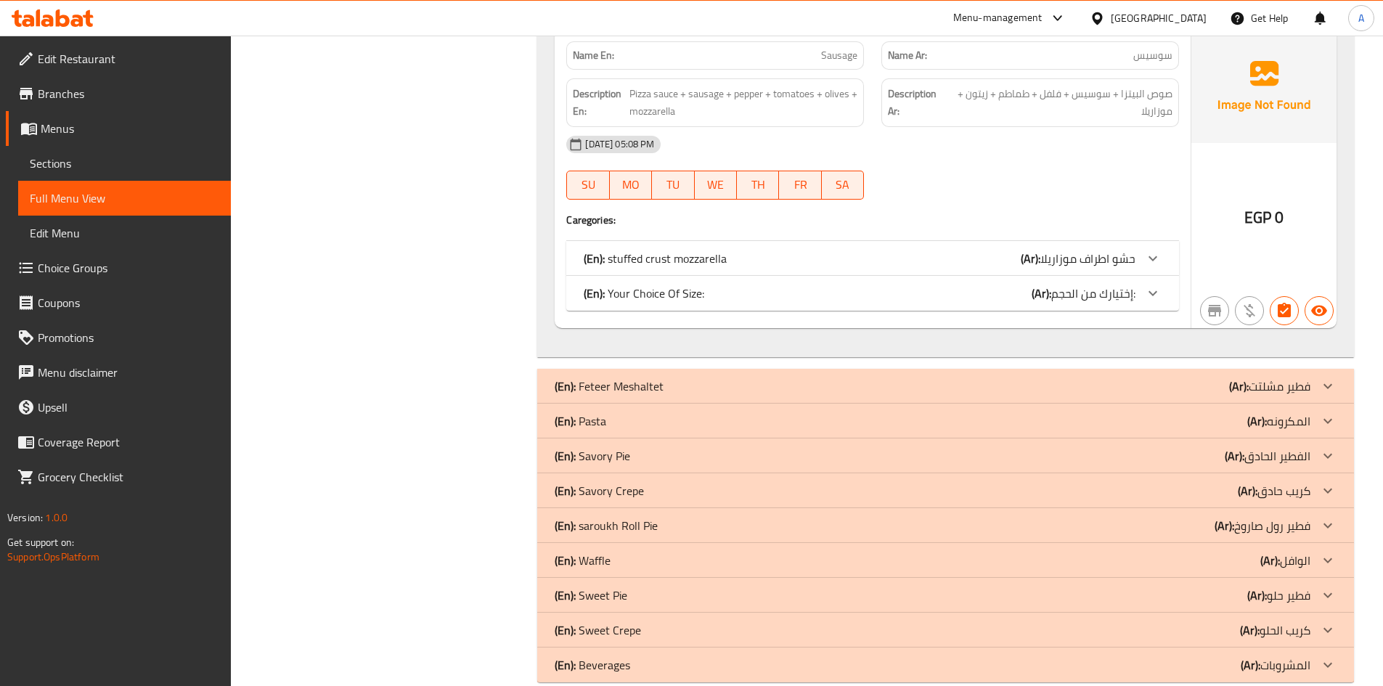
scroll to position [5216, 0]
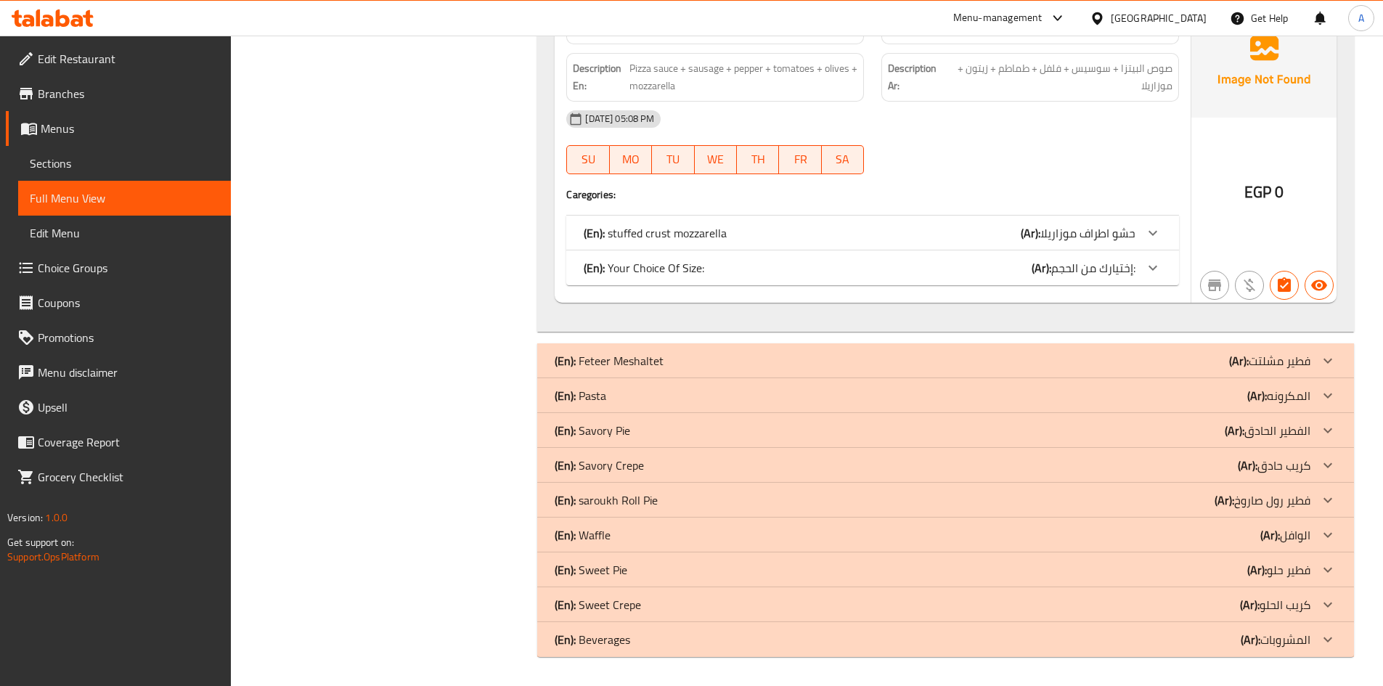
click at [733, 365] on div "(En): Feteer Meshaltet (Ar): فطير مشلتت" at bounding box center [933, 360] width 756 height 17
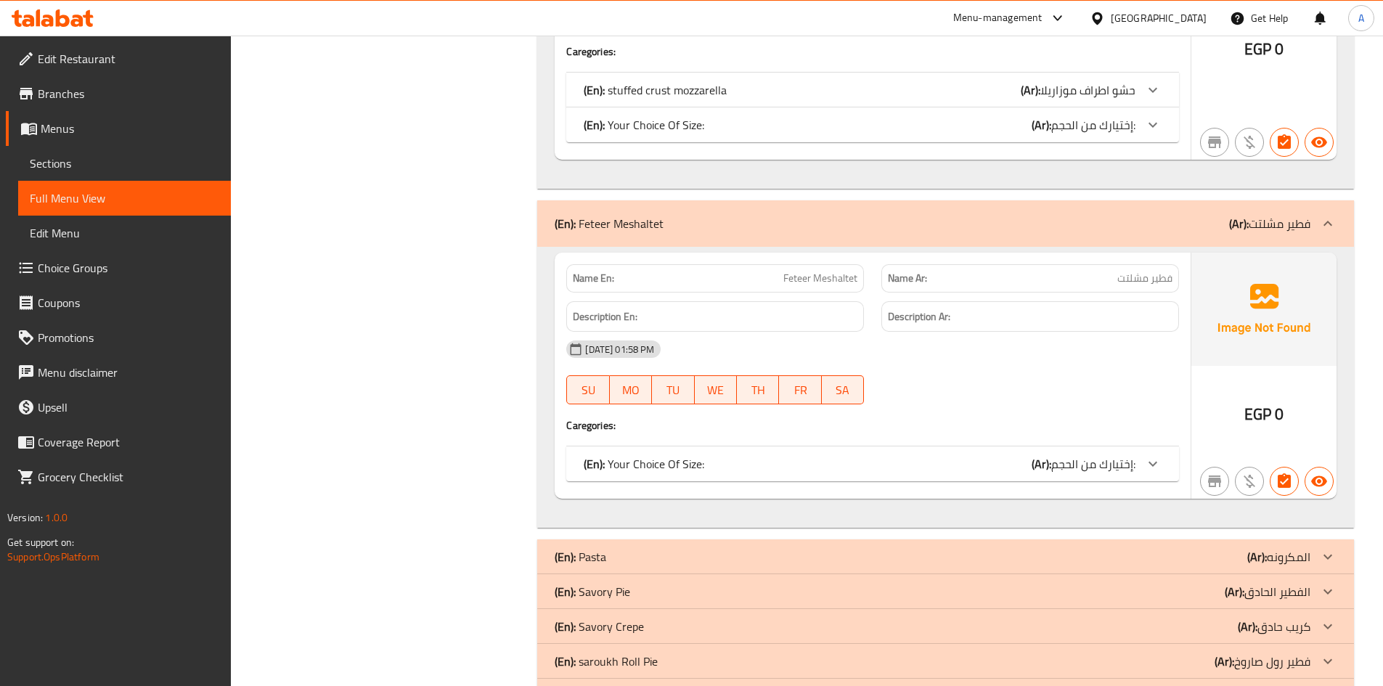
scroll to position [5520, 0]
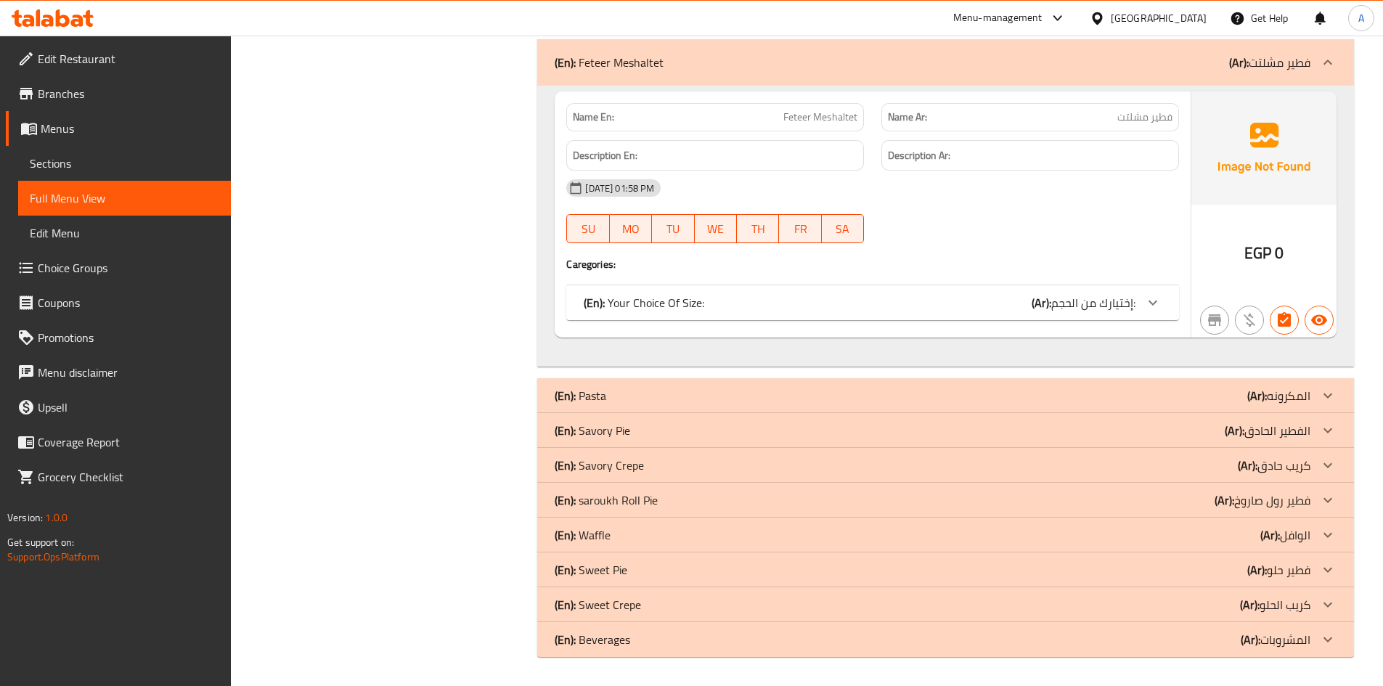
click at [684, 408] on div "(En): Pasta (Ar): المكرونه" at bounding box center [945, 395] width 817 height 35
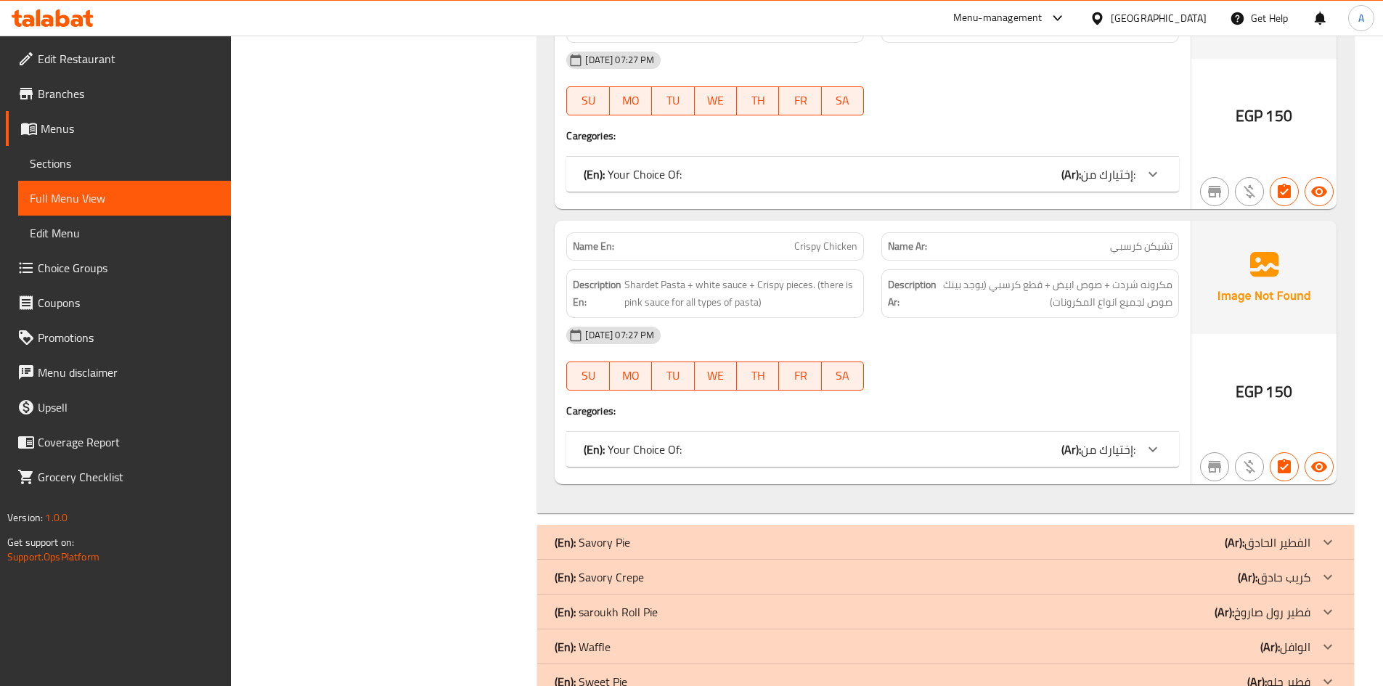
scroll to position [7217, 0]
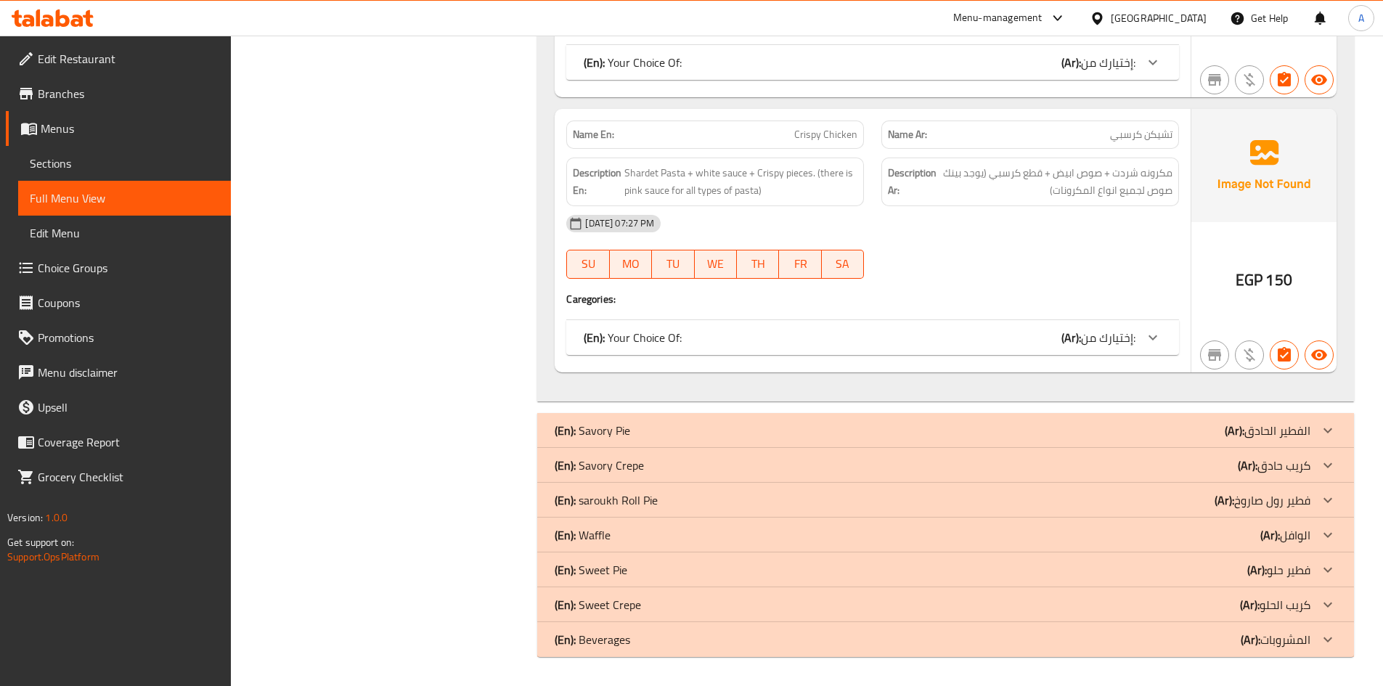
click at [682, 427] on div "(En): Savory Pie (Ar): الفطير الحادق" at bounding box center [933, 430] width 756 height 17
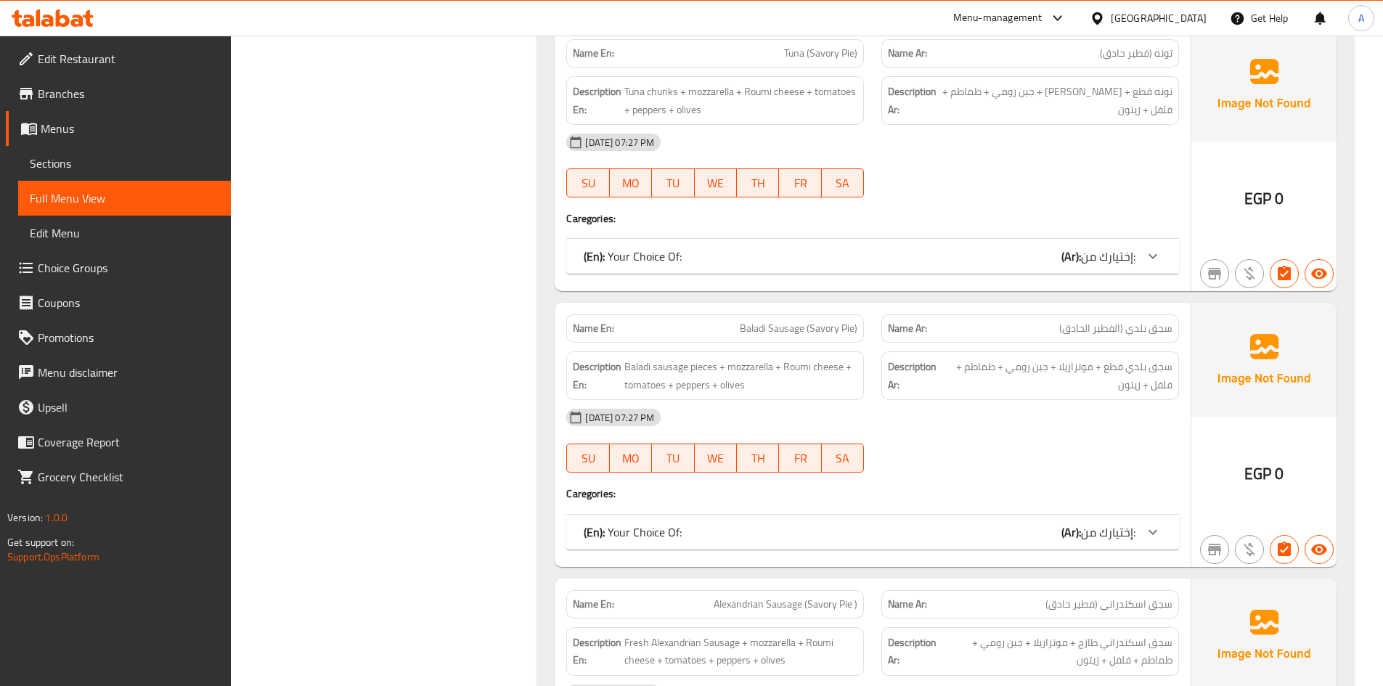
scroll to position [7943, 0]
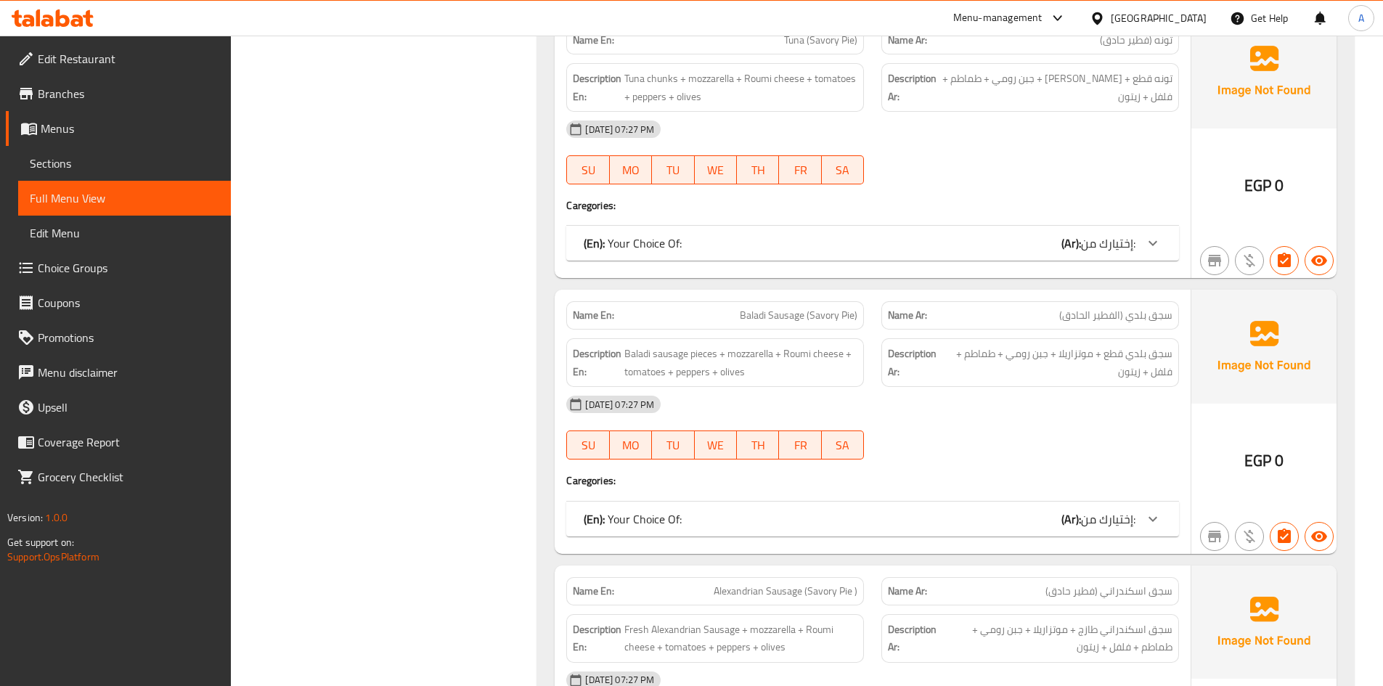
click at [770, 312] on span "Baladi Sausage (Savory Pie)" at bounding box center [799, 315] width 118 height 15
drag, startPoint x: 711, startPoint y: 314, endPoint x: 932, endPoint y: 322, distance: 221.5
click at [932, 322] on div "Name En: Baladi Sausage (Savory Pie) Name Ar: سجق بلدي (الفطير الحادق)" at bounding box center [872, 315] width 630 height 46
click at [1061, 322] on span "سجق بلدي (الفطير الحادق)" at bounding box center [1115, 315] width 113 height 15
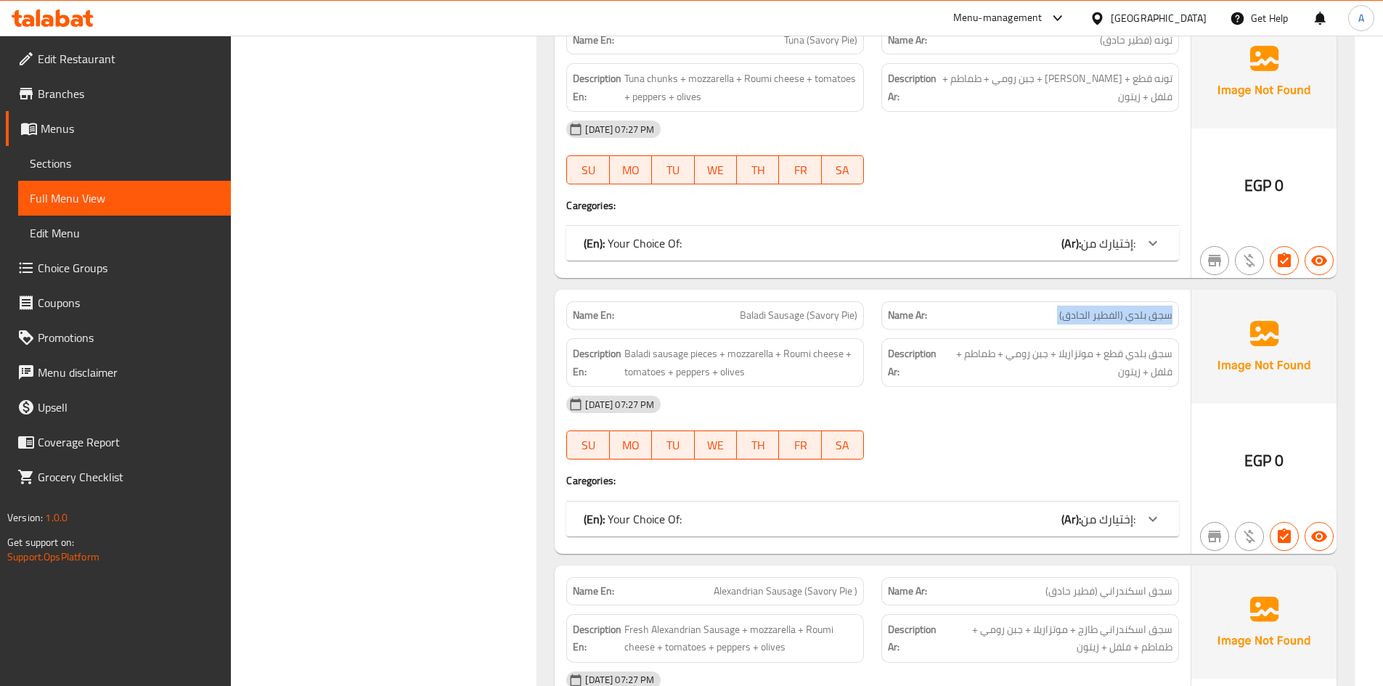
click at [1061, 322] on span "سجق بلدي (الفطير الحادق)" at bounding box center [1115, 315] width 113 height 15
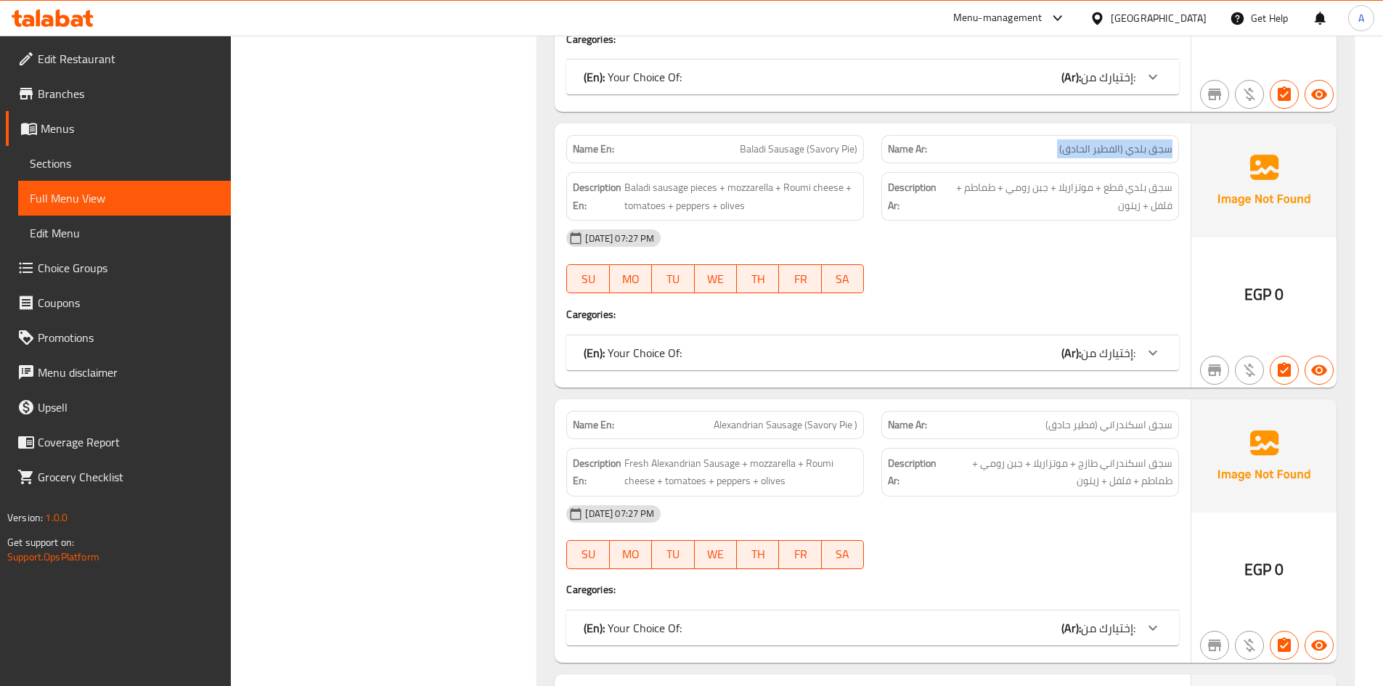
scroll to position [8161, 0]
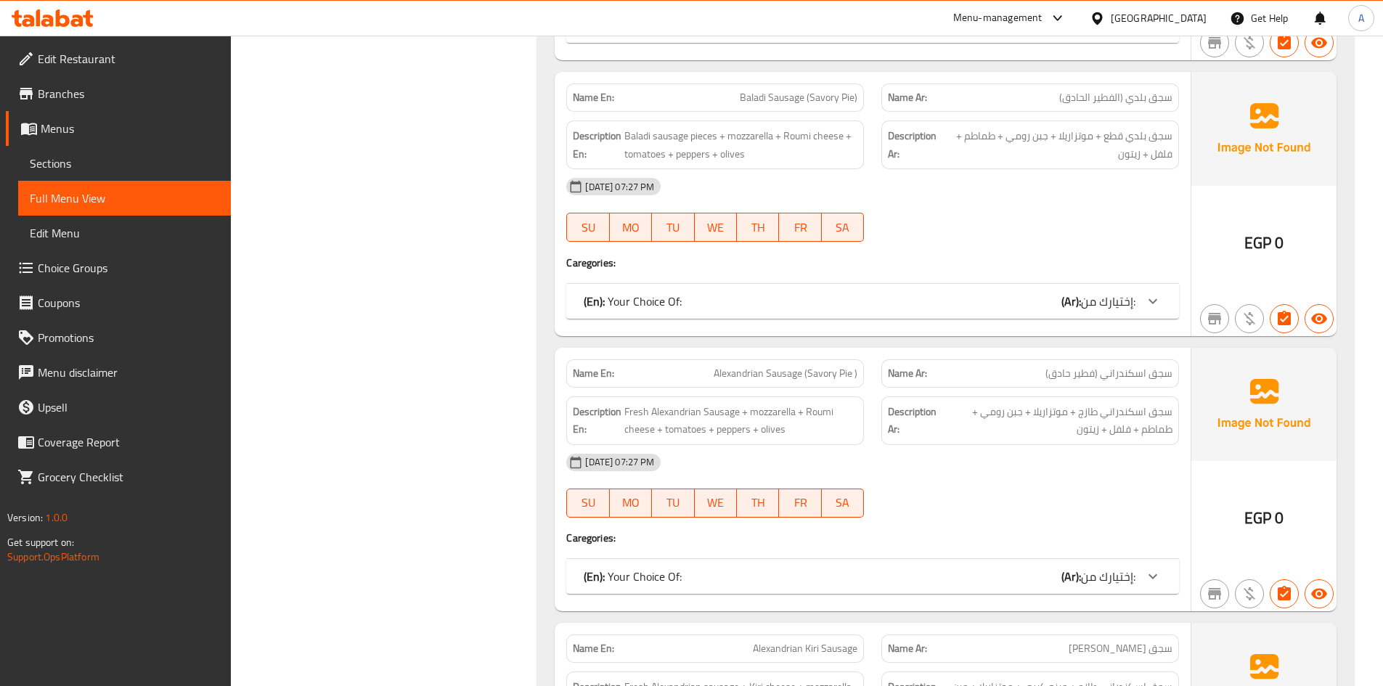
click at [777, 379] on span "Alexandrian Sausage (Savory Pie )" at bounding box center [785, 373] width 144 height 15
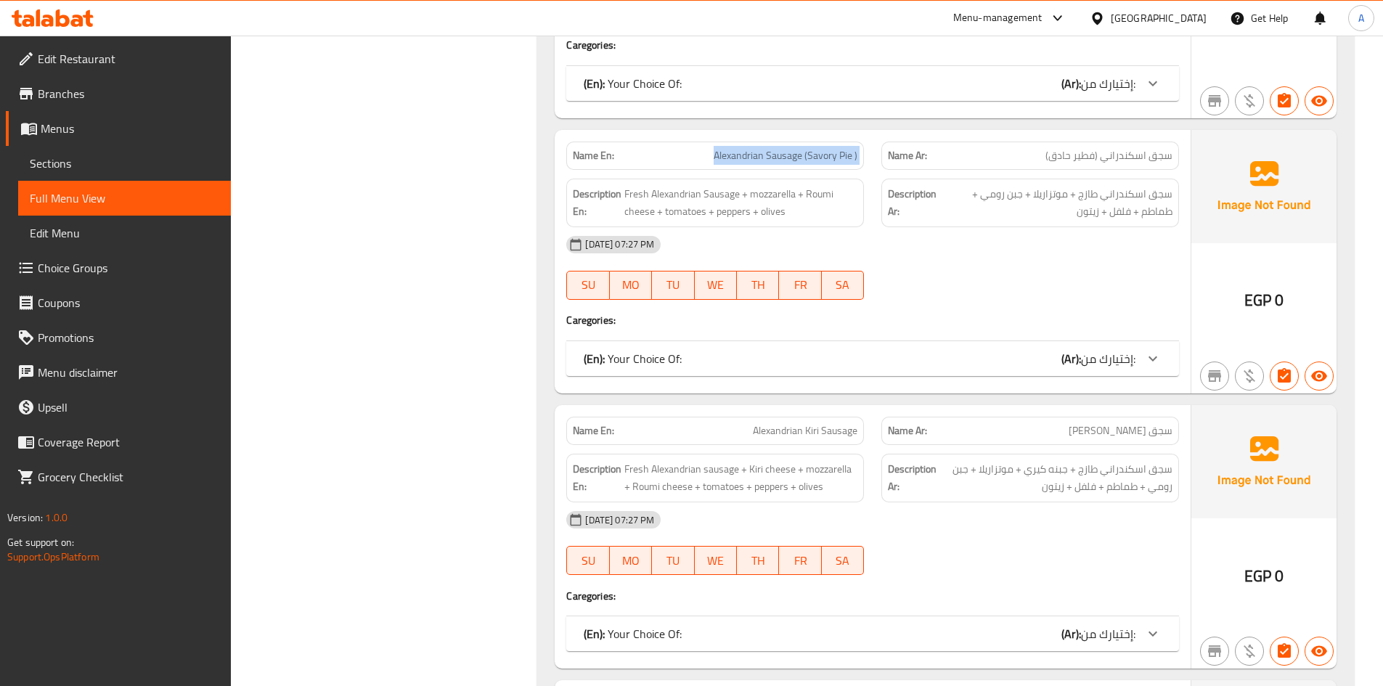
scroll to position [8596, 0]
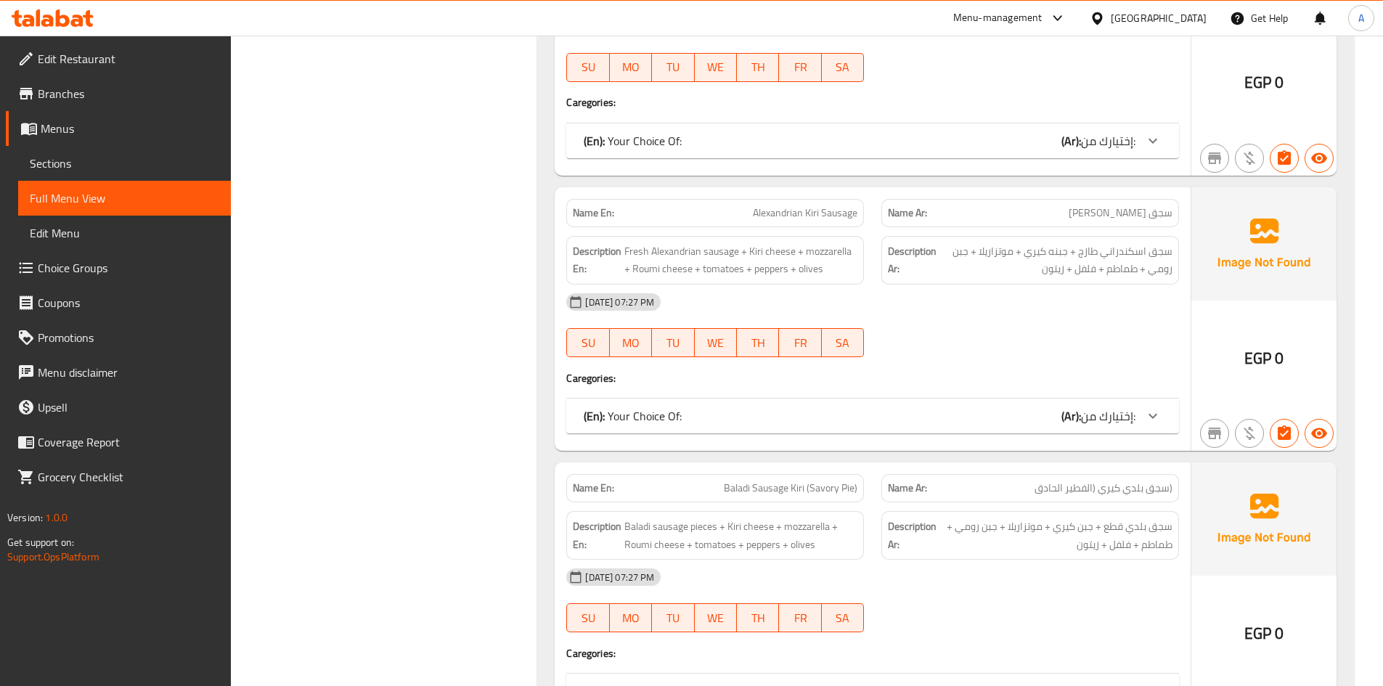
click at [828, 496] on span "Baladi Sausage Kiri (Savory Pie)" at bounding box center [791, 487] width 134 height 15
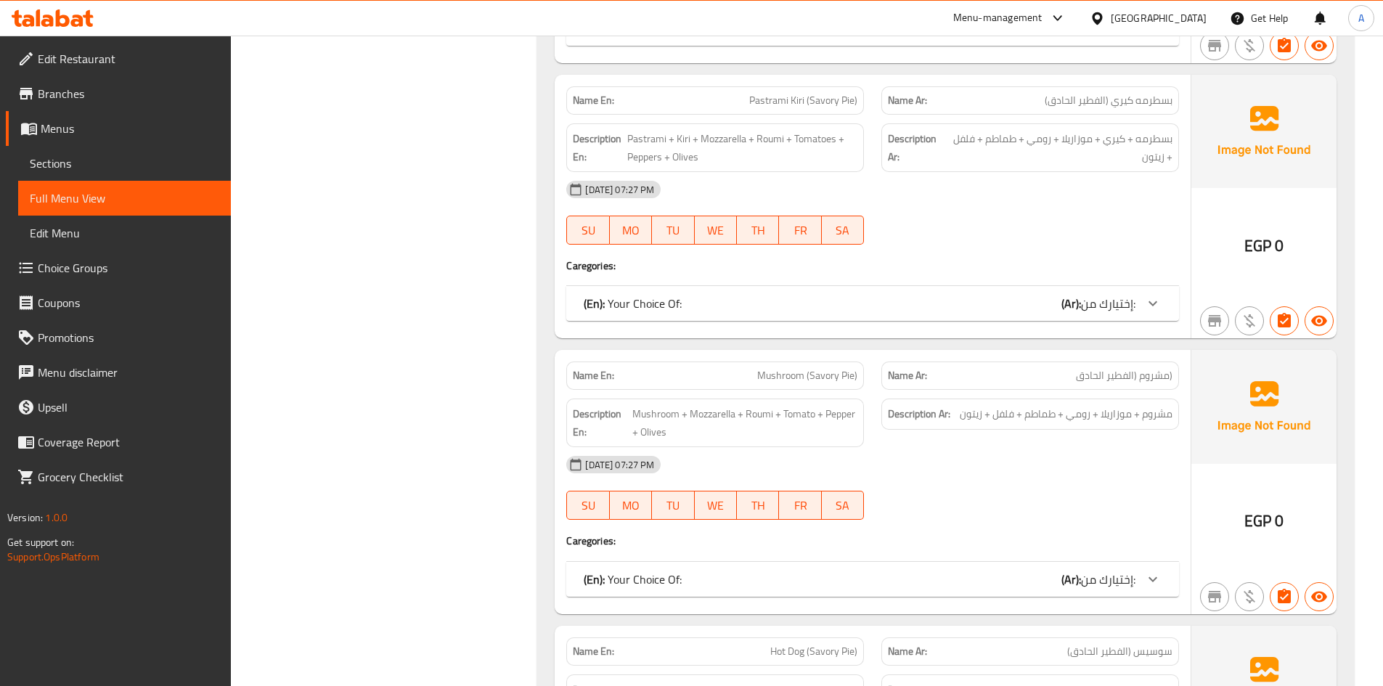
scroll to position [10193, 0]
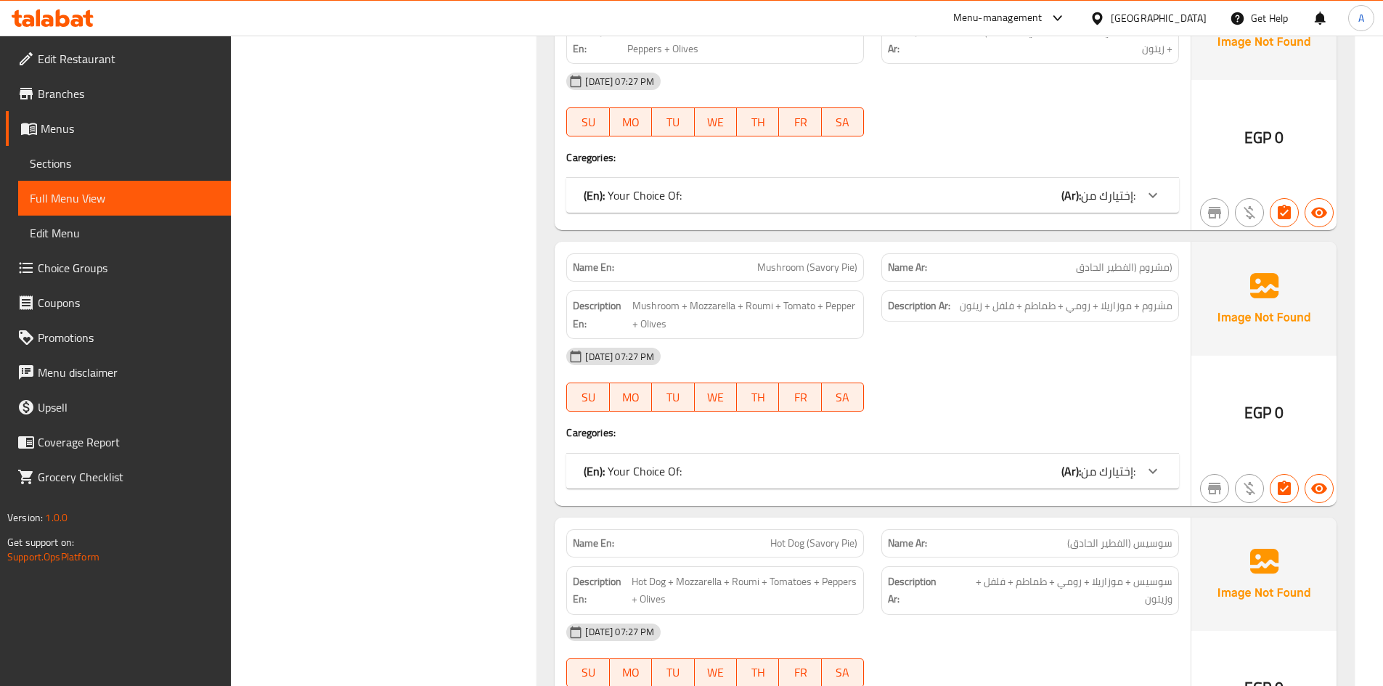
click at [851, 270] on span "Mushroom (Savory Pie)" at bounding box center [807, 267] width 100 height 15
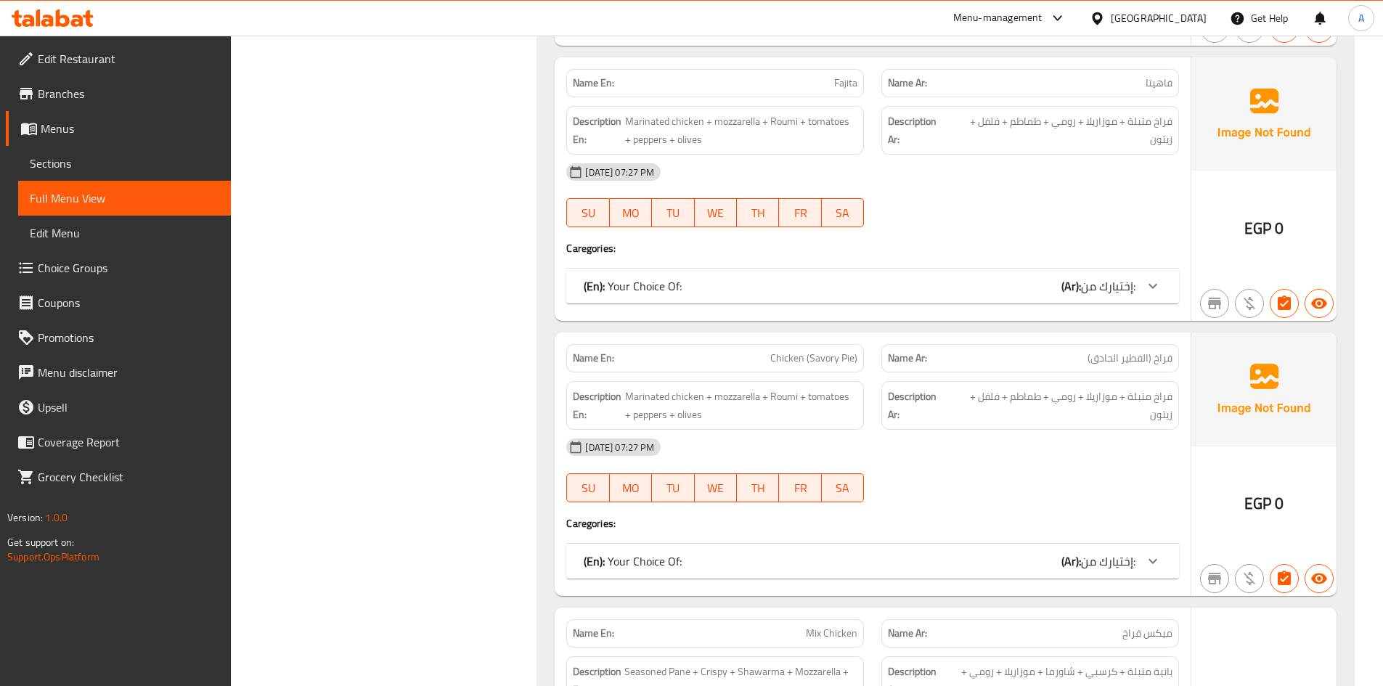
scroll to position [11209, 0]
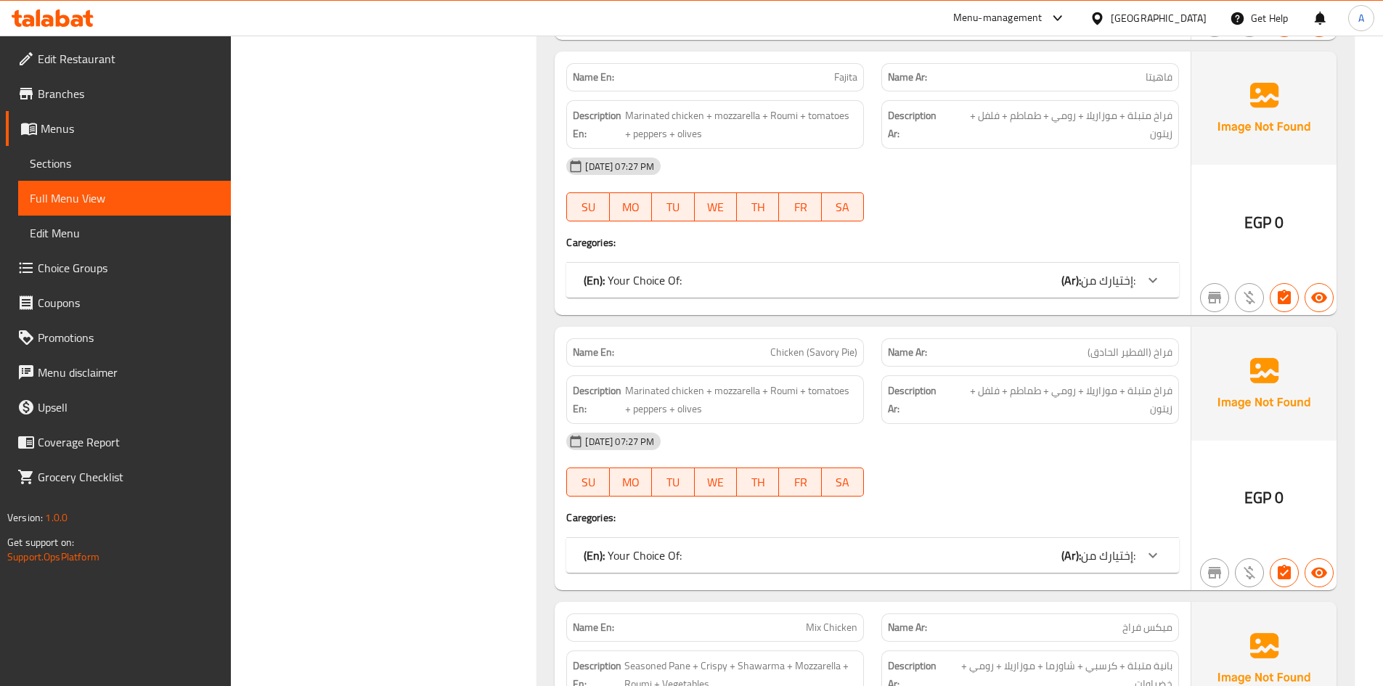
click at [845, 358] on span "Chicken (Savory Pie)" at bounding box center [813, 352] width 87 height 15
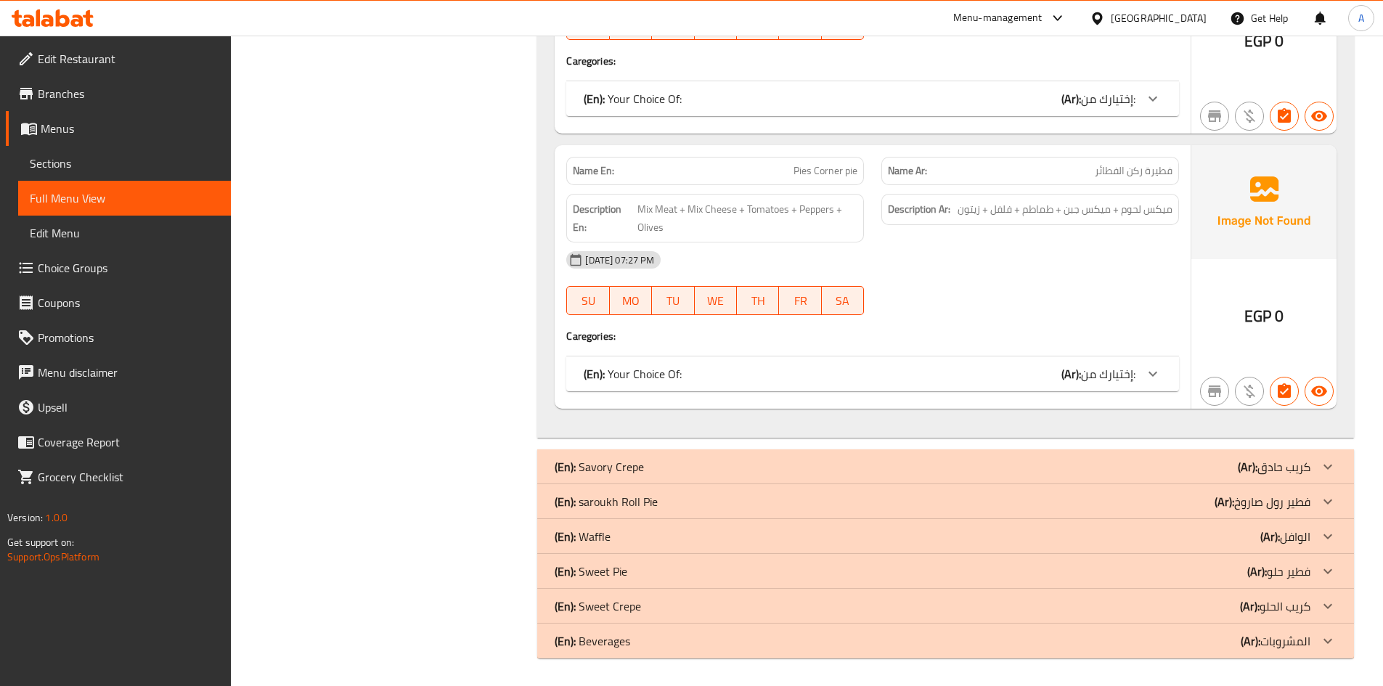
scroll to position [12493, 0]
click at [656, 476] on div "(En): Savory Crepe (Ar): كريب حادق" at bounding box center [945, 465] width 817 height 35
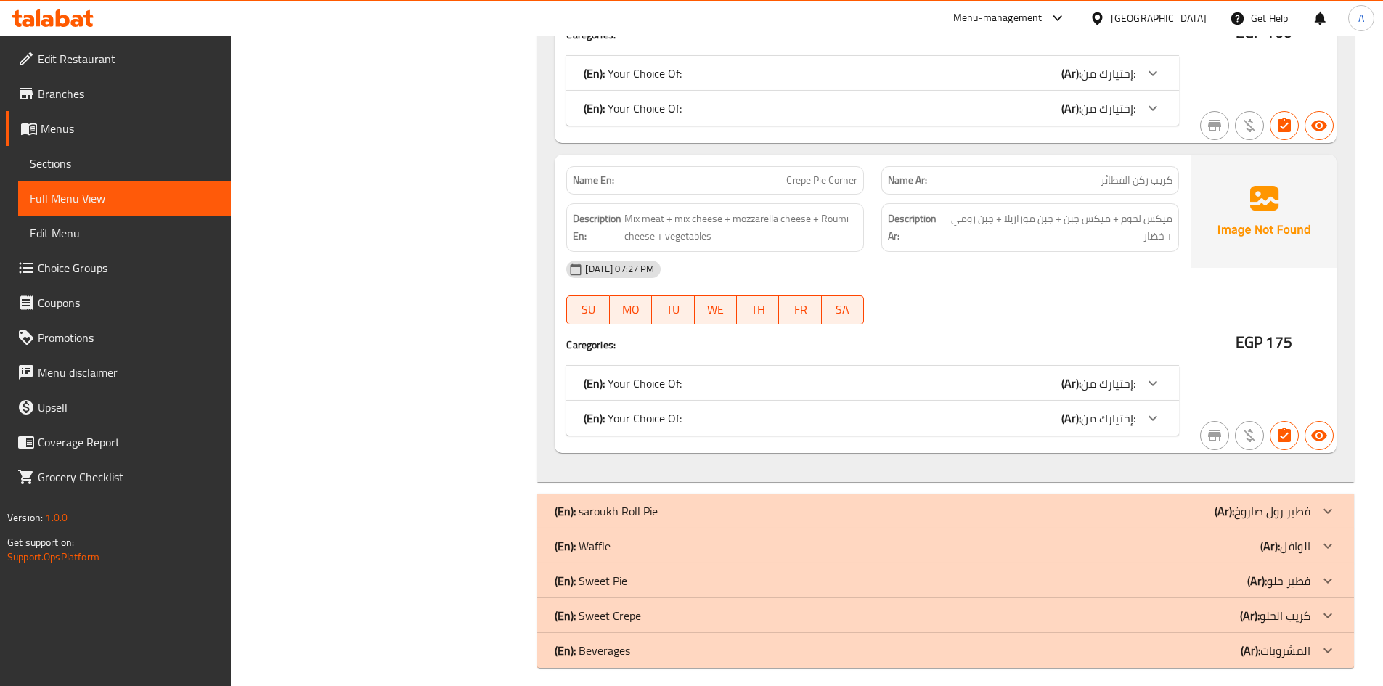
scroll to position [15641, 0]
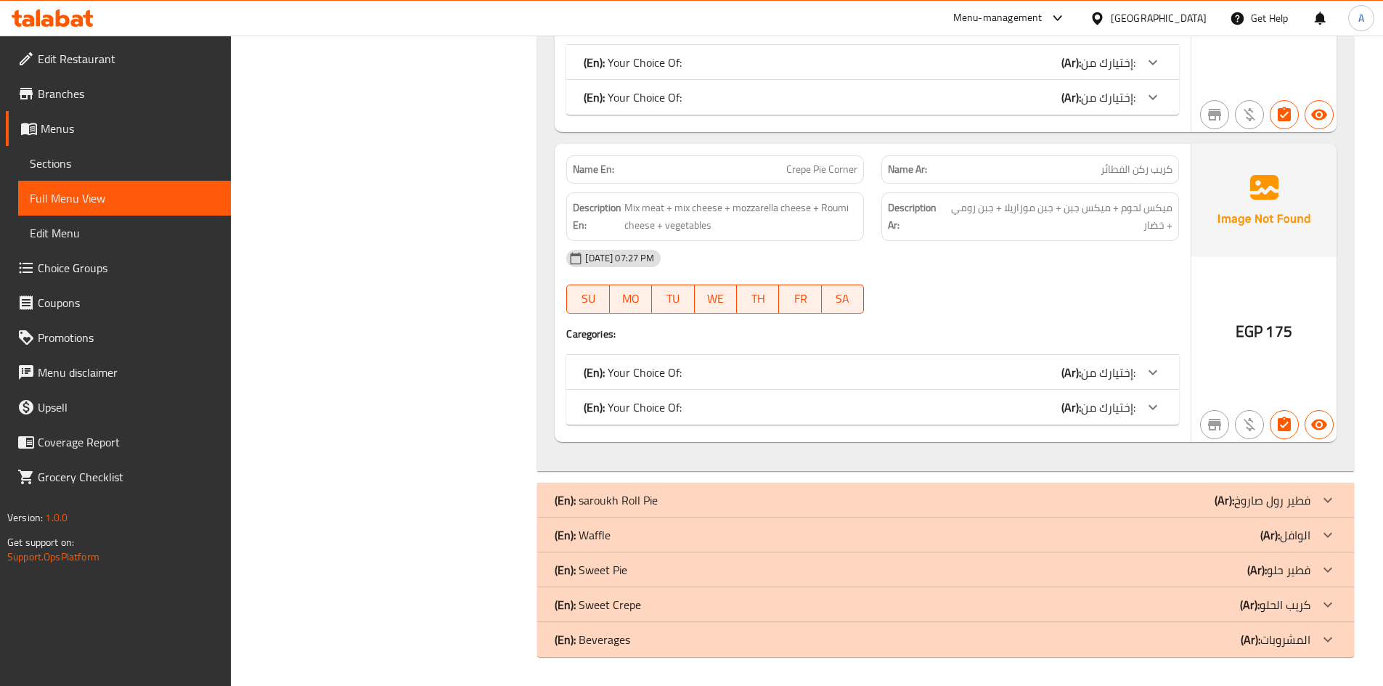
click at [761, 498] on div "(En): saroukh Roll Pie (Ar): فطير رول صاروخ" at bounding box center [933, 499] width 756 height 17
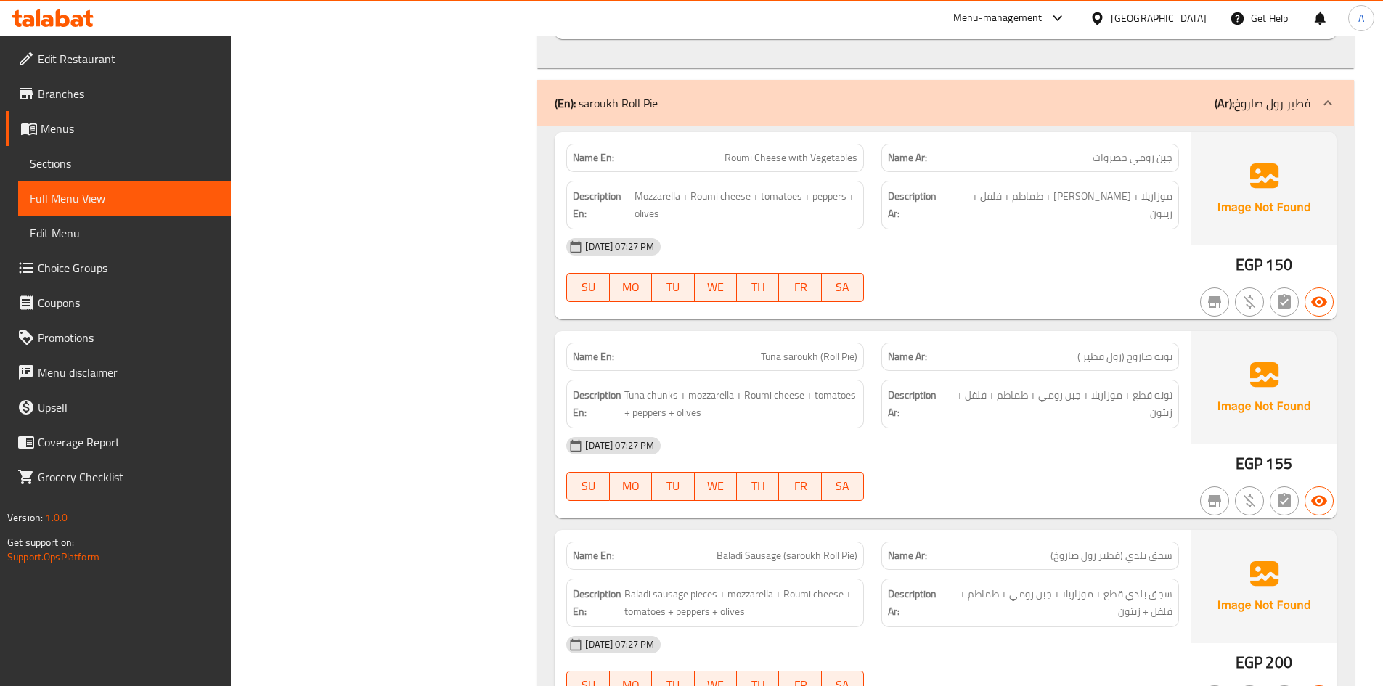
scroll to position [16077, 0]
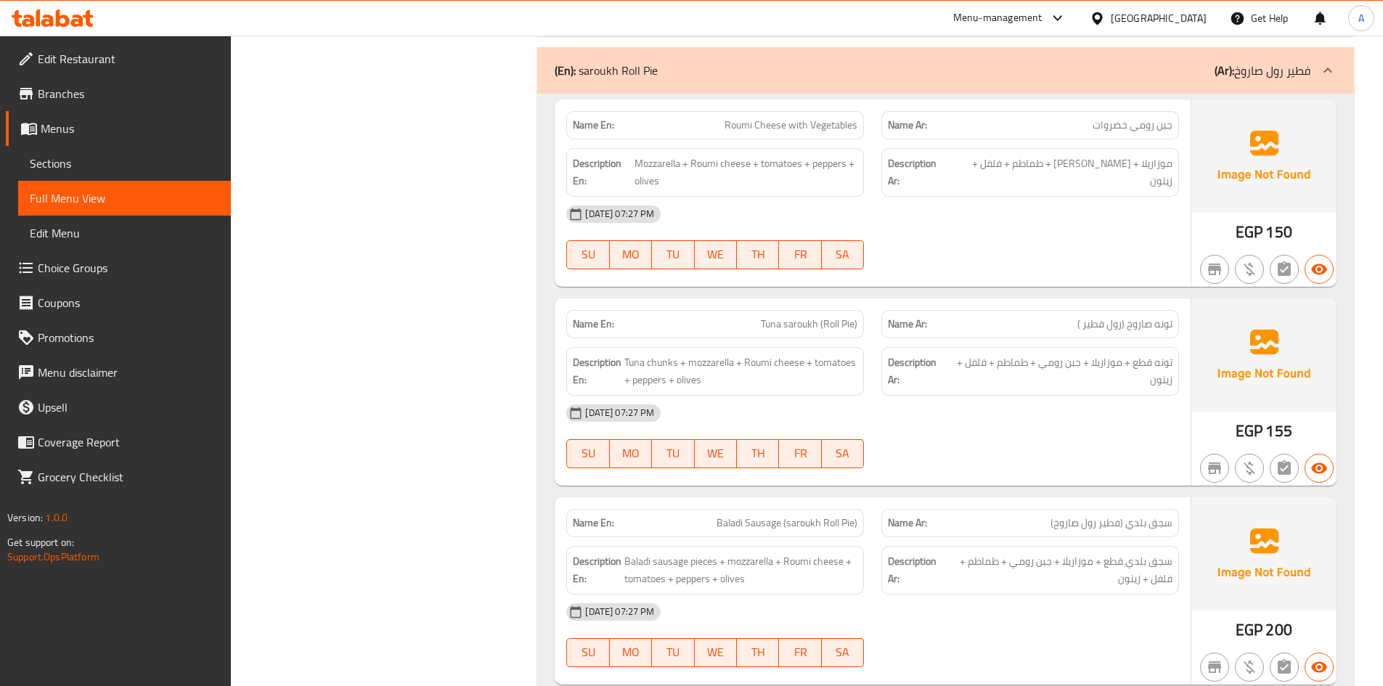
click at [766, 326] on span "Tuna saroukh (Roll Pie)" at bounding box center [809, 323] width 97 height 15
click at [789, 326] on span "Tuna saroukh (Roll Pie)" at bounding box center [809, 323] width 97 height 15
click at [830, 327] on span "Tuna saroukh (Roll Pie)" at bounding box center [809, 323] width 97 height 15
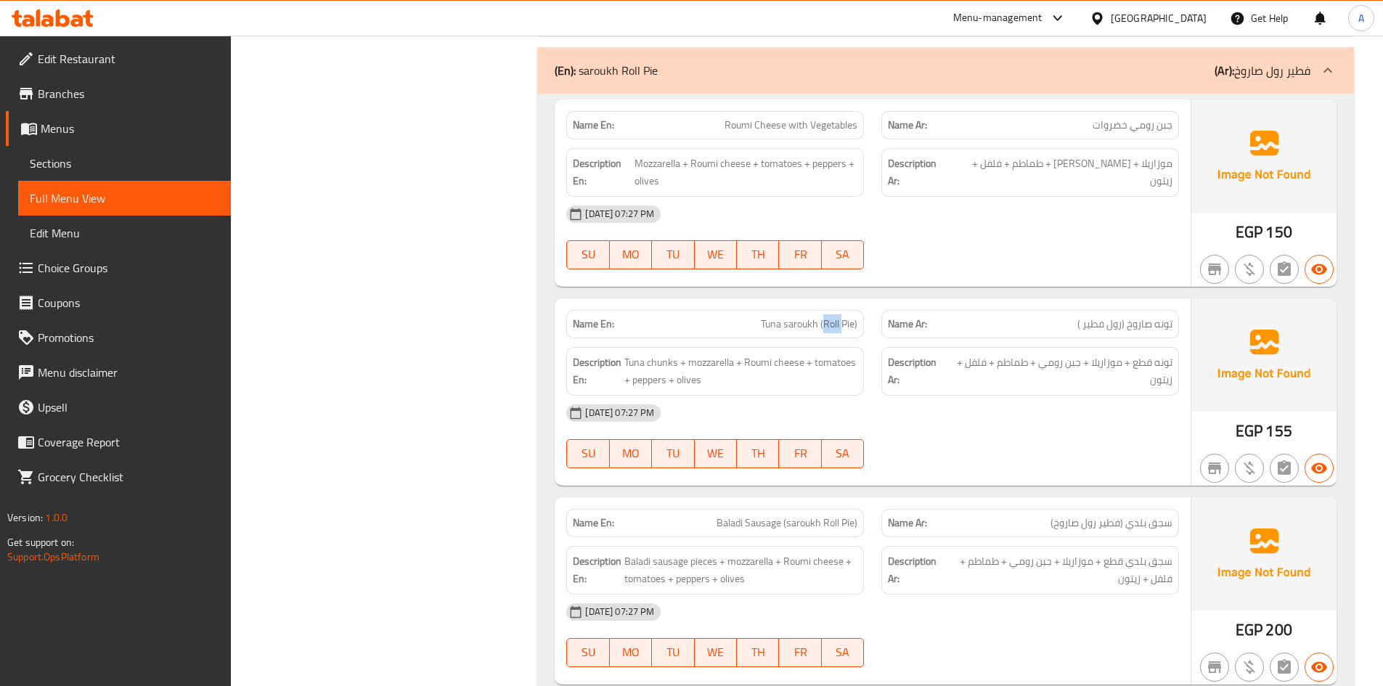
click at [830, 327] on span "Tuna saroukh (Roll Pie)" at bounding box center [809, 323] width 97 height 15
click at [851, 324] on span "Tuna saroukh (Roll Pie)" at bounding box center [809, 323] width 97 height 15
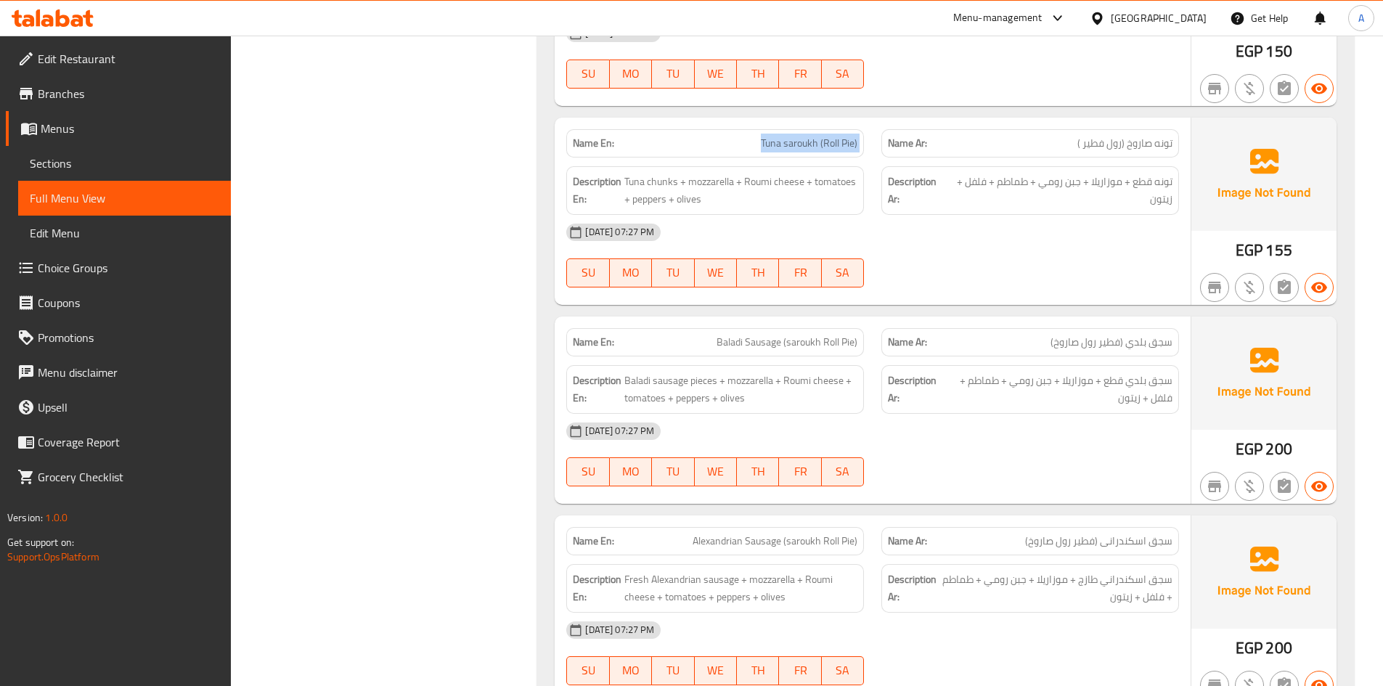
scroll to position [16294, 0]
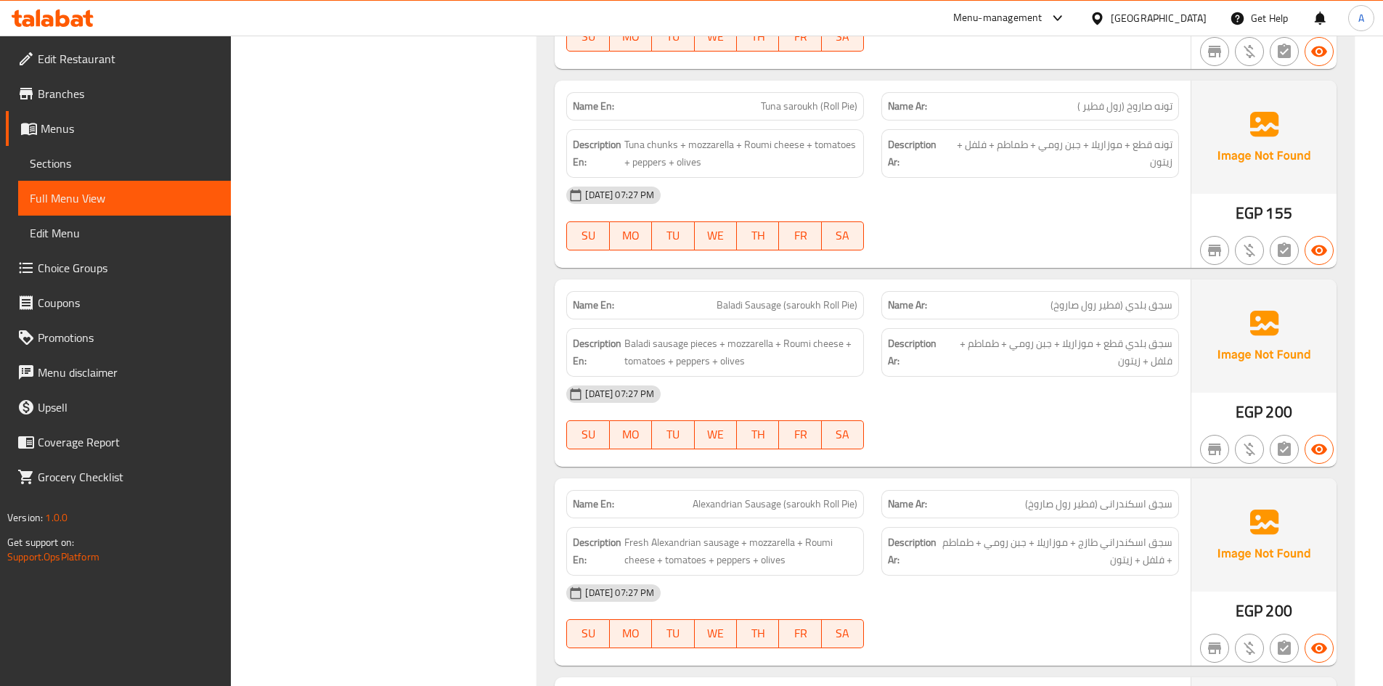
click at [796, 308] on span "Baladi Sausage (saroukh Roll Pie)" at bounding box center [786, 305] width 141 height 15
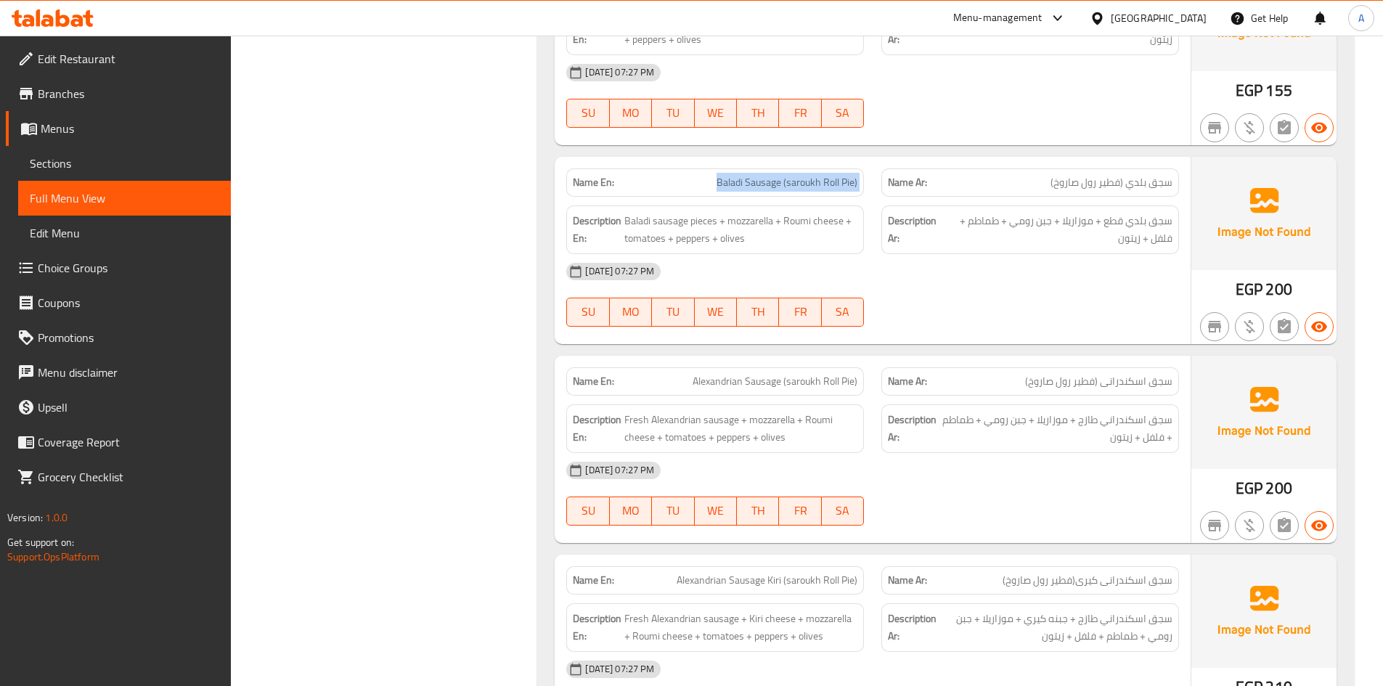
scroll to position [16439, 0]
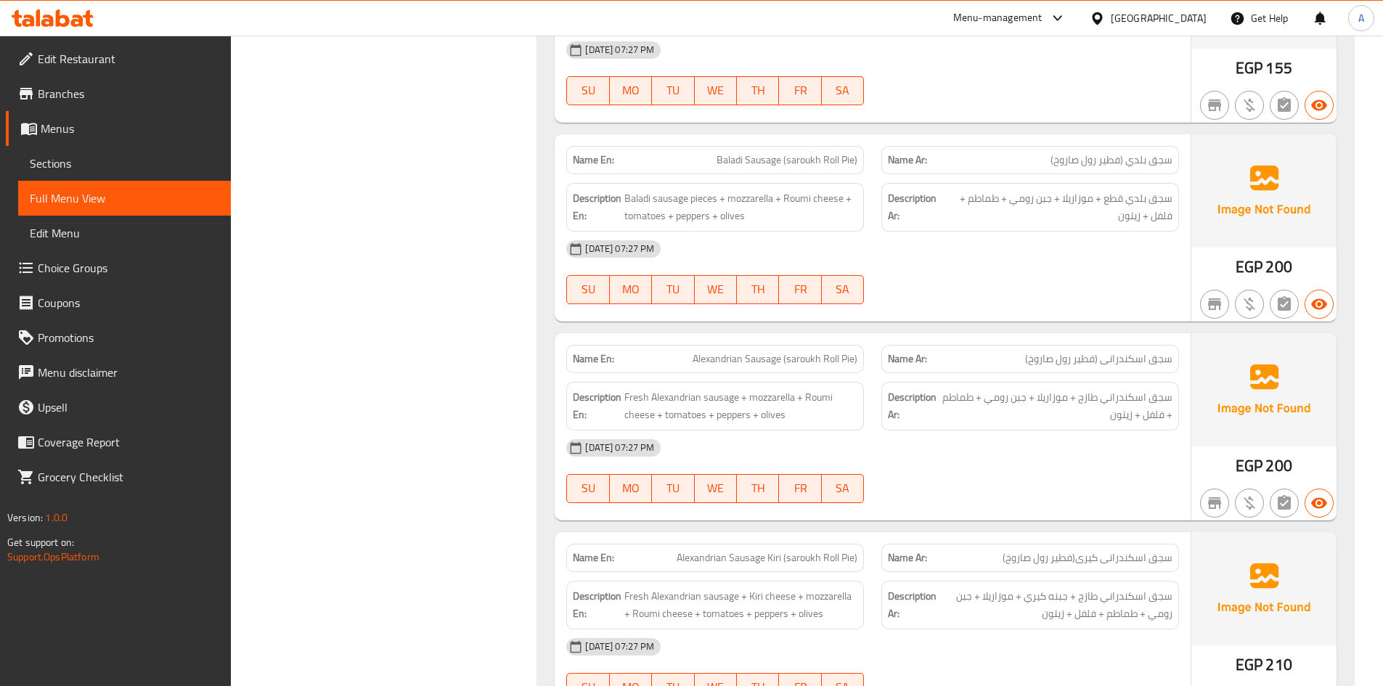
click at [806, 358] on span "Alexandrian Sausage (saroukh Roll Pie)" at bounding box center [774, 358] width 165 height 15
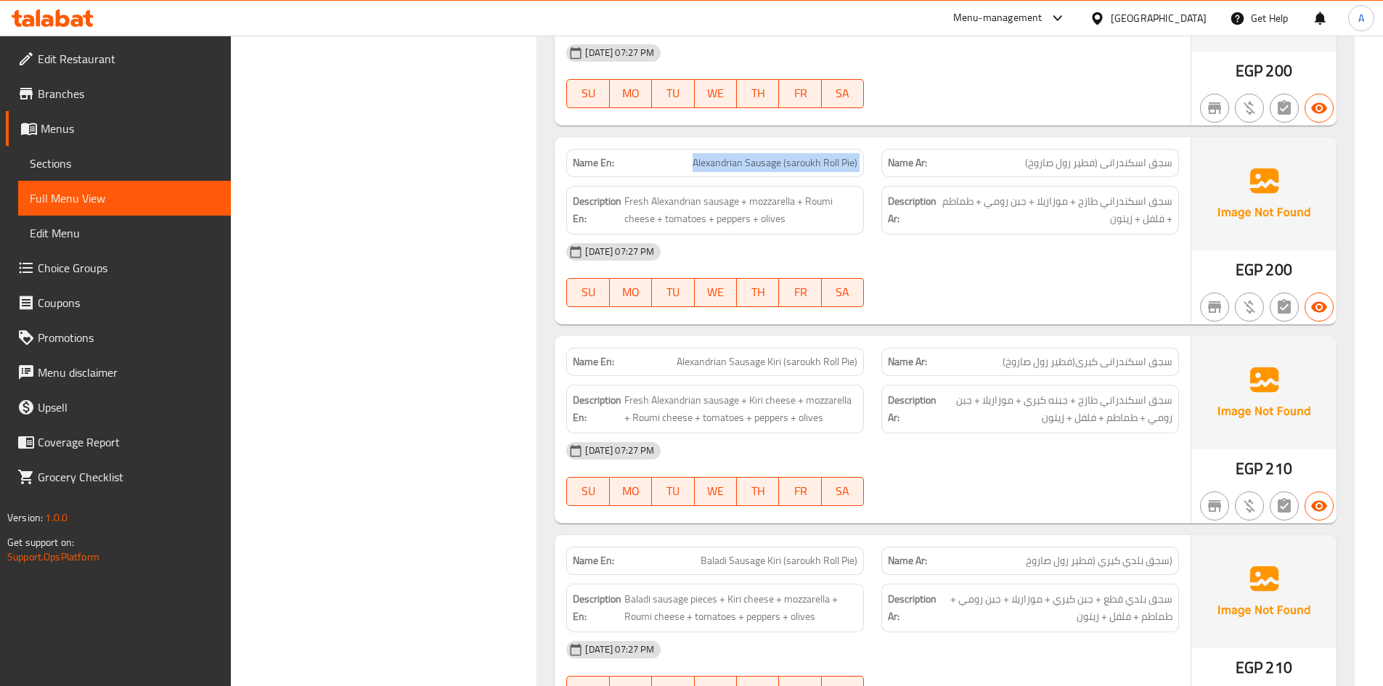
scroll to position [16657, 0]
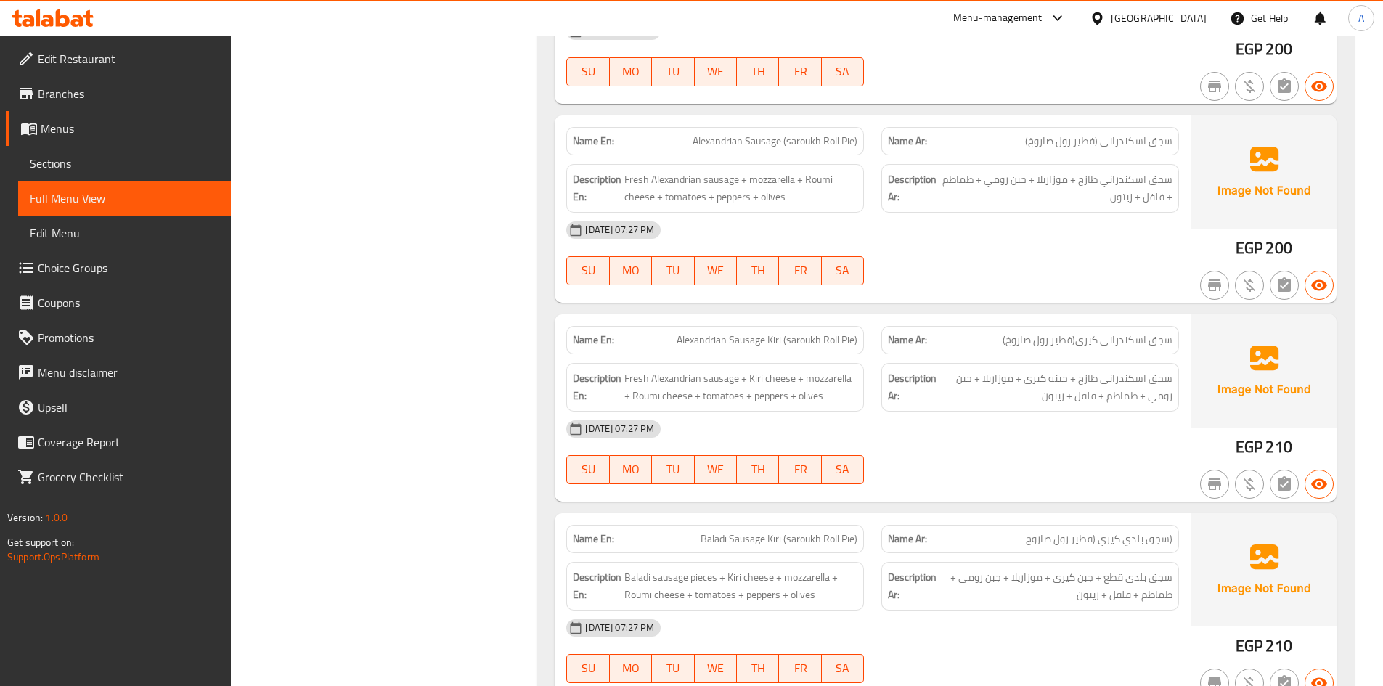
click at [811, 350] on div "Name En: Alexandrian Sausage Kiri (saroukh Roll Pie)" at bounding box center [715, 340] width 298 height 28
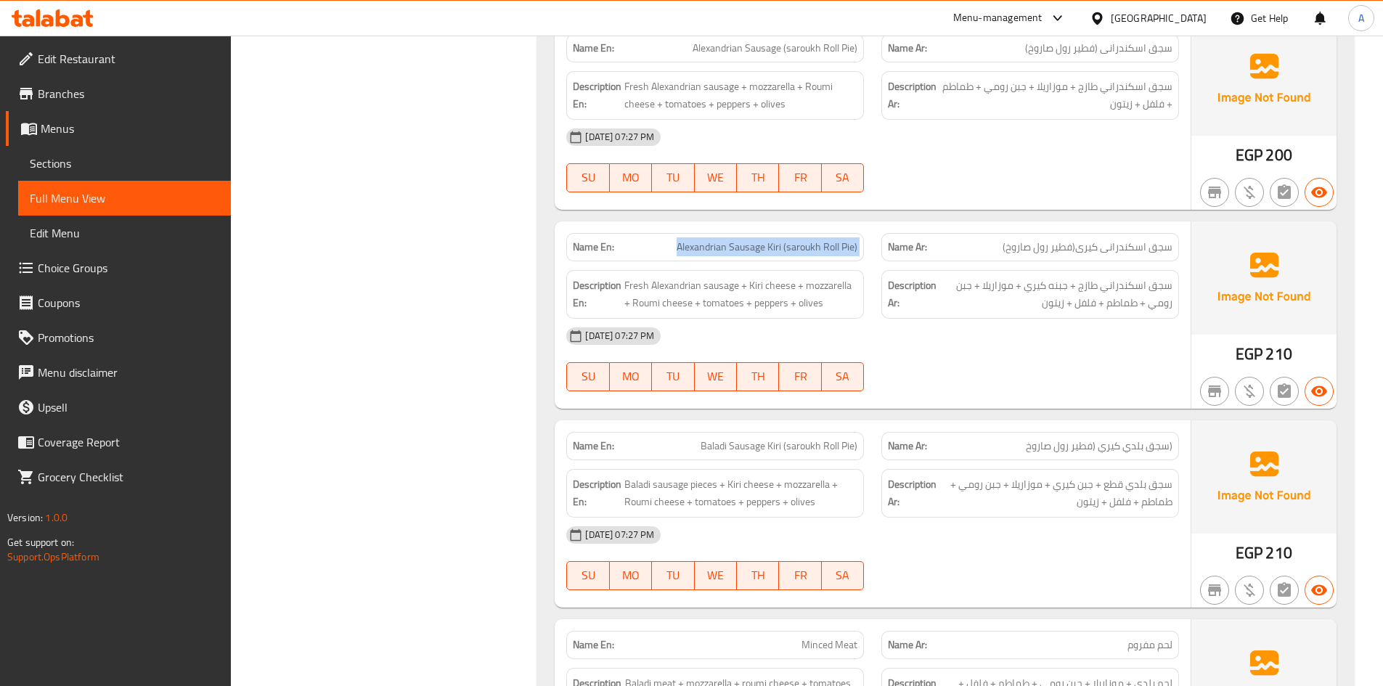
scroll to position [16875, 0]
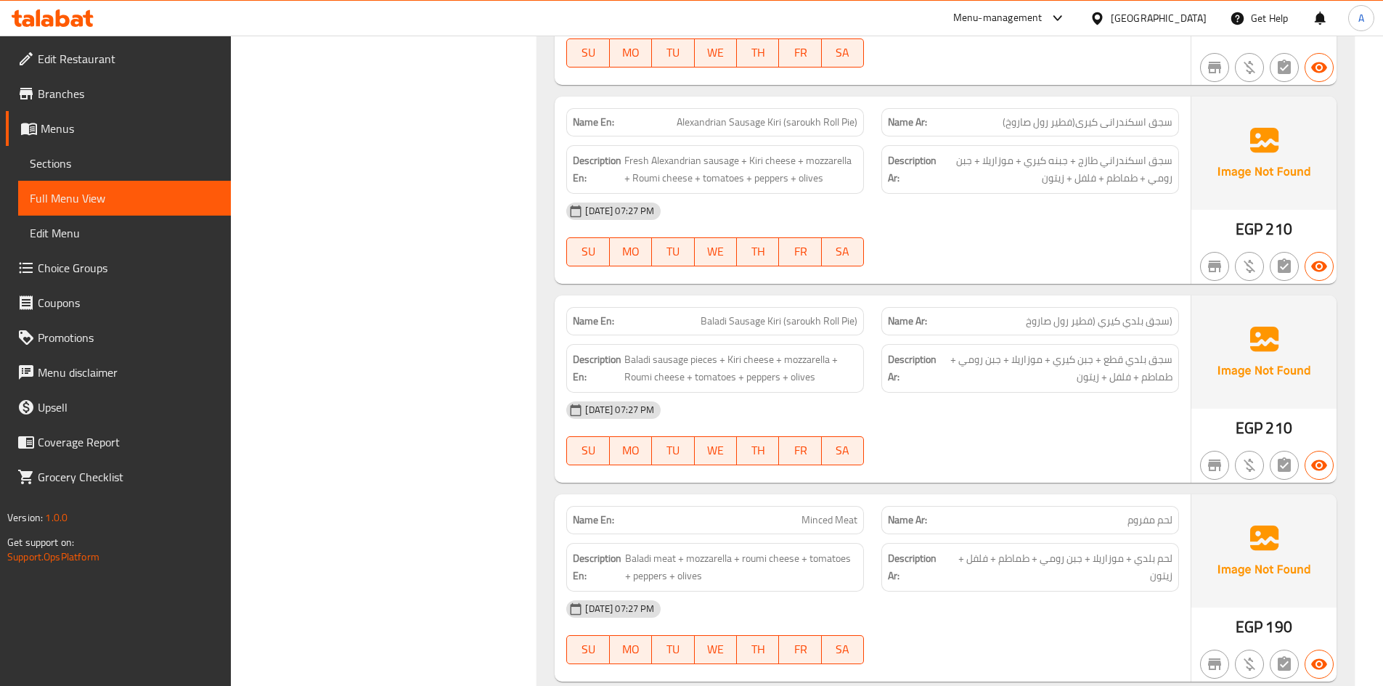
click at [837, 331] on div "Name En: Baladi Sausage Kiri (saroukh Roll Pie)" at bounding box center [715, 321] width 298 height 28
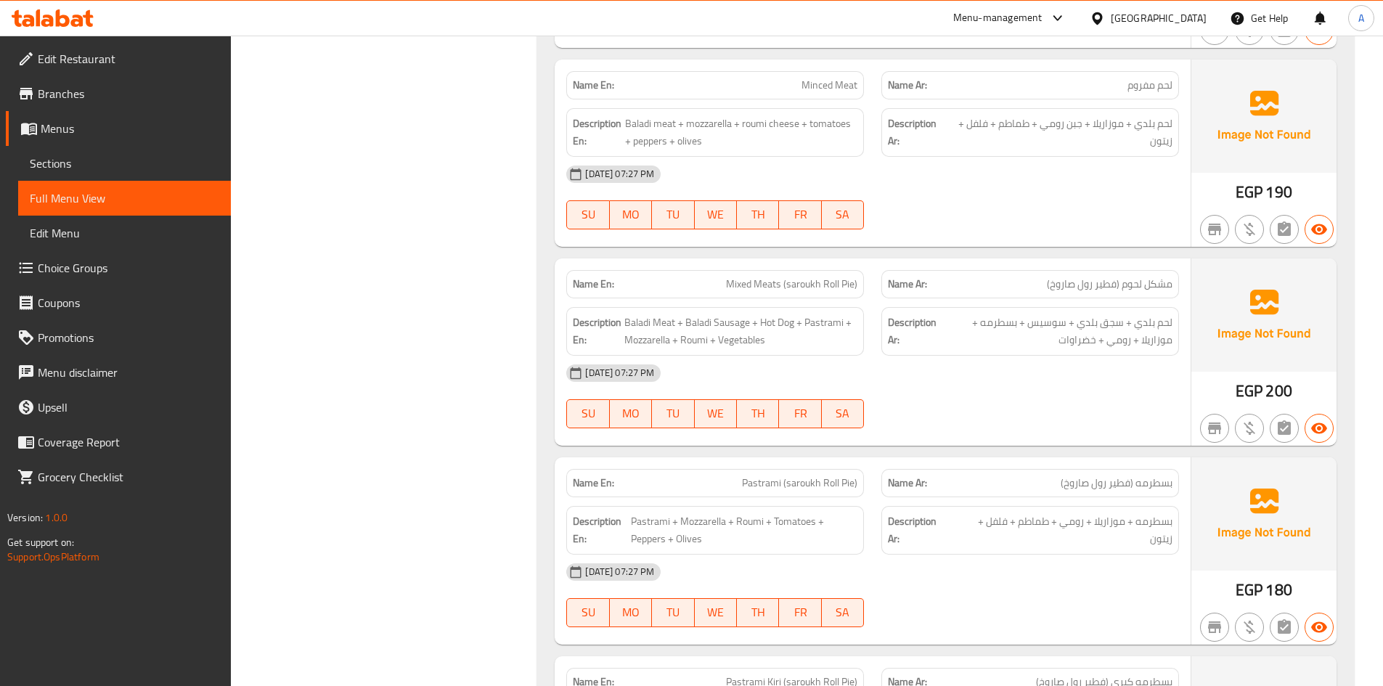
scroll to position [17310, 0]
click at [807, 279] on span "Mixed Meats (saroukh Roll Pie)" at bounding box center [791, 283] width 131 height 15
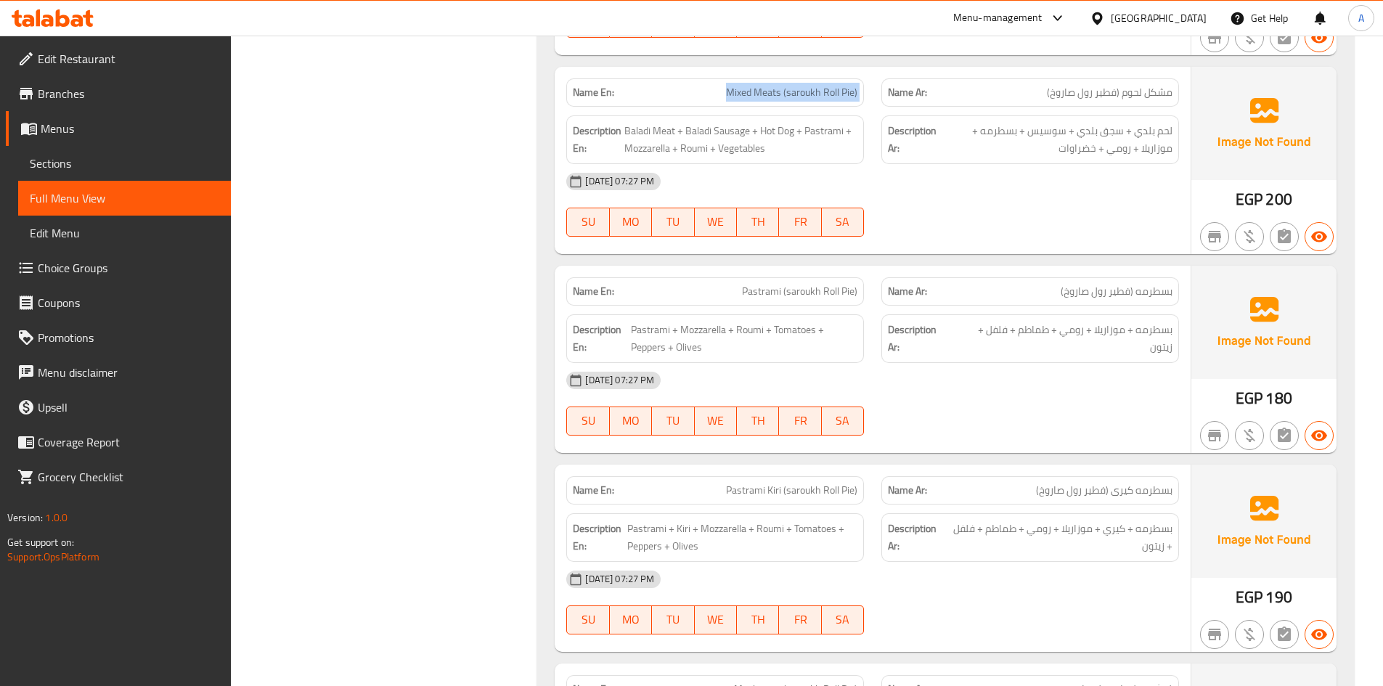
scroll to position [17528, 0]
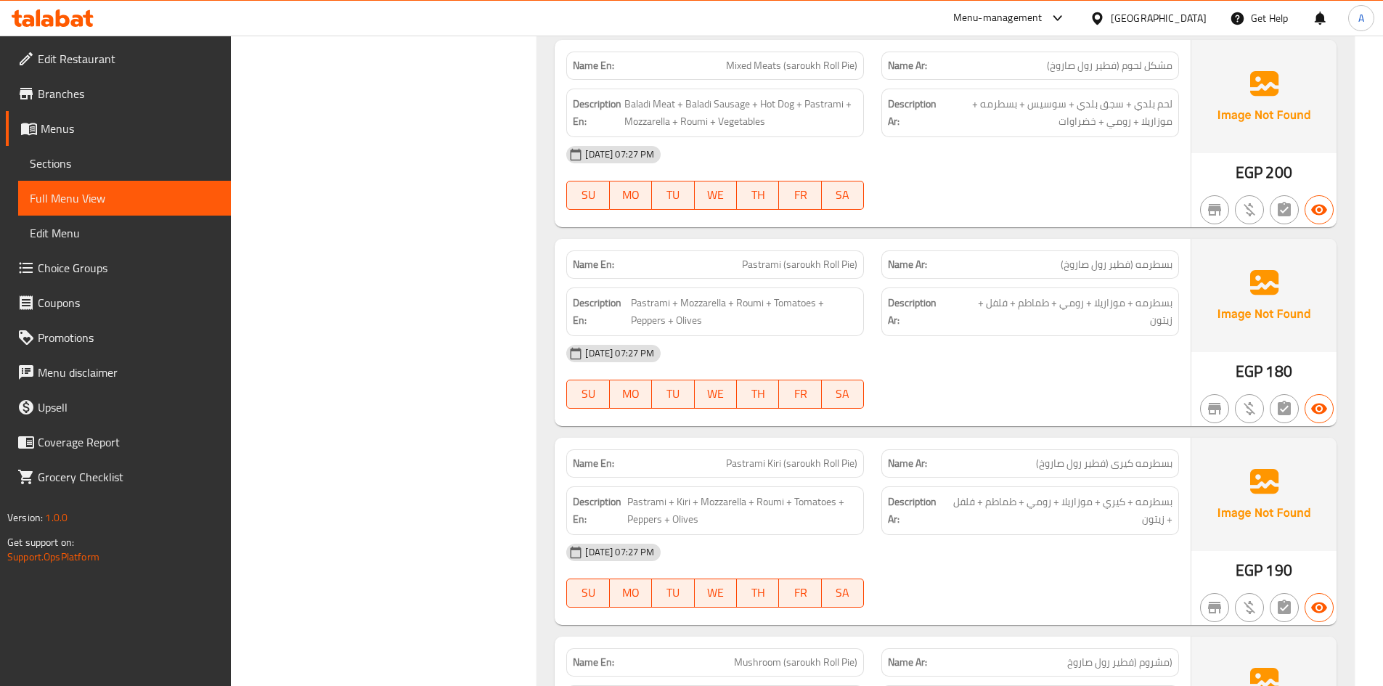
click at [846, 263] on span "Pastrami (saroukh Roll Pie)" at bounding box center [799, 264] width 115 height 15
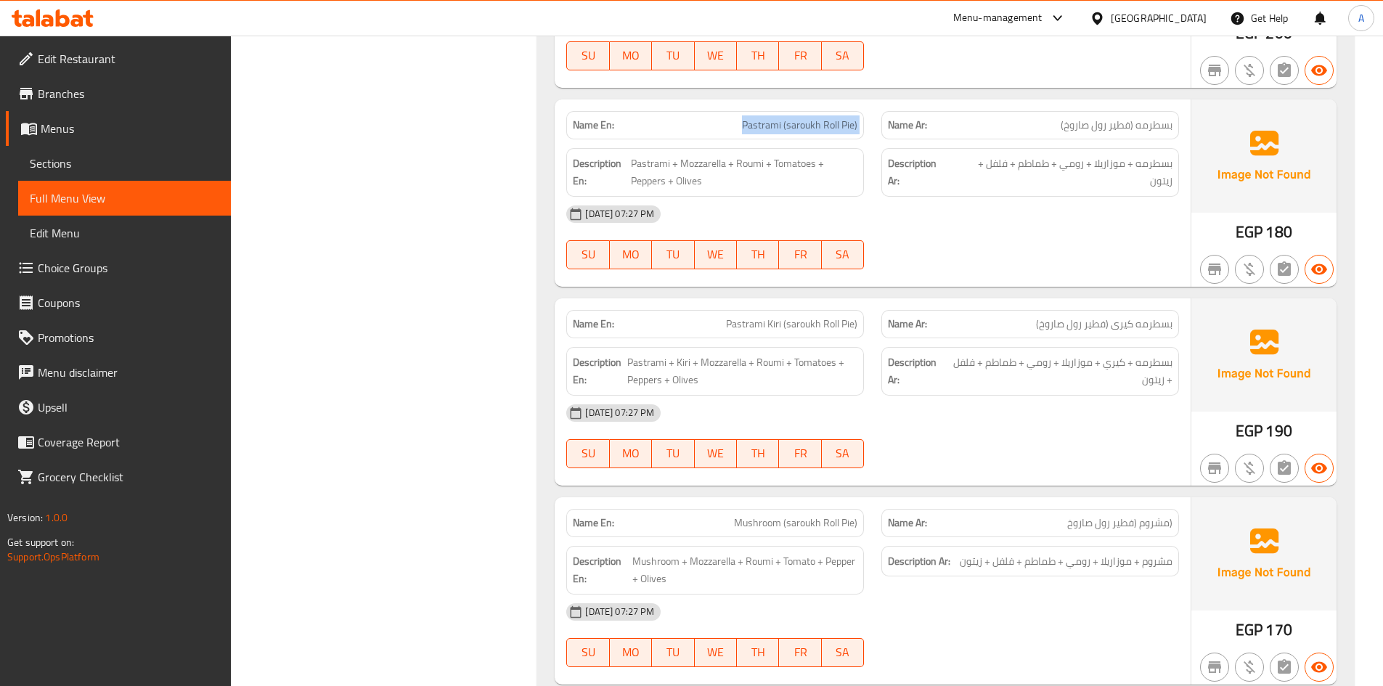
scroll to position [17673, 0]
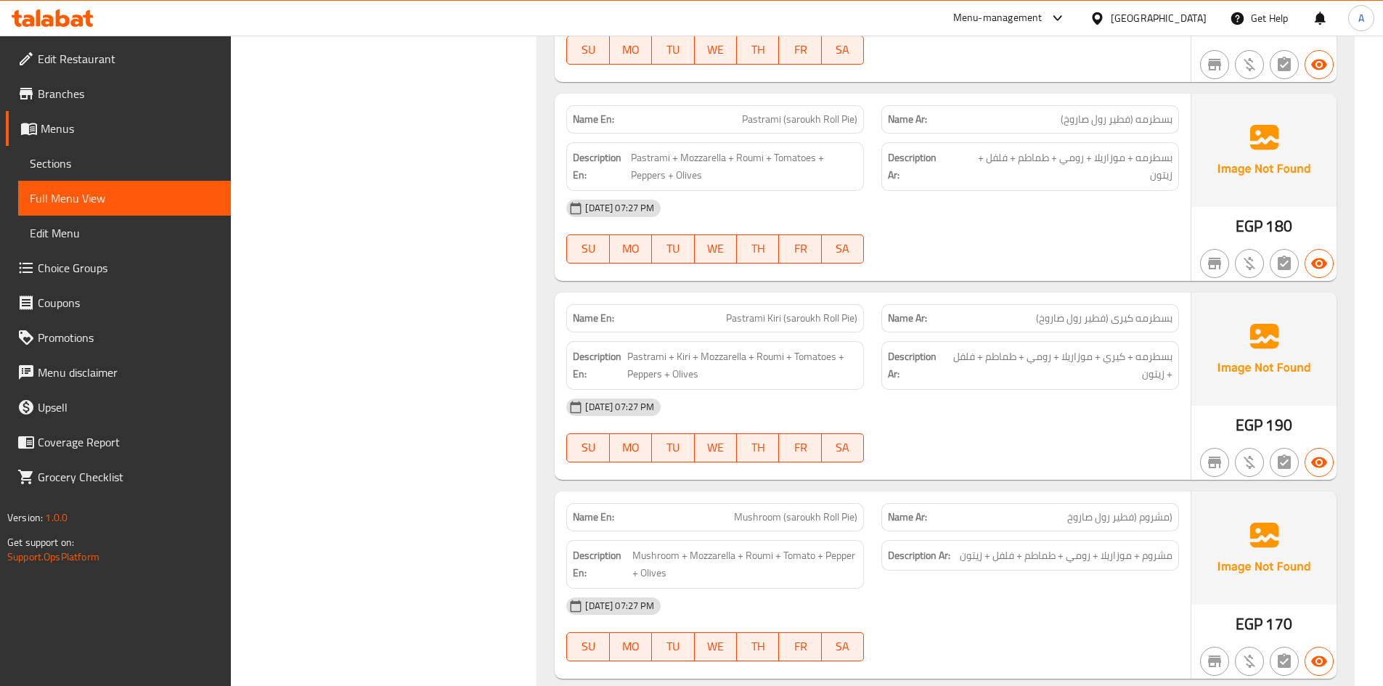
click at [806, 320] on span "Pastrami Kiri (saroukh Roll Pie)" at bounding box center [791, 318] width 131 height 15
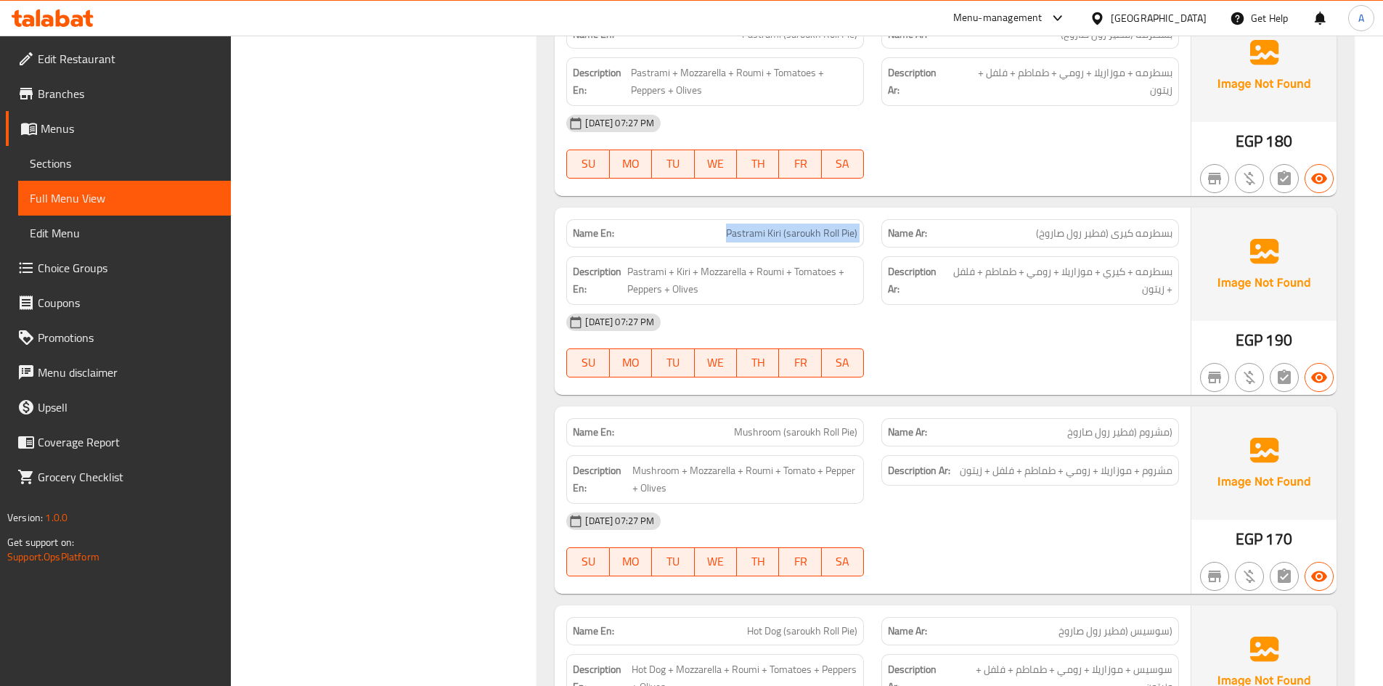
scroll to position [17891, 0]
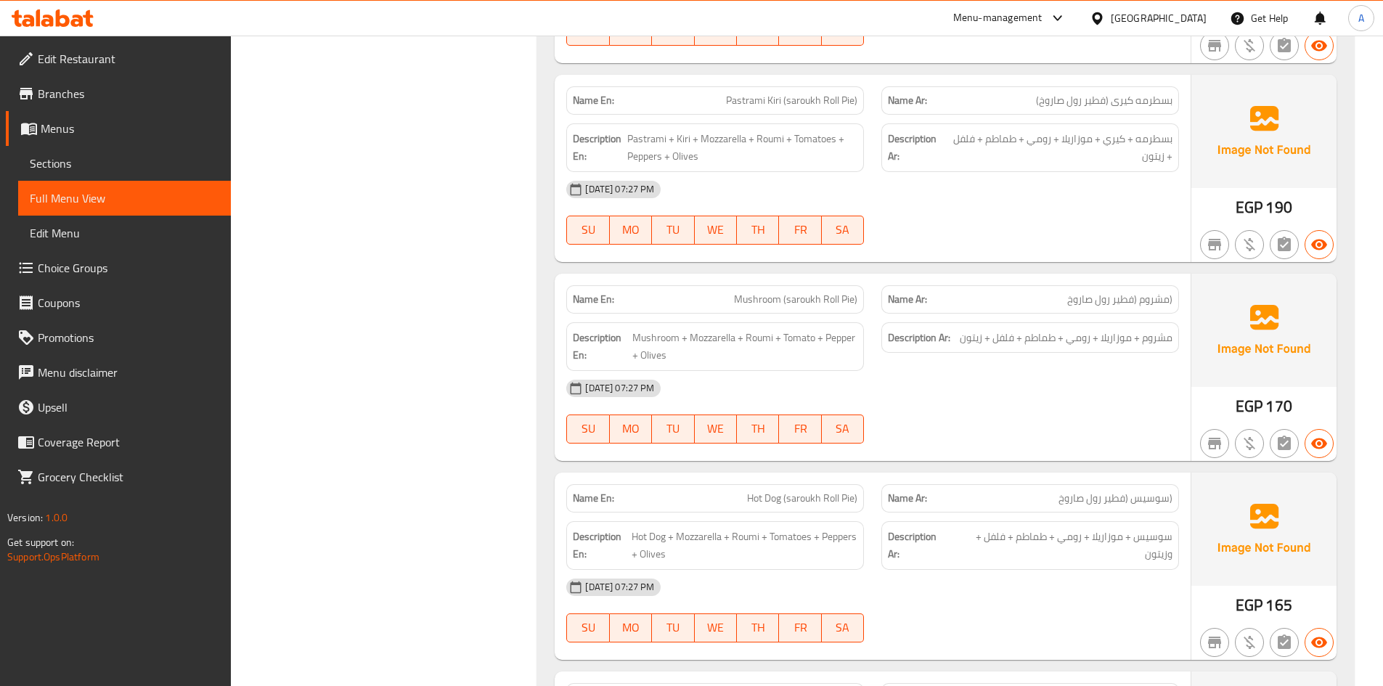
click at [806, 292] on span "Mushroom (saroukh Roll Pie)" at bounding box center [795, 299] width 123 height 15
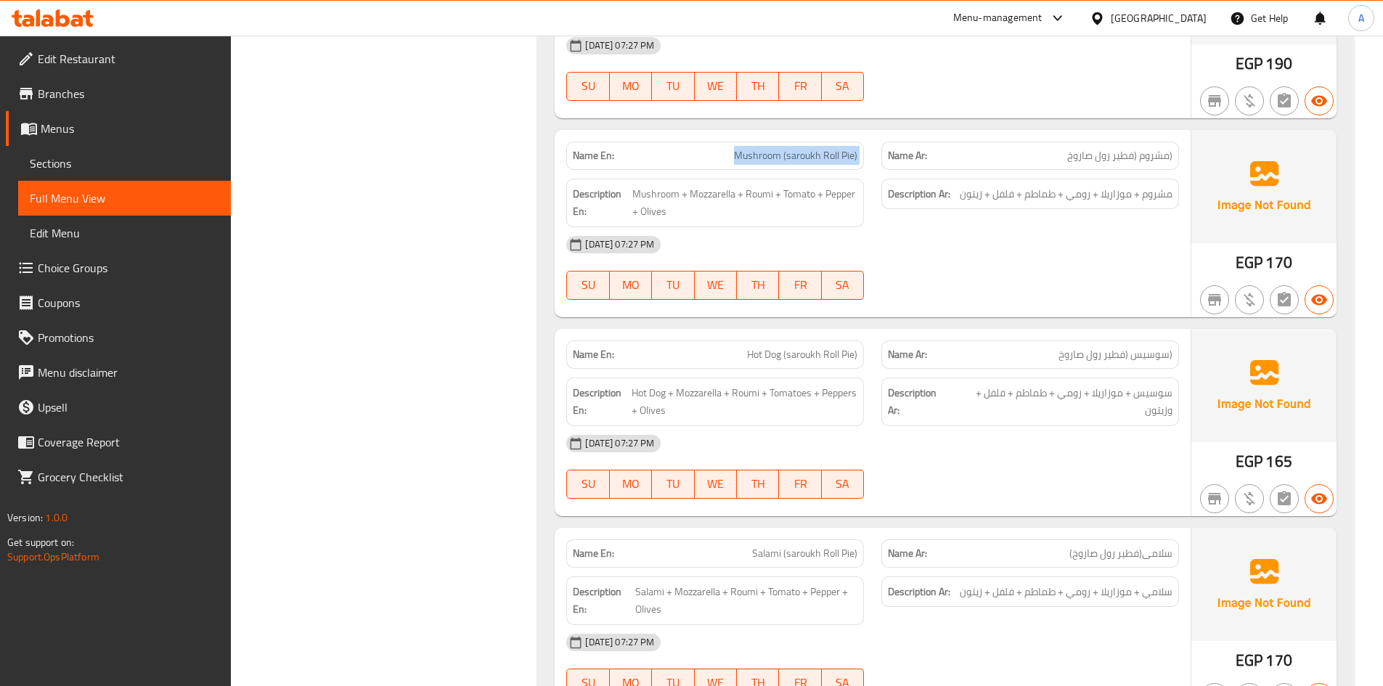
scroll to position [18036, 0]
click at [846, 356] on span "Hot Dog (saroukh Roll Pie)" at bounding box center [802, 352] width 110 height 15
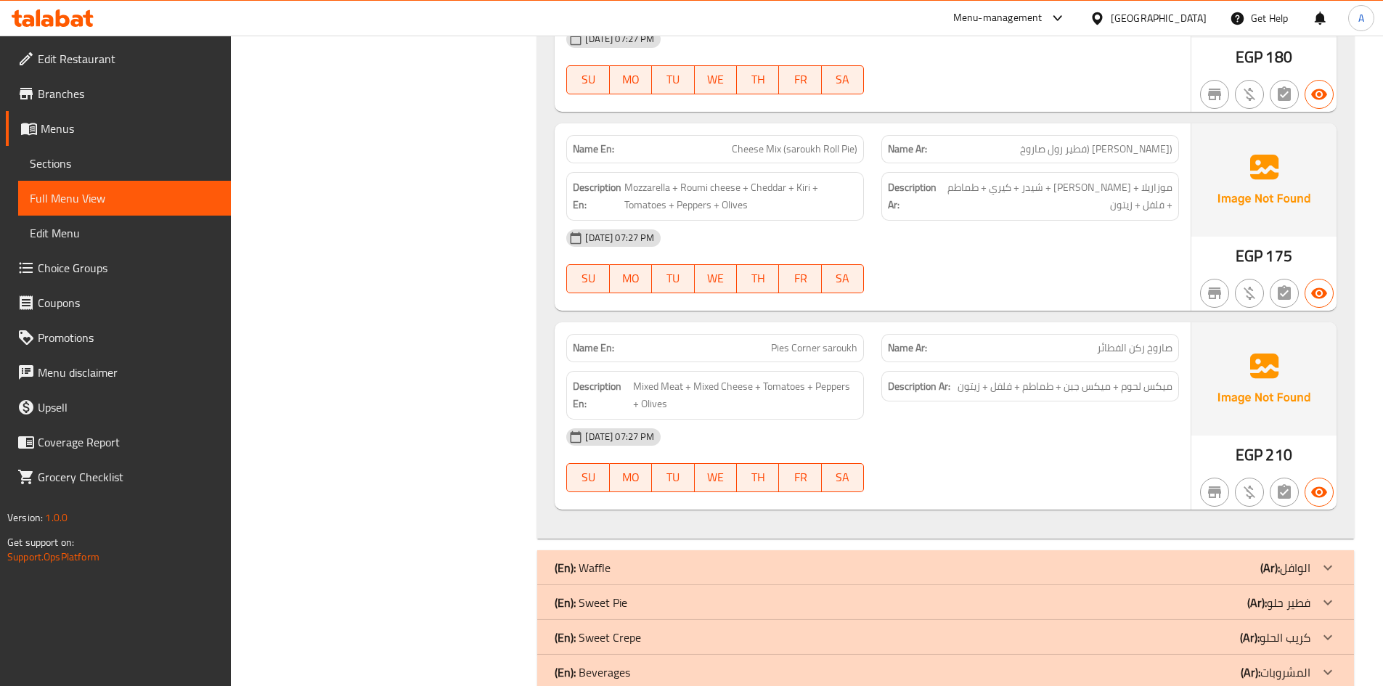
scroll to position [19267, 0]
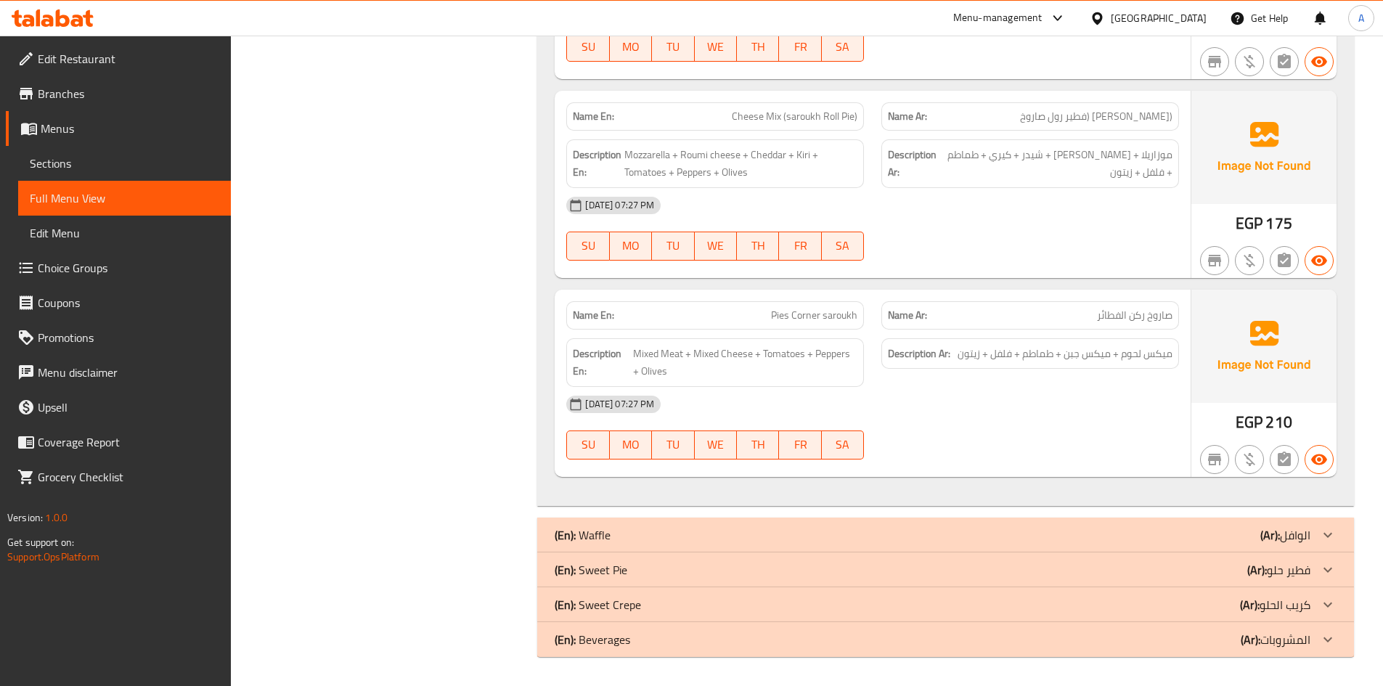
click at [580, 539] on p "(En): Waffle" at bounding box center [583, 534] width 56 height 17
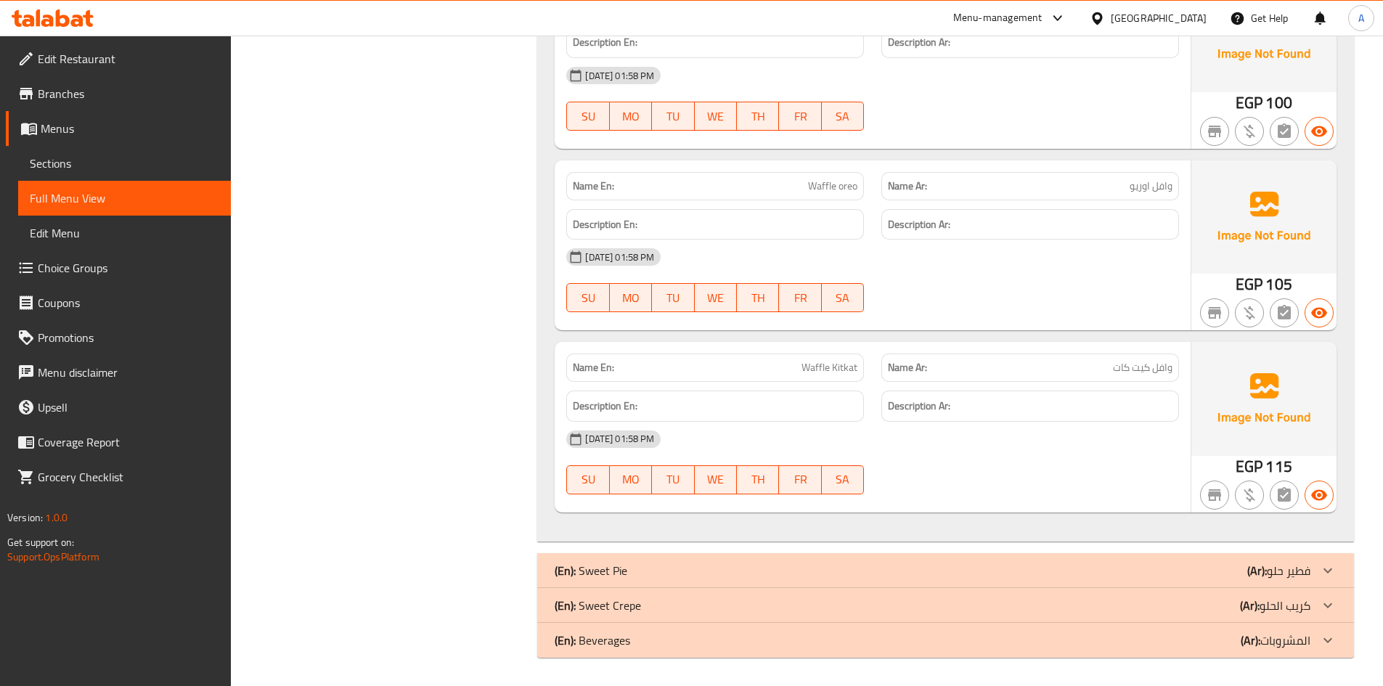
scroll to position [20767, 0]
click at [679, 575] on div "(En): Sweet Pie (Ar): فطير حلو" at bounding box center [933, 569] width 756 height 17
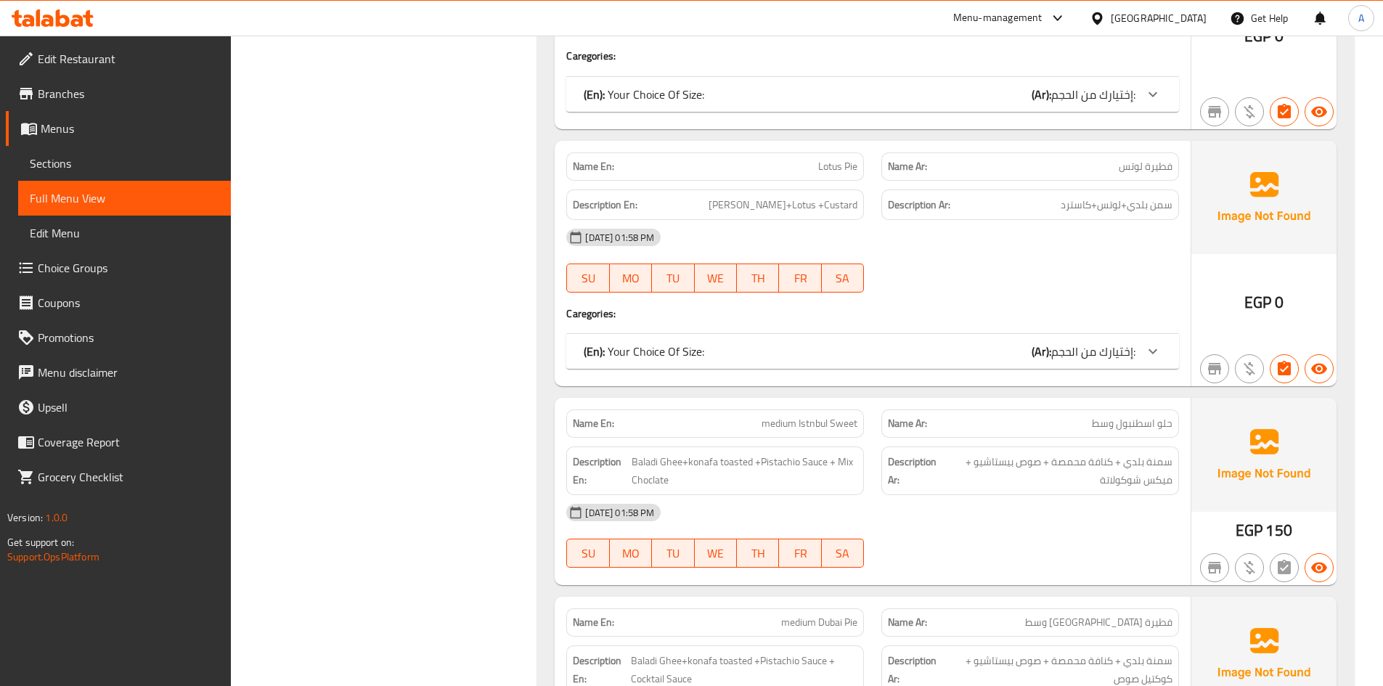
scroll to position [24535, 0]
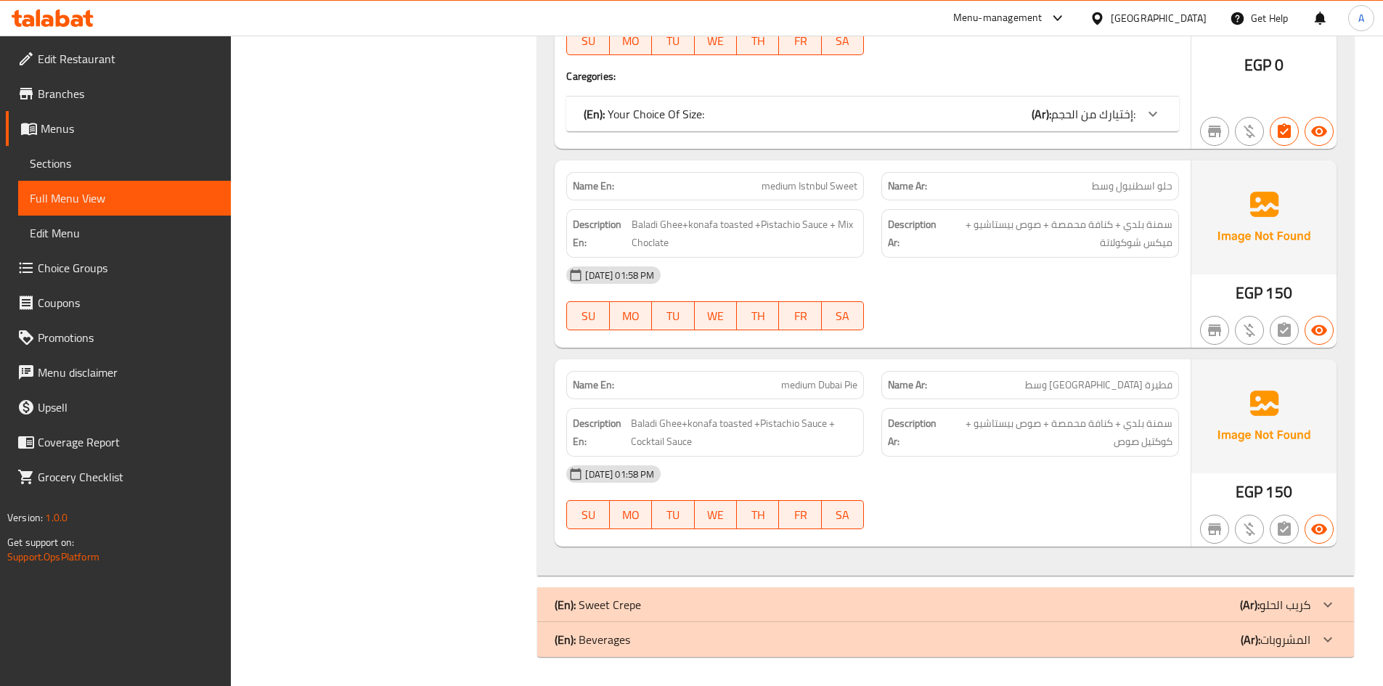
click at [629, 613] on p "(En): Sweet Crepe" at bounding box center [598, 604] width 86 height 17
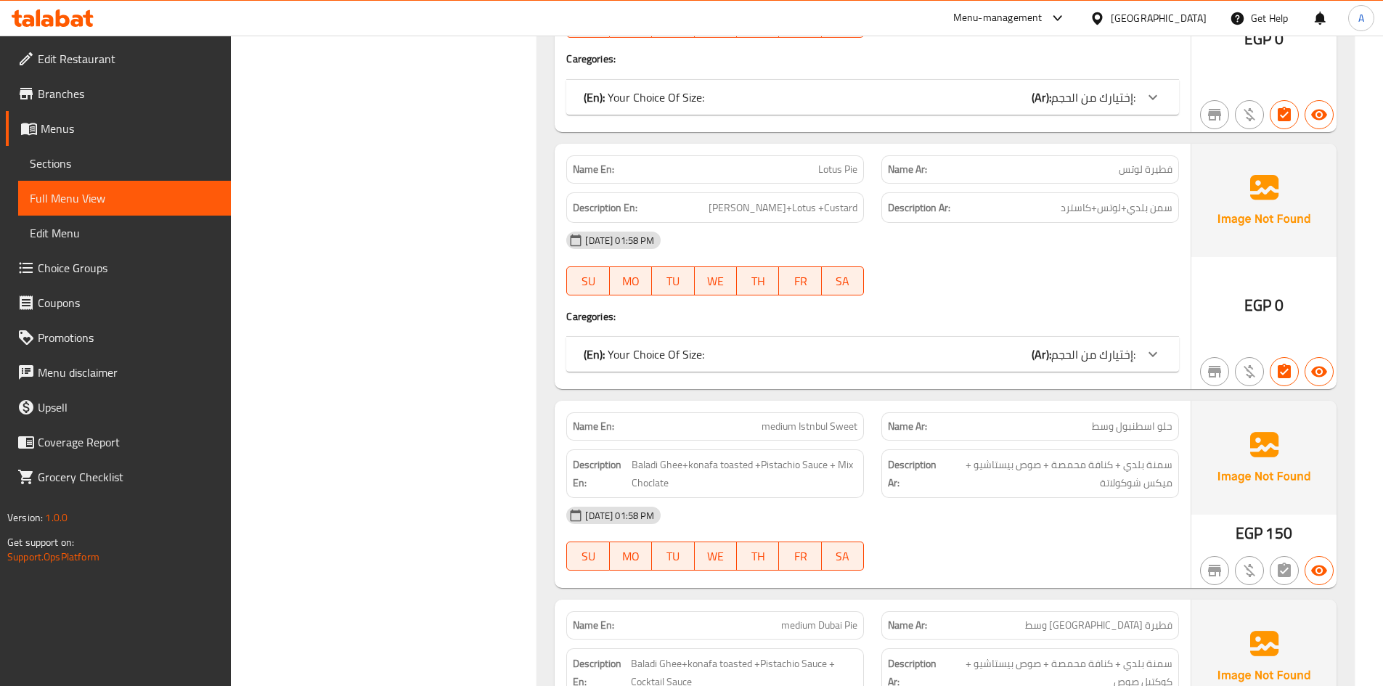
scroll to position [24075, 0]
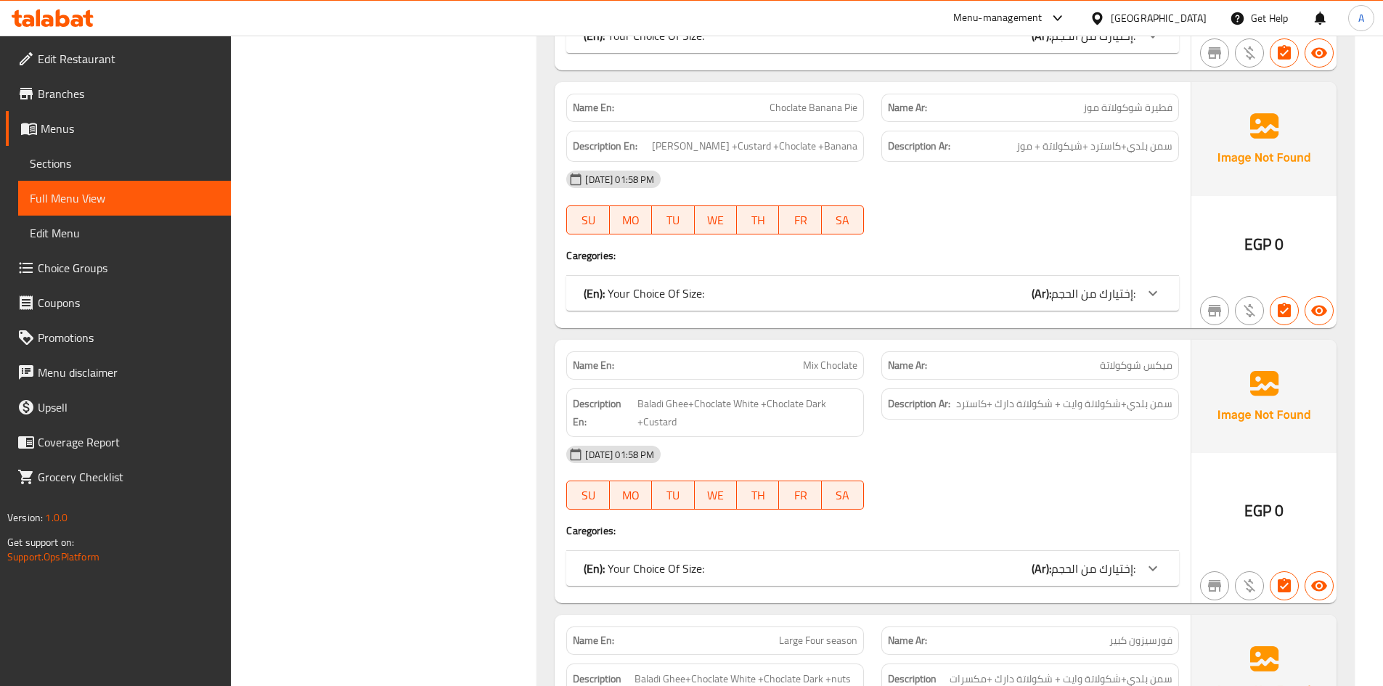
click at [106, 175] on link "Sections" at bounding box center [124, 163] width 213 height 35
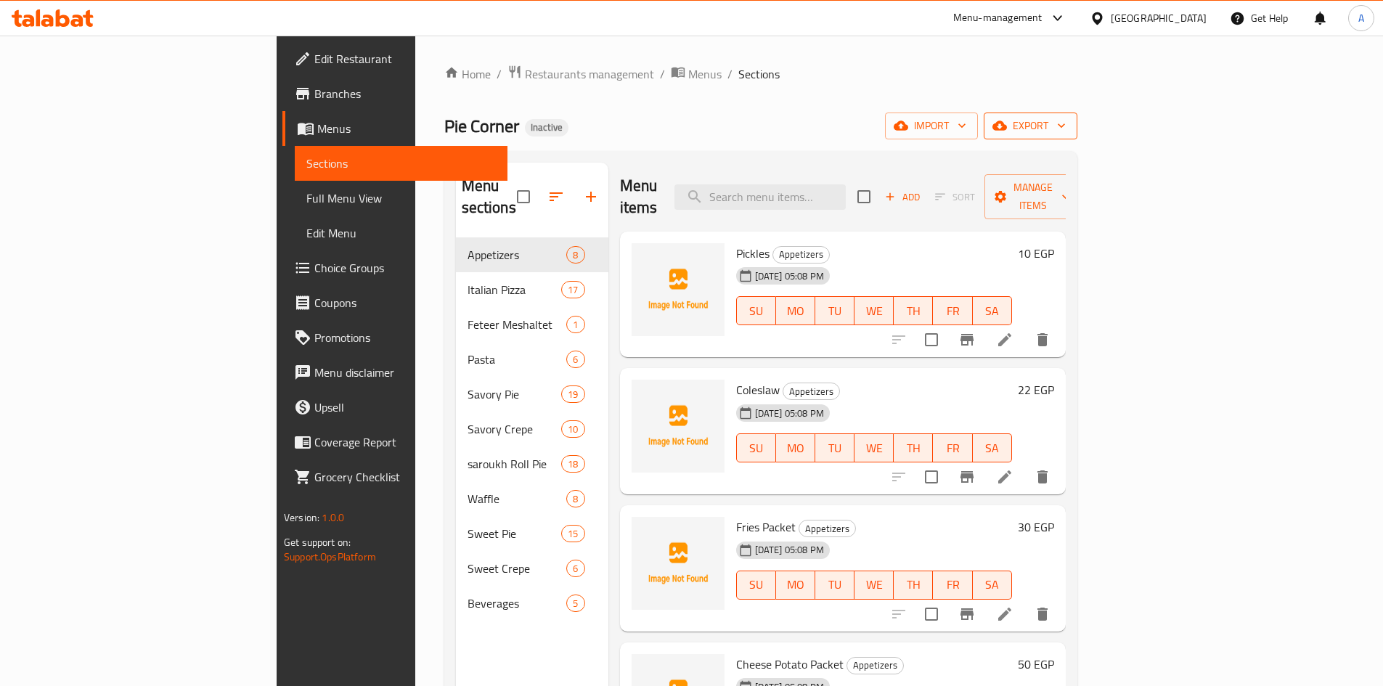
click at [1065, 134] on span "export" at bounding box center [1030, 126] width 70 height 18
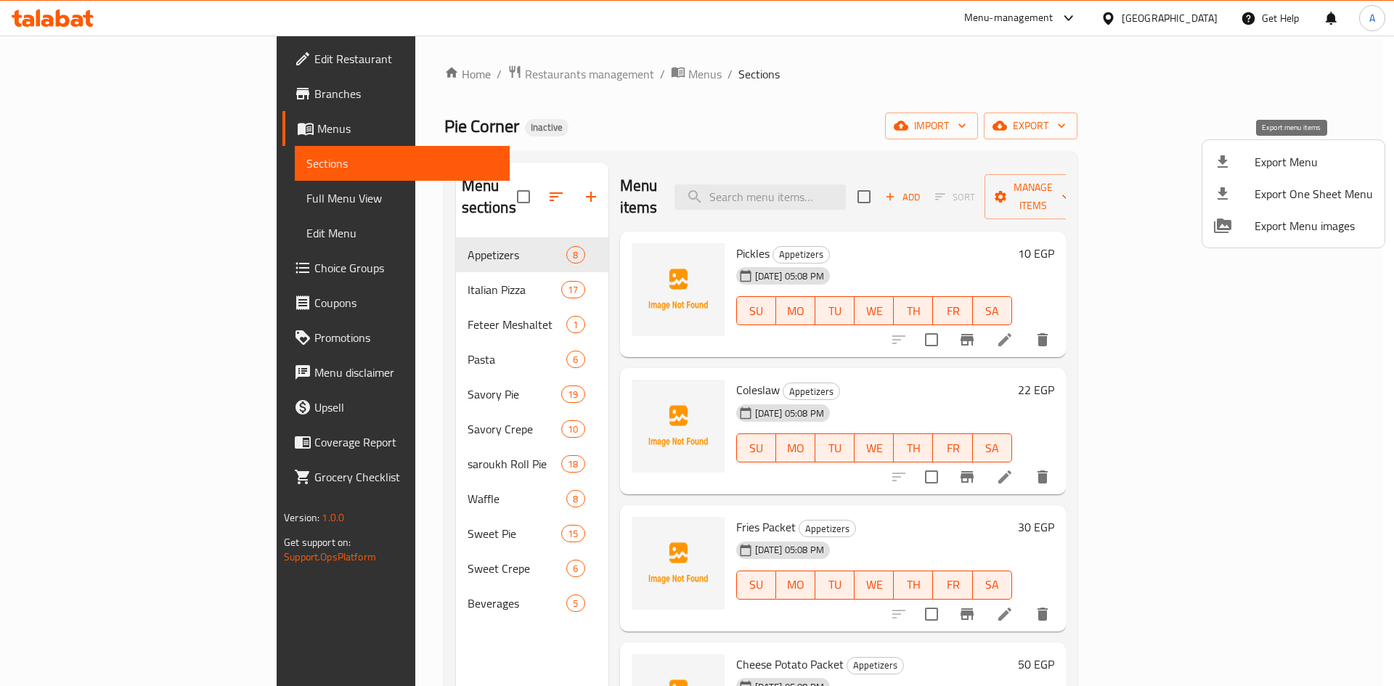
click at [1237, 163] on div at bounding box center [1234, 161] width 41 height 17
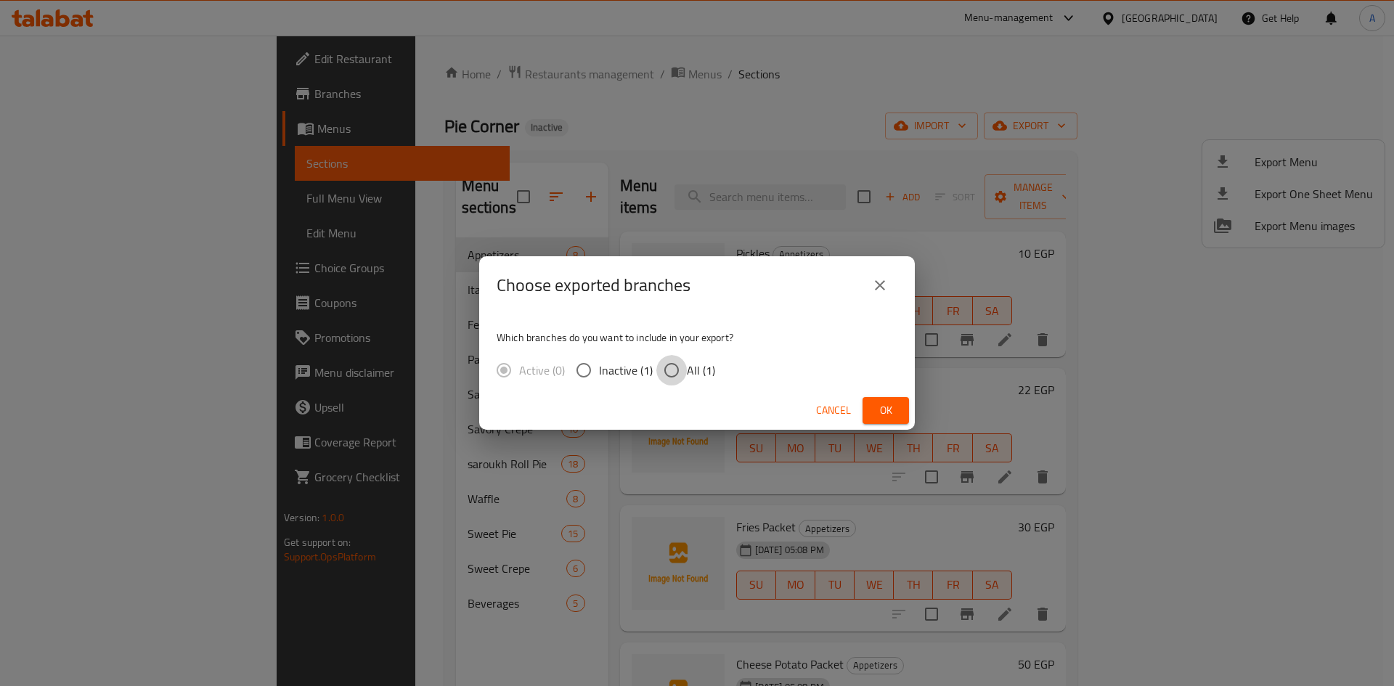
click at [683, 367] on input "All (1)" at bounding box center [671, 370] width 30 height 30
radio input "true"
click at [864, 407] on button "Ok" at bounding box center [885, 410] width 46 height 27
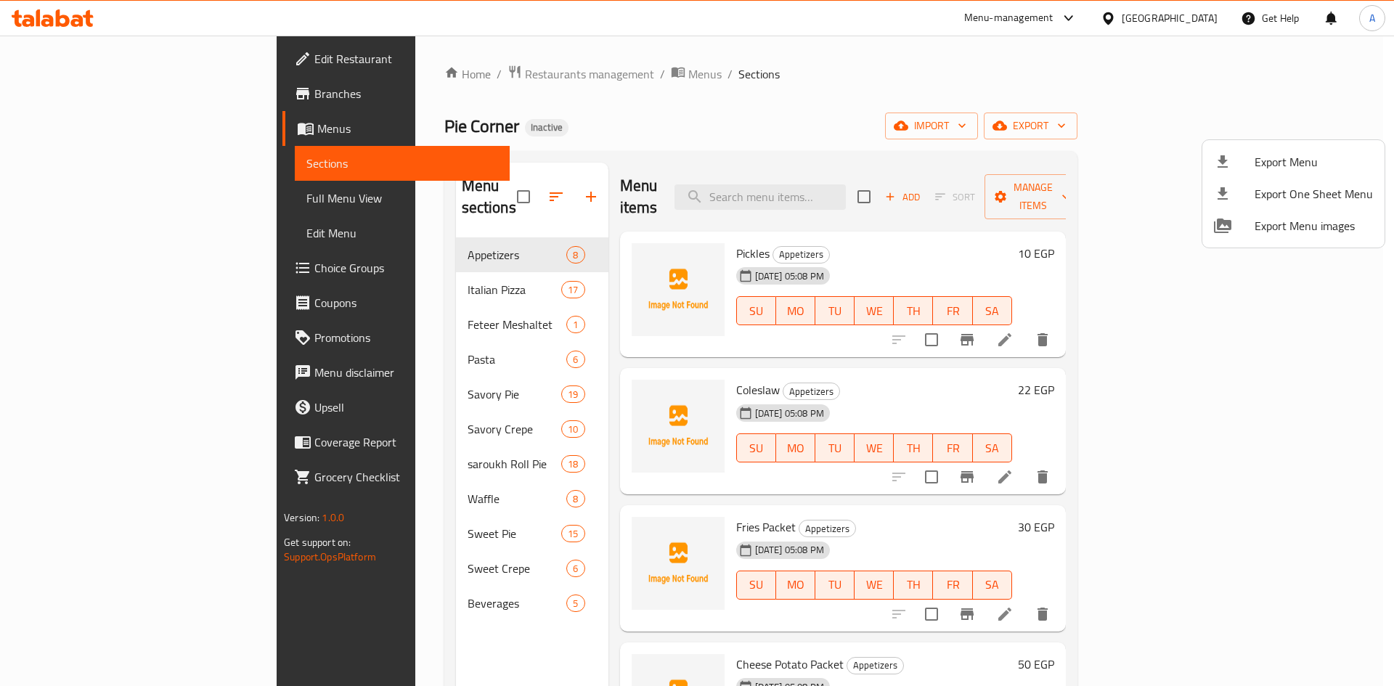
click at [825, 183] on div at bounding box center [697, 343] width 1394 height 686
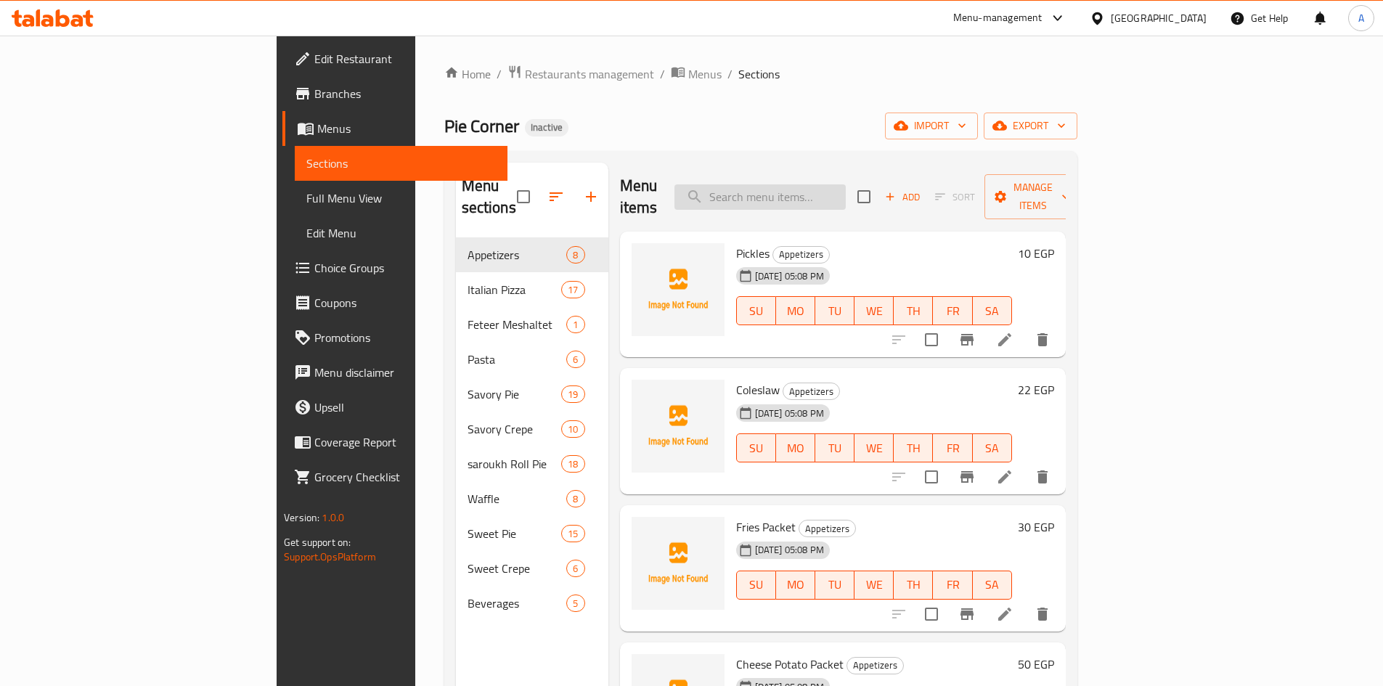
click at [831, 186] on input "search" at bounding box center [759, 196] width 171 height 25
paste input "[PERSON_NAME]"
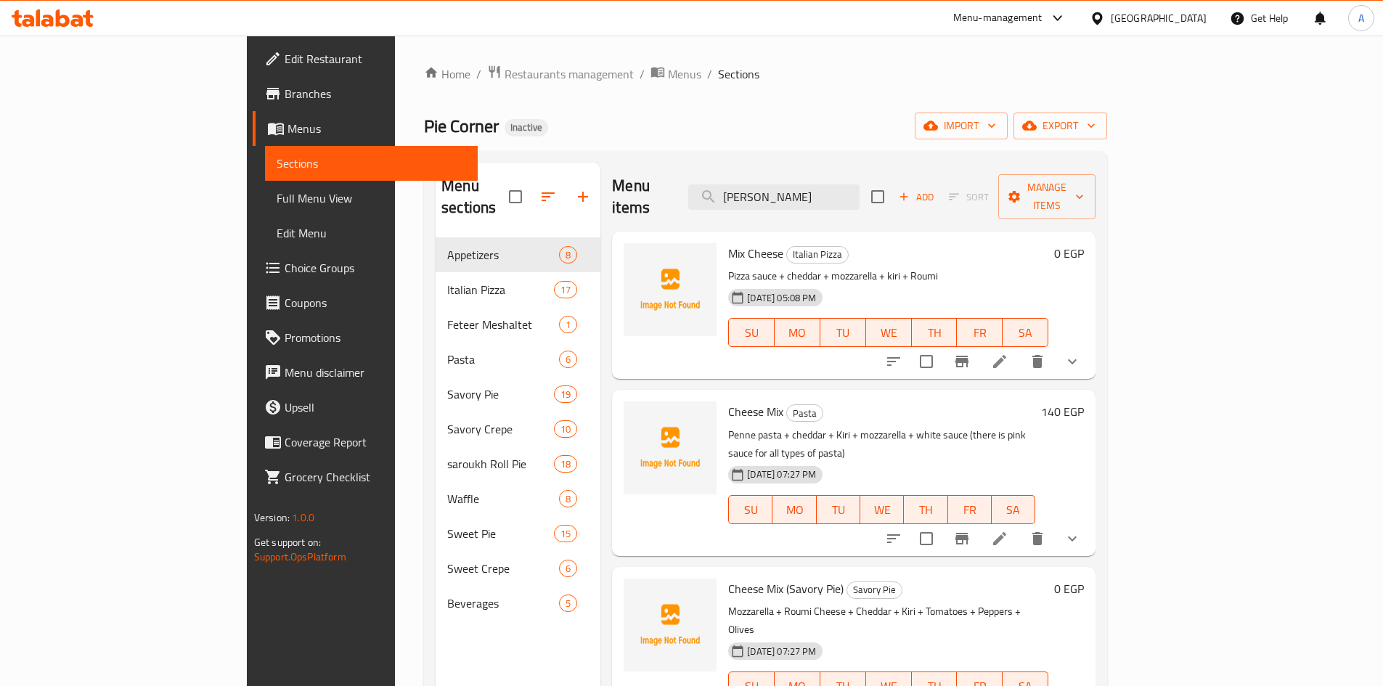
type input "[PERSON_NAME]"
click at [1020, 525] on li at bounding box center [999, 538] width 41 height 26
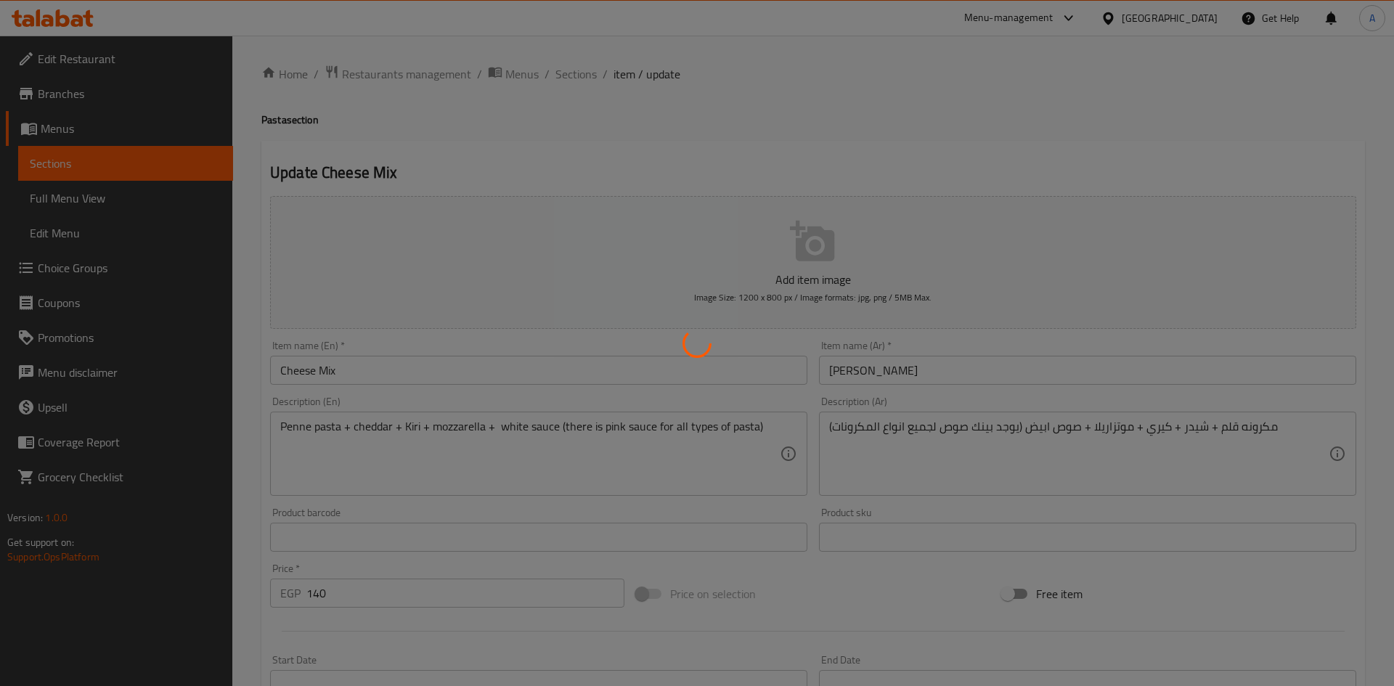
type input "إختيارك من:"
type input "1"
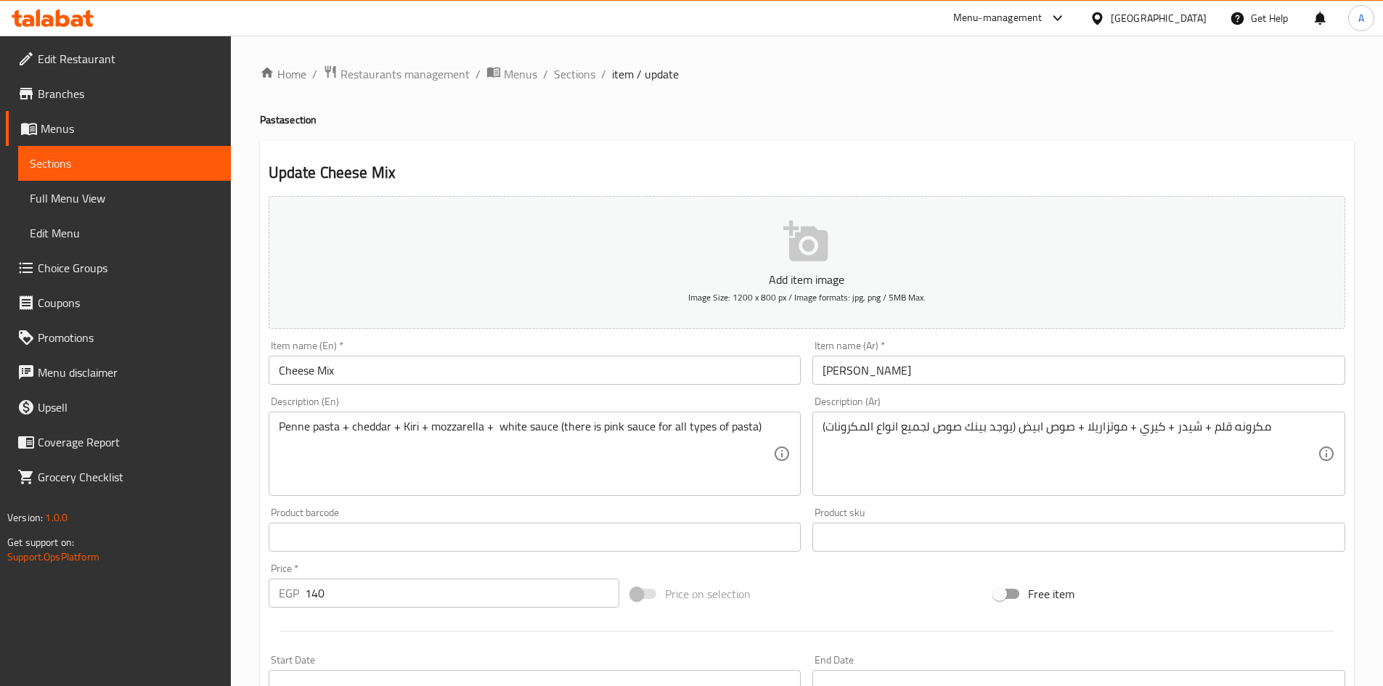
click at [962, 369] on input "[PERSON_NAME]" at bounding box center [1078, 370] width 533 height 29
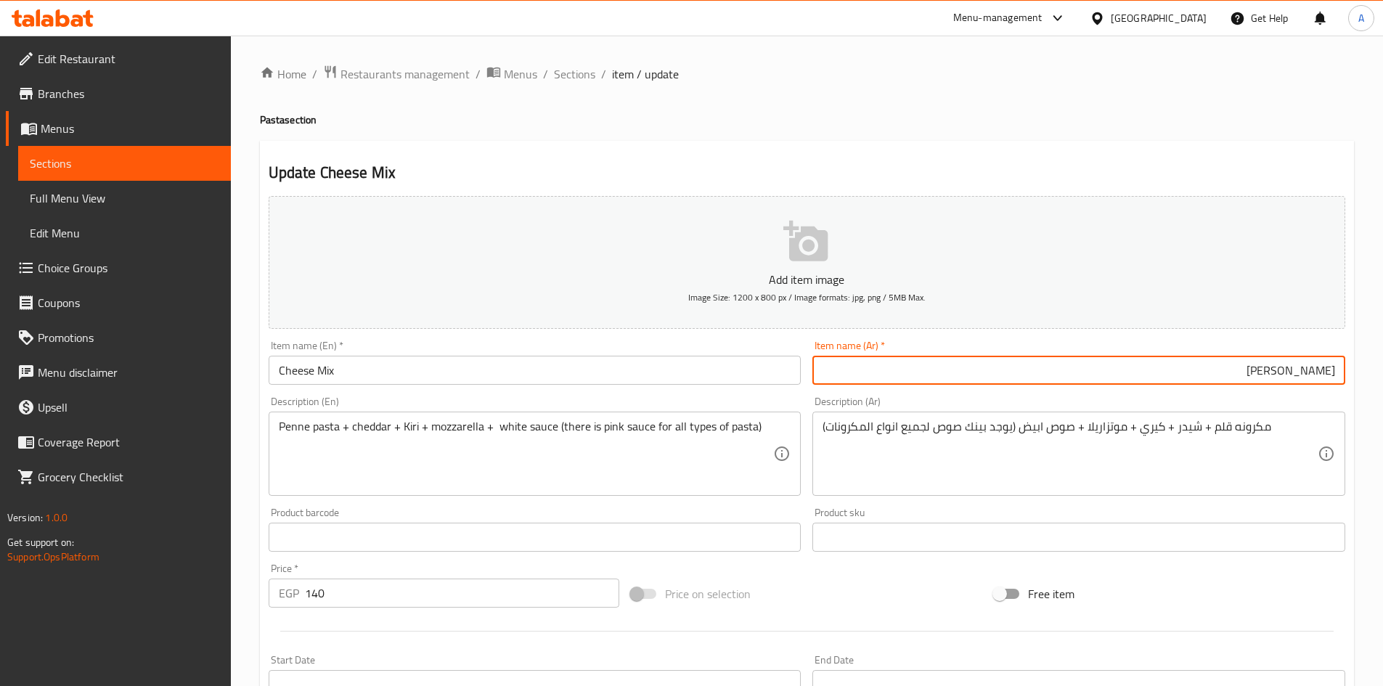
click at [271, 127] on h4 "Pasta section" at bounding box center [807, 119] width 1094 height 15
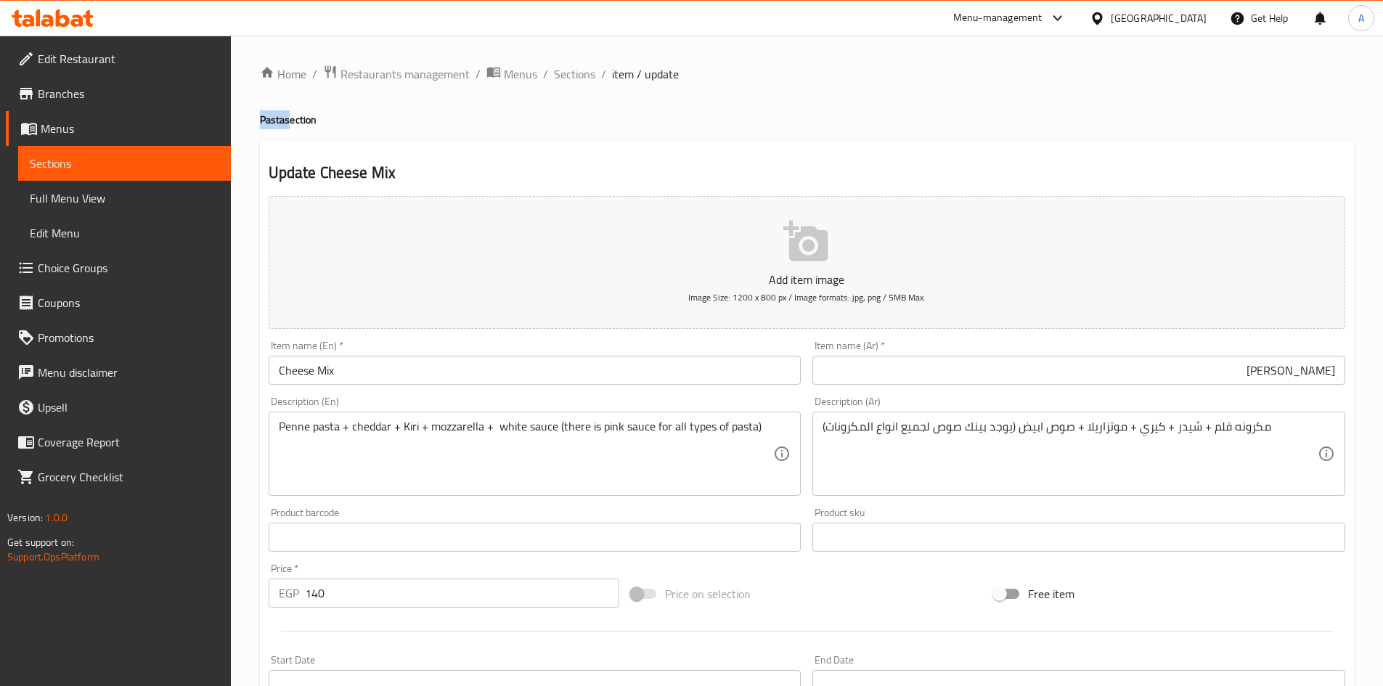
click at [271, 127] on h4 "Pasta section" at bounding box center [807, 119] width 1094 height 15
copy h4 "Pasta"
click at [352, 377] on input "Cheese Mix" at bounding box center [535, 370] width 533 height 29
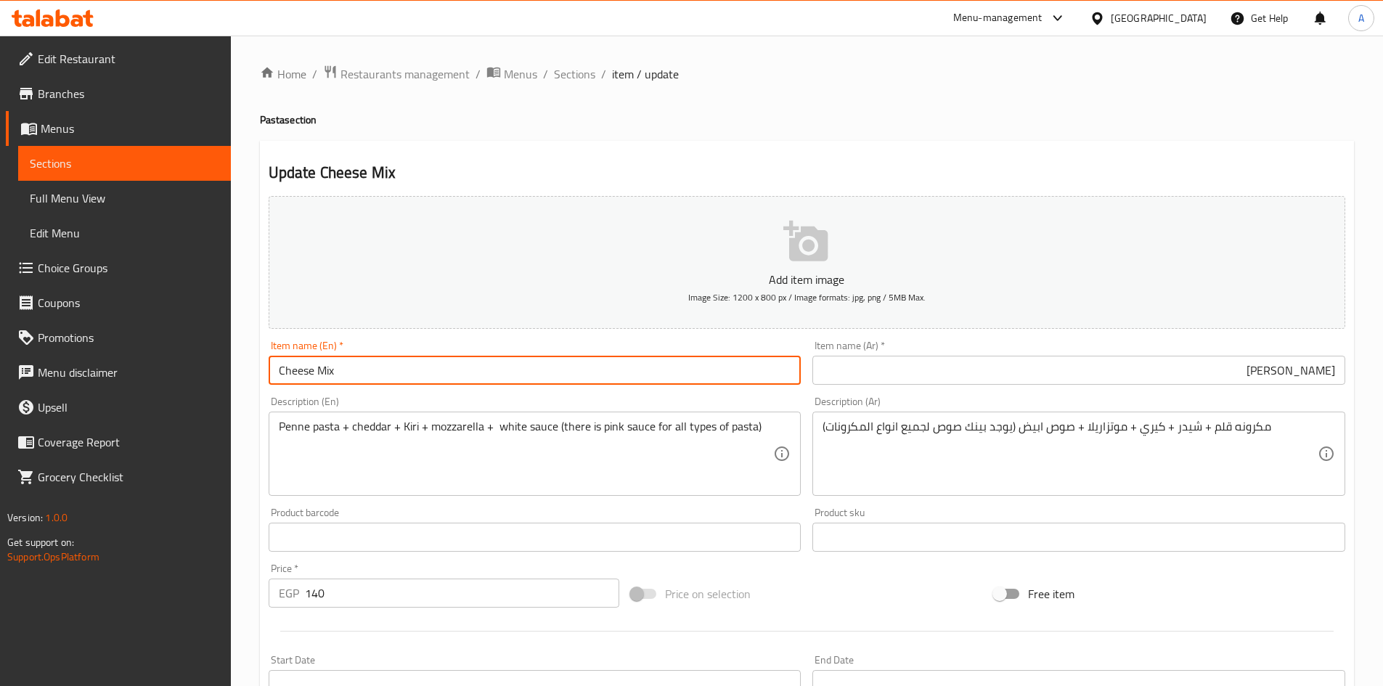
paste input "Pasta"
type input "Cheese Mix Pasta"
click at [949, 377] on input "[PERSON_NAME]" at bounding box center [1078, 370] width 533 height 29
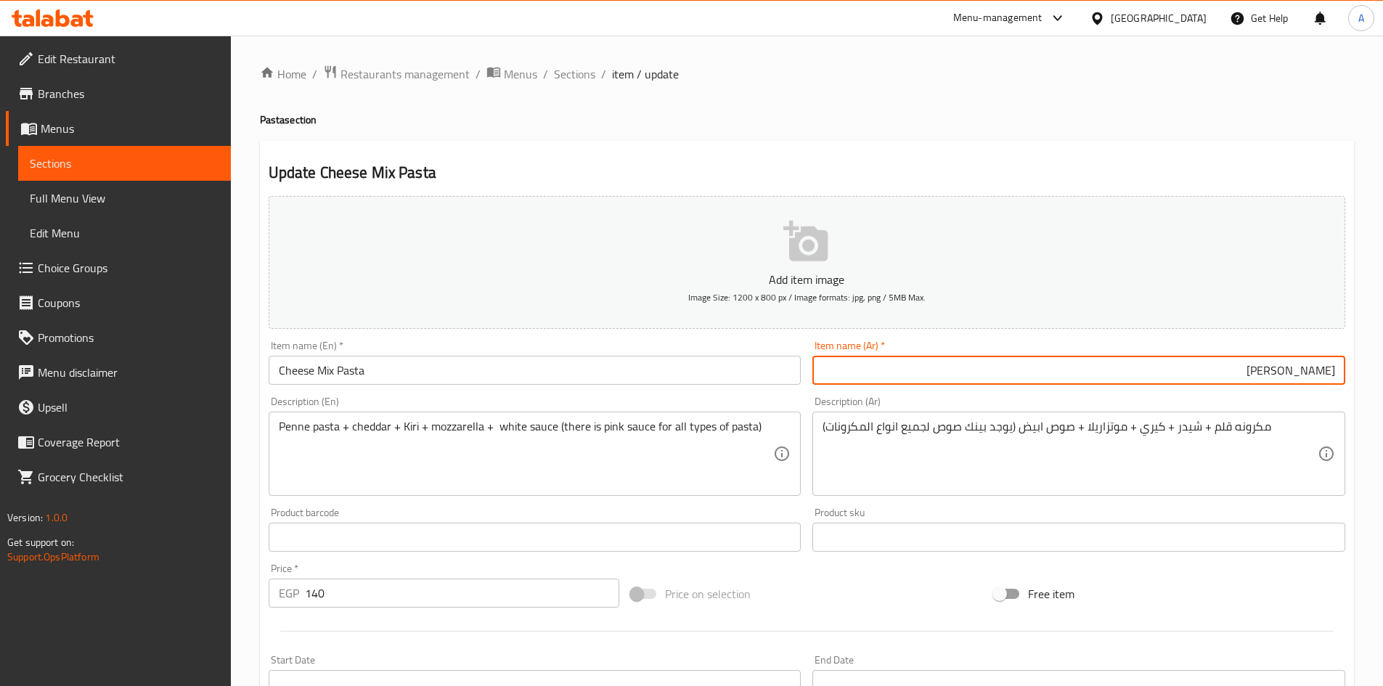
click at [1336, 374] on input "[PERSON_NAME]" at bounding box center [1078, 370] width 533 height 29
click at [1331, 372] on input "كرونة [PERSON_NAME]" at bounding box center [1078, 370] width 533 height 29
type input "مكرونة [PERSON_NAME]"
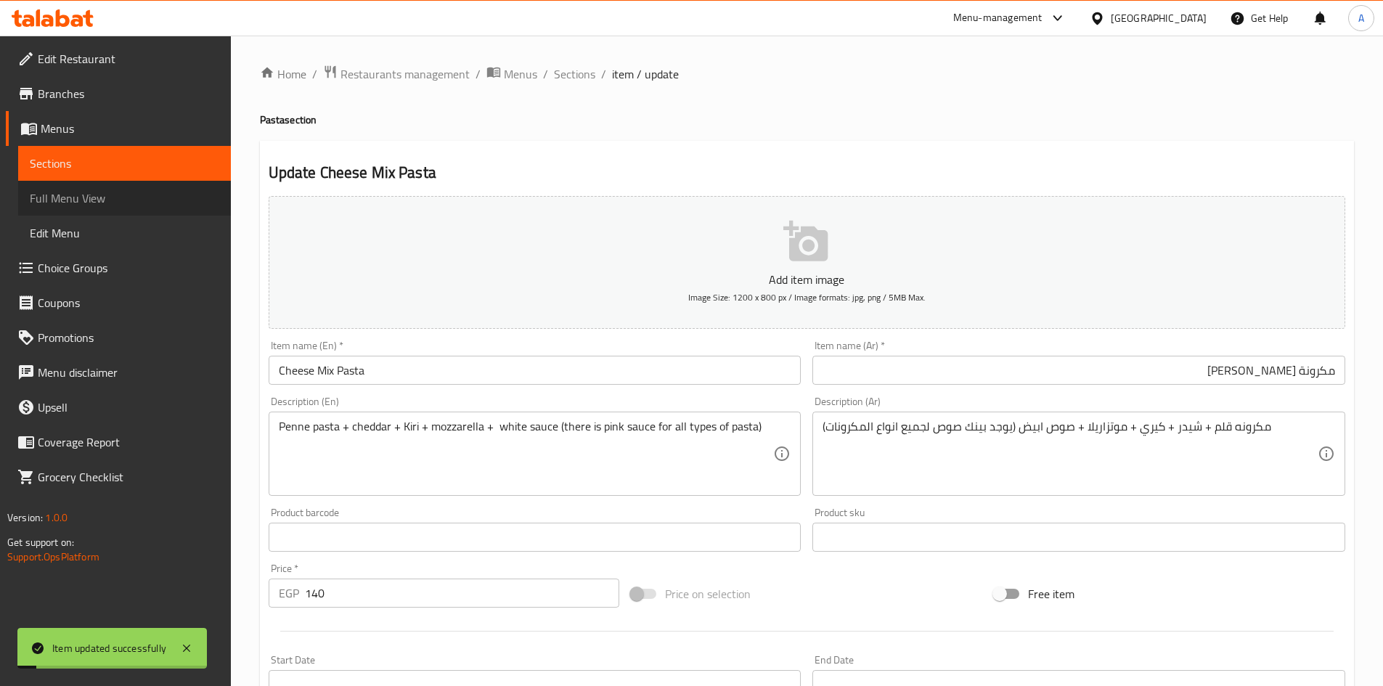
click at [125, 197] on span "Full Menu View" at bounding box center [124, 197] width 189 height 17
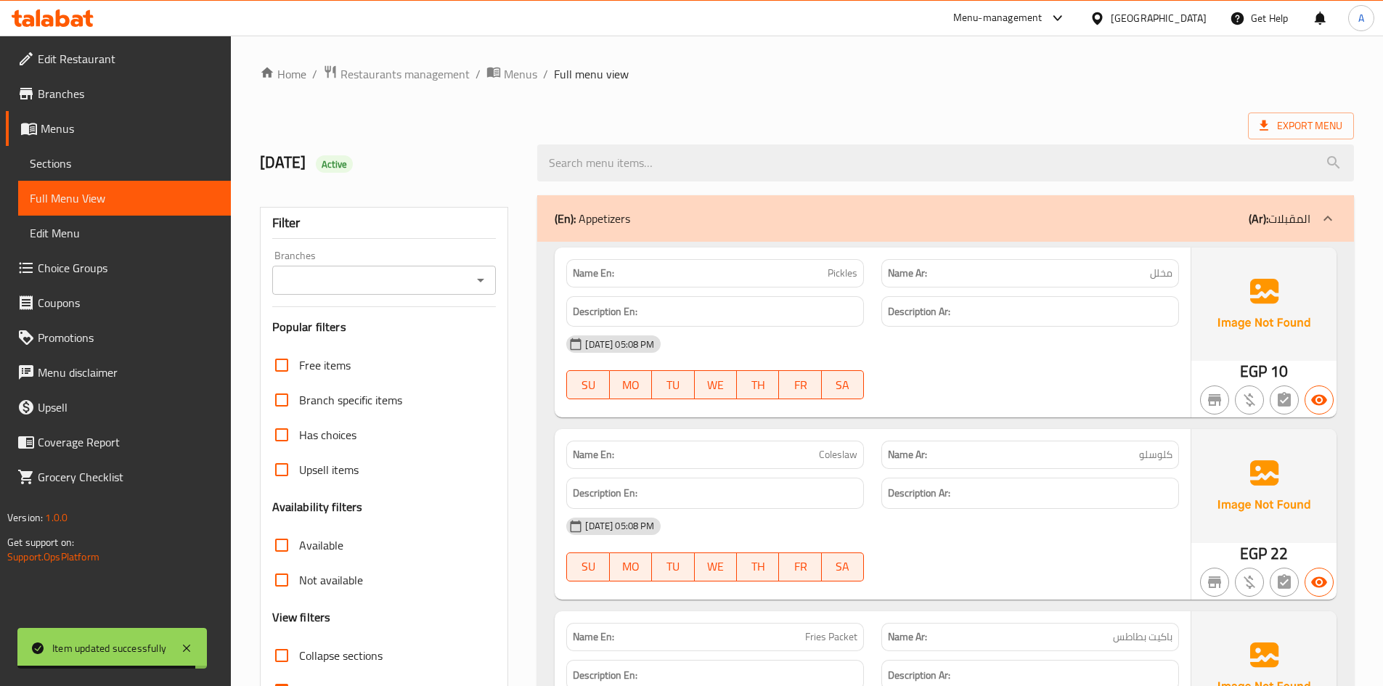
click at [886, 81] on ol "Home / Restaurants management / Menus / Full menu view" at bounding box center [807, 74] width 1094 height 19
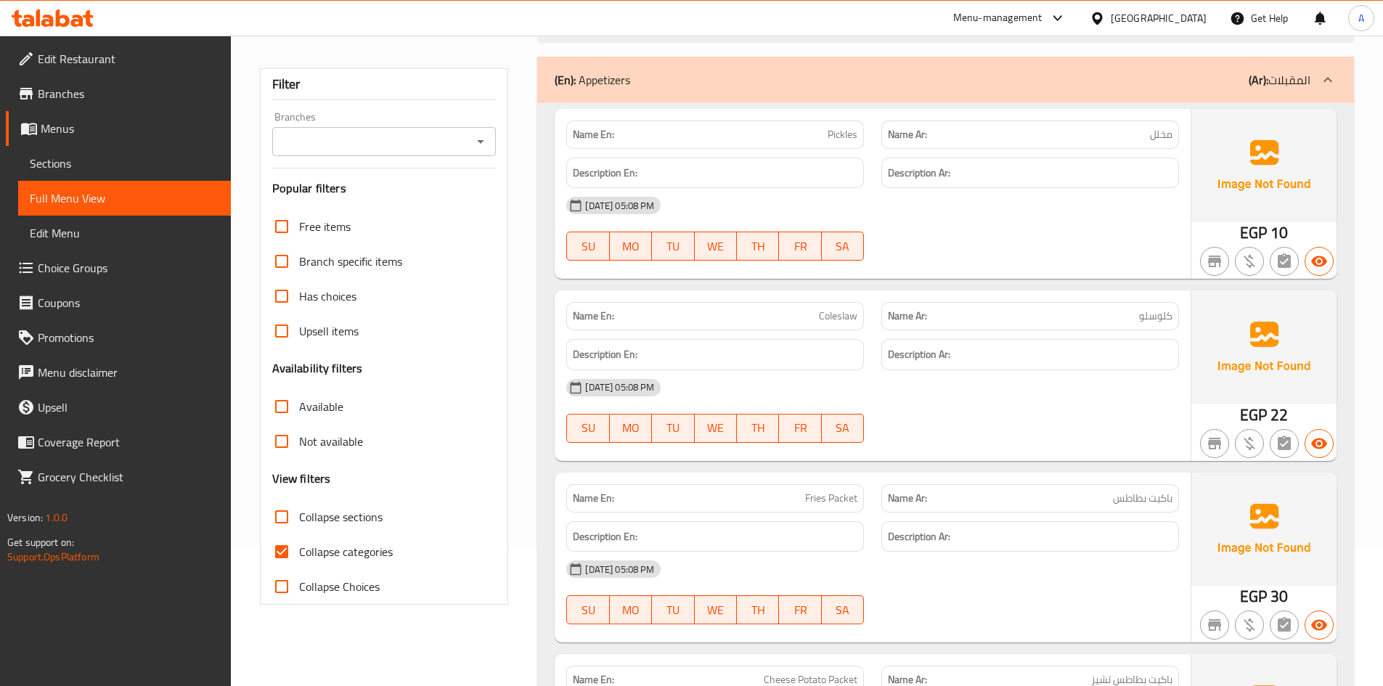
scroll to position [363, 0]
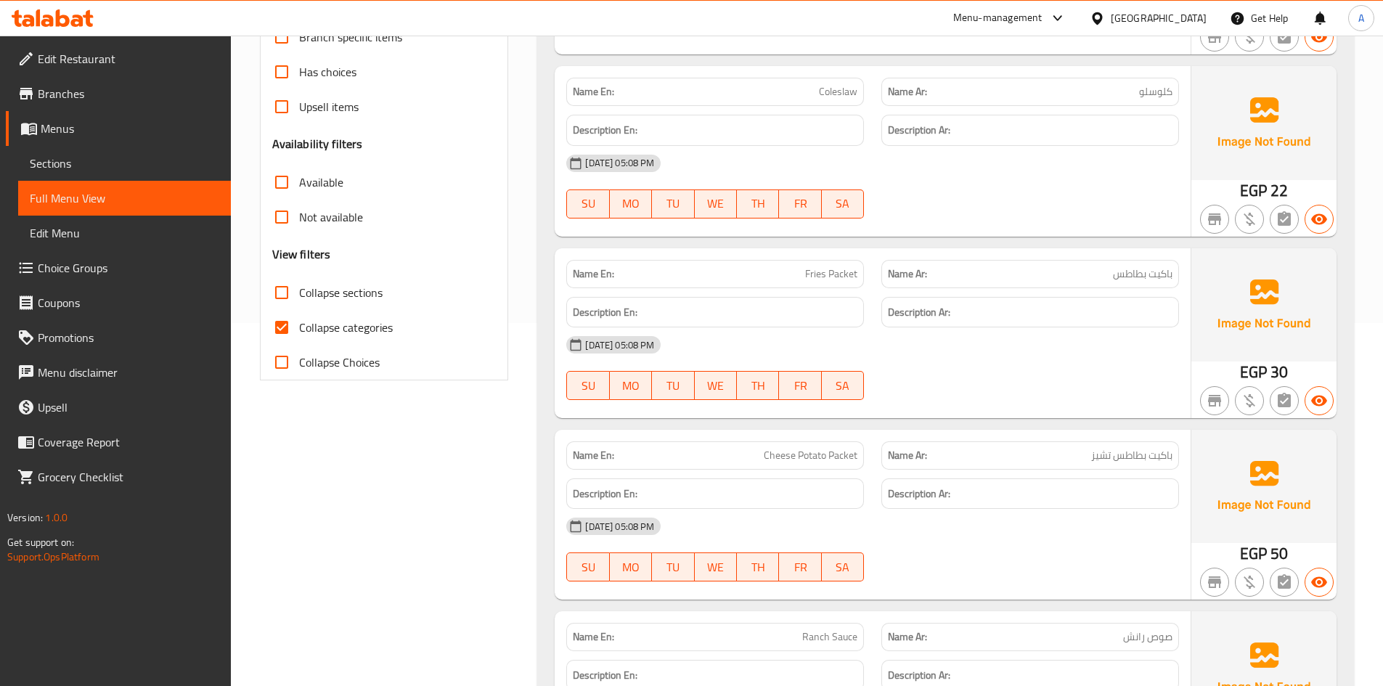
click at [285, 328] on input "Collapse categories" at bounding box center [281, 327] width 35 height 35
checkbox input "false"
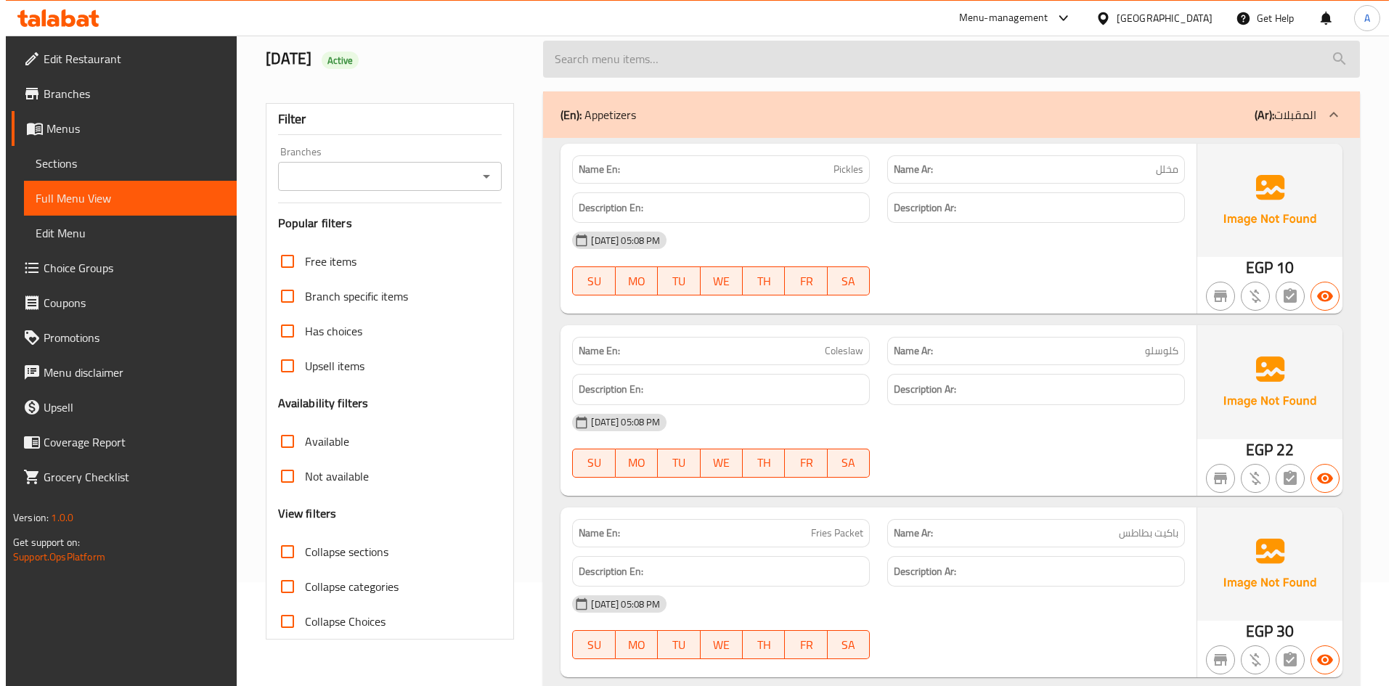
scroll to position [0, 0]
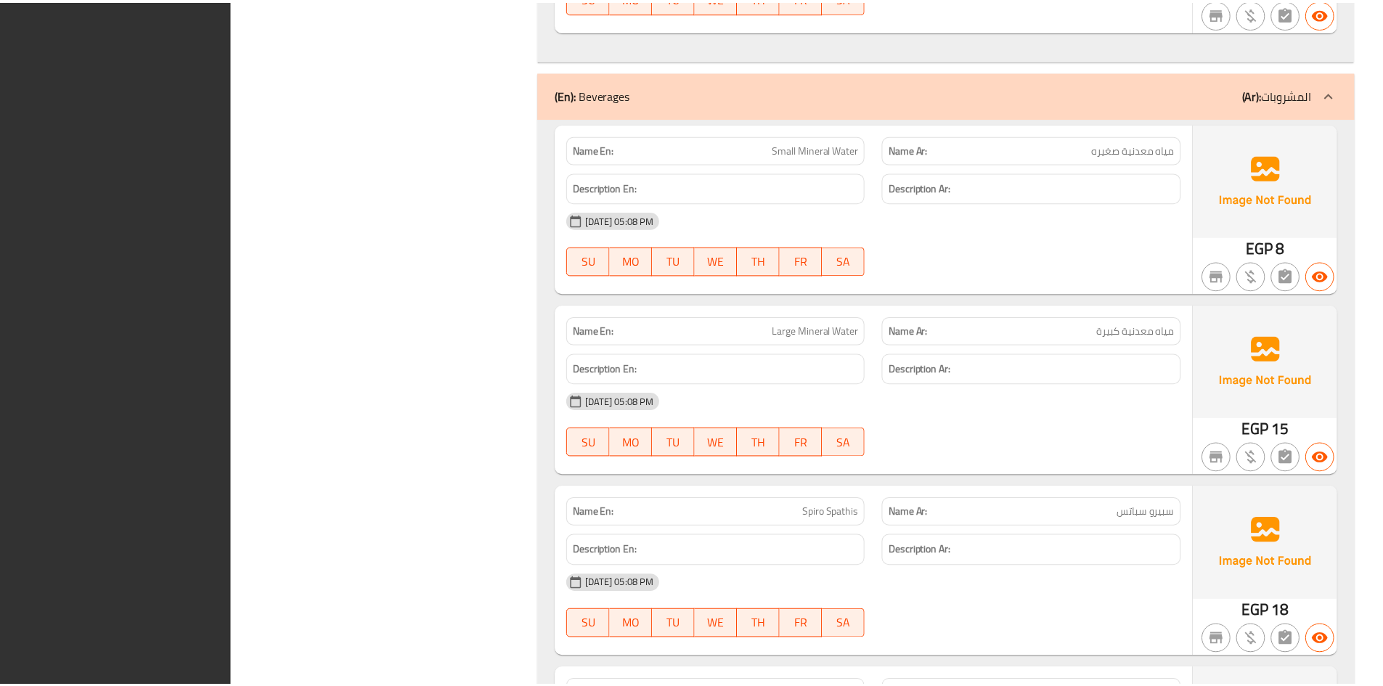
scroll to position [47371, 0]
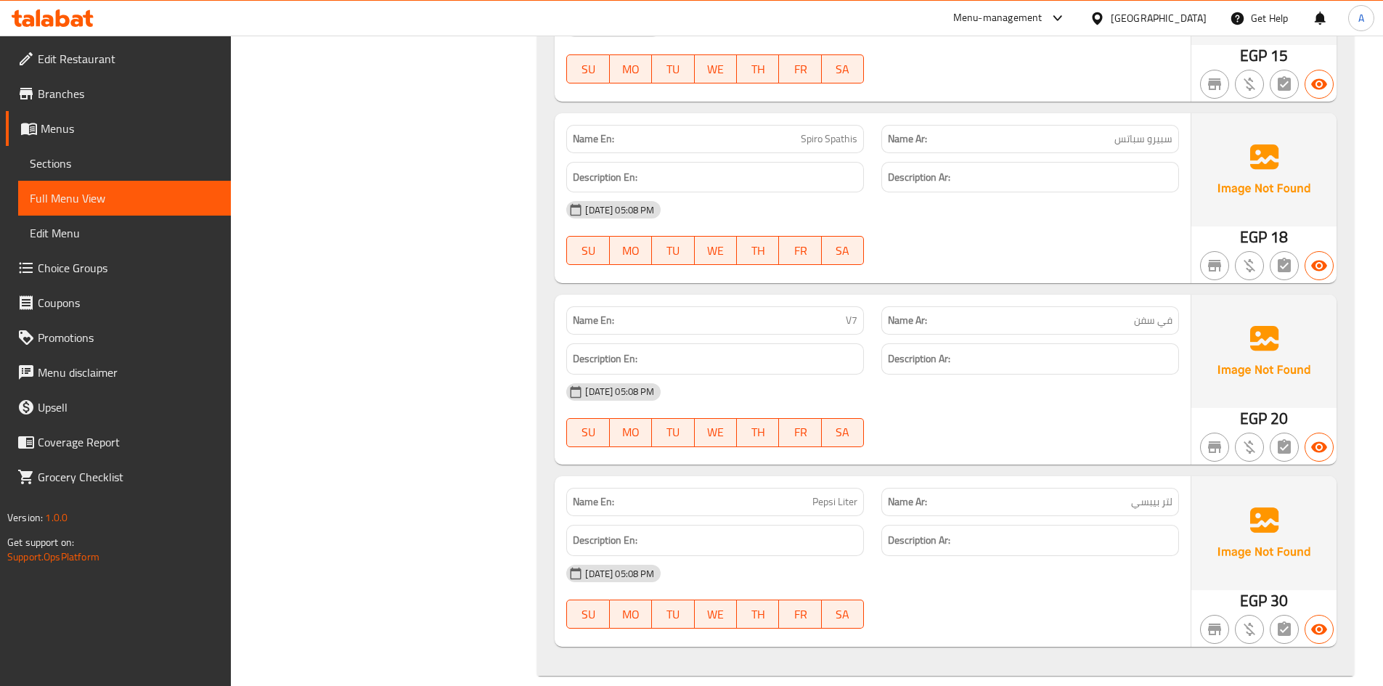
click at [55, 162] on span "Sections" at bounding box center [124, 163] width 189 height 17
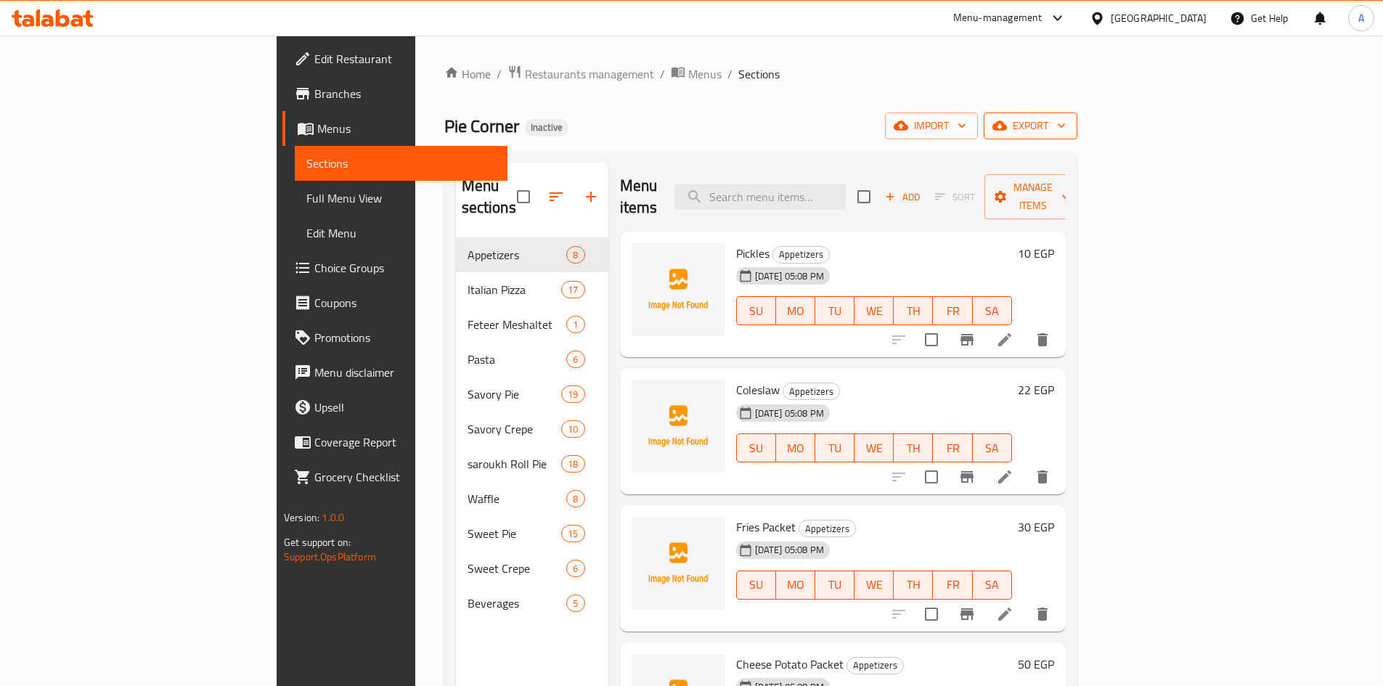
click at [1065, 120] on span "export" at bounding box center [1030, 126] width 70 height 18
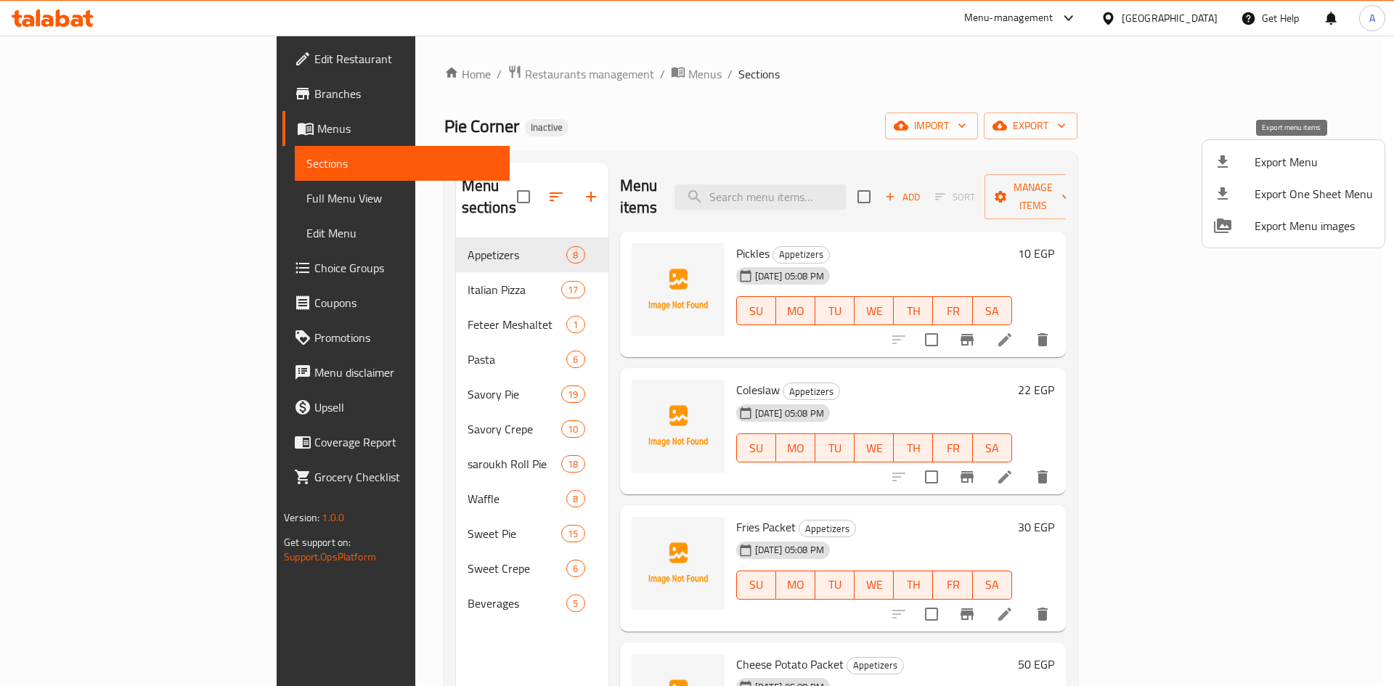
click at [1282, 173] on li "Export Menu" at bounding box center [1293, 162] width 182 height 32
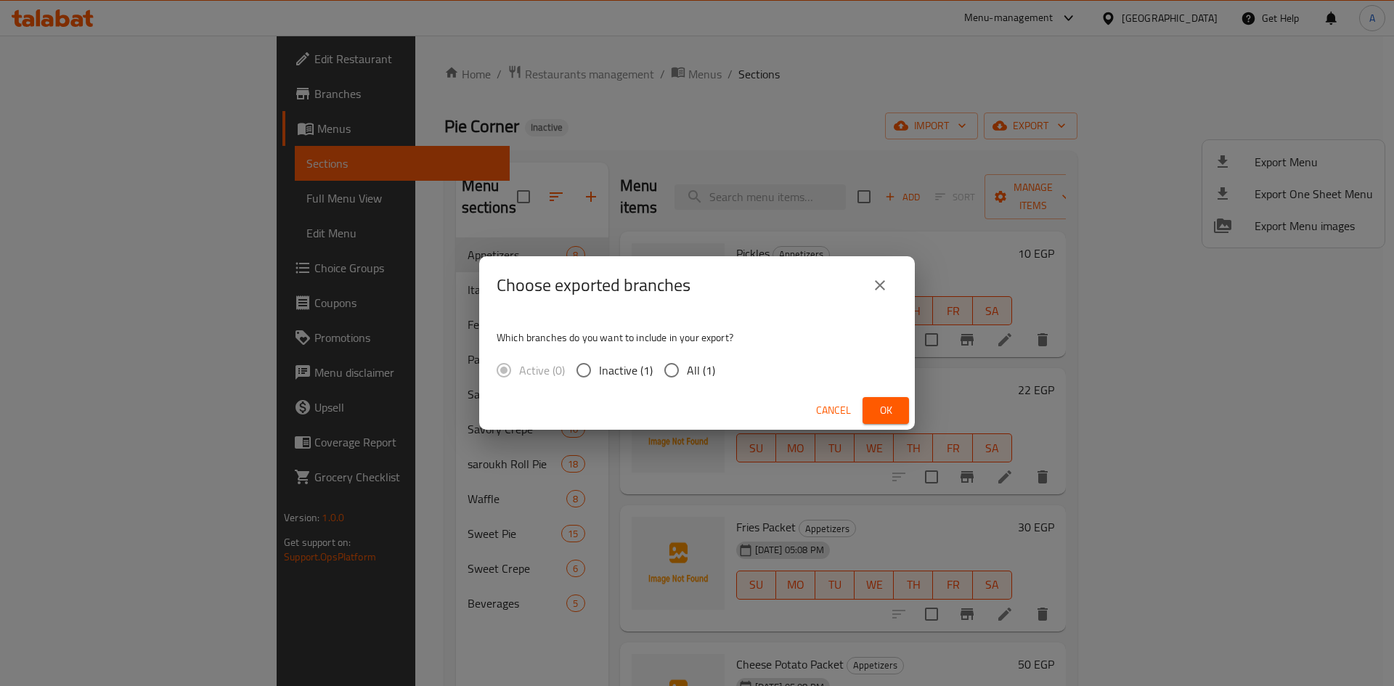
click at [674, 380] on input "All (1)" at bounding box center [671, 370] width 30 height 30
radio input "true"
drag, startPoint x: 885, startPoint y: 411, endPoint x: 859, endPoint y: 395, distance: 31.2
click at [885, 410] on span "Ok" at bounding box center [885, 410] width 23 height 18
